Goal: Task Accomplishment & Management: Use online tool/utility

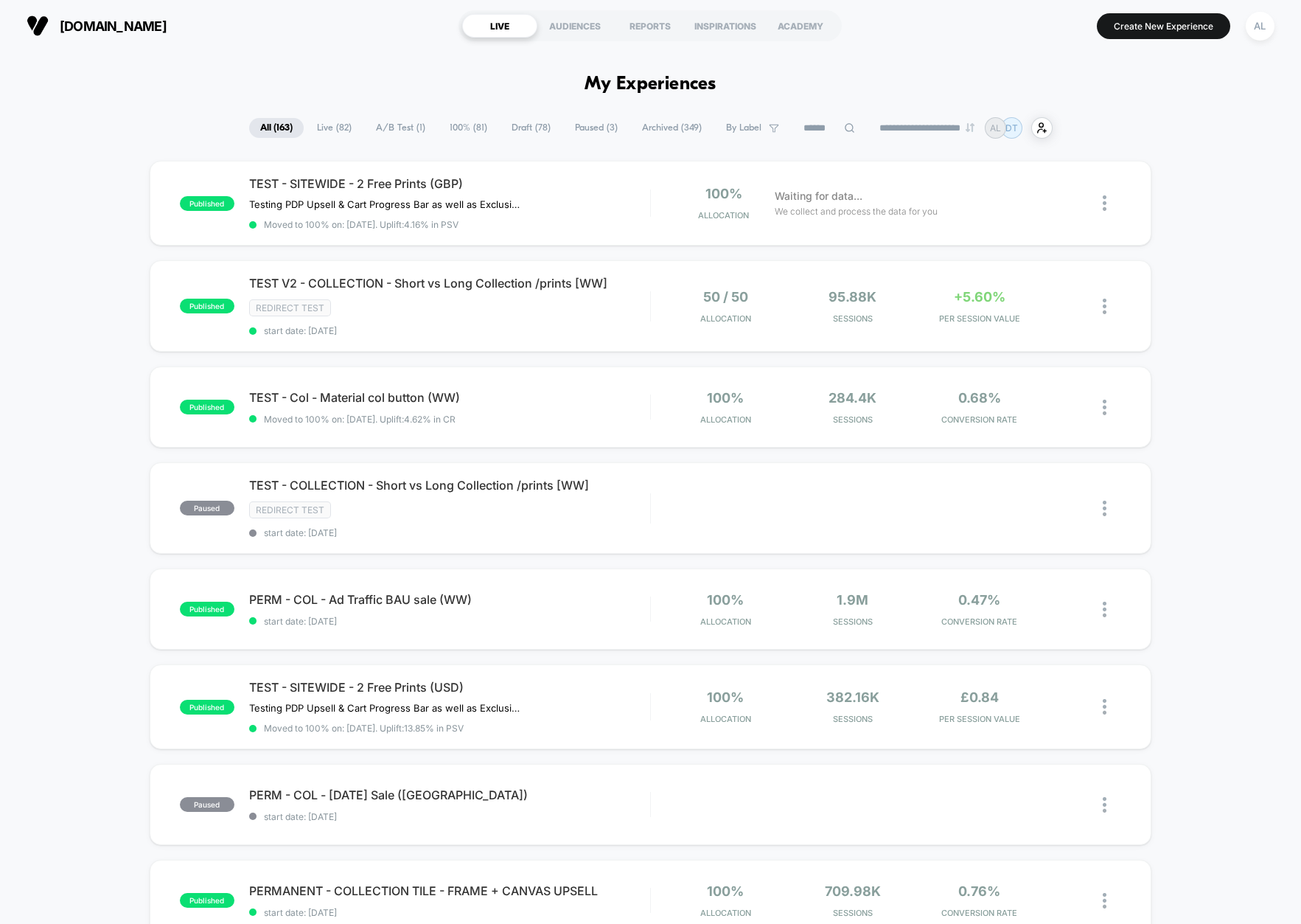
click at [798, 123] on input at bounding box center [829, 128] width 74 height 18
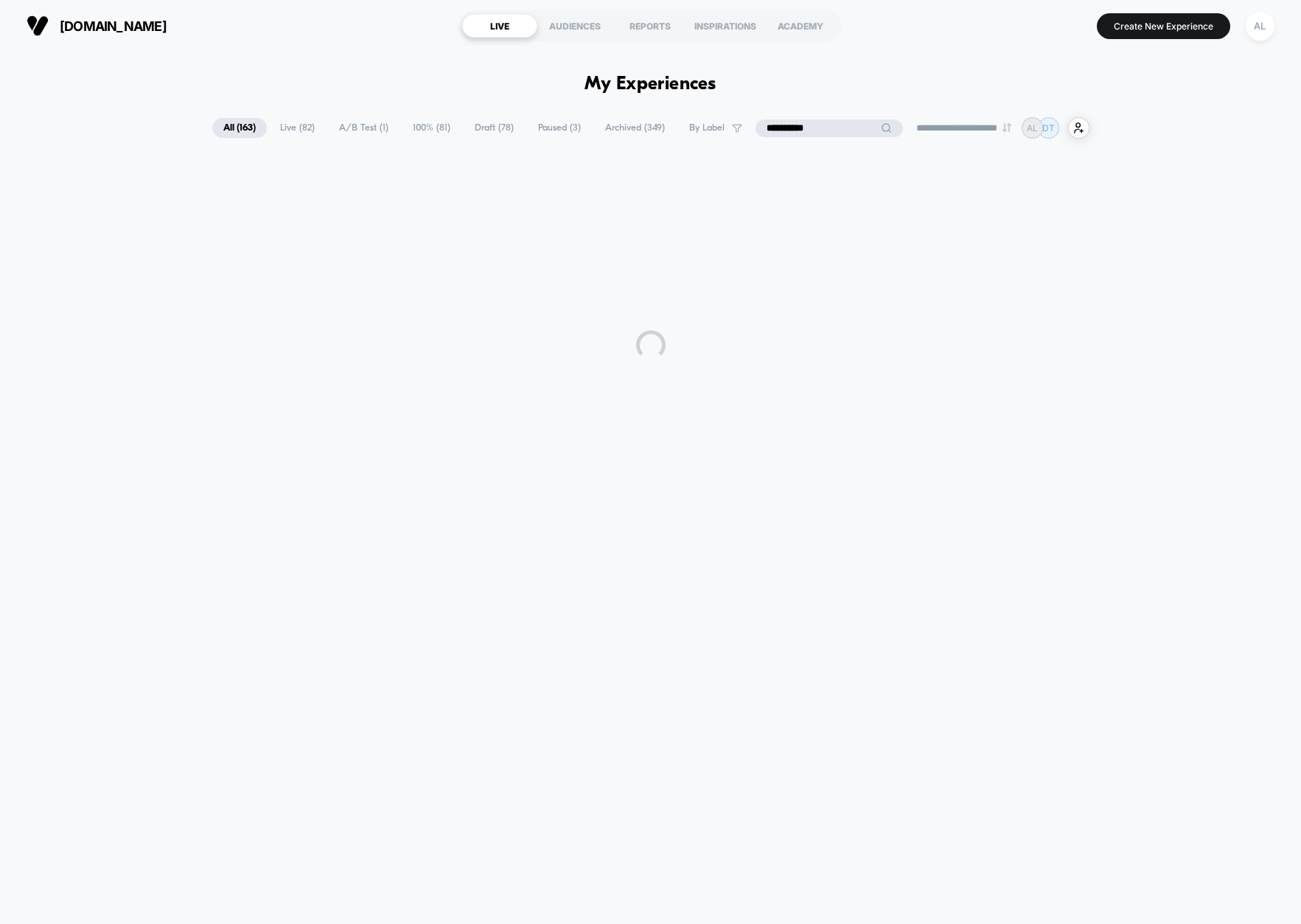
type input "**********"
click at [350, 127] on span "A/B Test ( 1 )" at bounding box center [364, 128] width 71 height 20
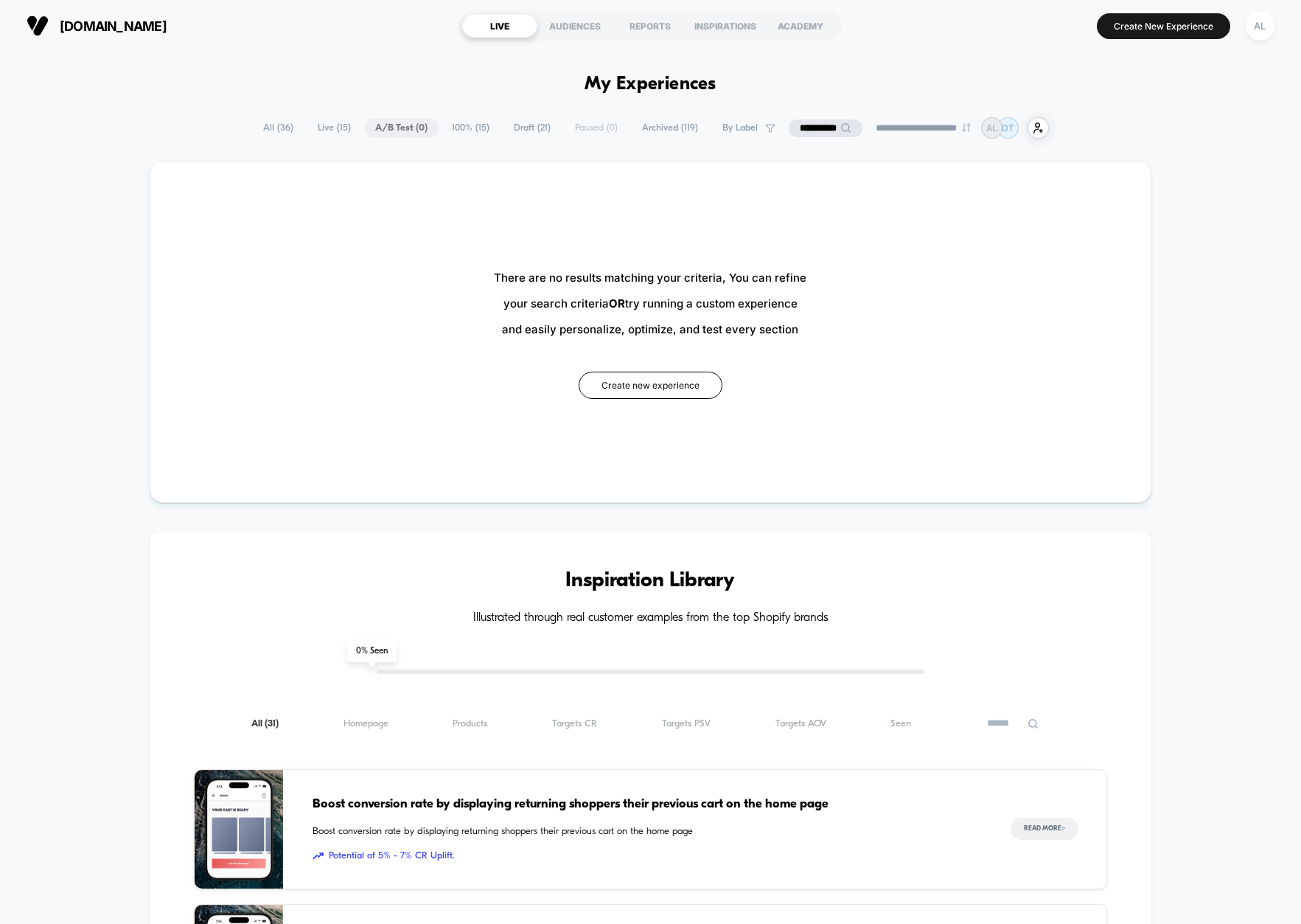
click at [283, 129] on span "All ( 36 )" at bounding box center [278, 128] width 52 height 20
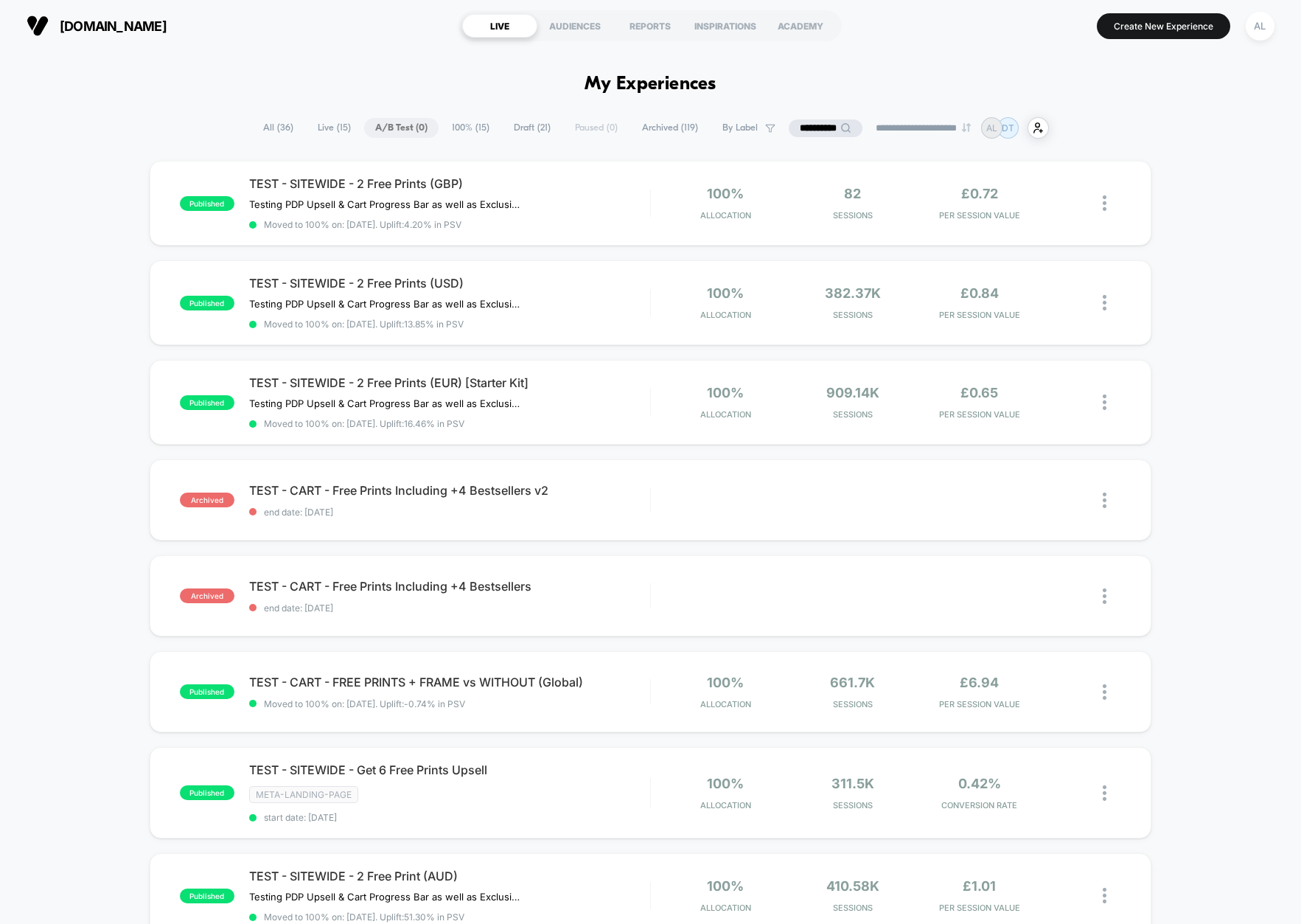
click at [811, 131] on input "**********" at bounding box center [826, 128] width 74 height 18
click at [253, 123] on span "All ( 36 )" at bounding box center [242, 128] width 52 height 20
click at [586, 211] on div "TEST - SITEWIDE - 2 Free Prints (GBP) Testing PDP Upsell & Cart Progress Bar as…" at bounding box center [449, 203] width 401 height 54
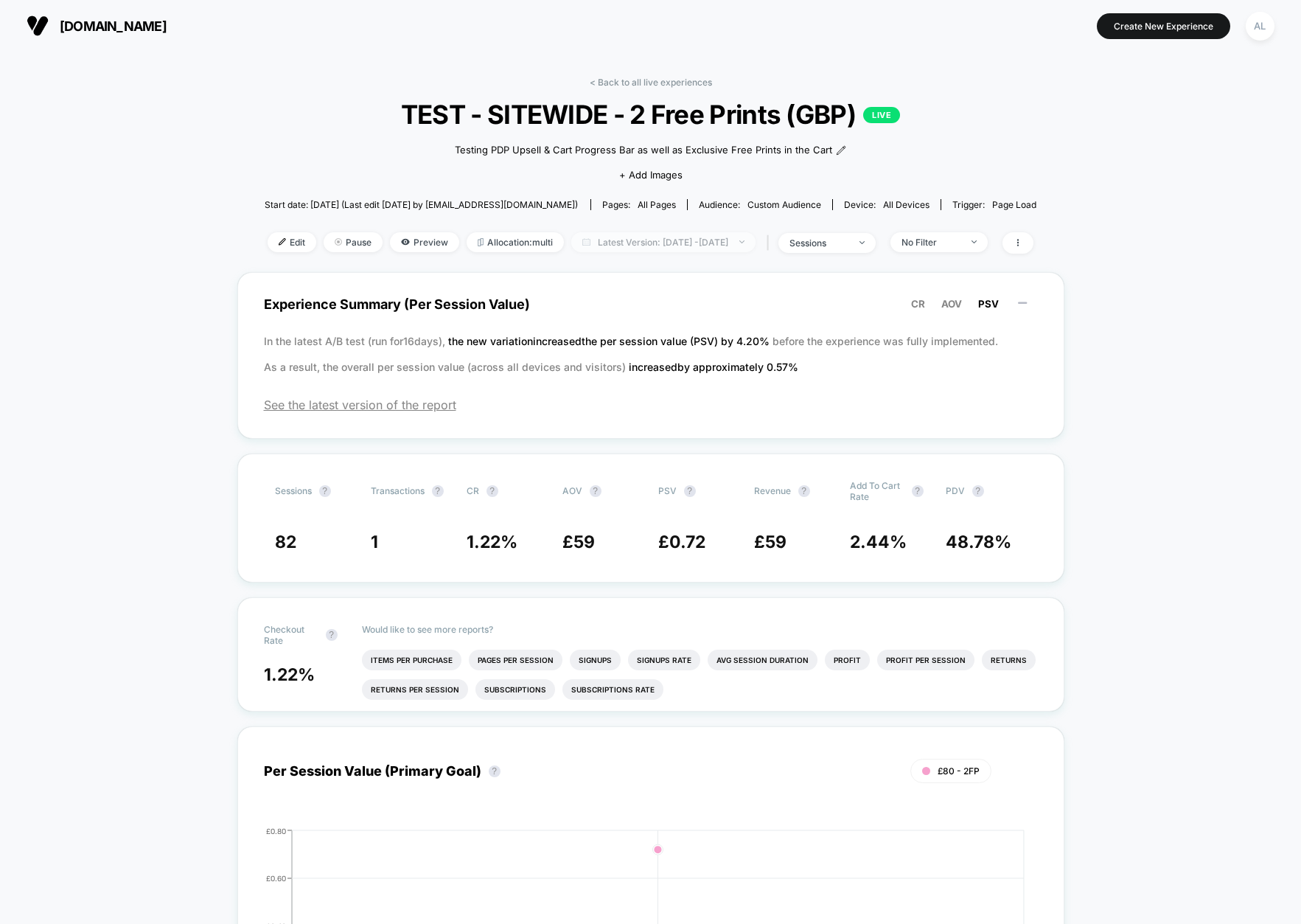
click at [626, 240] on span "Latest Version: [DATE] - [DATE]" at bounding box center [663, 242] width 184 height 20
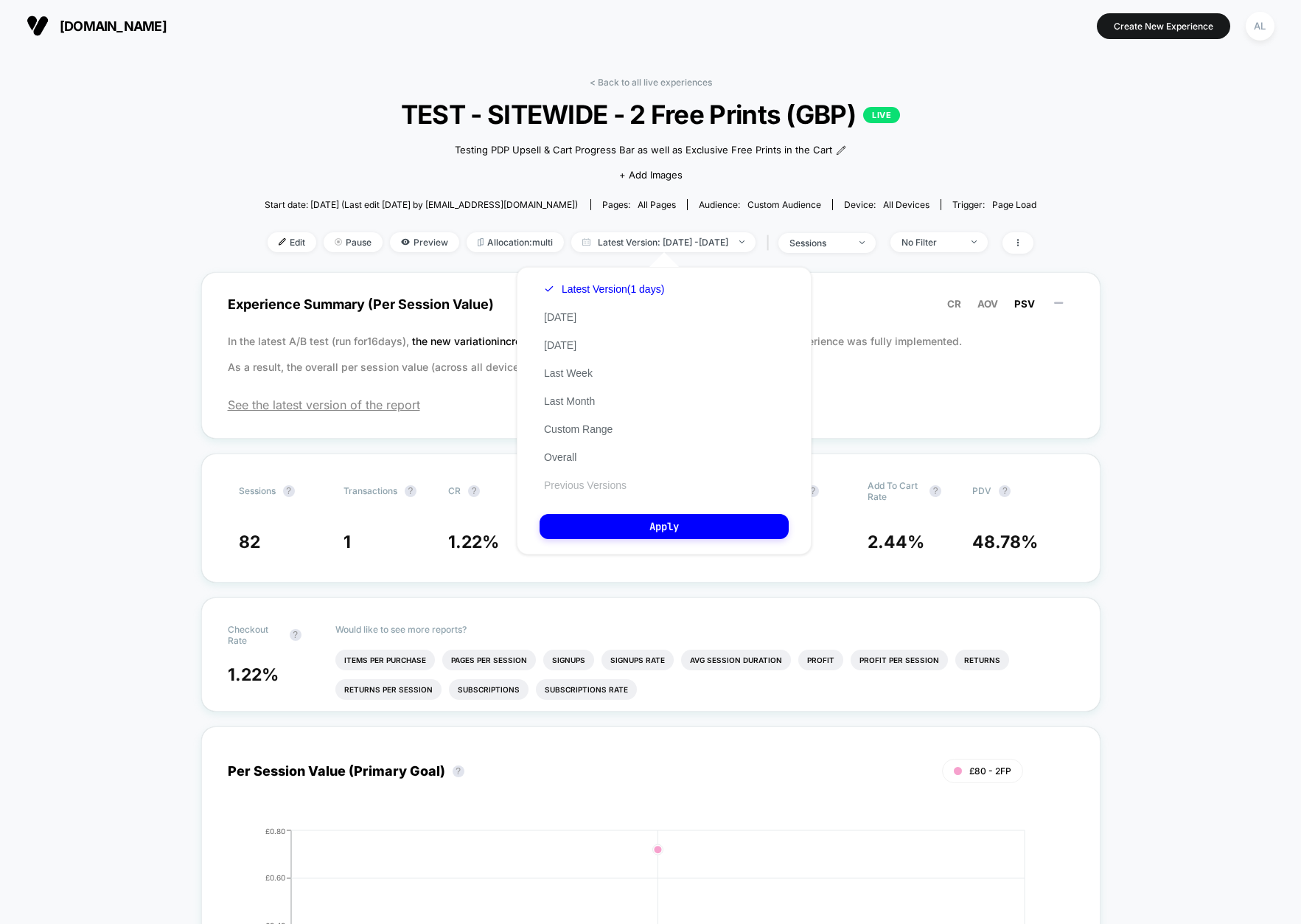
click at [604, 480] on button "Previous Versions" at bounding box center [585, 485] width 91 height 14
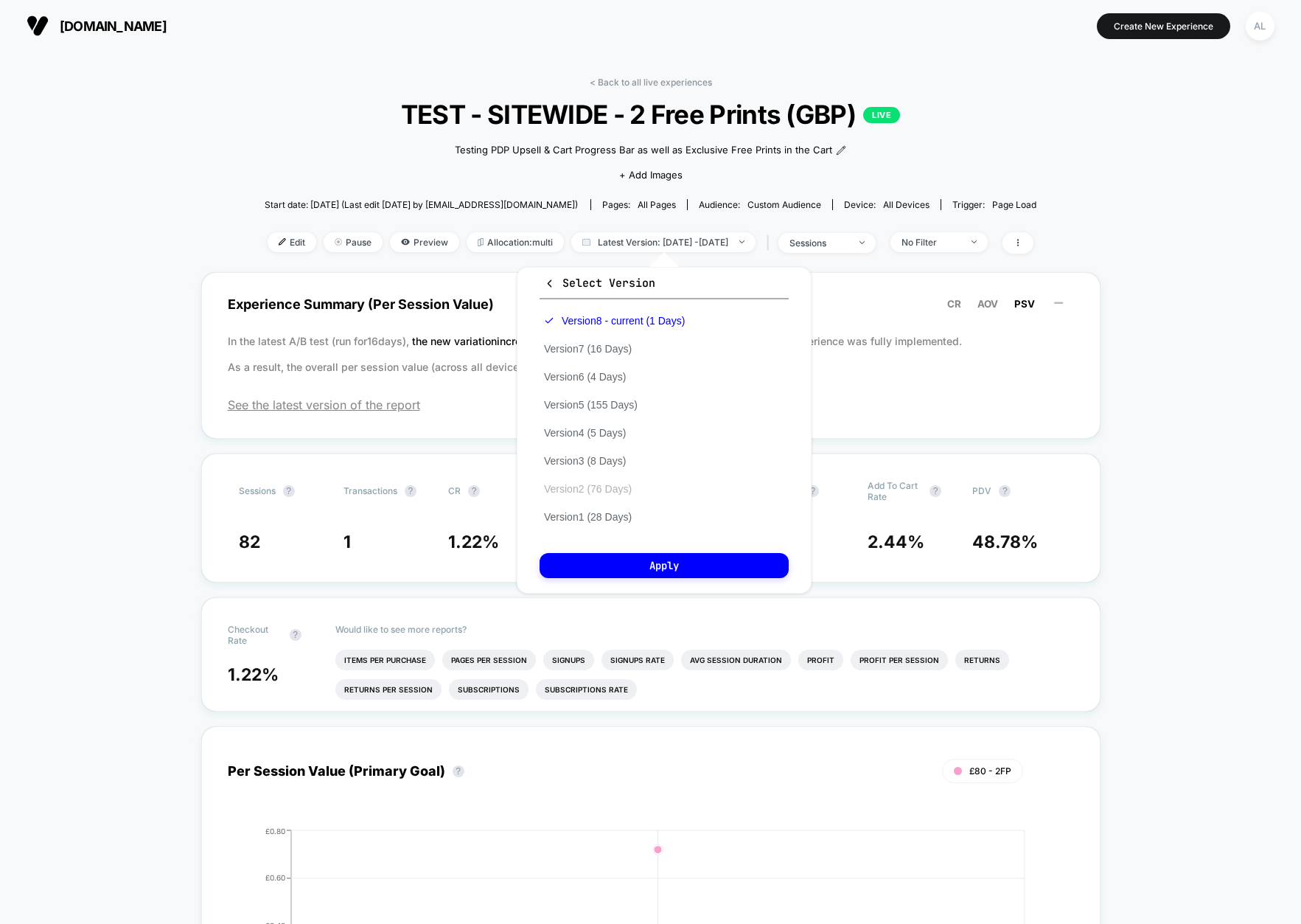
click at [618, 485] on button "Version 2 (76 Days)" at bounding box center [587, 488] width 97 height 14
click at [605, 522] on button "Version 1 (28 Days)" at bounding box center [587, 516] width 97 height 14
click at [634, 568] on button "Apply" at bounding box center [664, 566] width 249 height 25
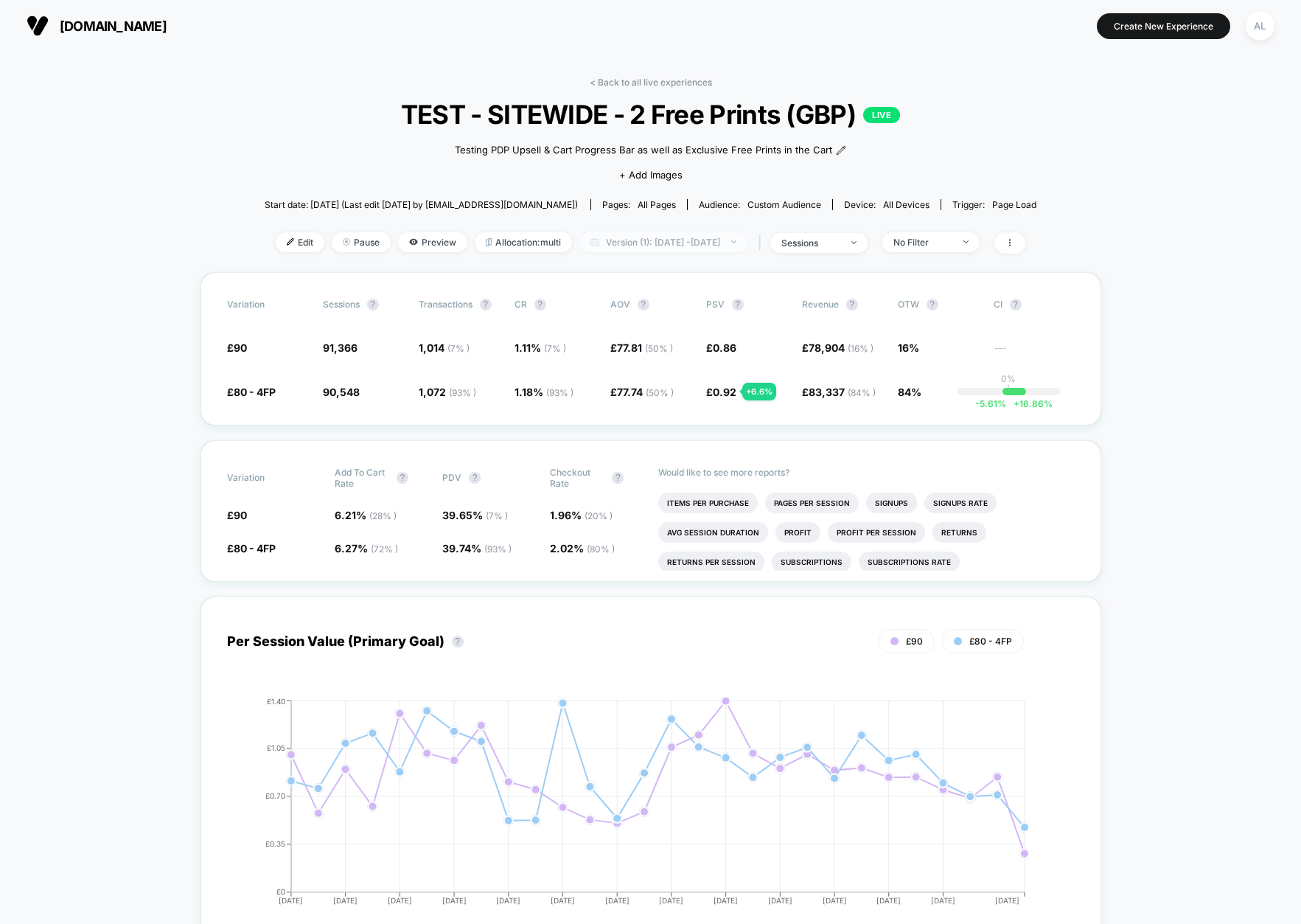
click at [730, 240] on span "Version (1): [DATE] - [DATE]" at bounding box center [663, 242] width 168 height 20
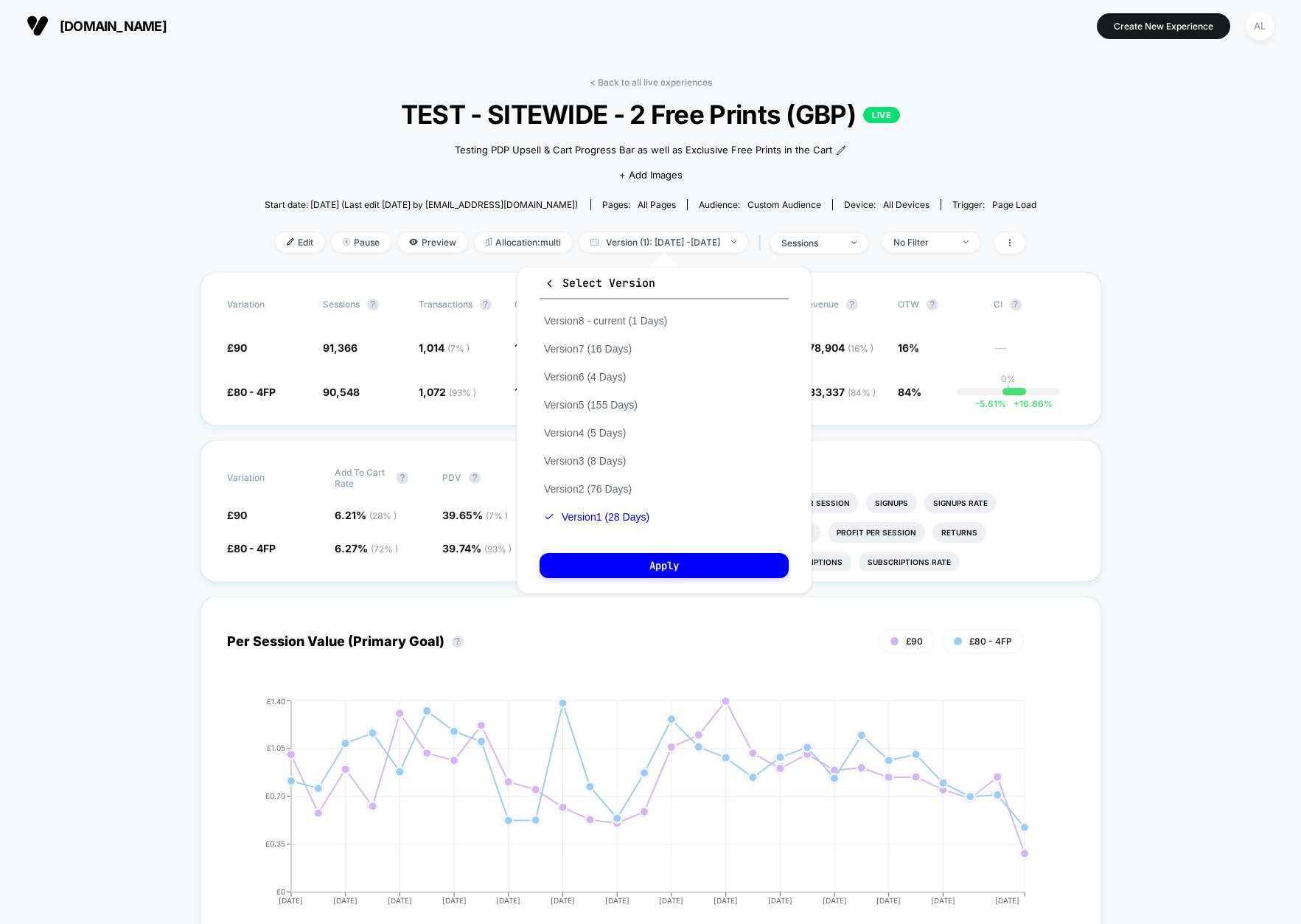
click at [604, 481] on div "Version 8 - current (1 Days) Version 7 (16 Days) Version 6 (4 Days) Version 5 (…" at bounding box center [605, 419] width 132 height 224
click at [610, 489] on button "Version 2 (76 Days)" at bounding box center [587, 488] width 97 height 14
click at [659, 566] on button "Apply" at bounding box center [664, 566] width 249 height 25
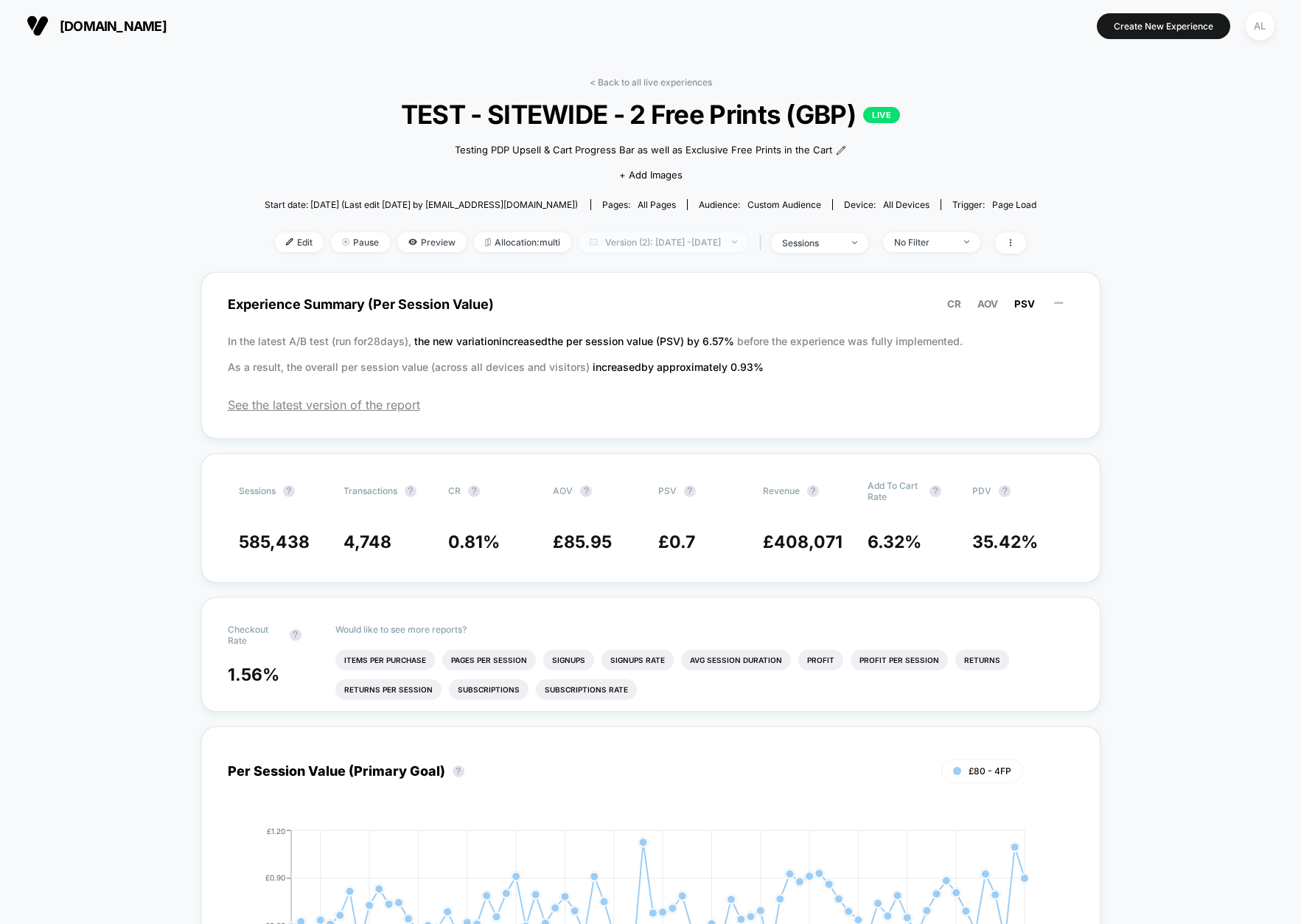
click at [694, 247] on span "Version (2): [DATE] - [DATE]" at bounding box center [663, 242] width 170 height 20
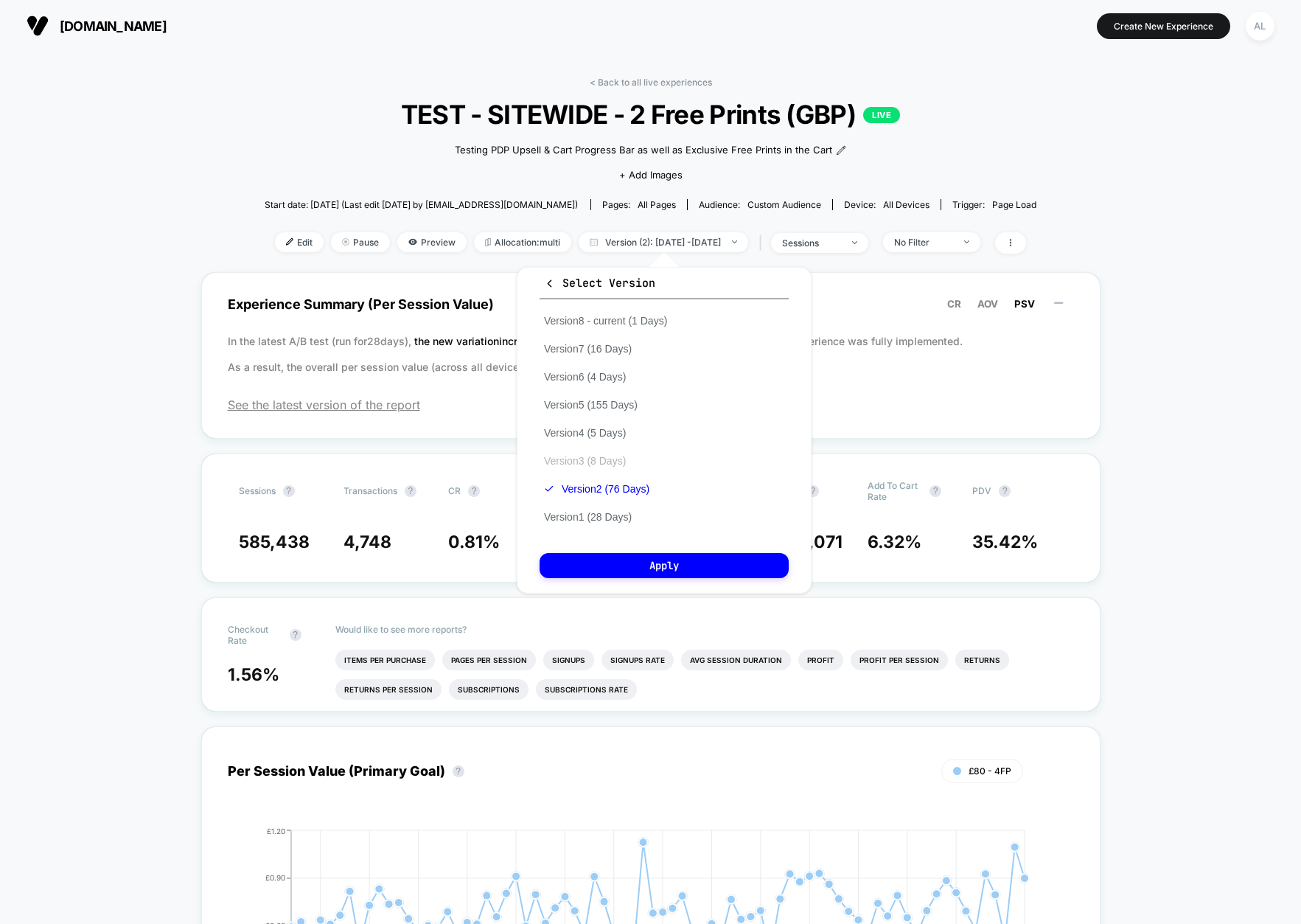
click at [612, 459] on button "Version 3 (8 Days)" at bounding box center [585, 460] width 90 height 14
click at [674, 555] on button "Apply" at bounding box center [664, 566] width 249 height 25
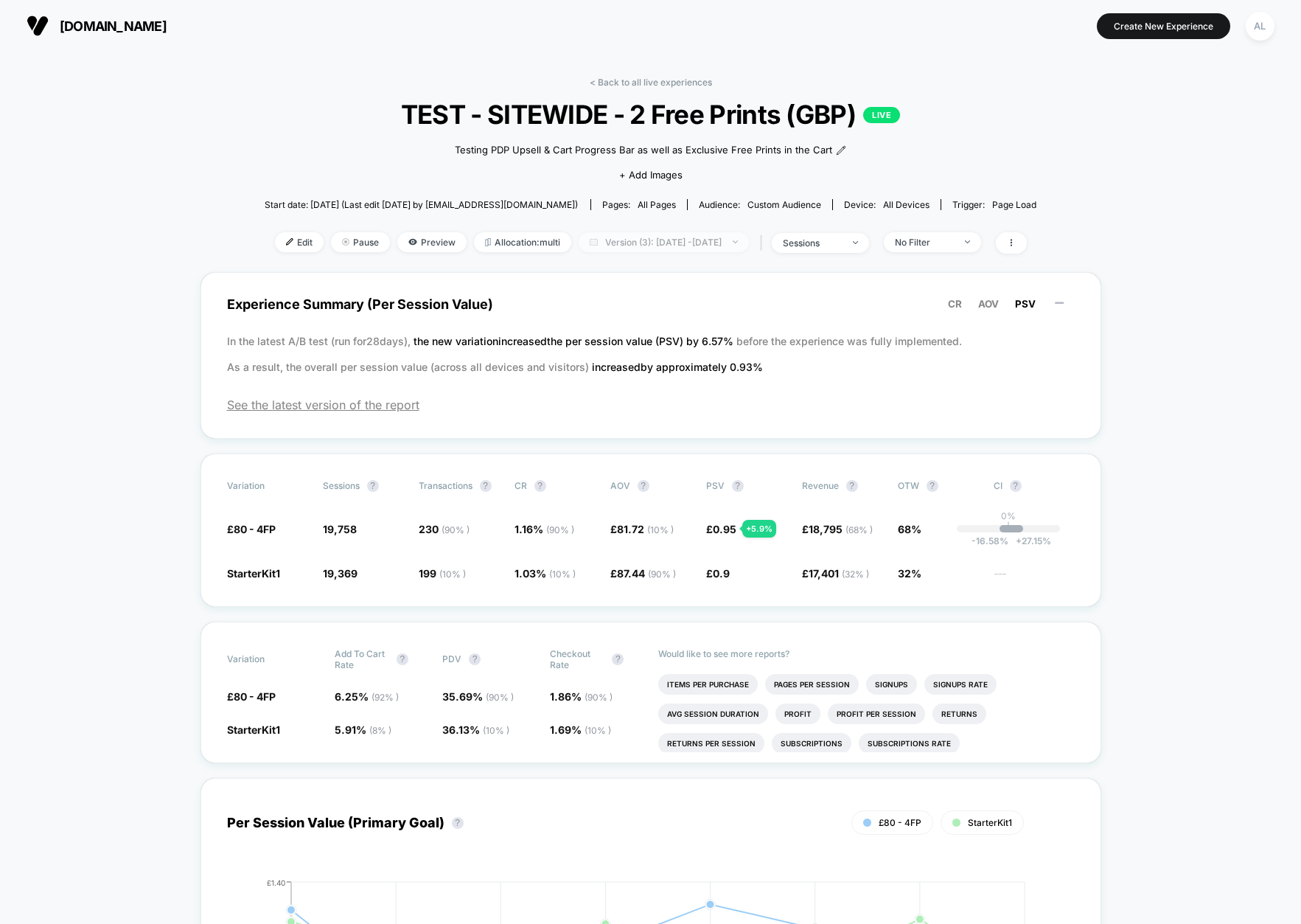
click at [698, 236] on span "Version (3): [DATE] - [DATE]" at bounding box center [663, 242] width 171 height 20
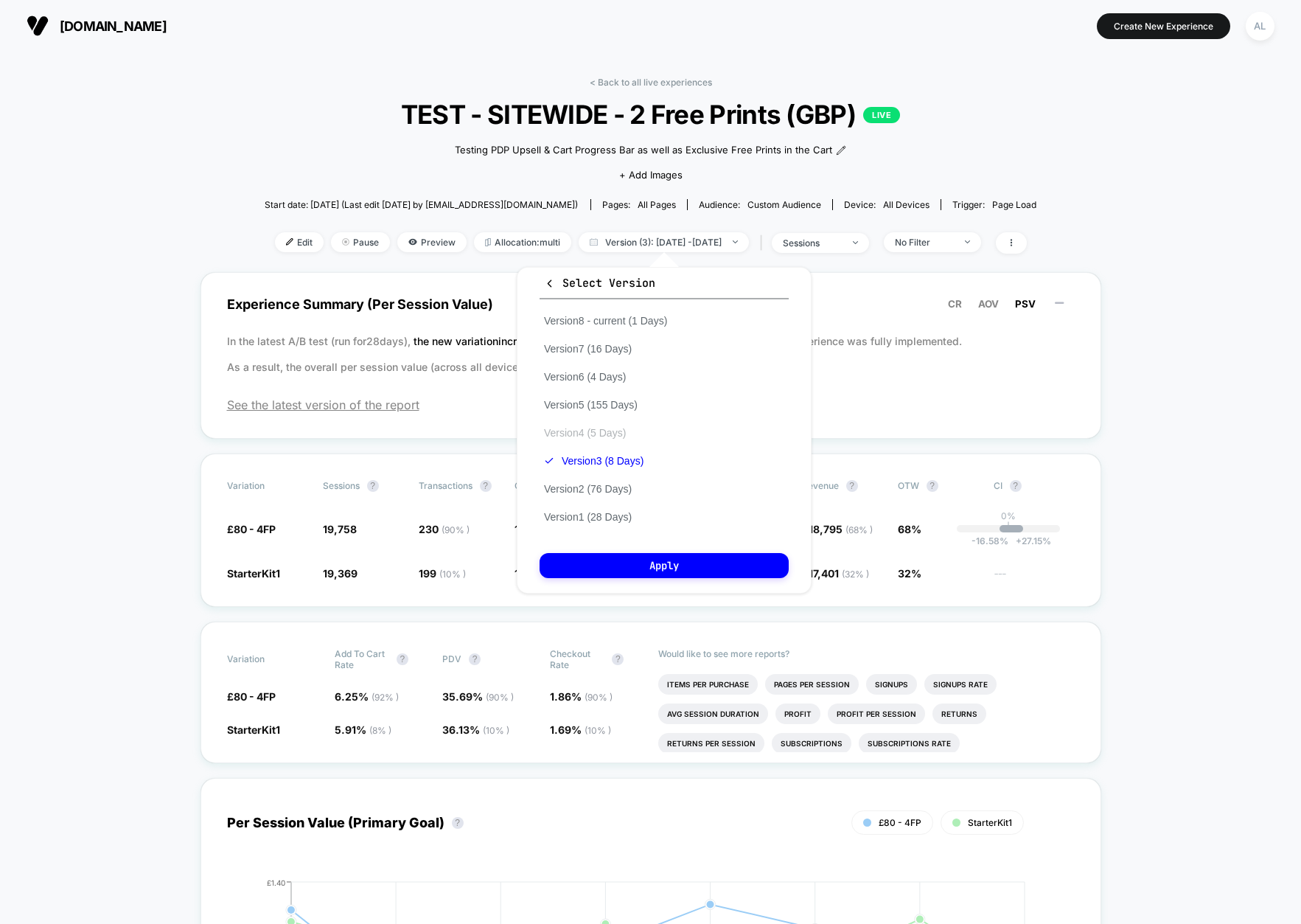
click at [577, 426] on button "Version 4 (5 Days)" at bounding box center [585, 432] width 90 height 14
click at [643, 559] on button "Apply" at bounding box center [664, 566] width 249 height 25
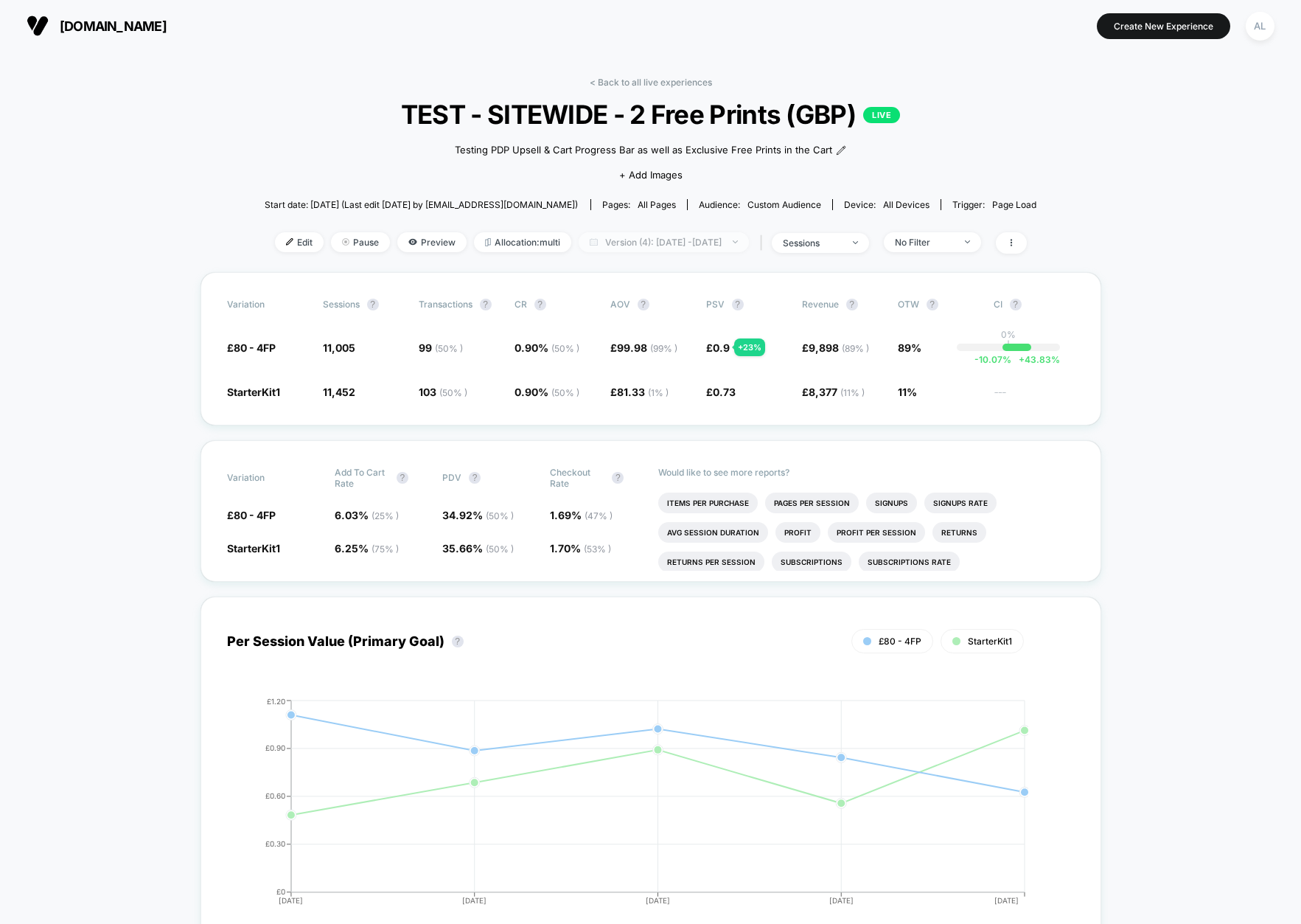
click at [631, 239] on span "Version (4): [DATE] - [DATE]" at bounding box center [663, 242] width 171 height 20
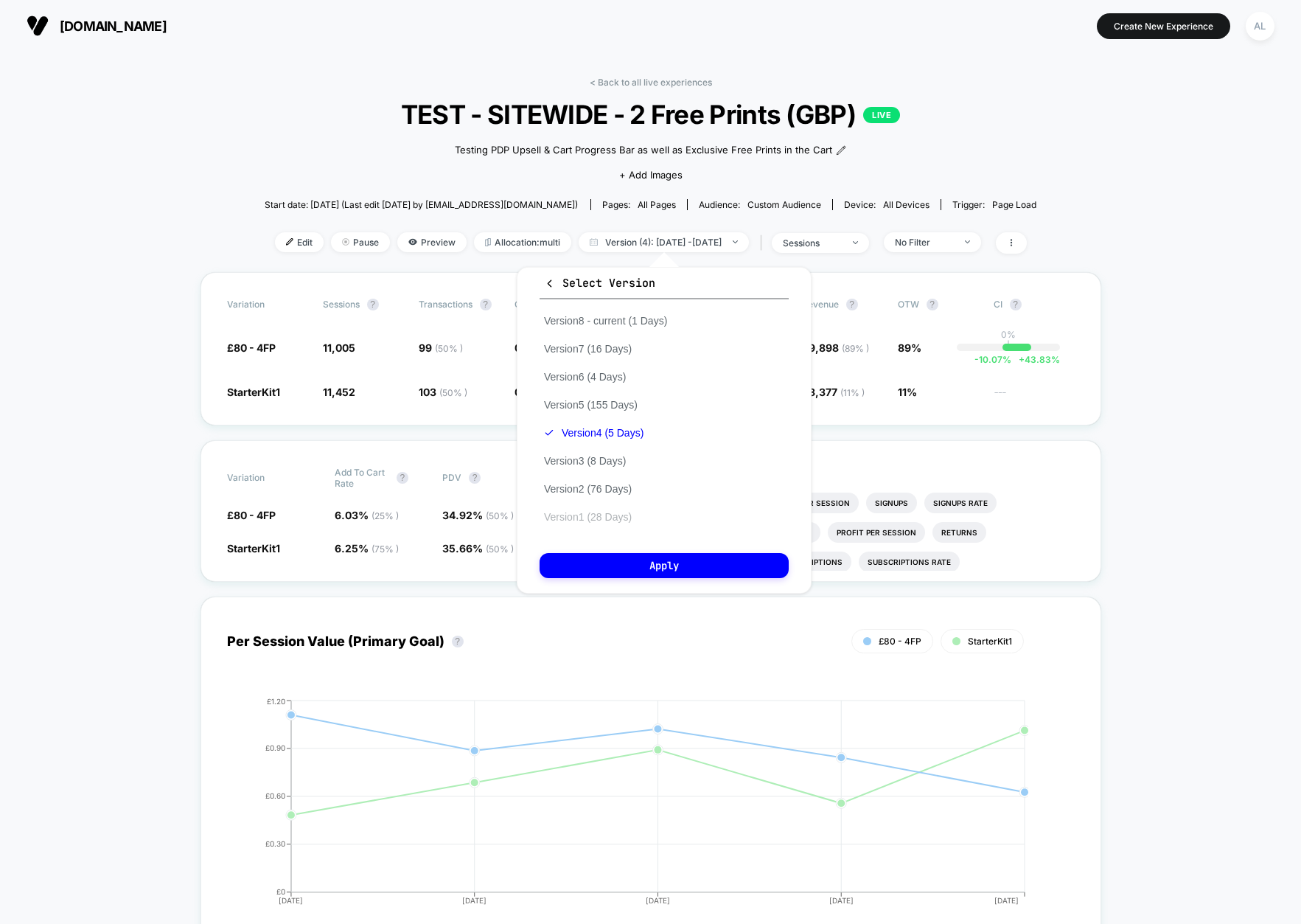
click at [611, 516] on button "Version 1 (28 Days)" at bounding box center [587, 516] width 97 height 14
drag, startPoint x: 640, startPoint y: 560, endPoint x: 658, endPoint y: 559, distance: 18.0
click at [640, 561] on button "Apply" at bounding box center [664, 566] width 249 height 25
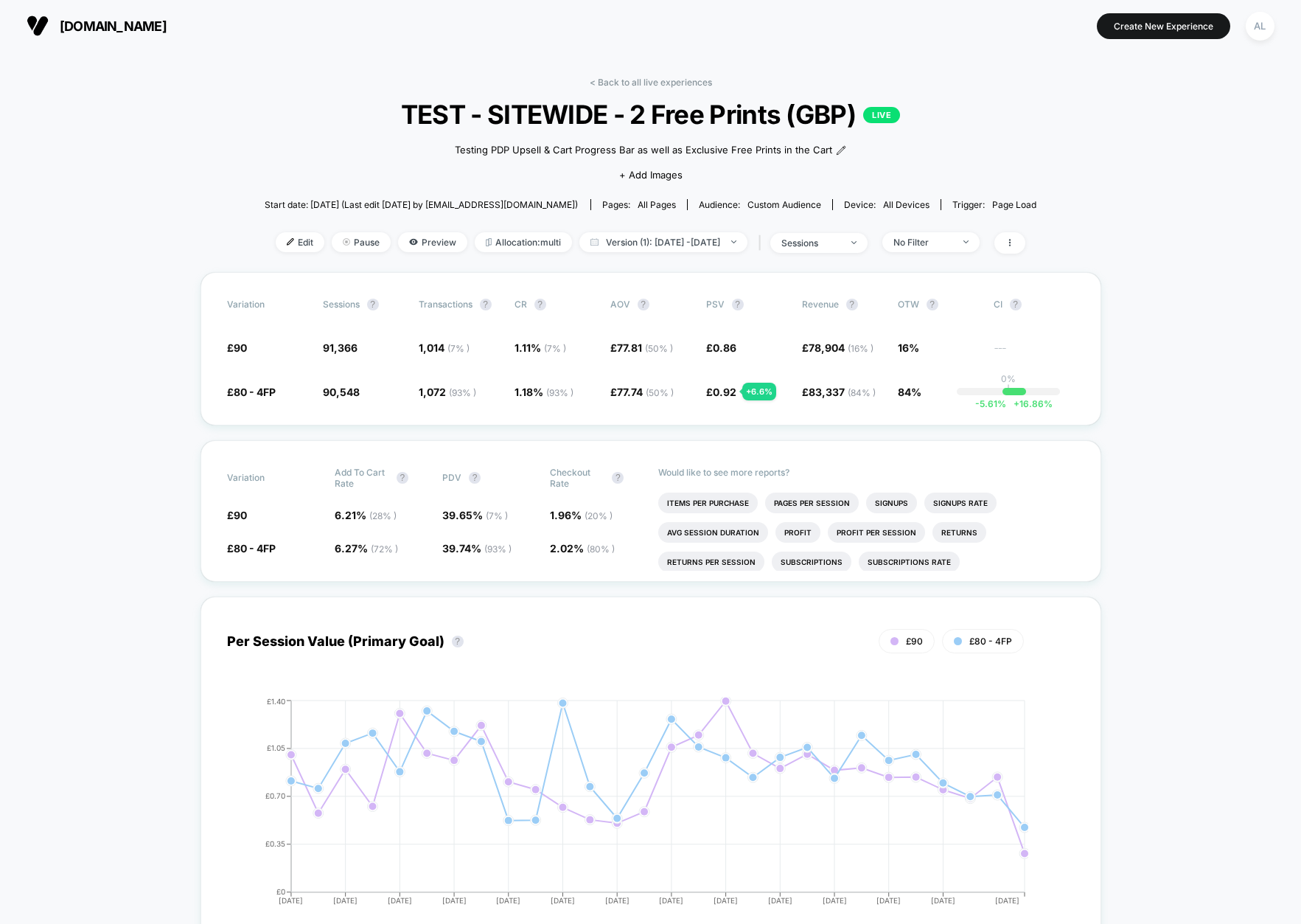
click at [610, 77] on link "< Back to all live experiences" at bounding box center [650, 82] width 123 height 11
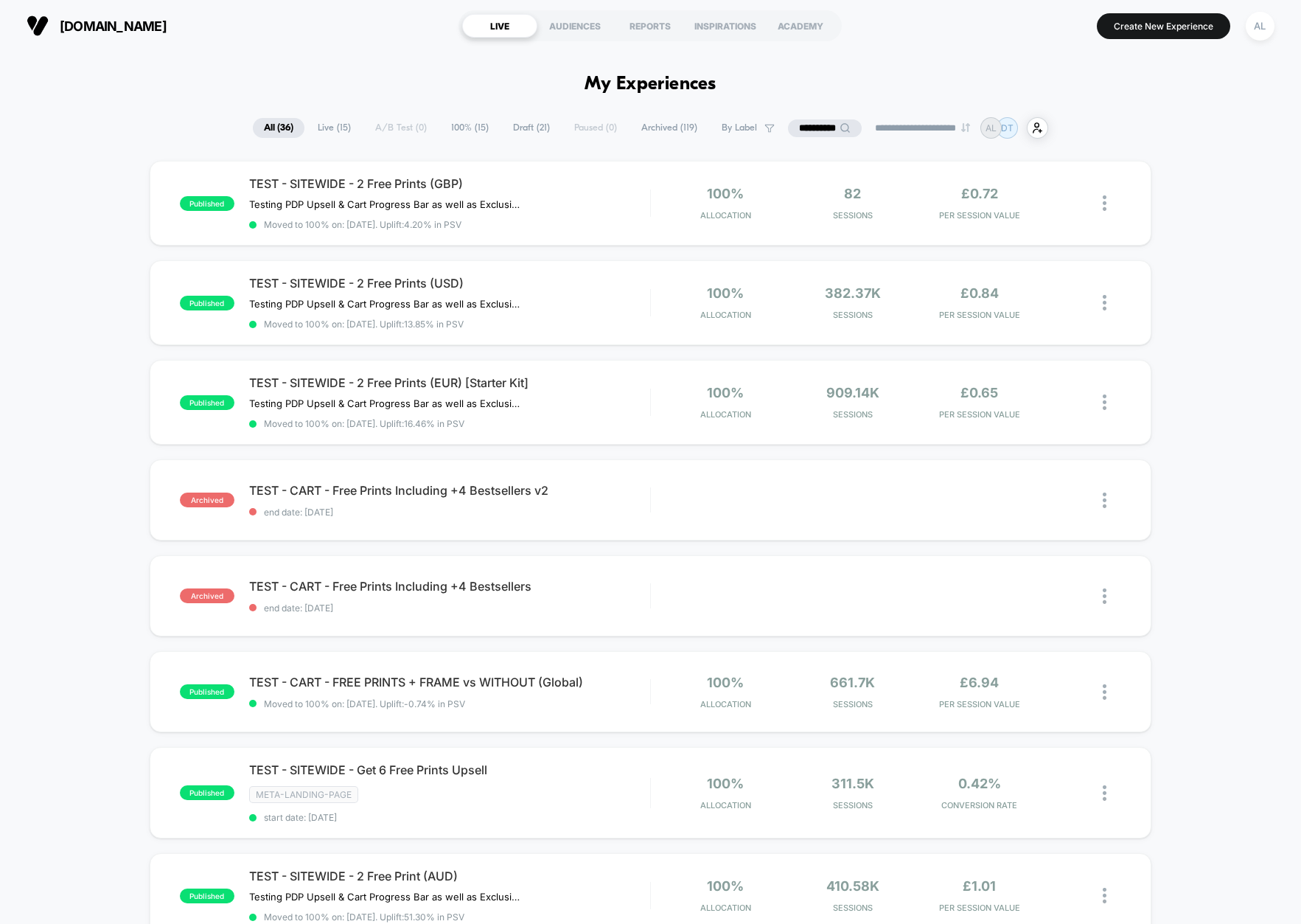
click at [807, 129] on input "**********" at bounding box center [825, 128] width 74 height 18
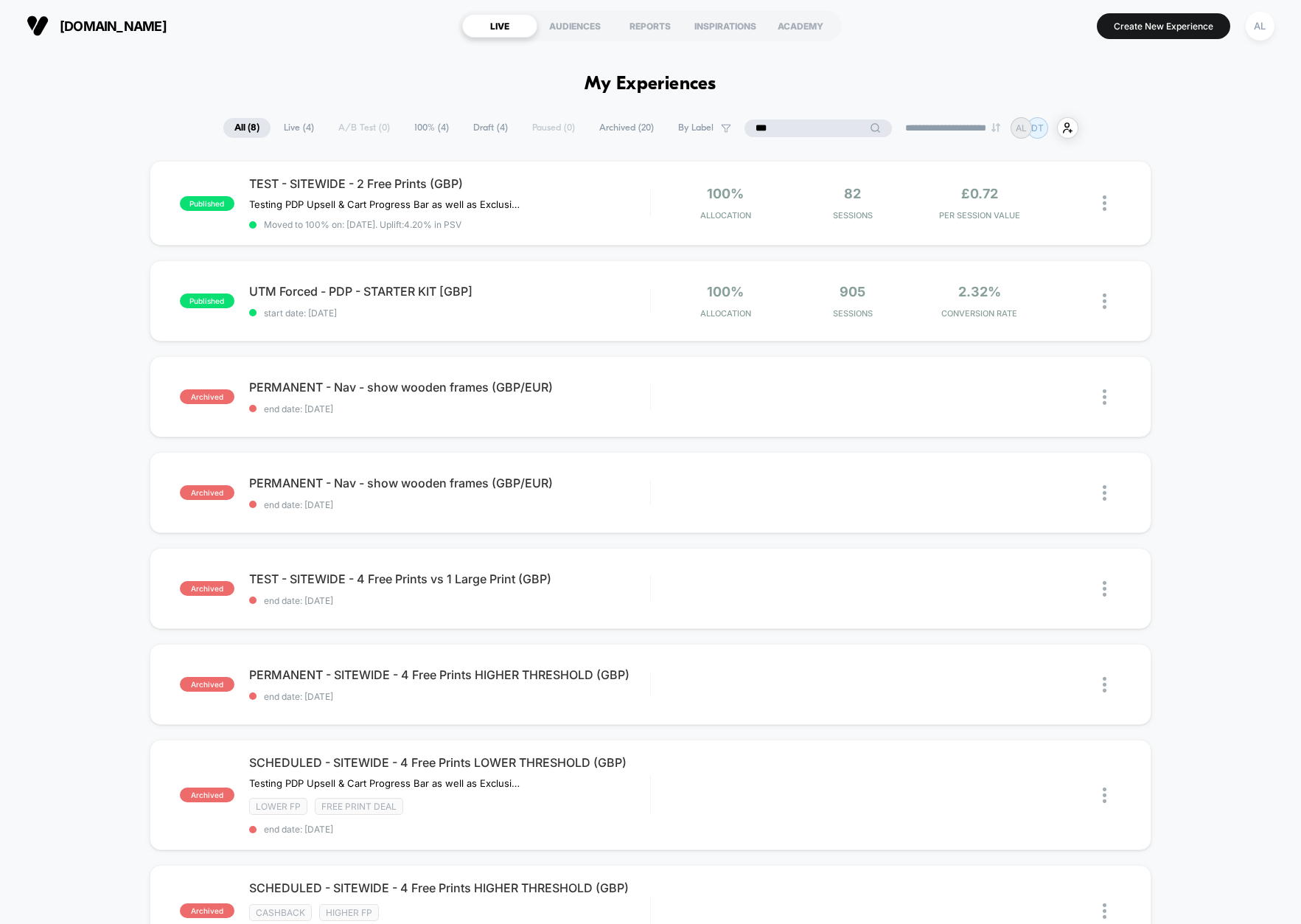
type input "***"
click at [625, 133] on span "Archived ( 20 )" at bounding box center [663, 128] width 77 height 20
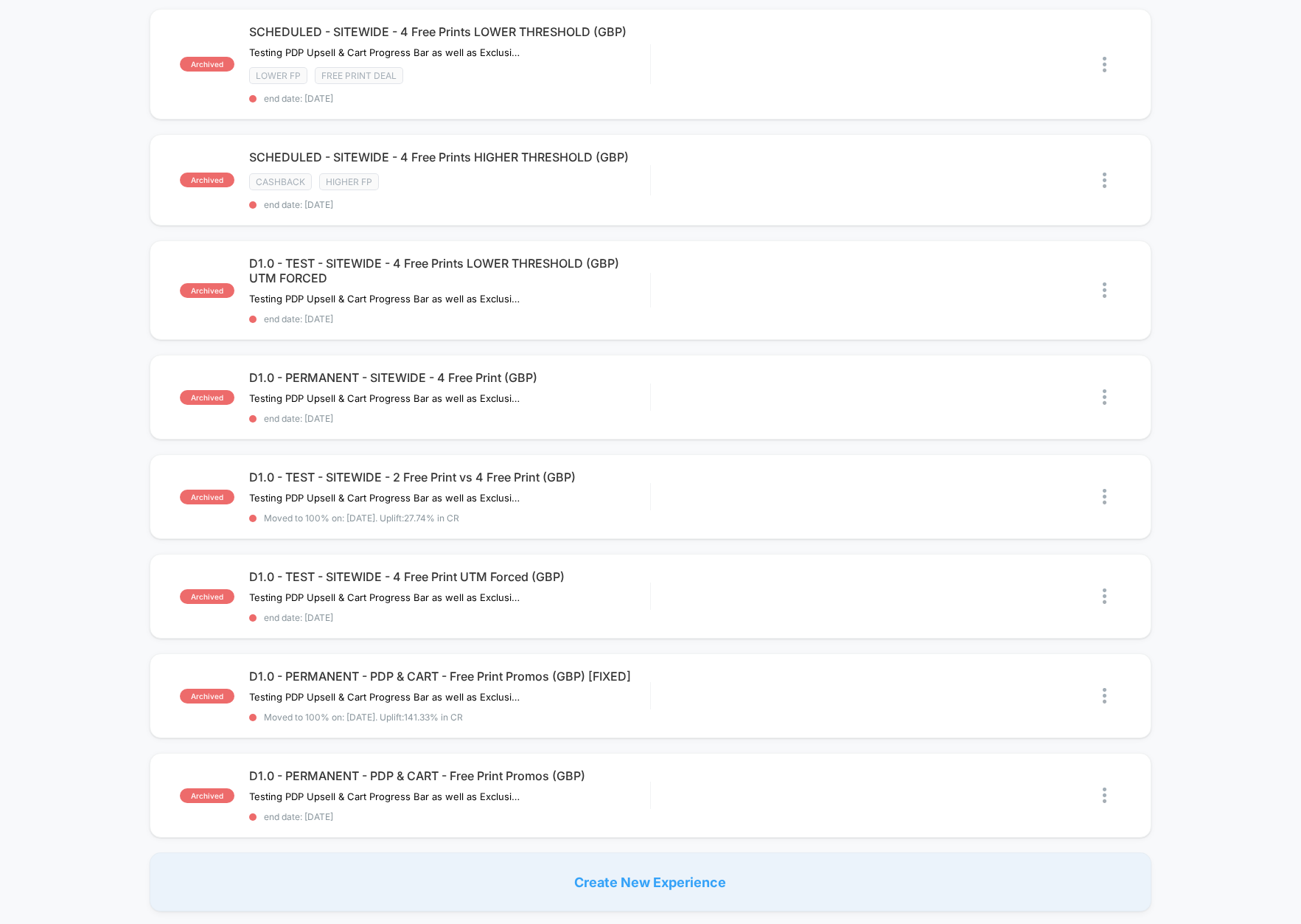
scroll to position [725, 0]
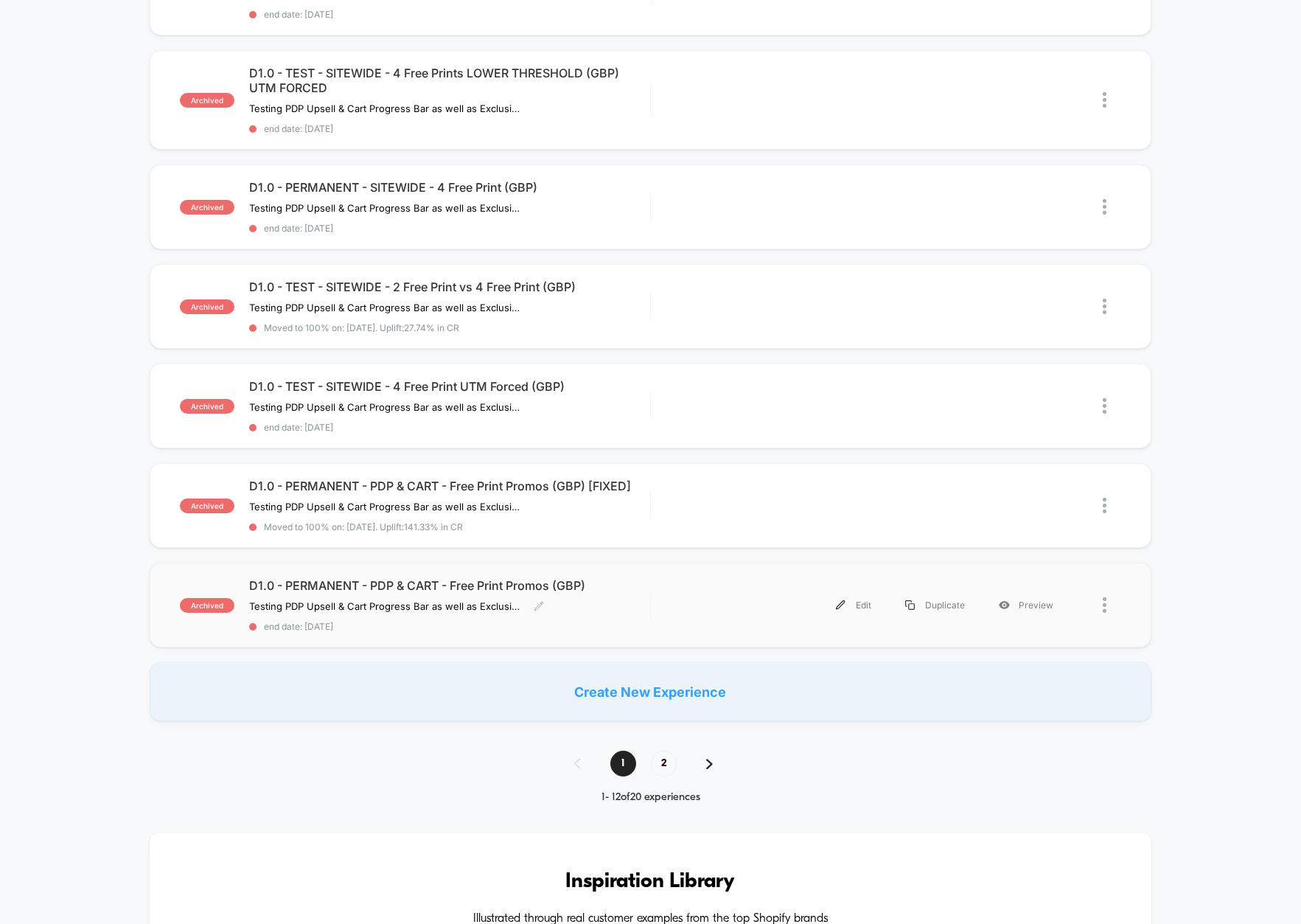
click at [611, 583] on span "D1.0 - PERMANENT - PDP & CART - Free Print Promos (GBP)" at bounding box center [449, 585] width 401 height 14
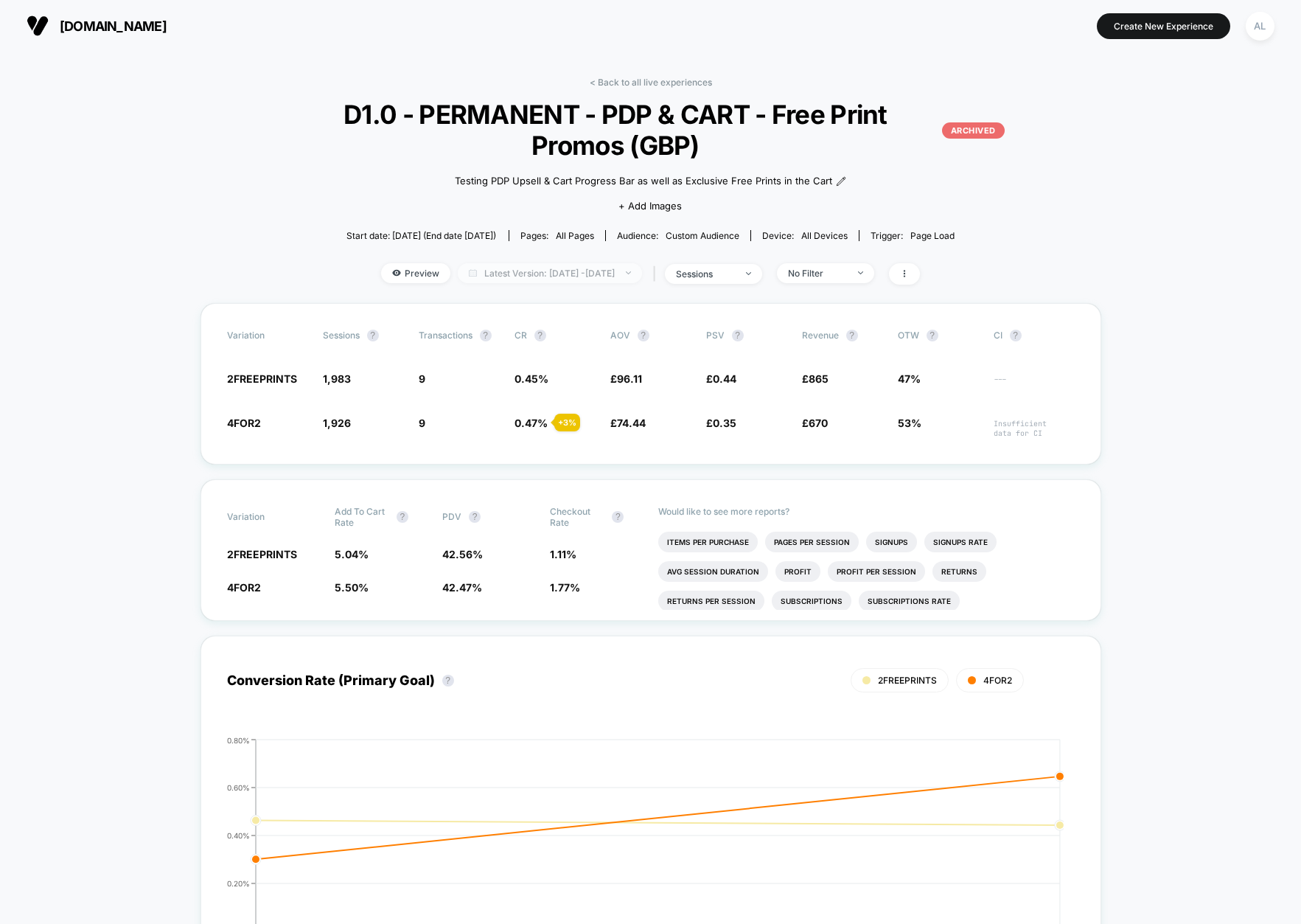
click at [627, 269] on span "Latest Version: [DATE] - [DATE]" at bounding box center [549, 273] width 184 height 20
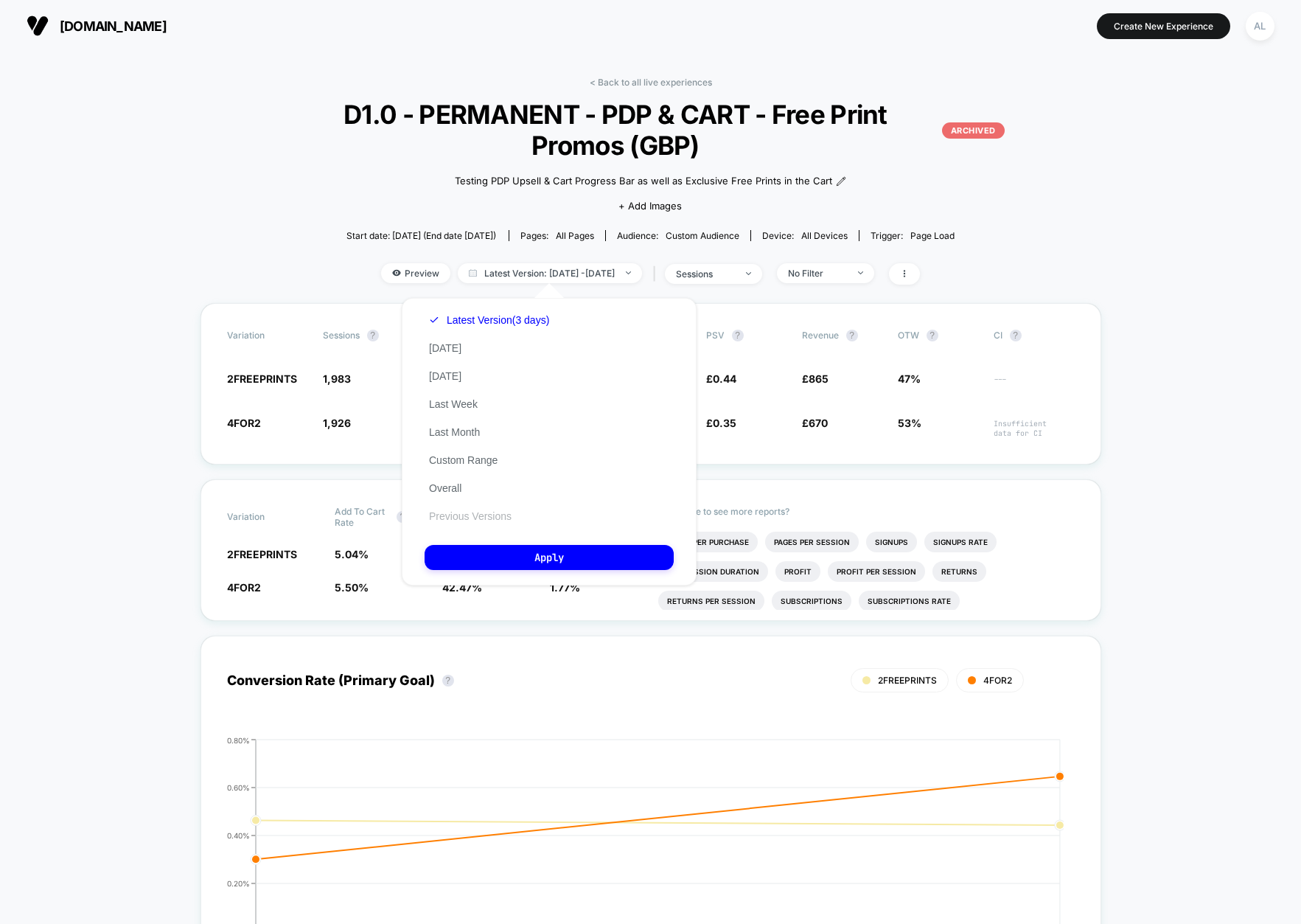
click at [452, 513] on button "Previous Versions" at bounding box center [470, 515] width 91 height 14
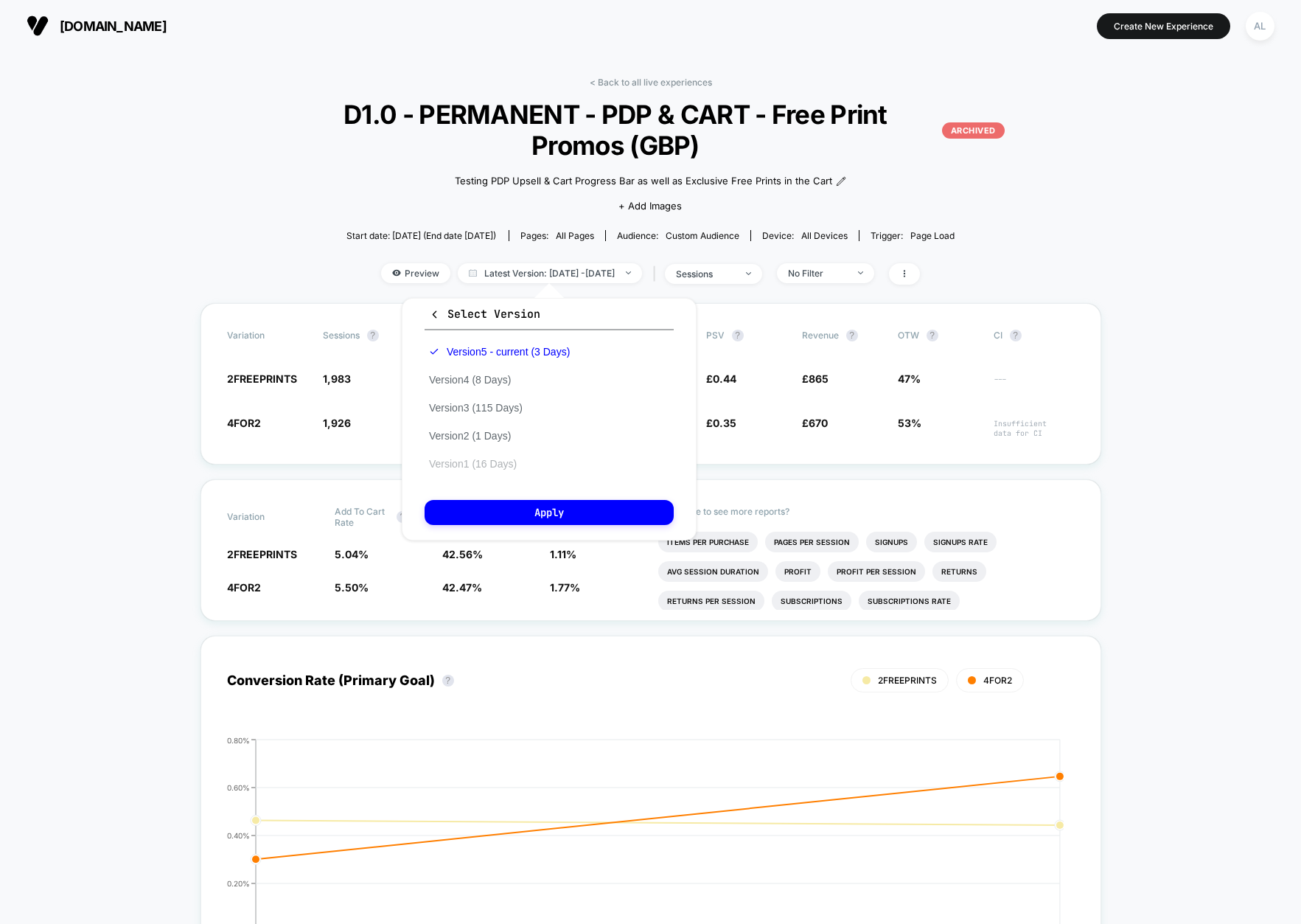
click at [496, 467] on button "Version 1 (16 Days)" at bounding box center [473, 463] width 97 height 14
click at [531, 522] on button "Apply" at bounding box center [549, 513] width 249 height 25
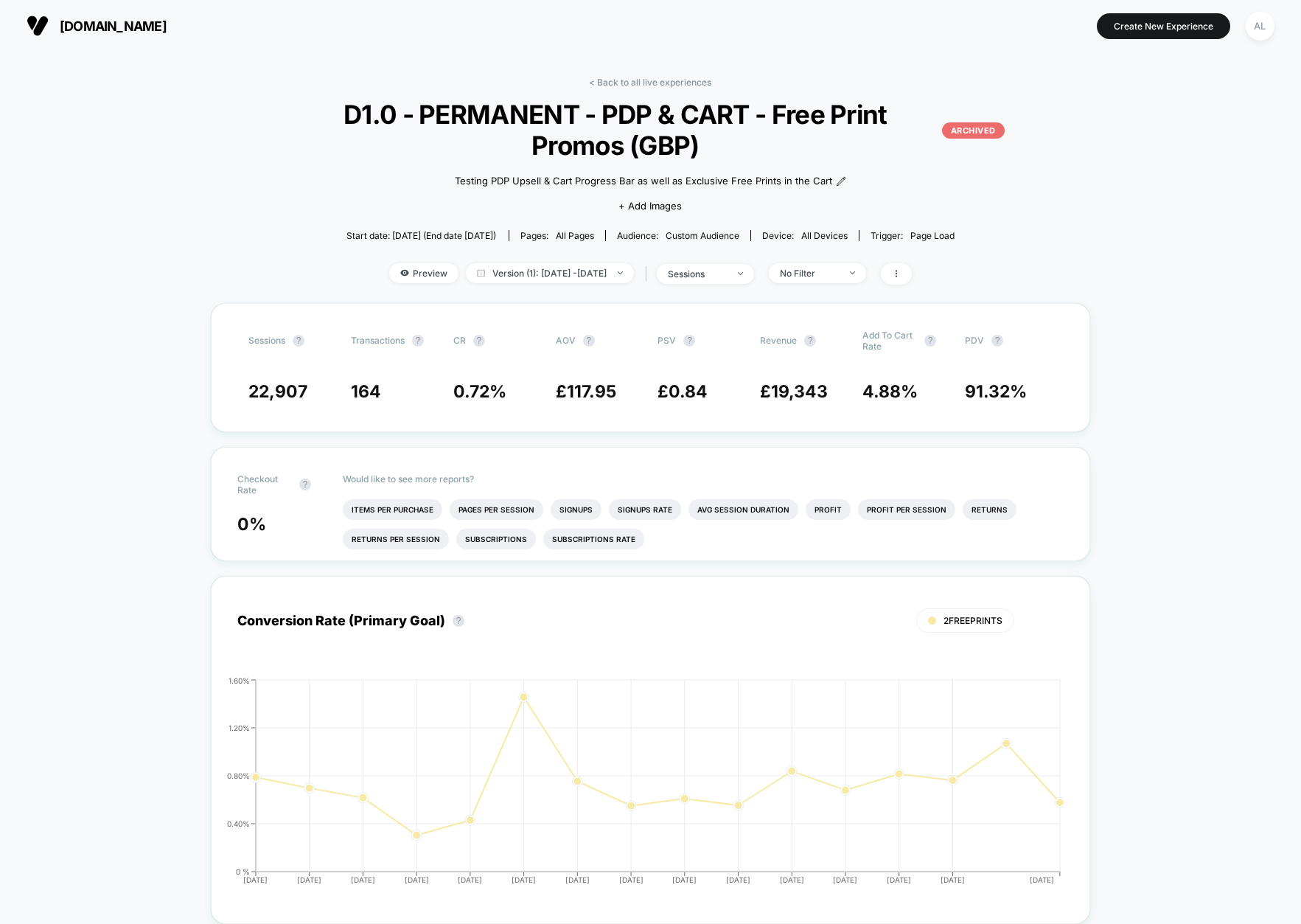
click at [569, 263] on div "Preview Version (1): [DATE] - [DATE] | sessions No Filter" at bounding box center [650, 274] width 787 height 22
click at [566, 273] on span "Version (1): [DATE] - [DATE]" at bounding box center [549, 273] width 168 height 20
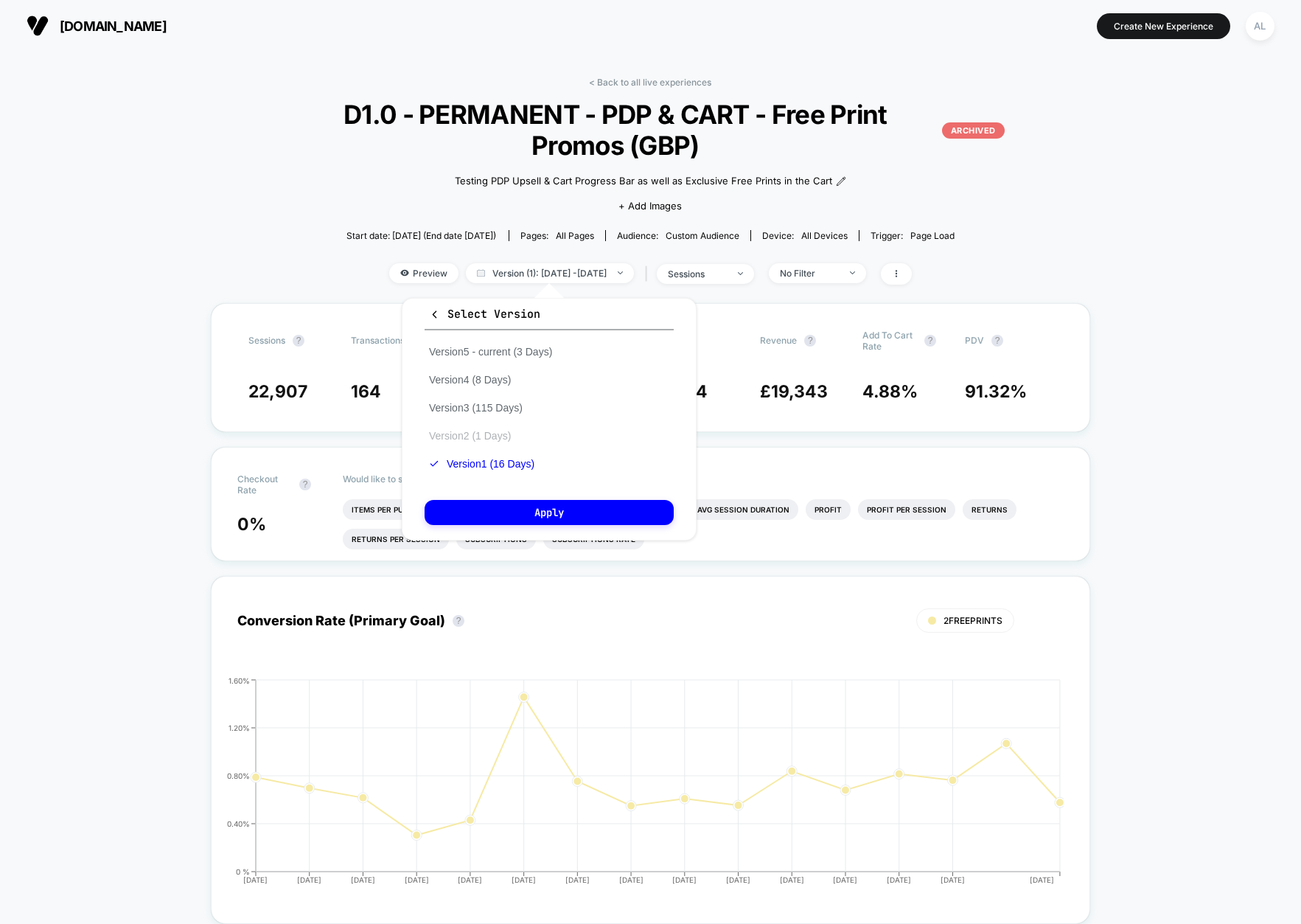
click at [481, 438] on button "Version 2 (1 Days)" at bounding box center [470, 435] width 90 height 14
click at [499, 401] on button "Version 3 (115 Days)" at bounding box center [476, 407] width 103 height 14
click at [540, 503] on button "Apply" at bounding box center [549, 513] width 249 height 25
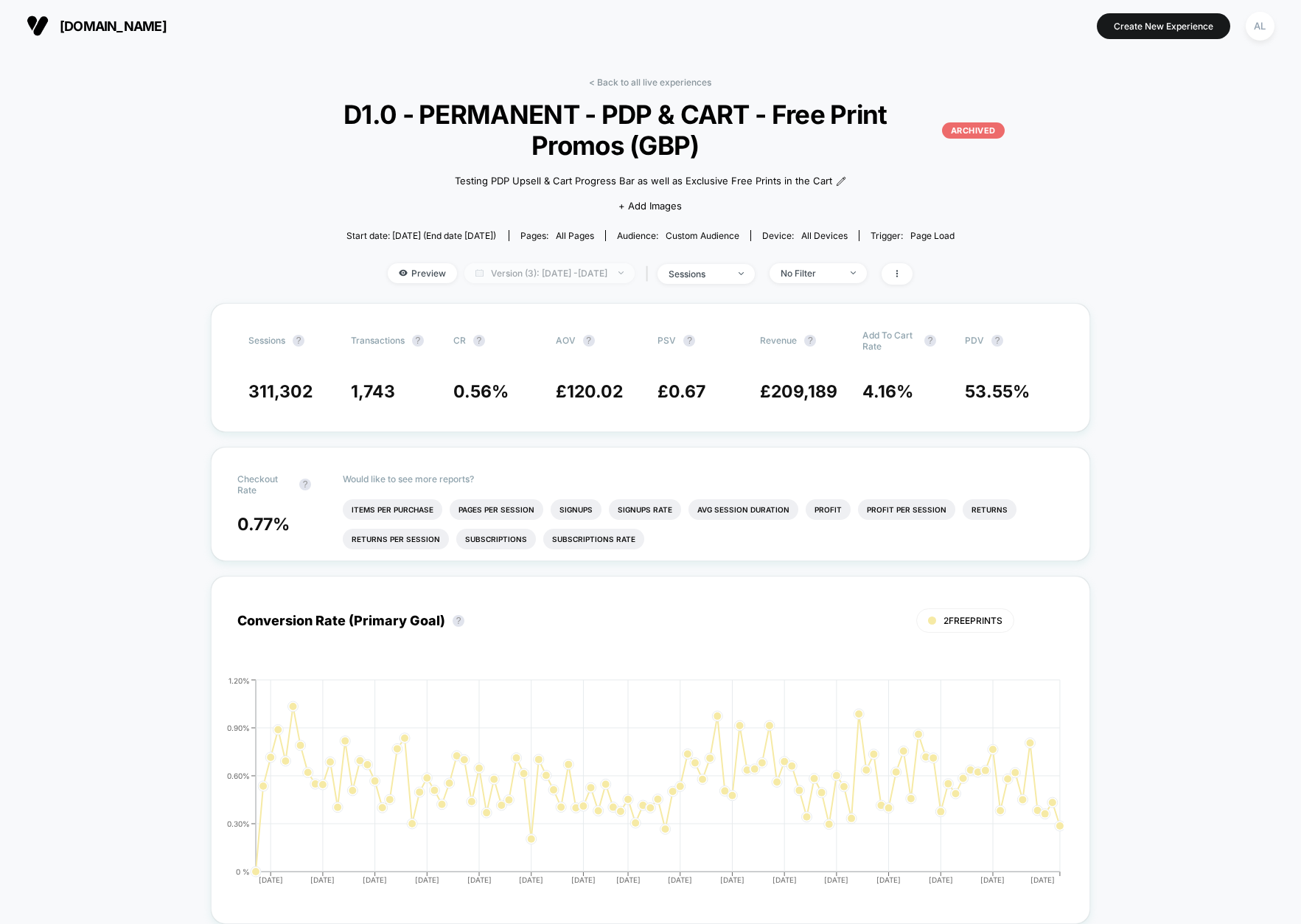
click at [555, 272] on span "Version (3): [DATE] - [DATE]" at bounding box center [549, 273] width 171 height 20
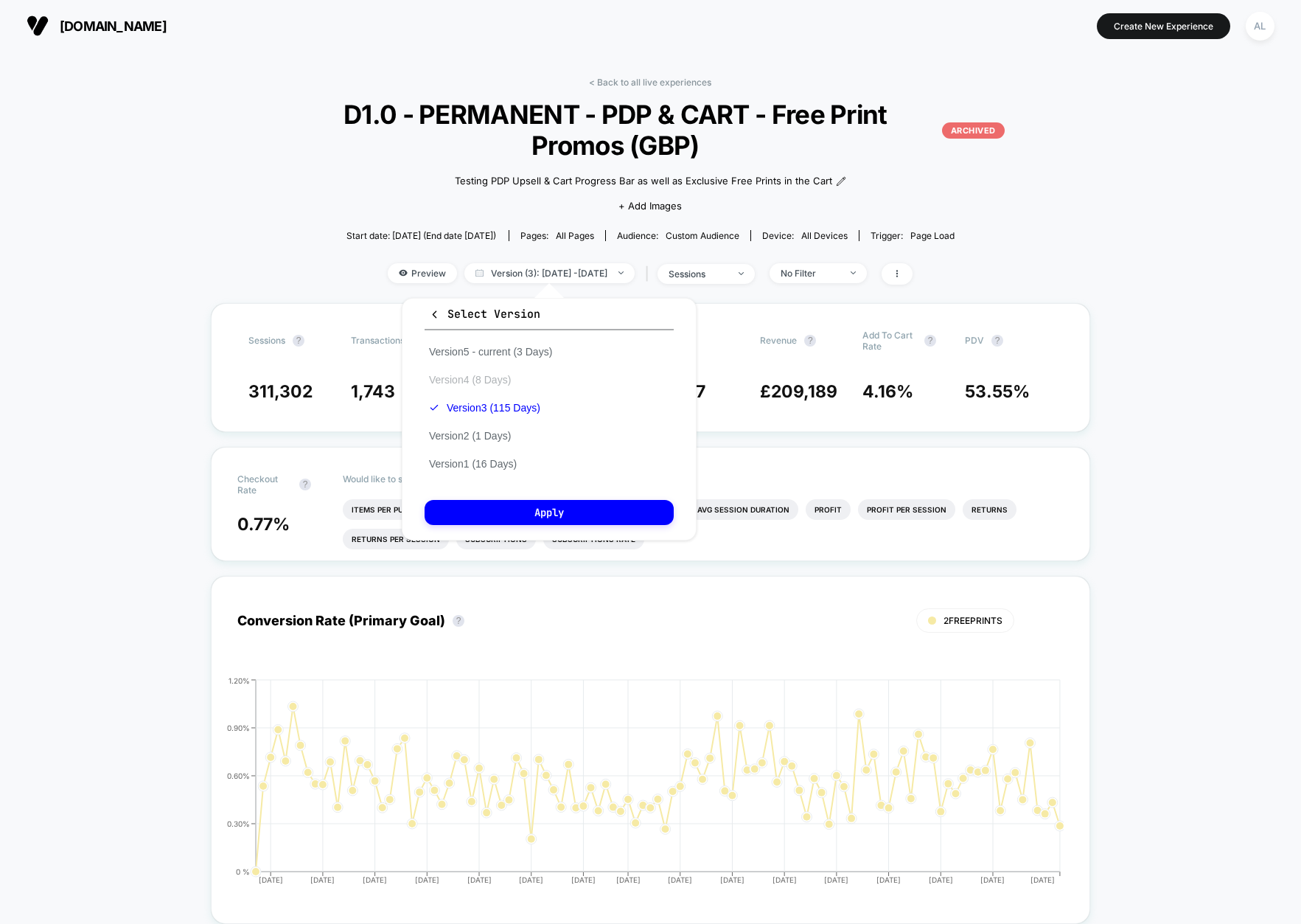
click at [482, 376] on button "Version 4 (8 Days)" at bounding box center [470, 379] width 90 height 14
click at [545, 505] on button "Apply" at bounding box center [549, 513] width 249 height 25
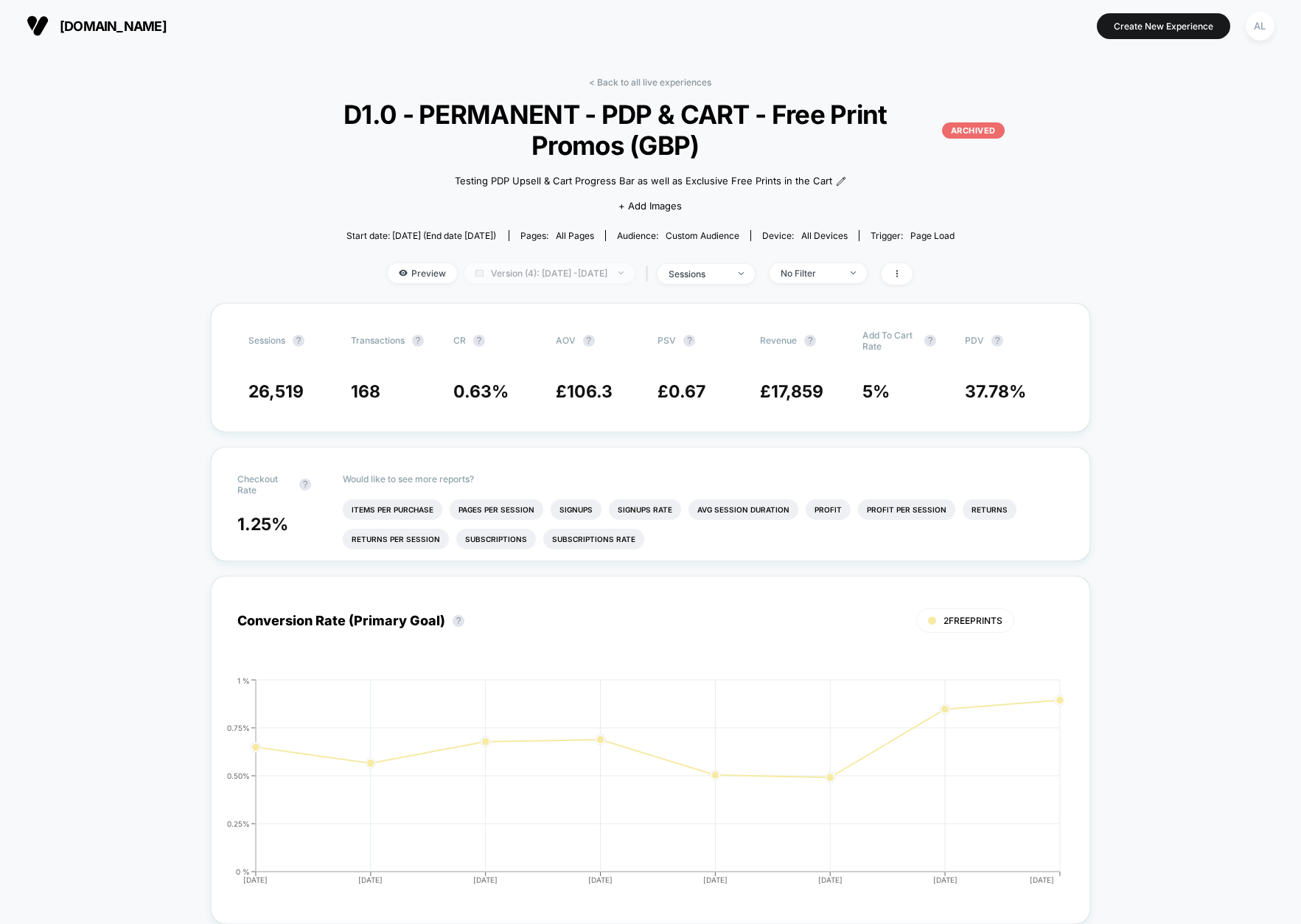
click at [552, 264] on span "Version (4): [DATE] - [DATE]" at bounding box center [549, 273] width 171 height 20
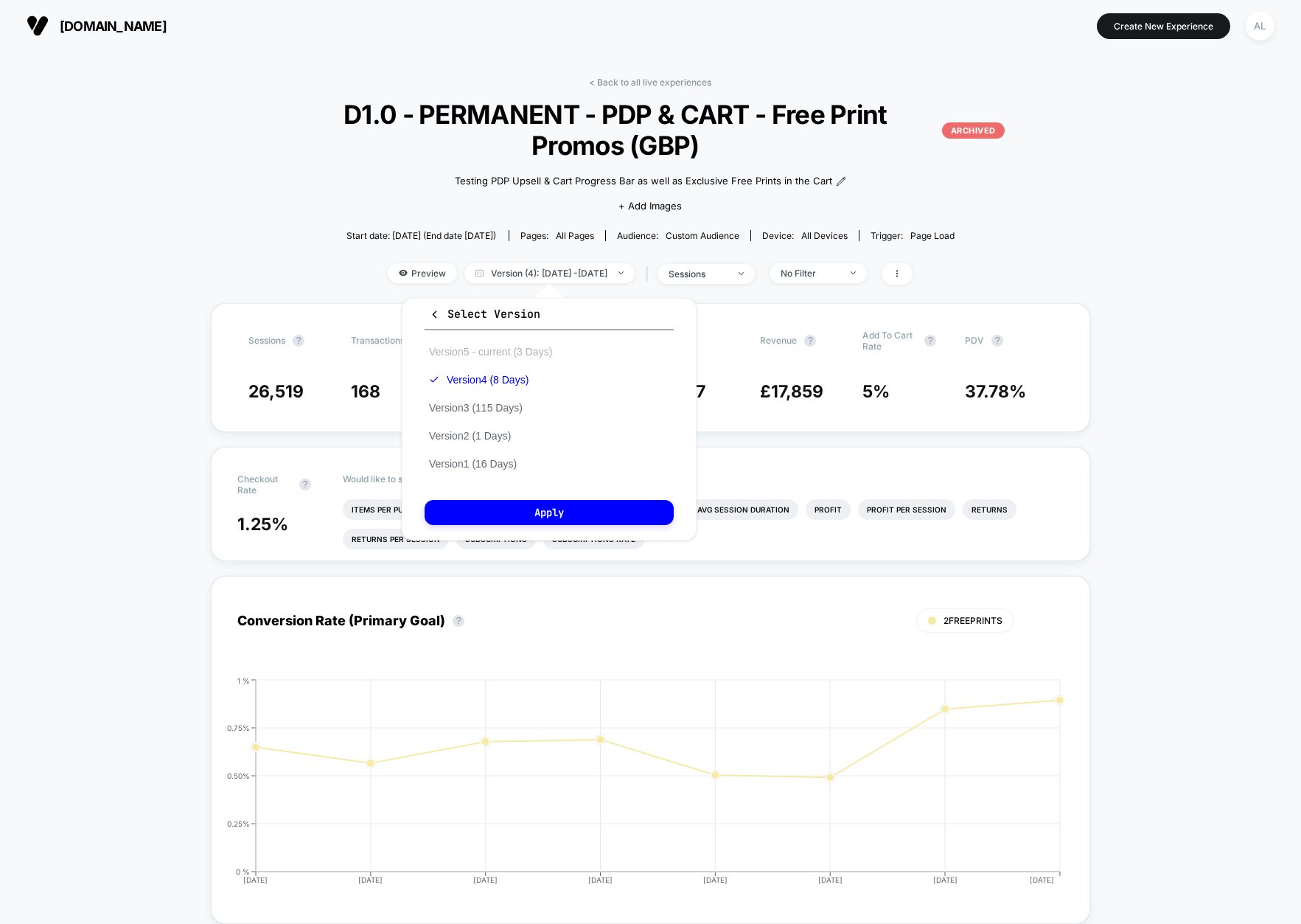
click at [472, 348] on button "Version 5 - current (3 Days)" at bounding box center [491, 351] width 132 height 14
click at [553, 499] on div "Select Version Version 5 - current (3 Days) Version 4 (8 Days) Version 3 (115 D…" at bounding box center [549, 419] width 295 height 243
click at [556, 506] on button "Apply" at bounding box center [549, 513] width 249 height 25
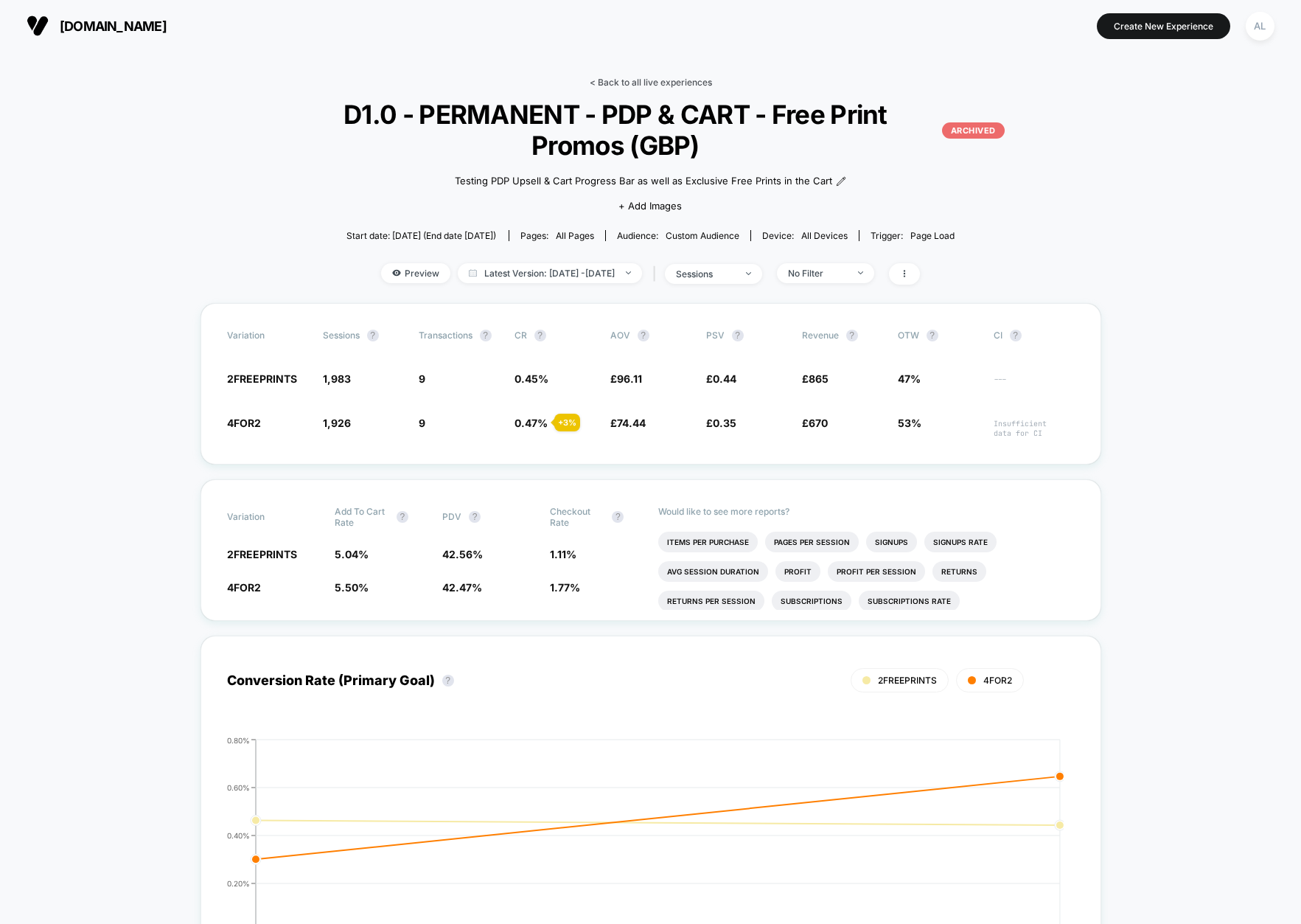
click at [613, 82] on link "< Back to all live experiences" at bounding box center [650, 82] width 123 height 11
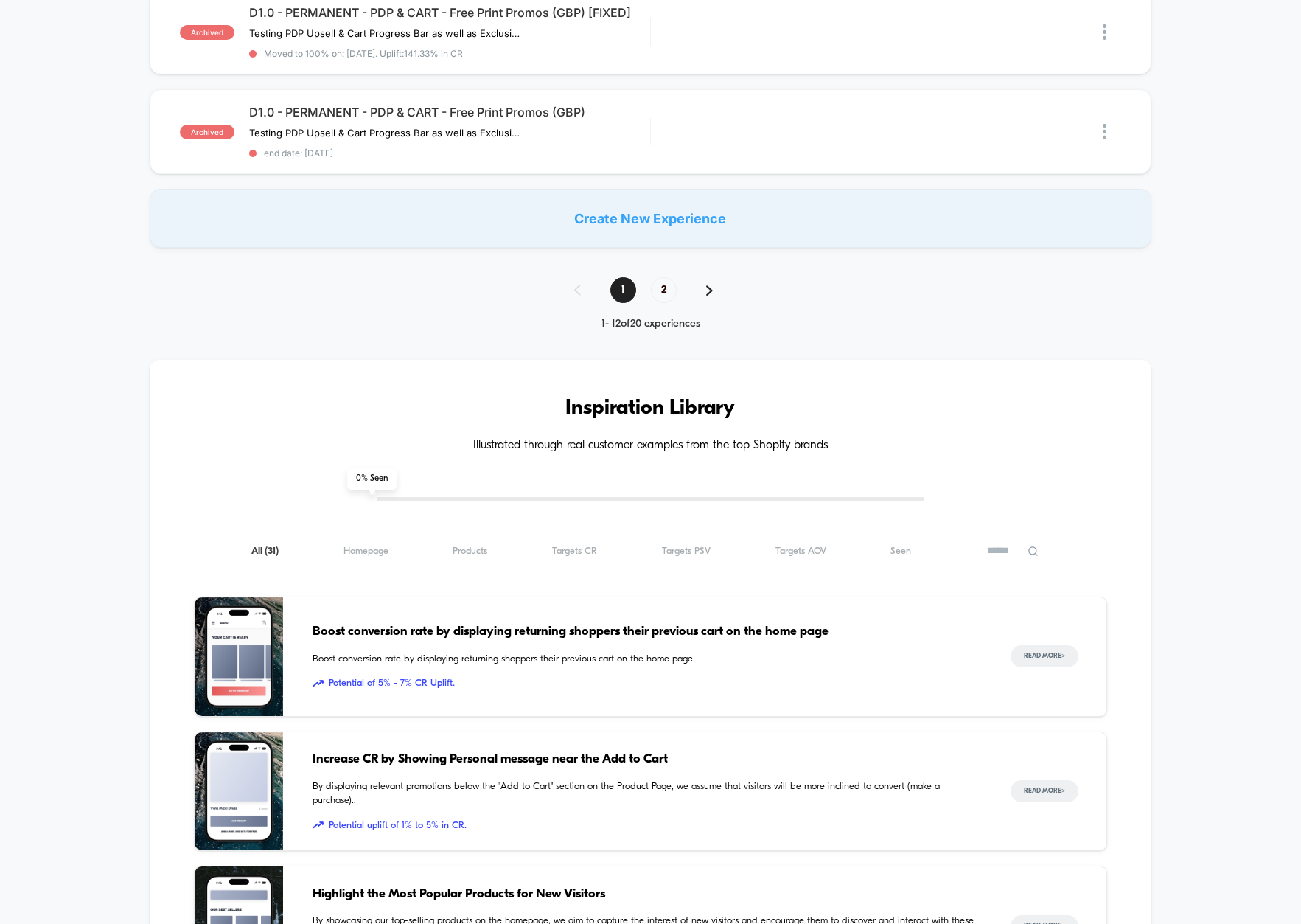
scroll to position [1192, 0]
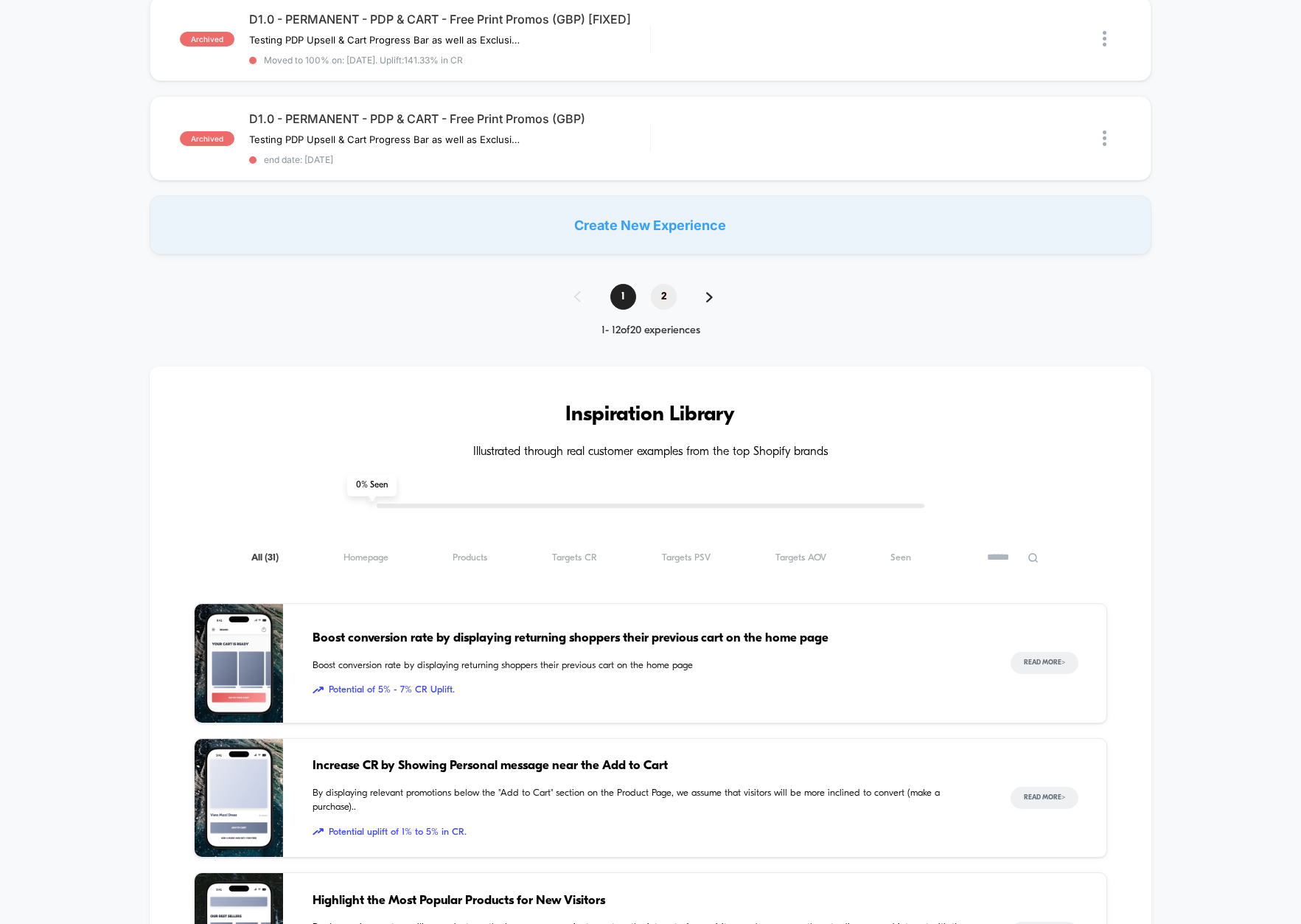
click at [663, 309] on span "2" at bounding box center [663, 296] width 26 height 26
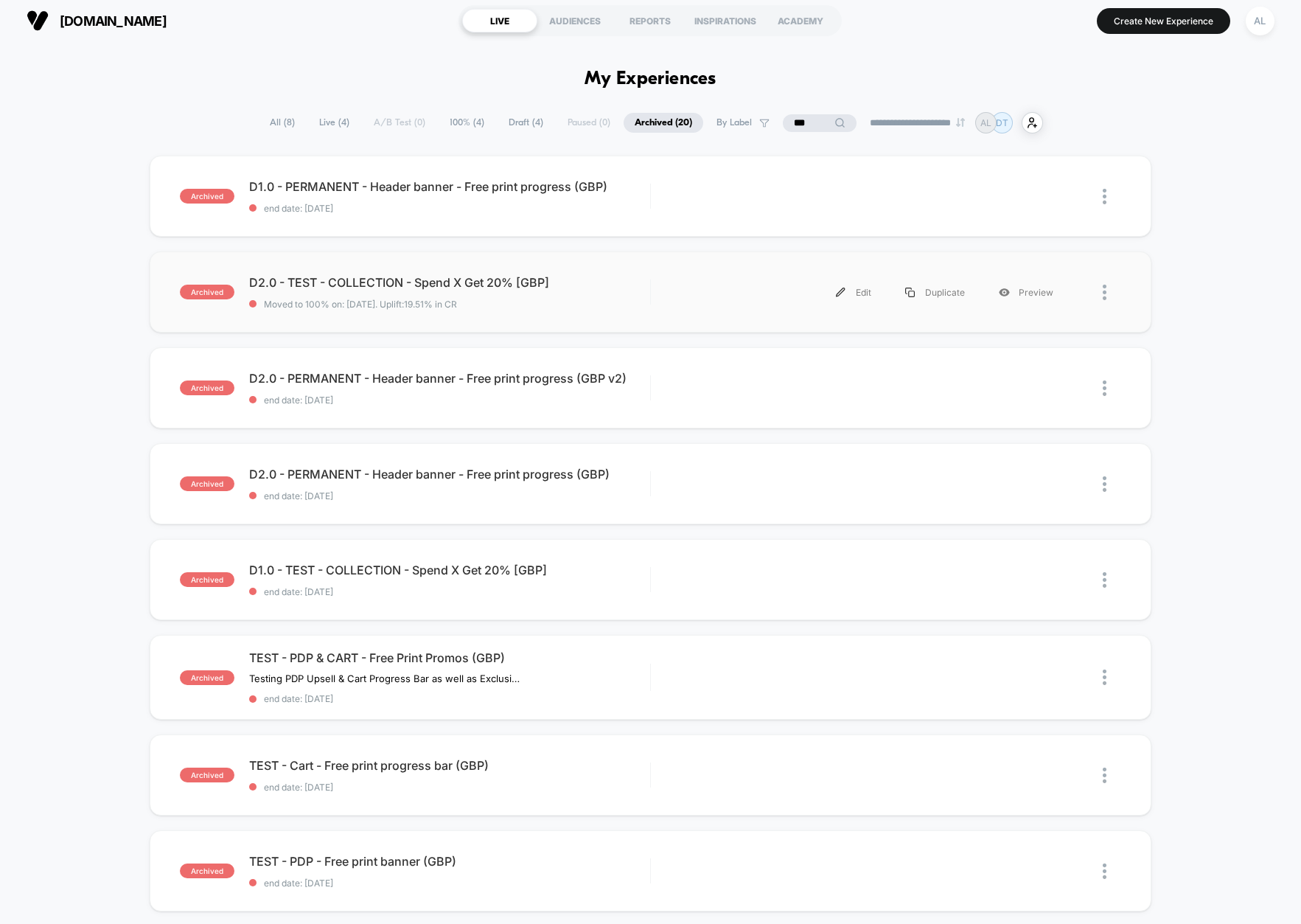
scroll to position [17, 0]
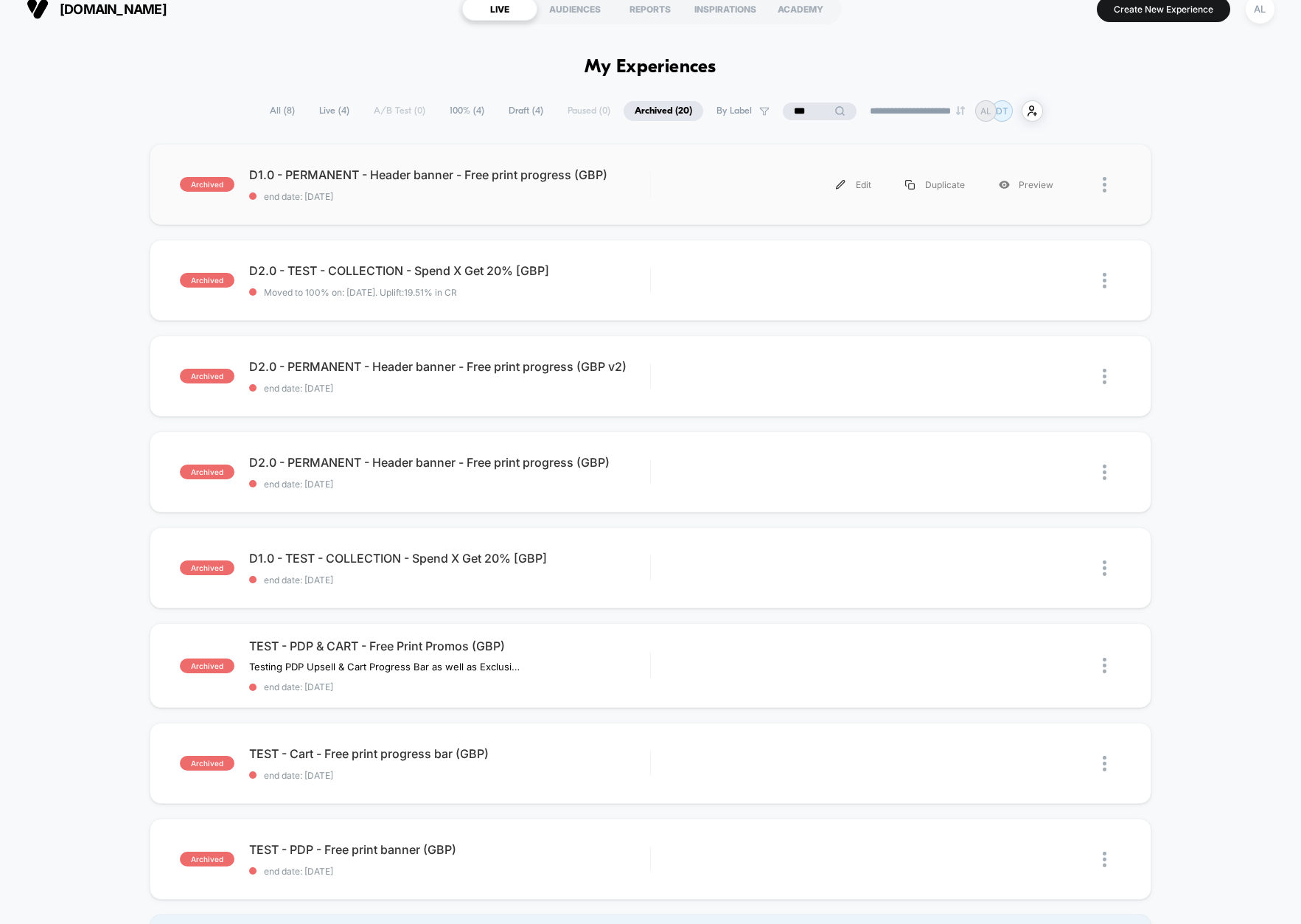
click at [484, 163] on div "archived D1.0 - PERMANENT - Header banner - Free print progress (GBP) end date:…" at bounding box center [650, 184] width 1001 height 81
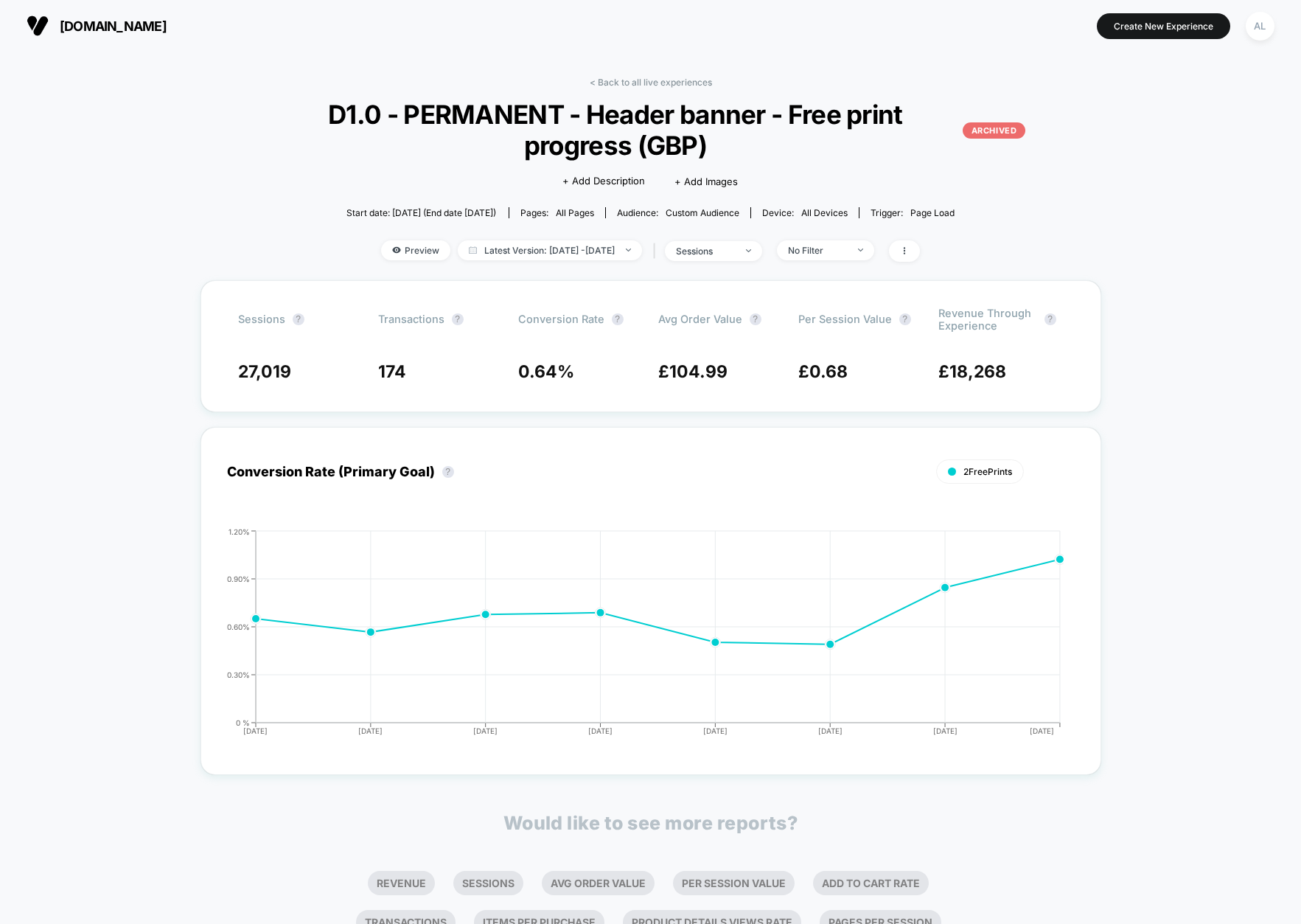
click at [625, 93] on div "< Back to all live experiences D1.0 - PERMANENT - Header banner - Free print pr…" at bounding box center [650, 178] width 833 height 203
click at [624, 79] on link "< Back to all live experiences" at bounding box center [650, 82] width 123 height 11
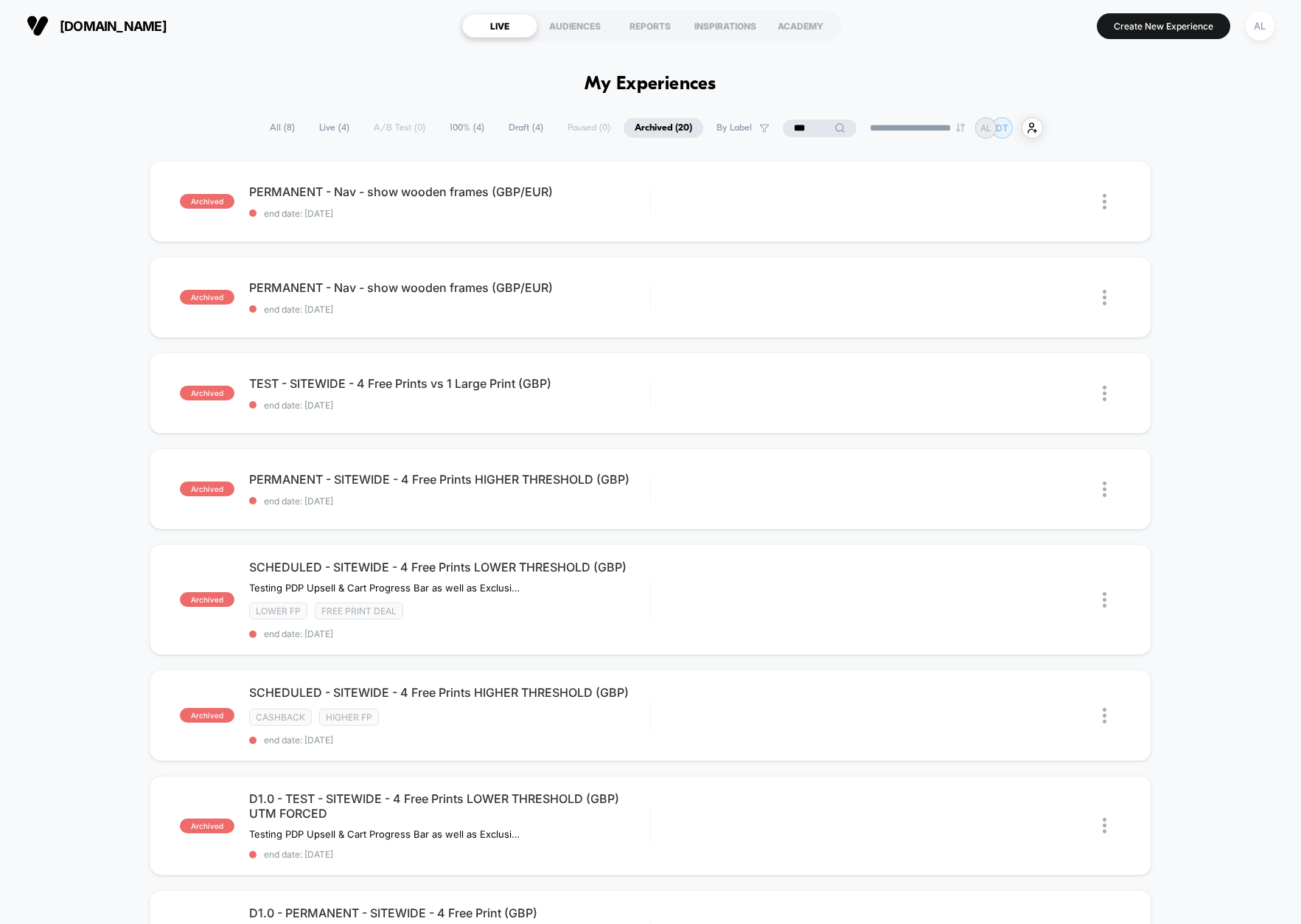
click at [266, 132] on span "All ( 8 )" at bounding box center [282, 128] width 47 height 20
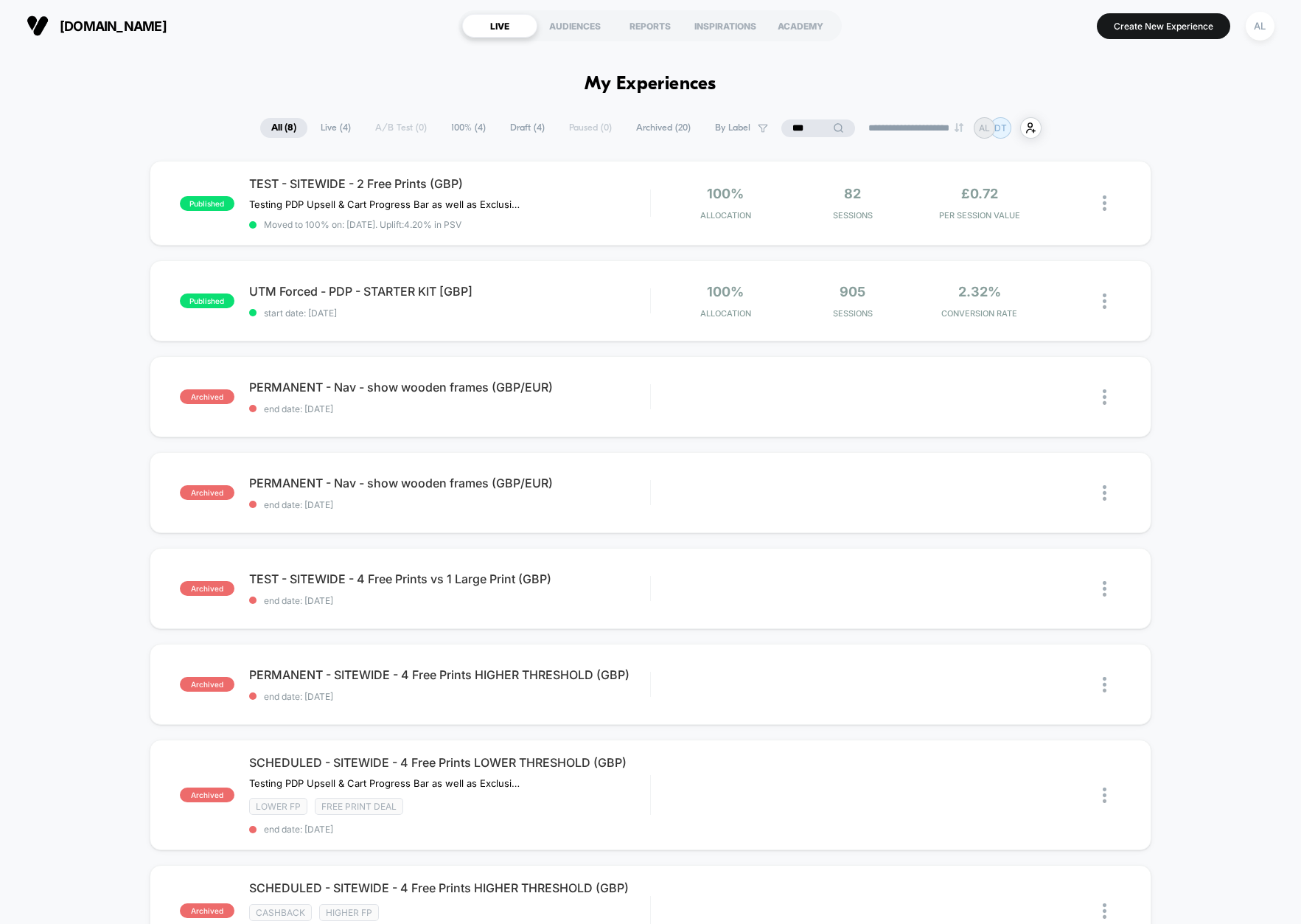
click at [803, 127] on input "***" at bounding box center [818, 128] width 74 height 18
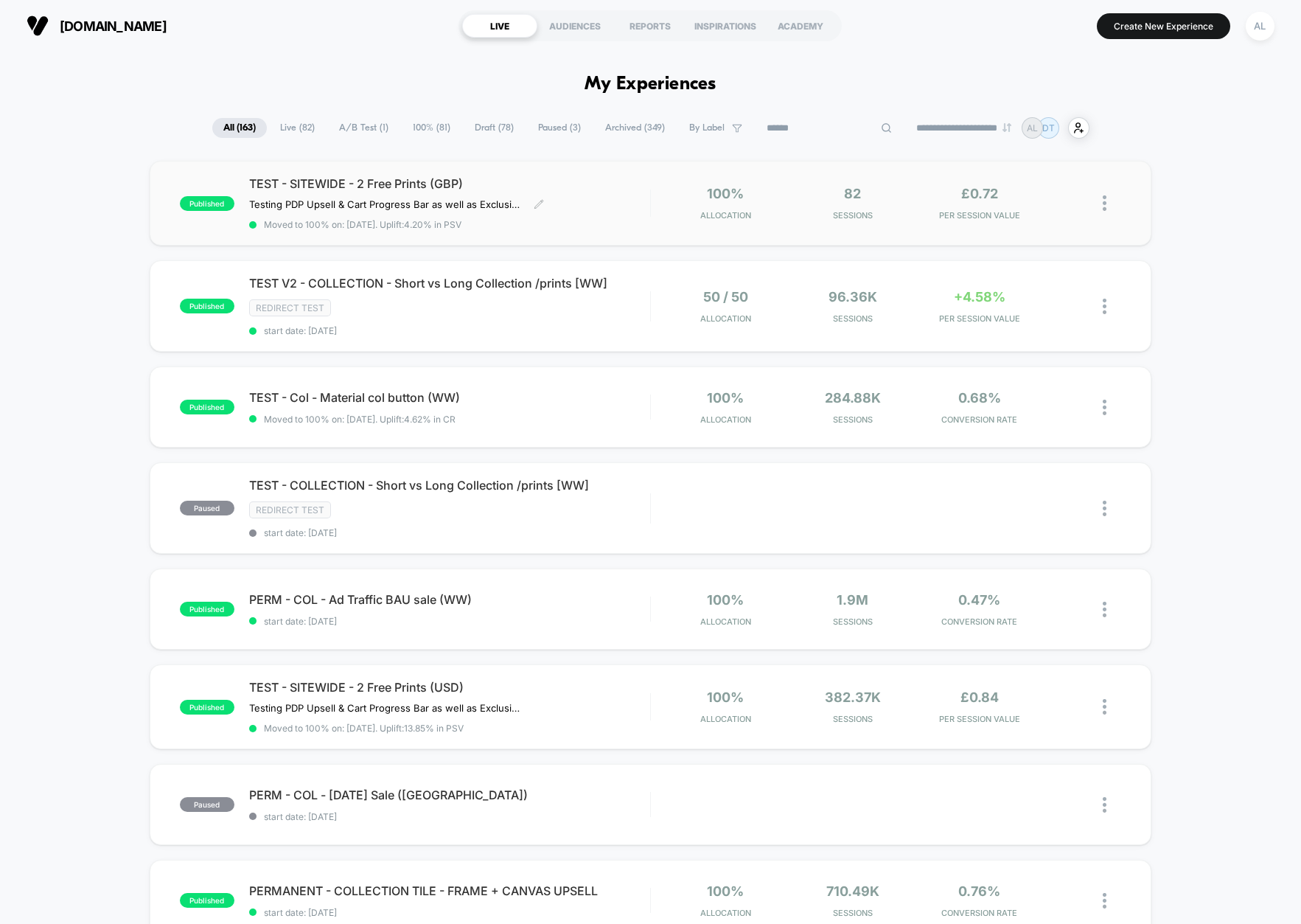
click at [549, 199] on div "TEST - SITEWIDE - 2 Free Prints (GBP) Testing PDP Upsell & Cart Progress Bar as…" at bounding box center [449, 203] width 401 height 54
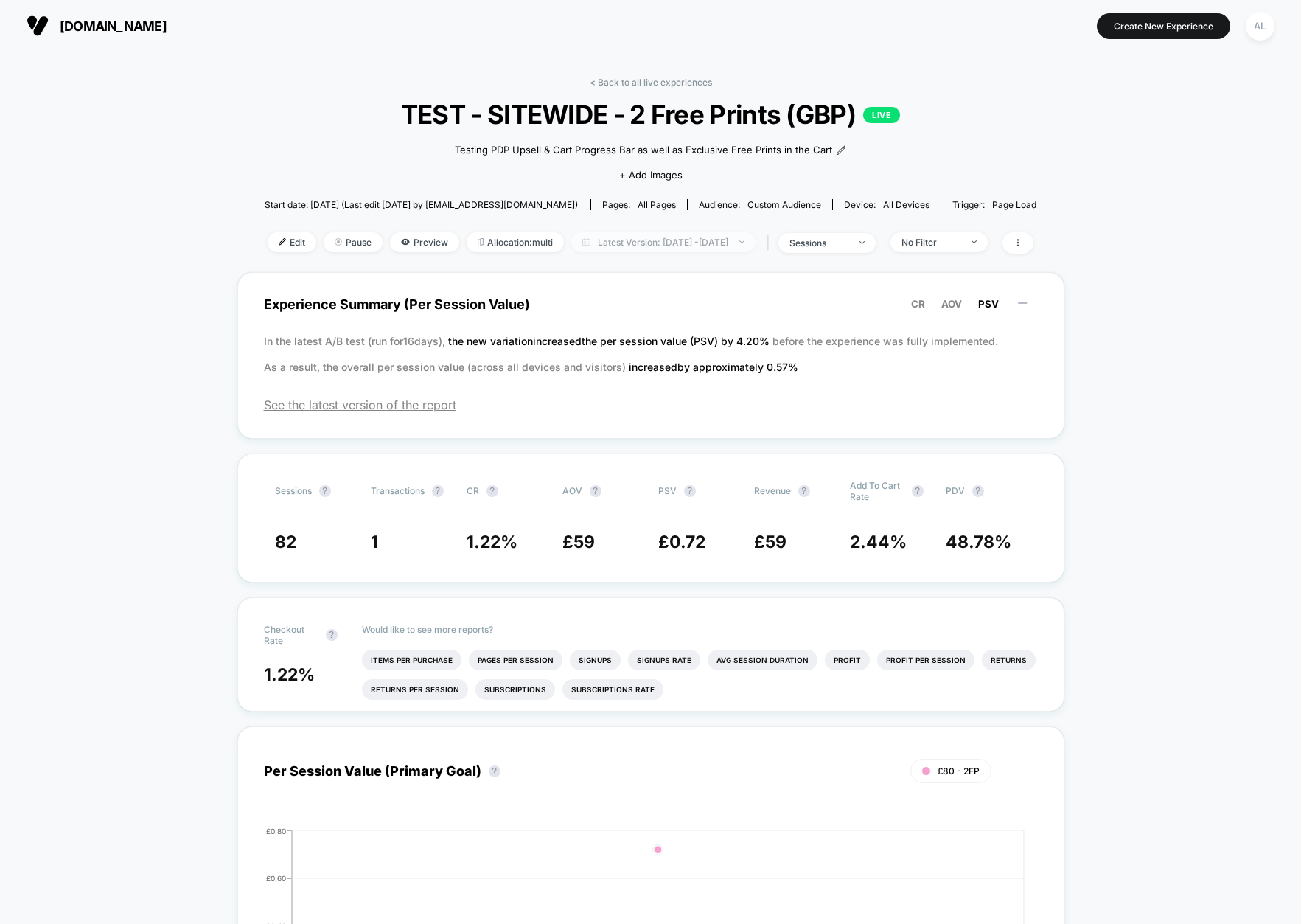
click at [607, 245] on span "Latest Version: [DATE] - [DATE]" at bounding box center [663, 242] width 184 height 20
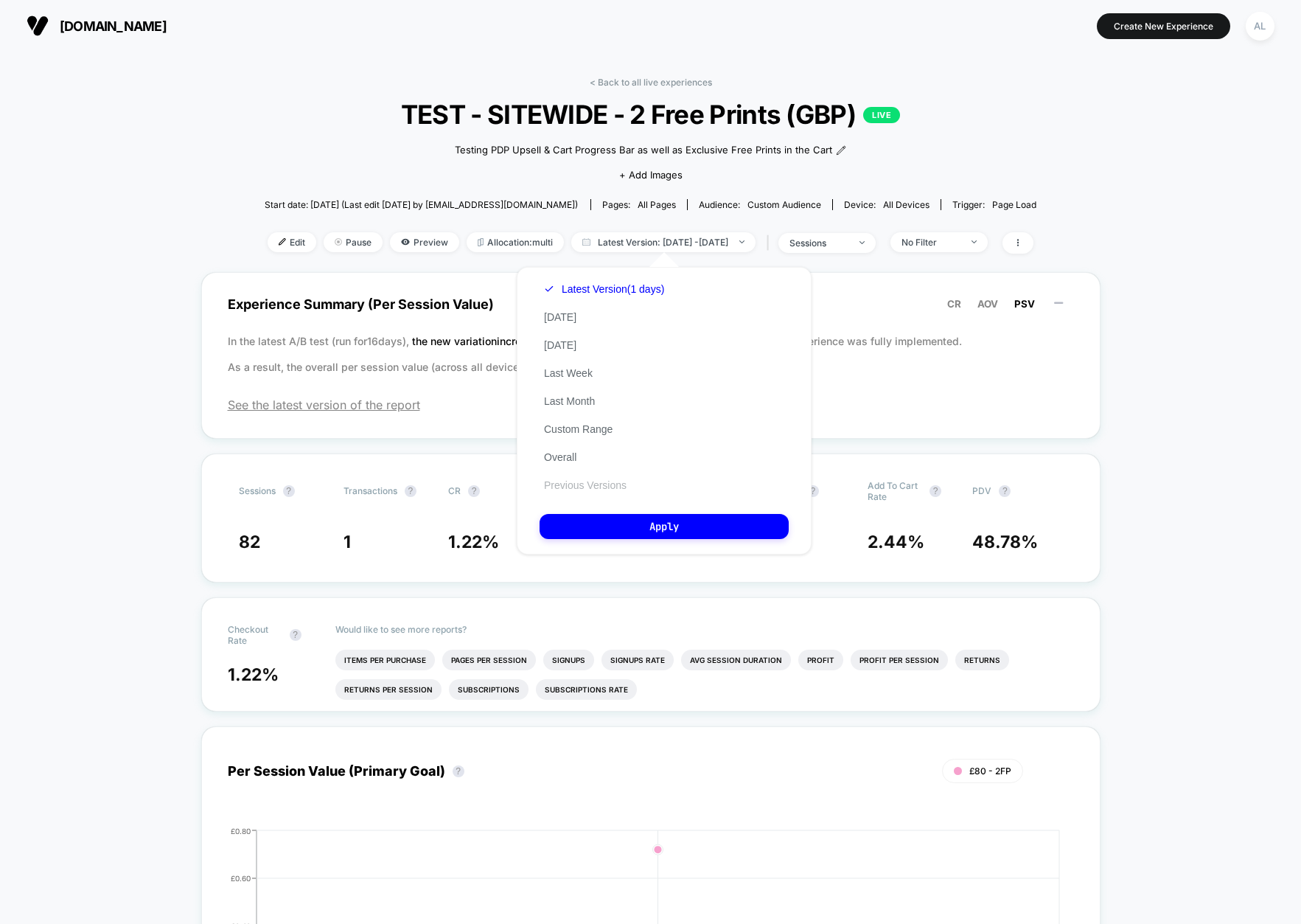
click at [596, 485] on button "Previous Versions" at bounding box center [585, 485] width 91 height 14
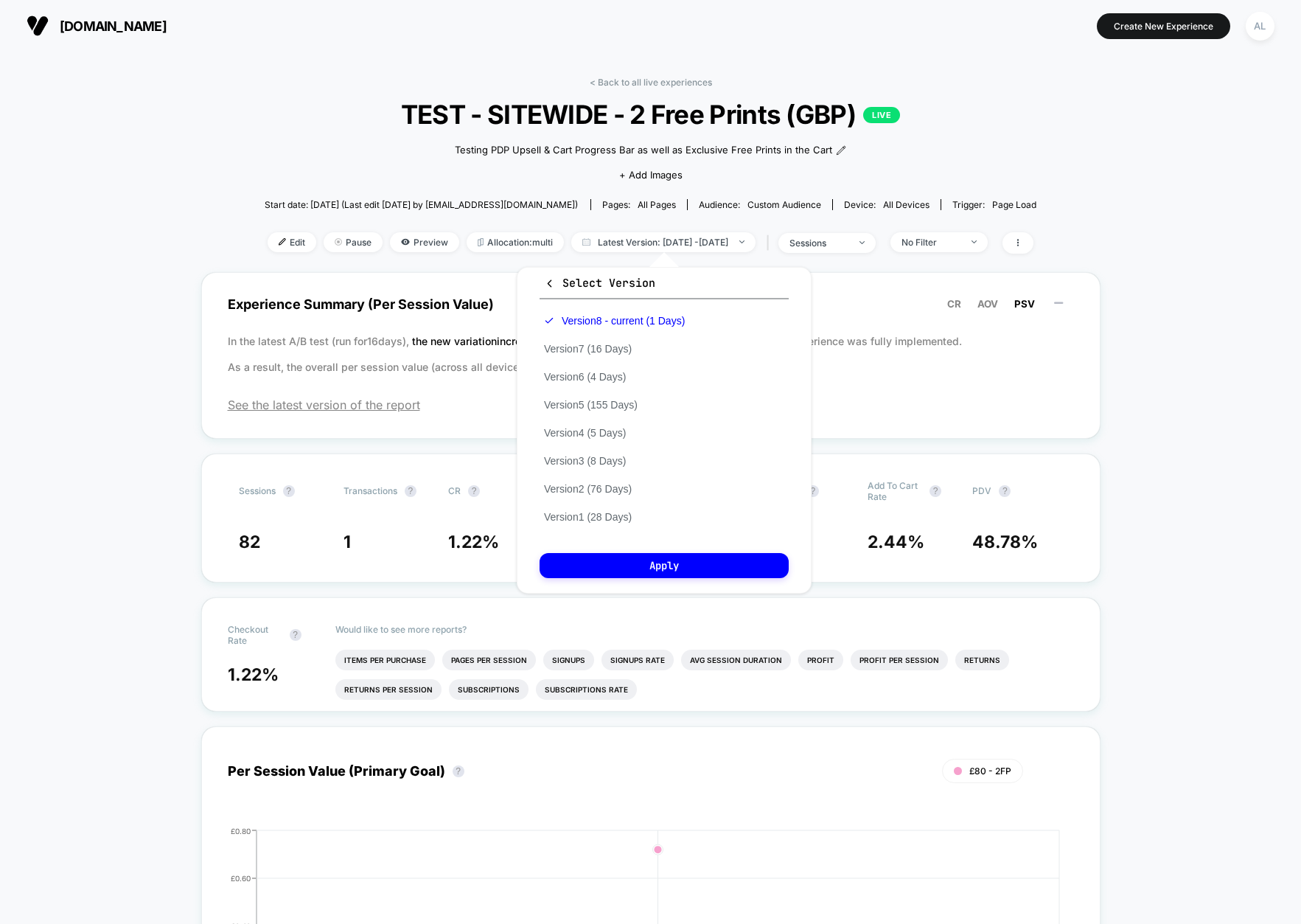
click at [608, 356] on div "Version 8 - current (1 Days) Version 7 (16 Days) Version 6 (4 Days) Version 5 (…" at bounding box center [614, 419] width 150 height 224
click at [608, 352] on button "Version 7 (16 Days)" at bounding box center [587, 348] width 97 height 14
click at [690, 554] on button "Apply" at bounding box center [664, 566] width 249 height 25
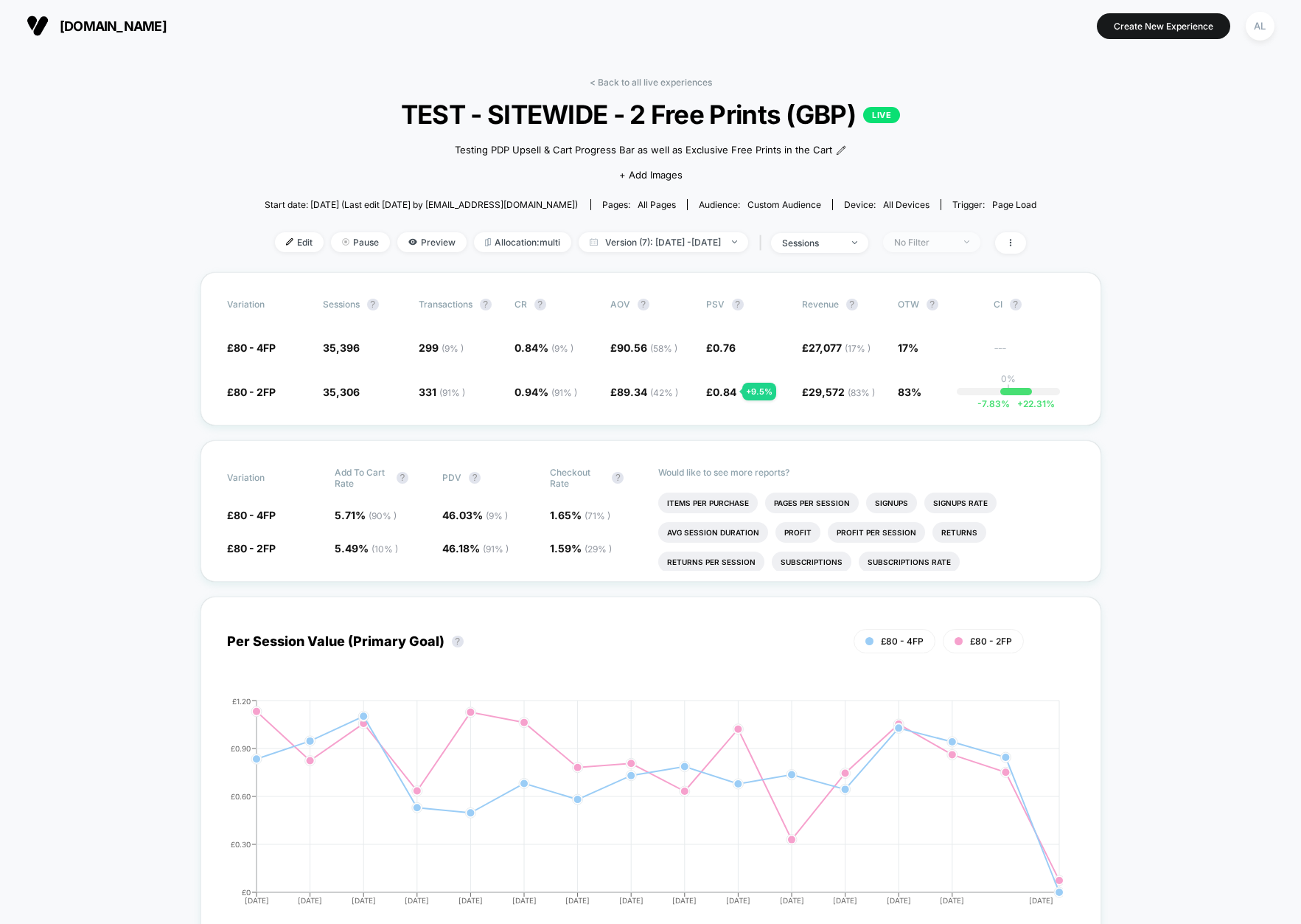
click at [953, 241] on div "No Filter" at bounding box center [923, 242] width 59 height 11
click at [931, 356] on span "Returning Visitors" at bounding box center [953, 356] width 85 height 13
click at [959, 449] on button "Save" at bounding box center [954, 457] width 134 height 24
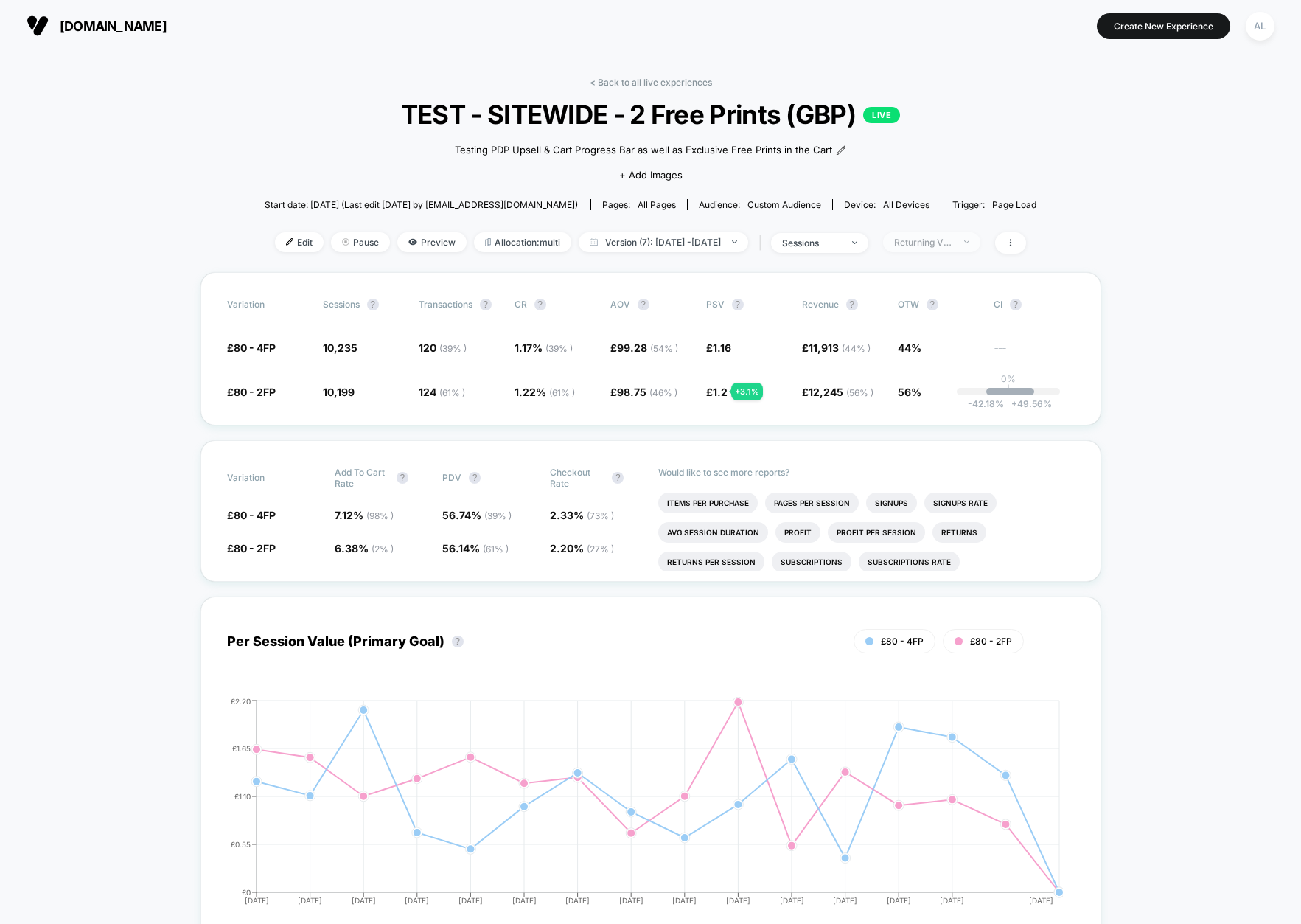
click at [953, 239] on div "Returning Visitors" at bounding box center [923, 242] width 59 height 11
click at [931, 383] on span "New Visitors" at bounding box center [940, 386] width 60 height 13
click at [953, 452] on button "Save" at bounding box center [954, 457] width 134 height 24
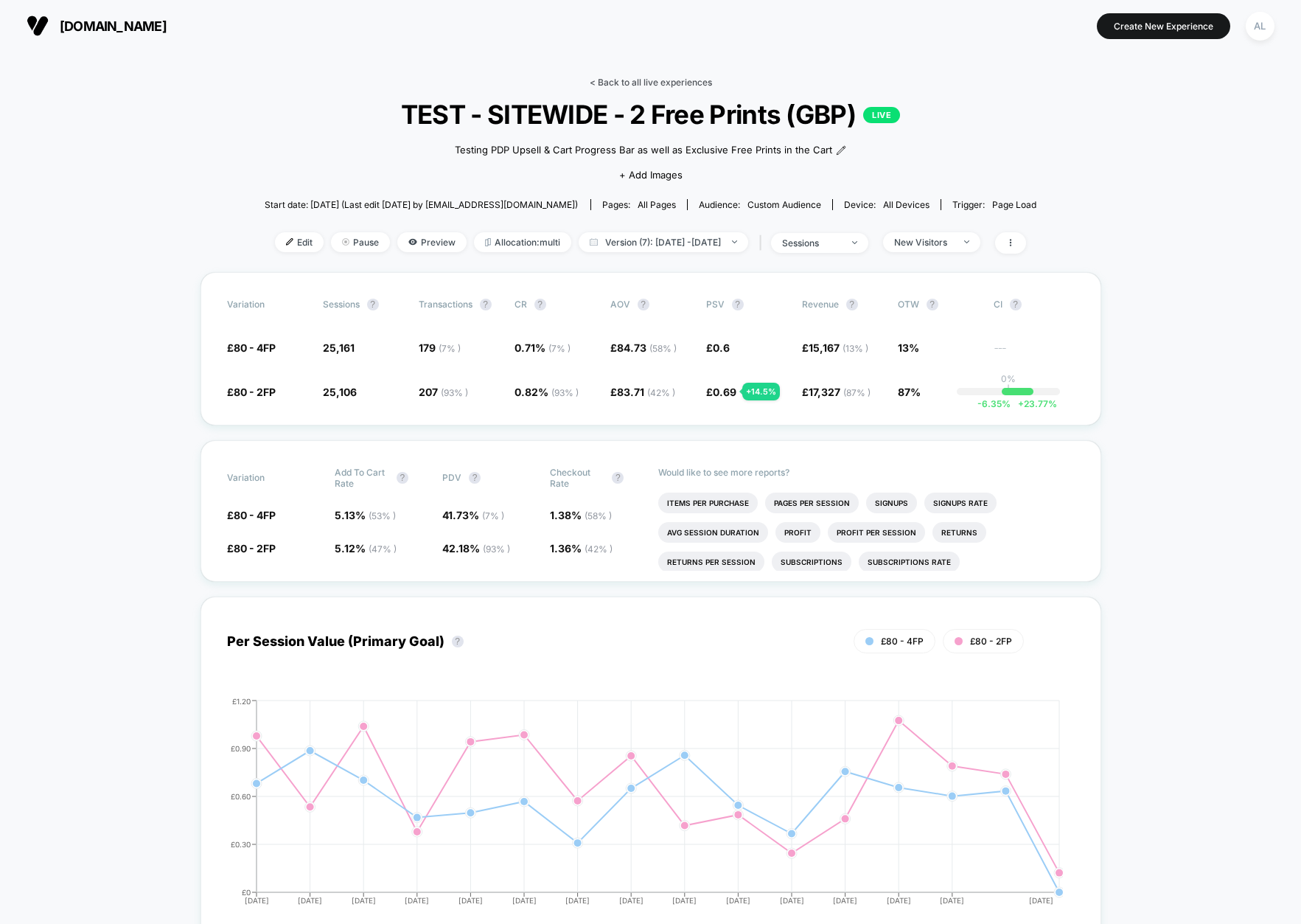
click at [628, 86] on link "< Back to all live experiences" at bounding box center [650, 82] width 123 height 11
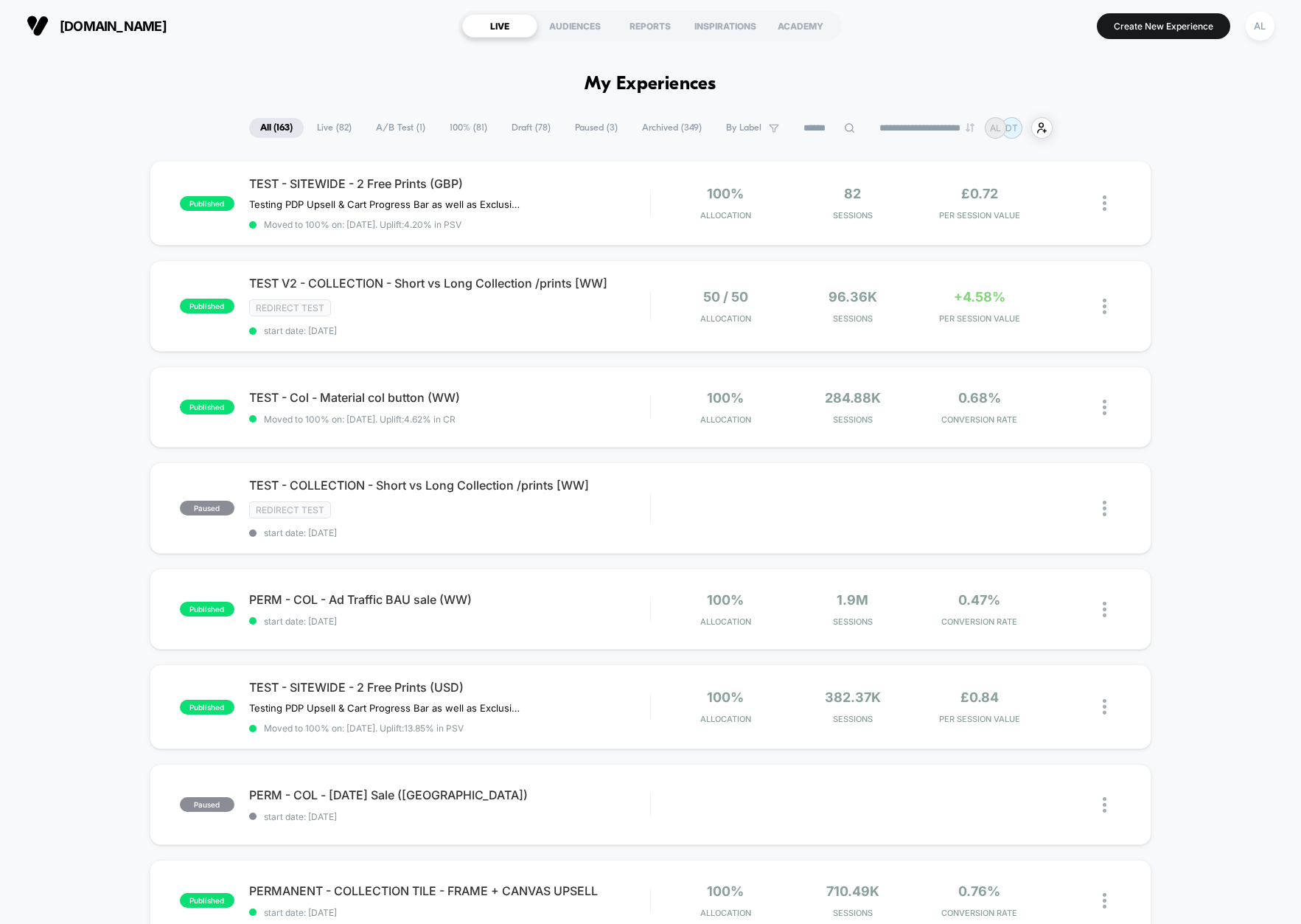
click at [792, 123] on input at bounding box center [829, 128] width 74 height 18
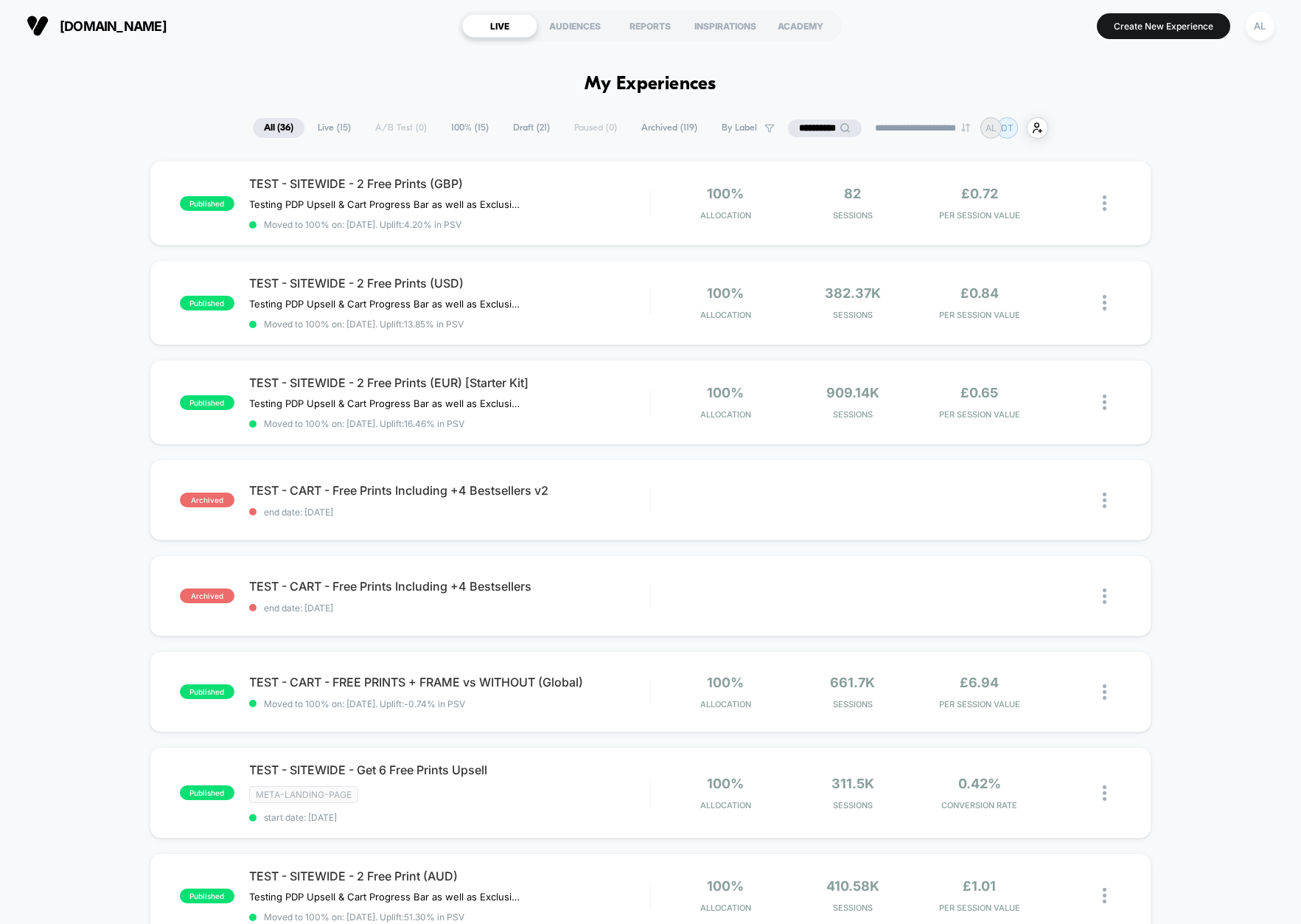
click at [630, 120] on span "Archived ( 119 )" at bounding box center [669, 128] width 78 height 20
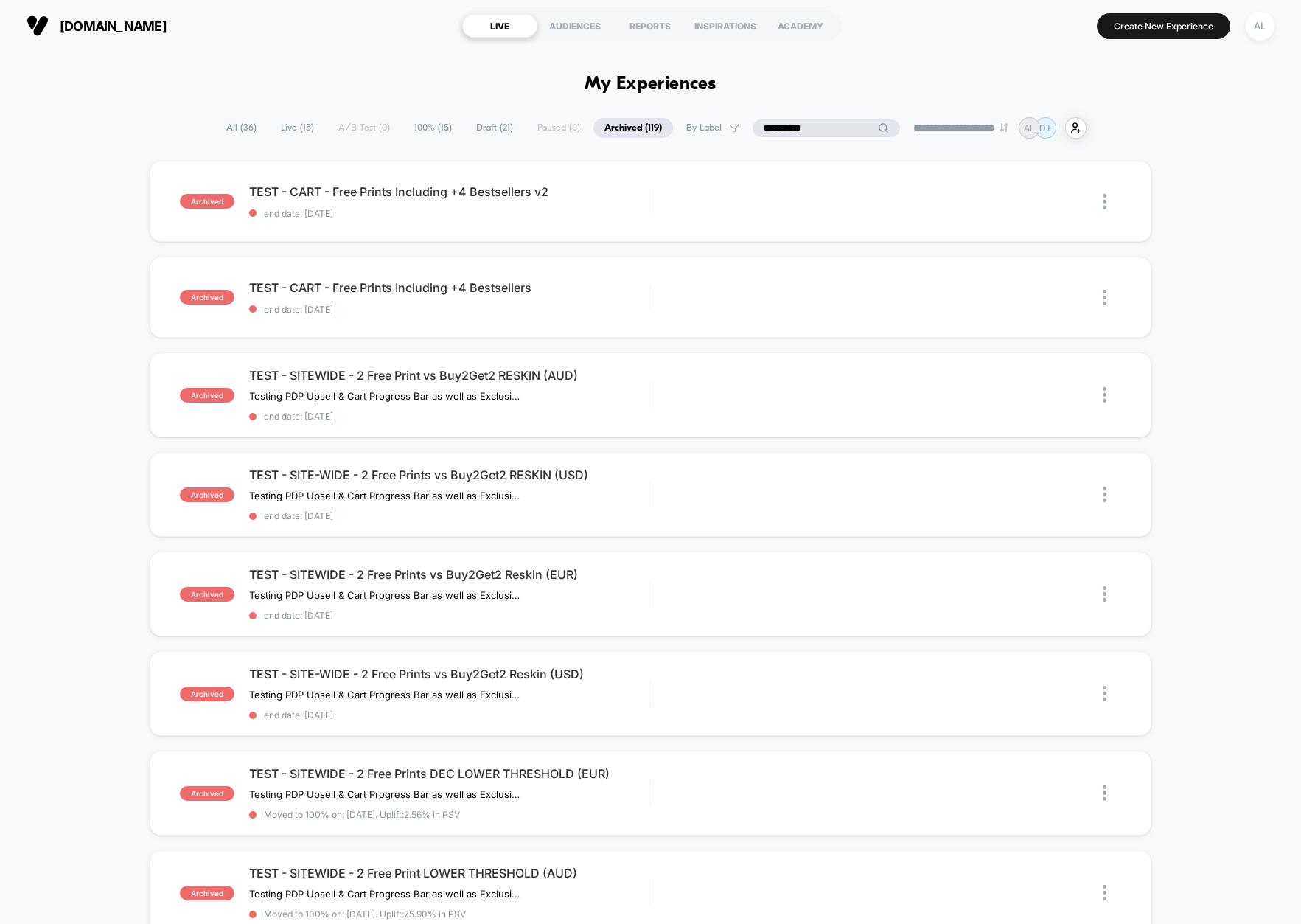
click at [825, 127] on input "**********" at bounding box center [826, 128] width 147 height 18
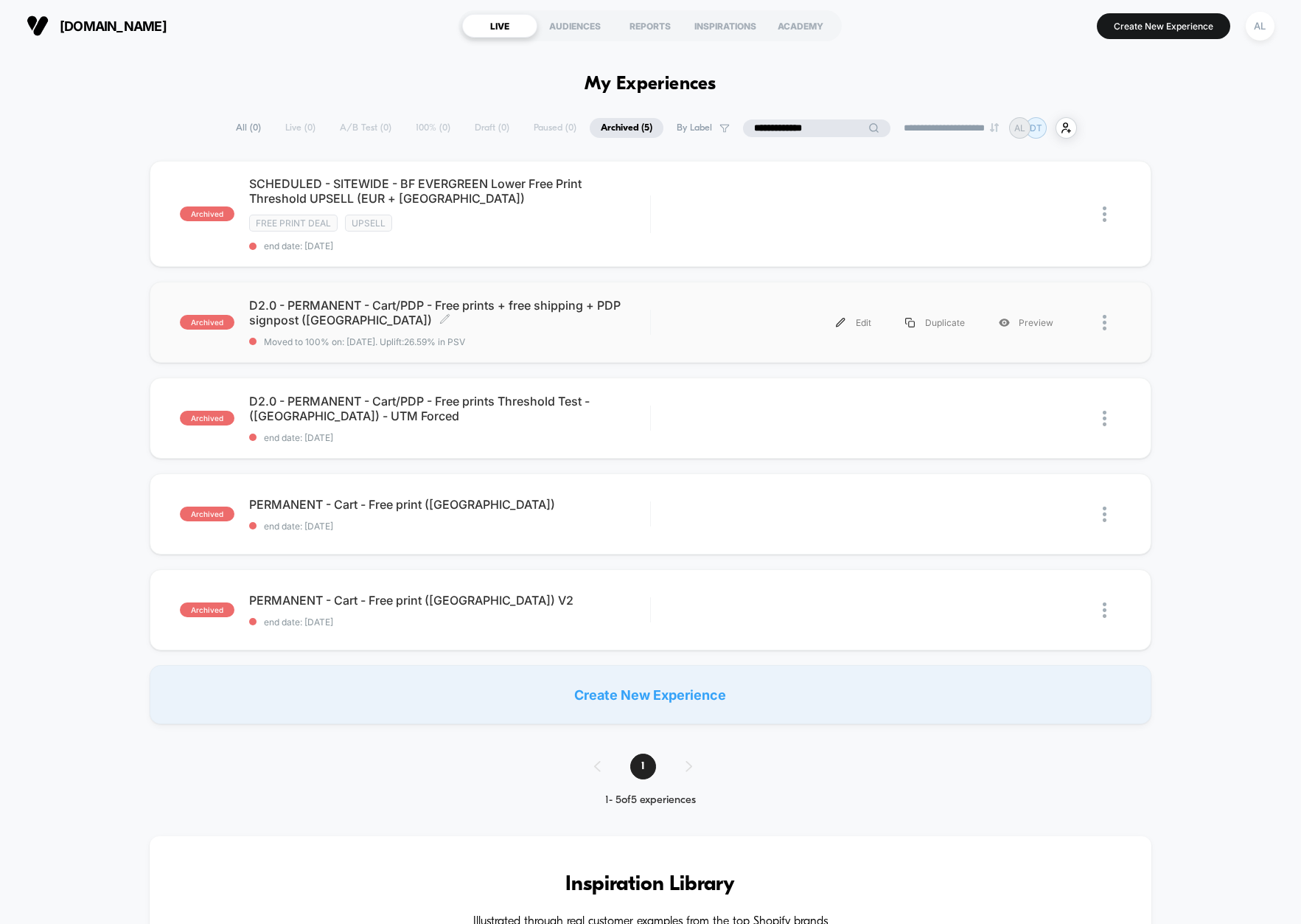
type input "**********"
click at [561, 308] on span "D2.0 - PERMANENT - Cart/PDP - Free prints + free shipping + PDP signpost ([GEOG…" at bounding box center [449, 312] width 401 height 30
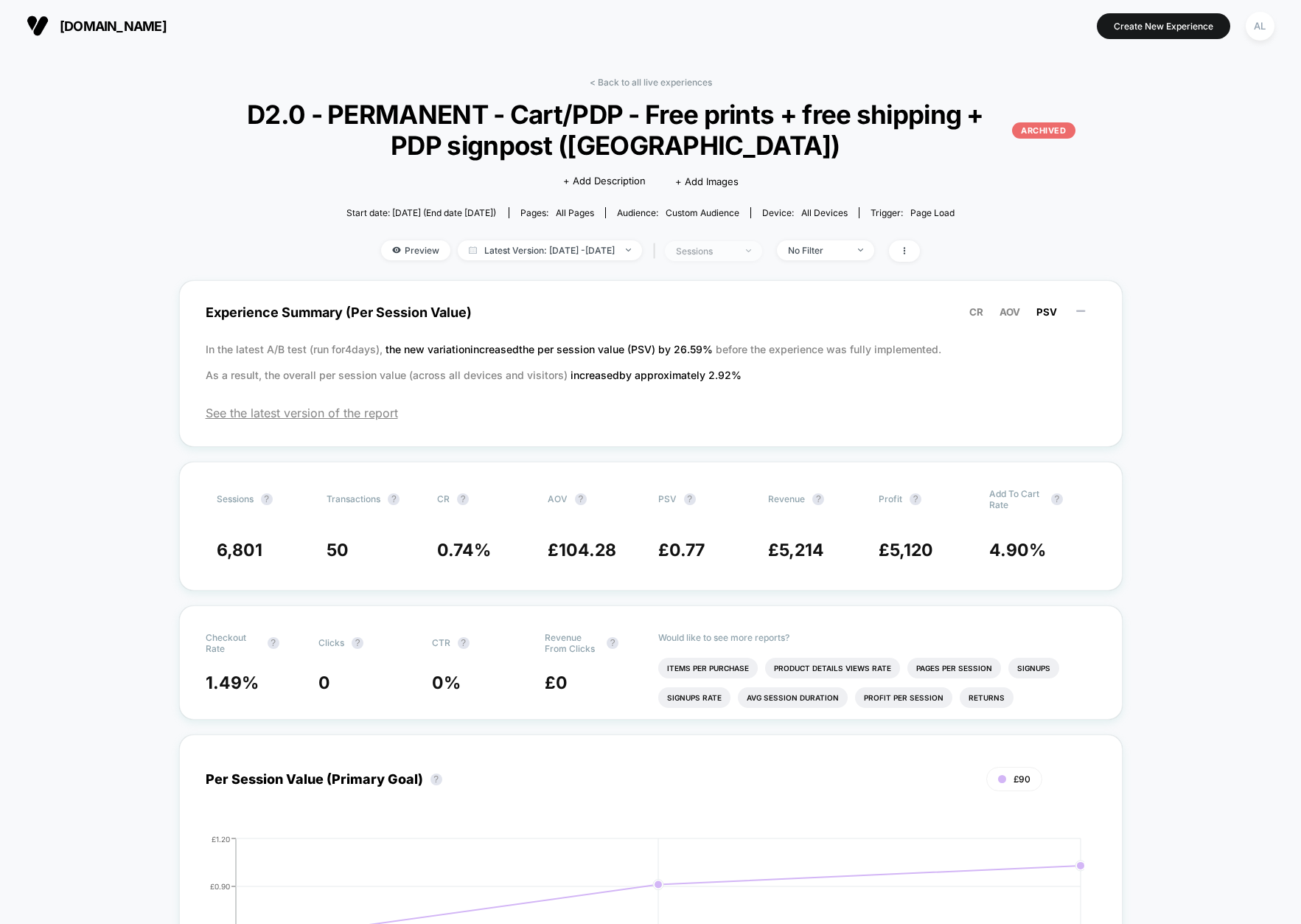
click at [725, 246] on div "sessions" at bounding box center [705, 251] width 59 height 11
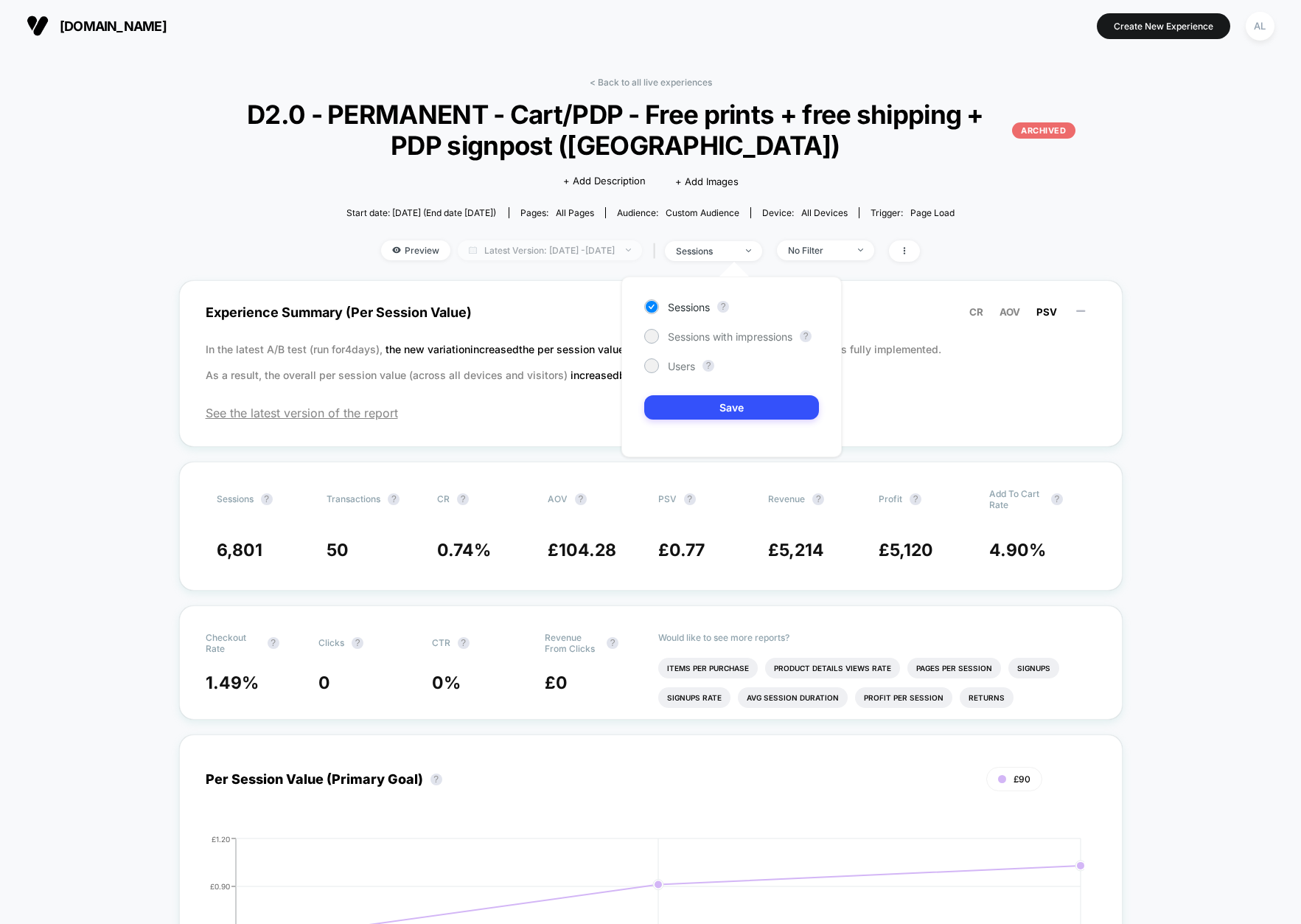
click at [630, 252] on span "Latest Version: [DATE] - [DATE]" at bounding box center [549, 250] width 184 height 20
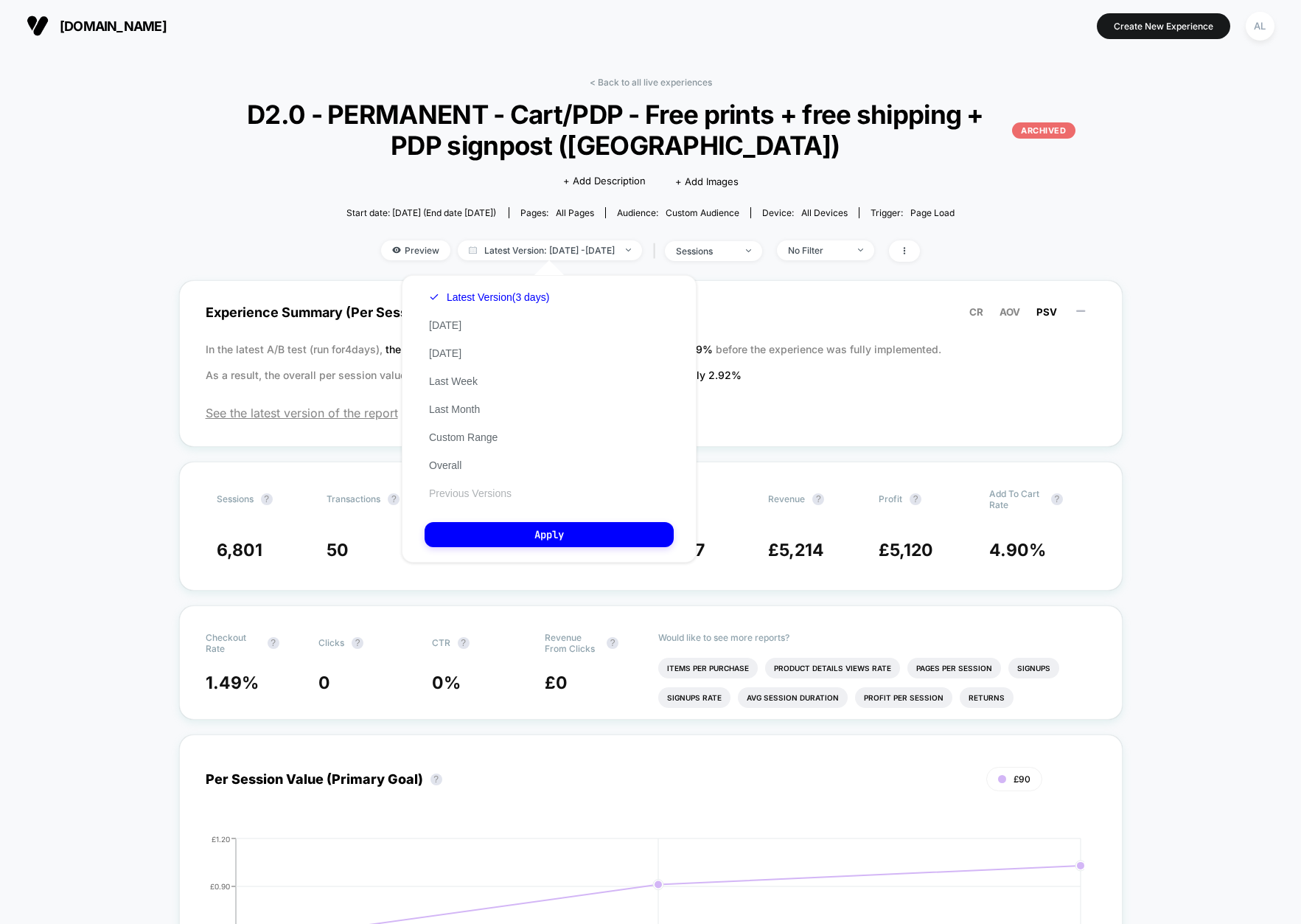
click at [485, 488] on button "Previous Versions" at bounding box center [470, 493] width 91 height 14
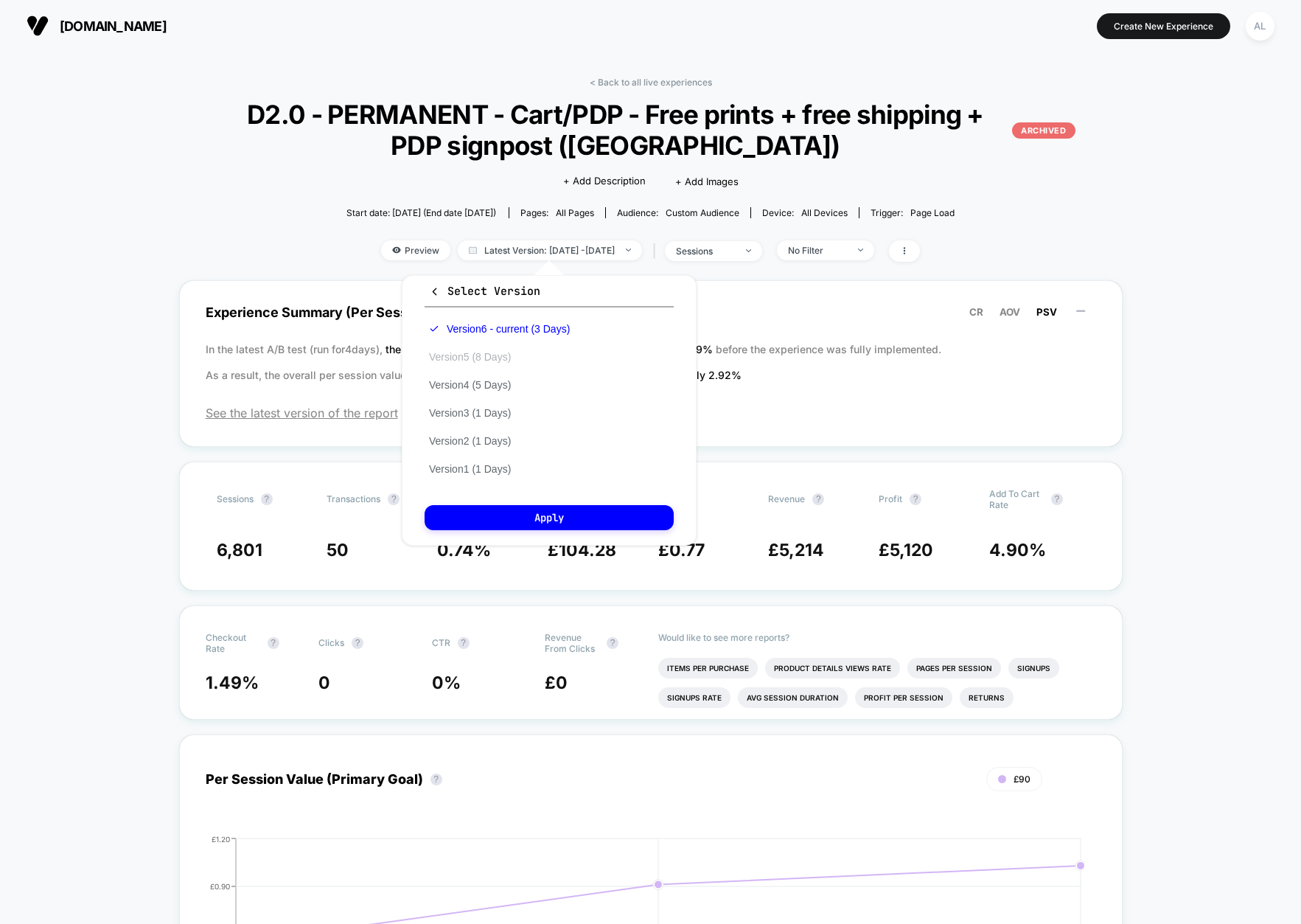
click at [497, 356] on button "Version 5 (8 Days)" at bounding box center [470, 356] width 90 height 14
click at [533, 518] on button "Apply" at bounding box center [549, 518] width 249 height 25
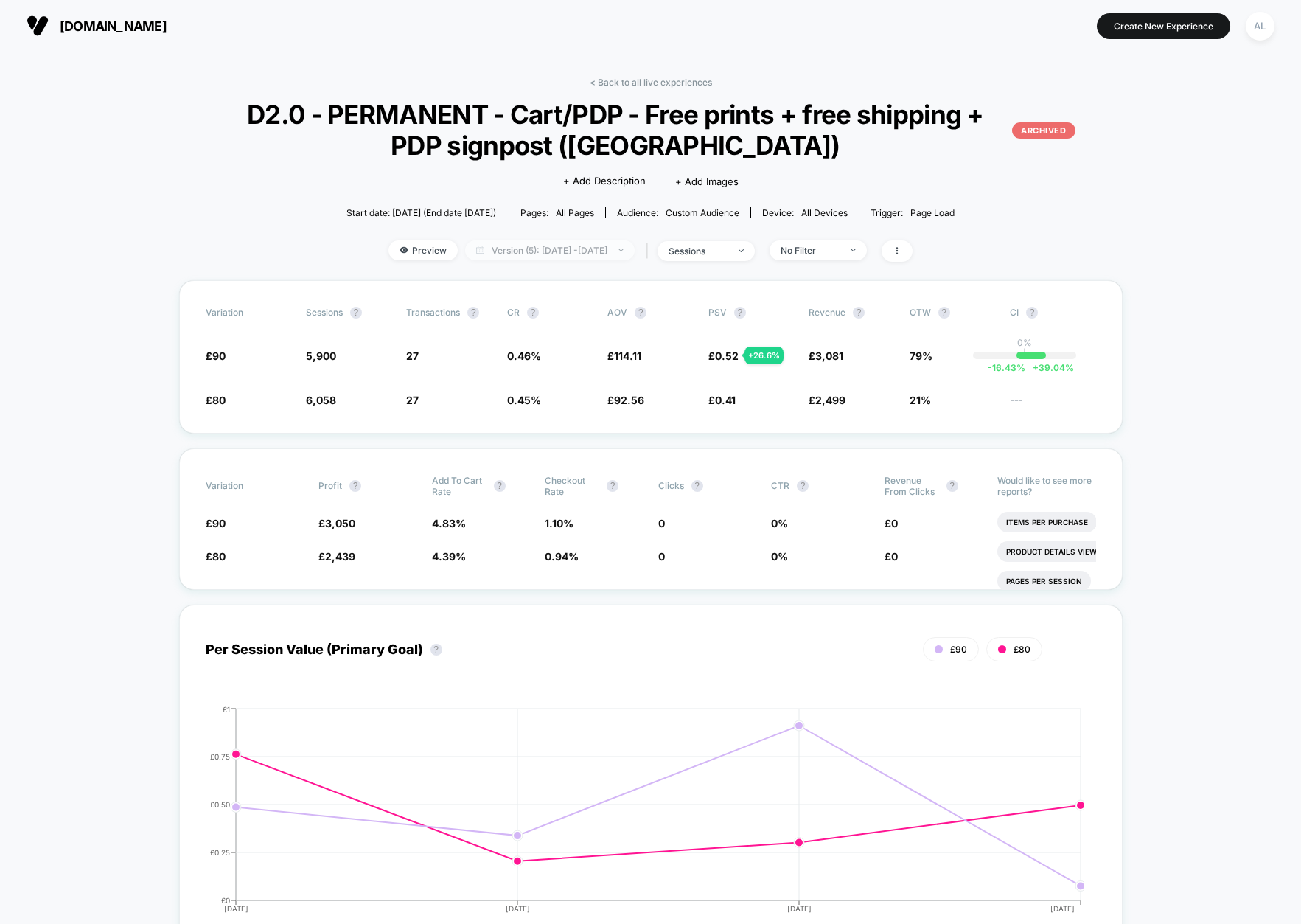
click at [527, 253] on span "Version (5): [DATE] - [DATE]" at bounding box center [549, 250] width 170 height 20
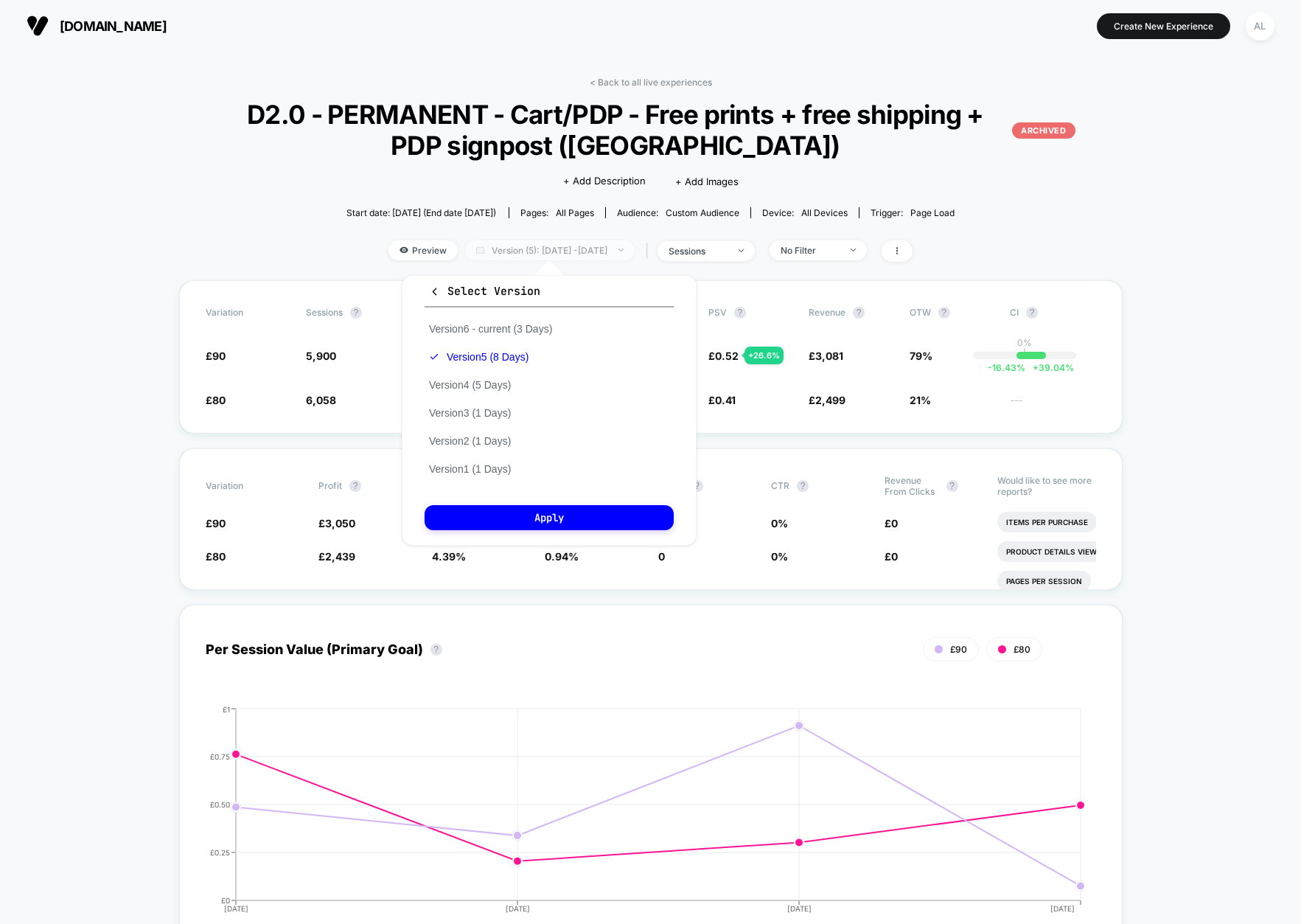
click at [519, 253] on span "Version (5): [DATE] - [DATE]" at bounding box center [549, 250] width 170 height 20
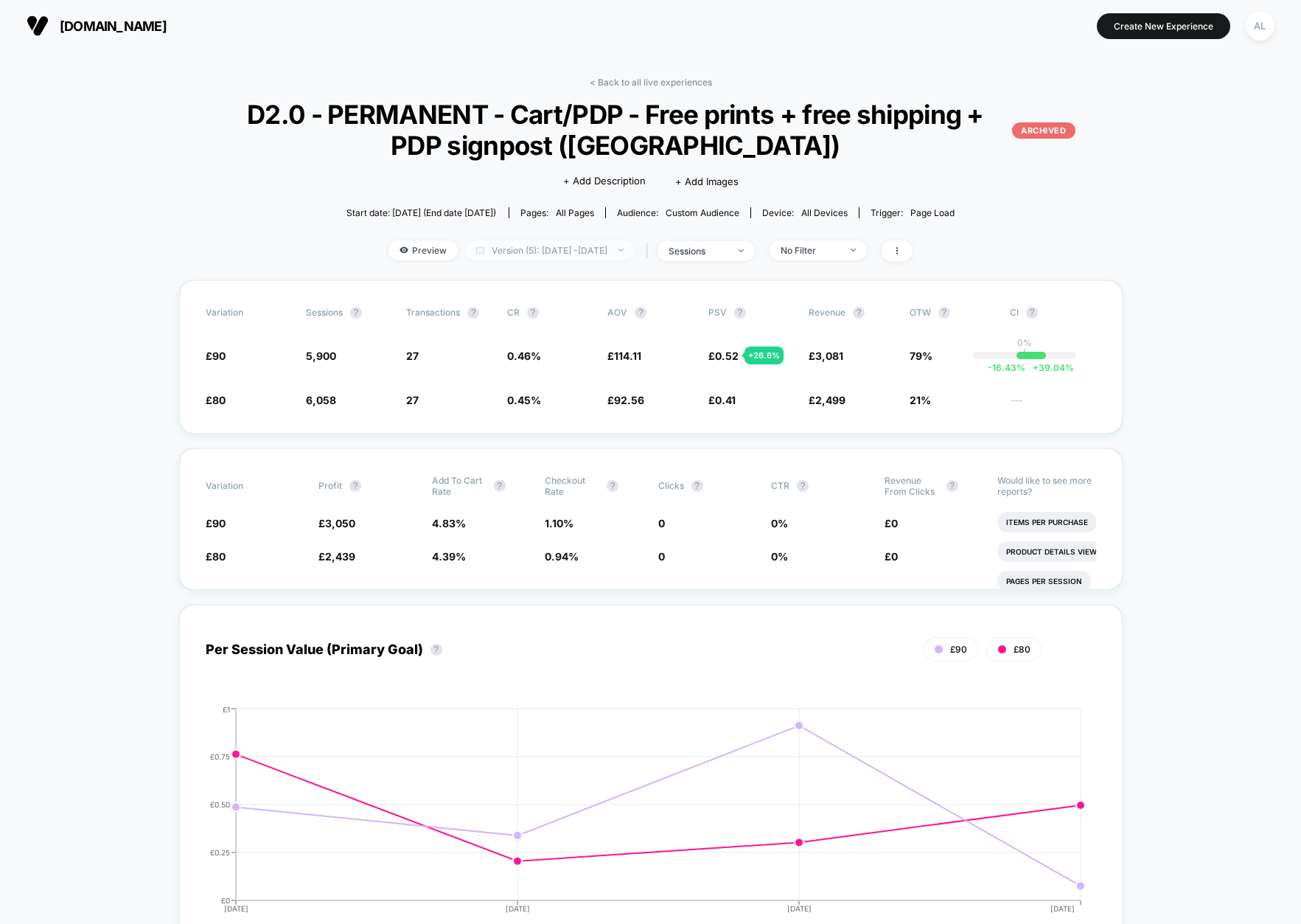
click at [509, 249] on span "Version (5): [DATE] - [DATE]" at bounding box center [549, 250] width 170 height 20
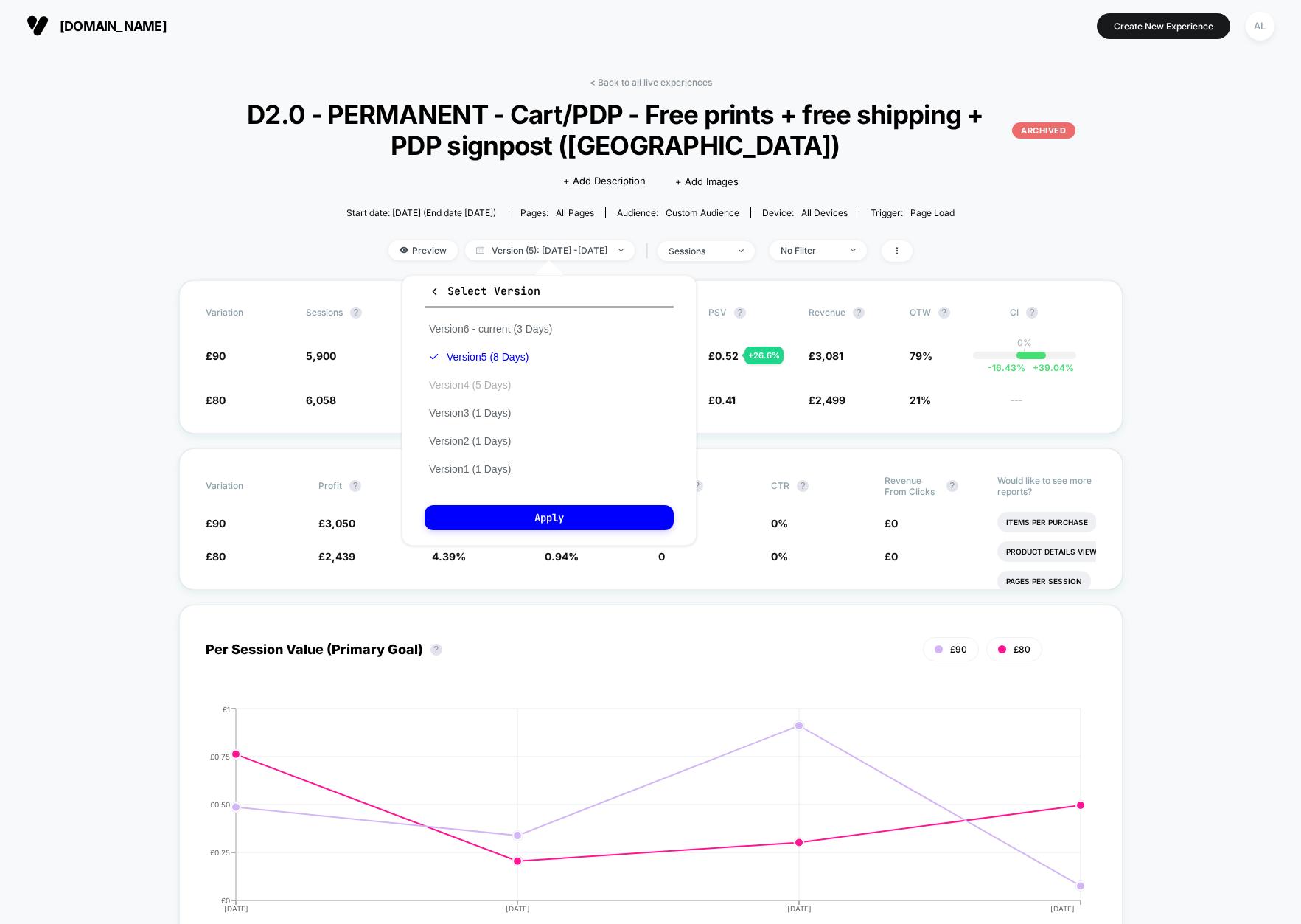
click at [470, 389] on button "Version 4 (5 Days)" at bounding box center [470, 384] width 90 height 14
click at [550, 499] on div "Select Version Version 6 - current (3 Days) Version 5 (8 Days) Version 4 (5 Day…" at bounding box center [549, 411] width 295 height 271
click at [554, 513] on button "Apply" at bounding box center [549, 518] width 249 height 25
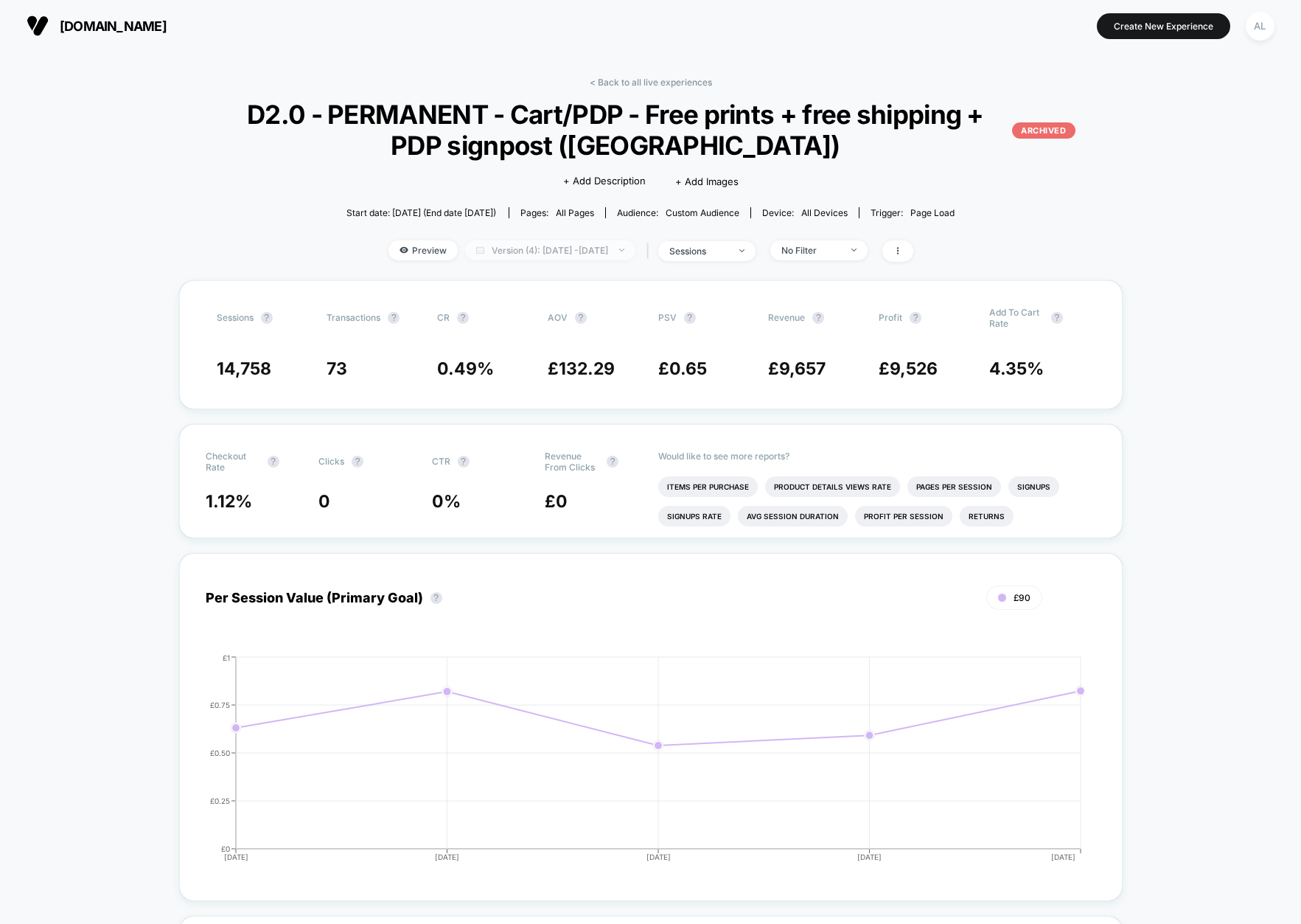
click at [574, 251] on span "Version (4): [DATE] - [DATE]" at bounding box center [549, 250] width 171 height 20
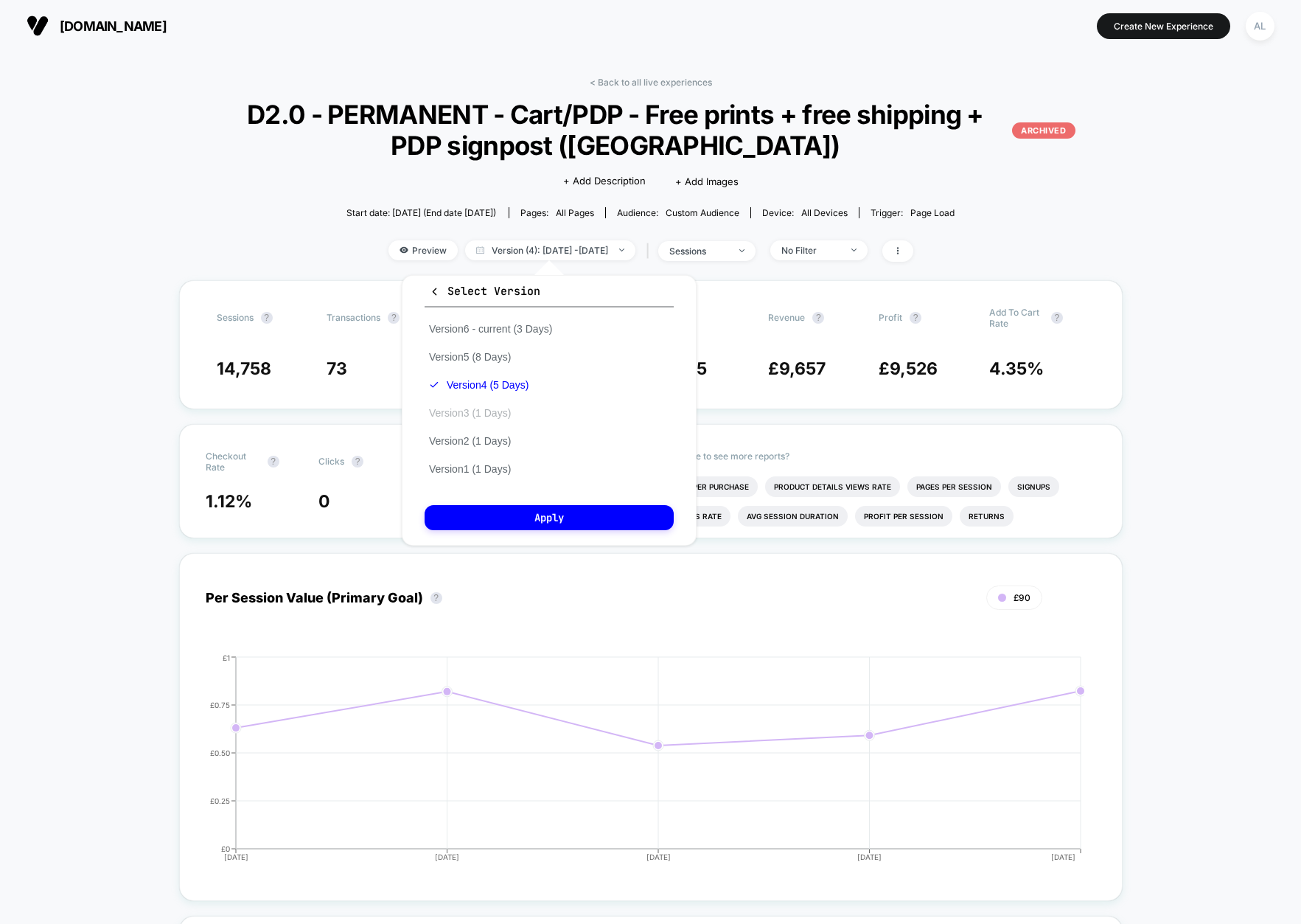
click at [487, 408] on button "Version 3 (1 Days)" at bounding box center [470, 412] width 90 height 14
click at [549, 512] on button "Apply" at bounding box center [549, 518] width 249 height 25
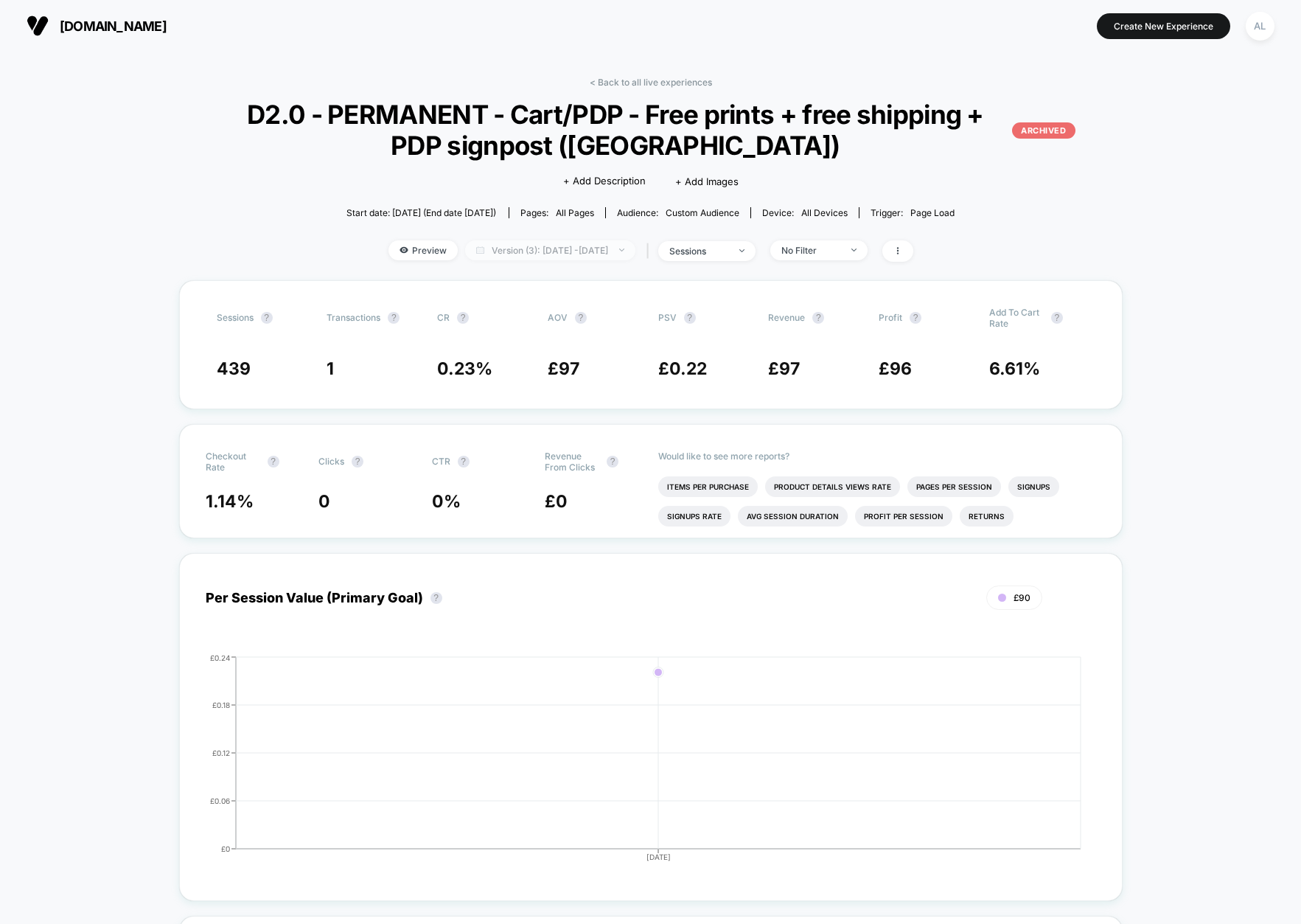
click at [530, 247] on span "Version (3): [DATE] - [DATE]" at bounding box center [549, 250] width 171 height 20
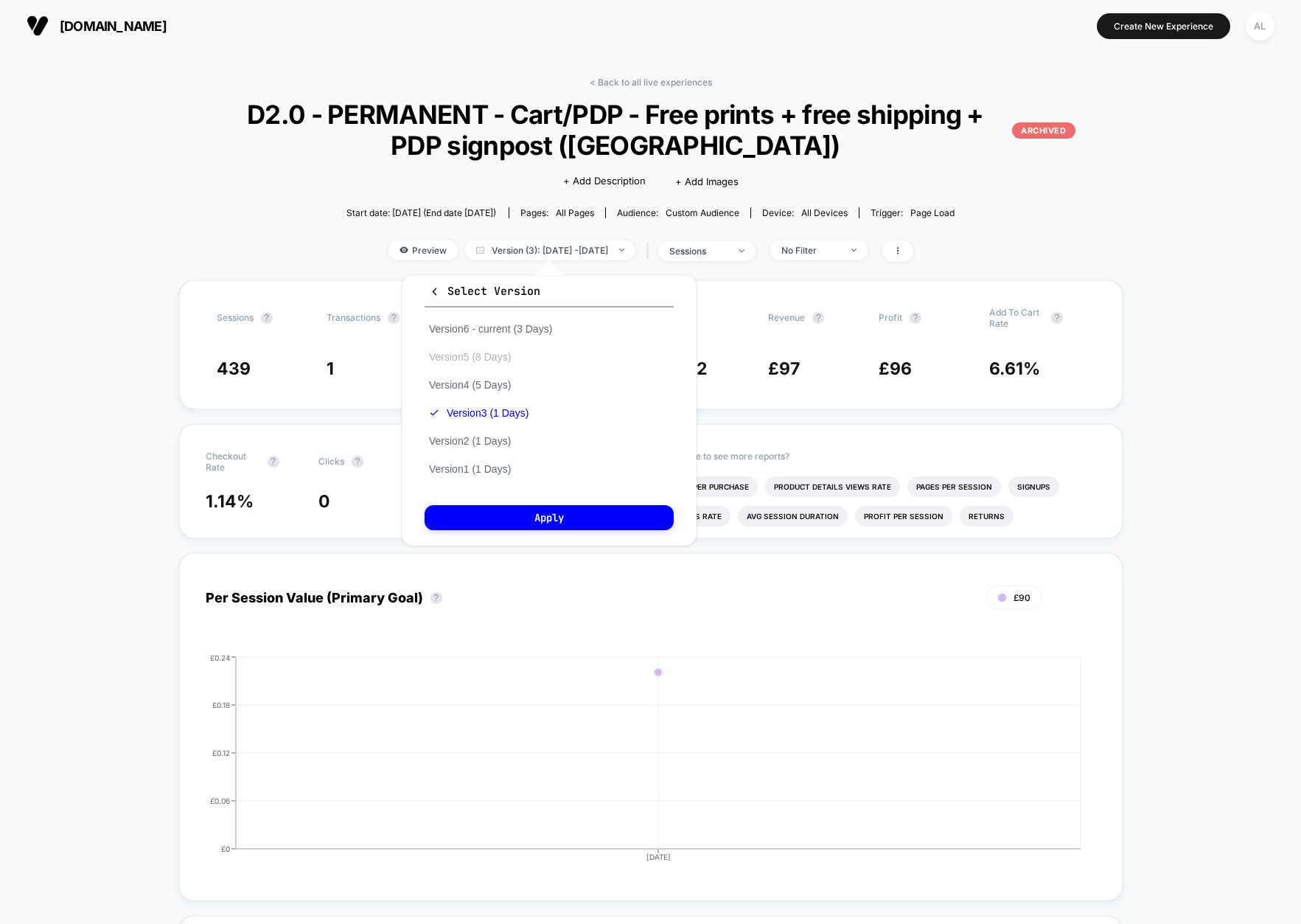
click at [481, 356] on button "Version 5 (8 Days)" at bounding box center [470, 356] width 90 height 14
click at [574, 511] on button "Apply" at bounding box center [549, 518] width 249 height 25
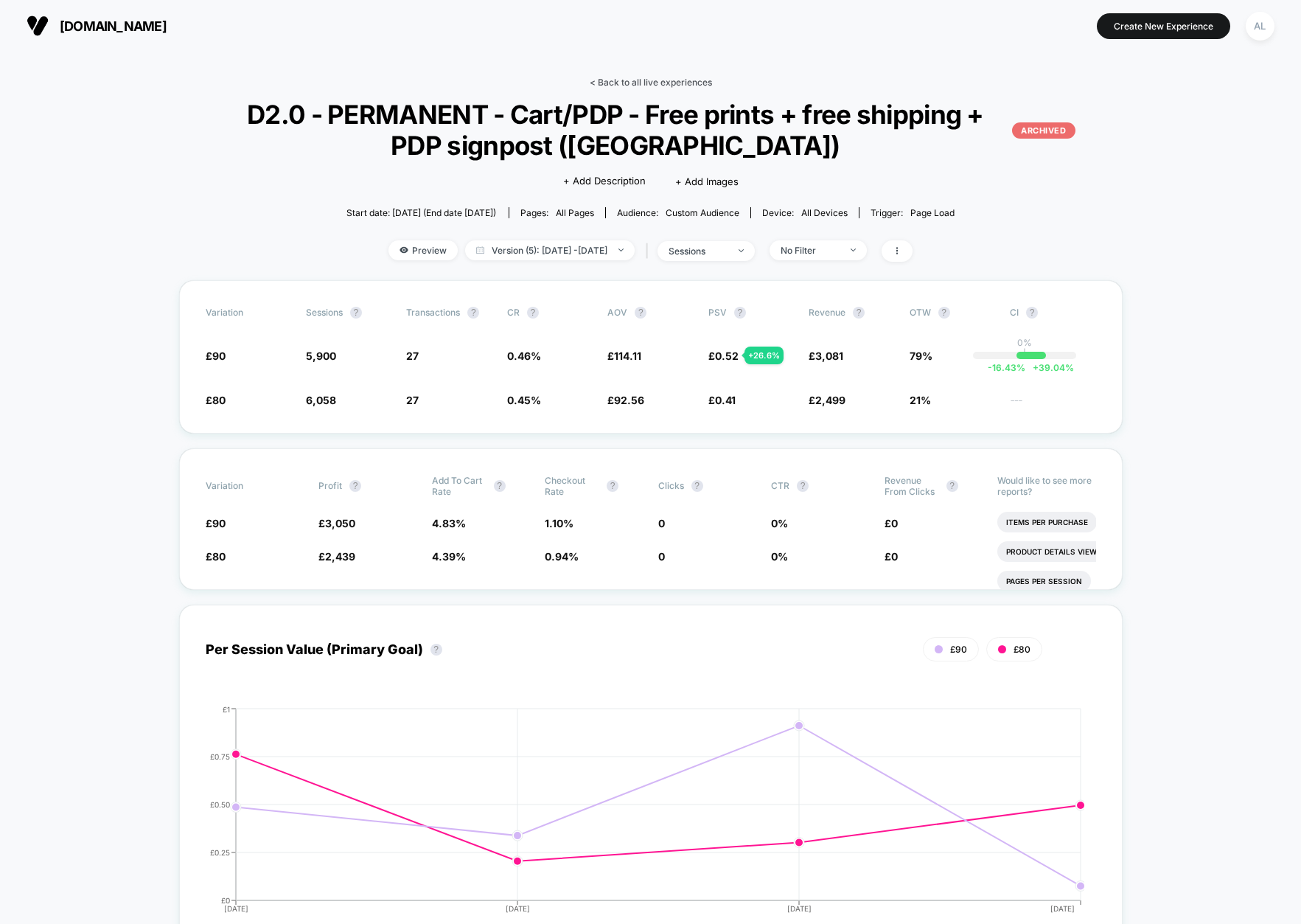
click at [643, 78] on link "< Back to all live experiences" at bounding box center [650, 82] width 123 height 11
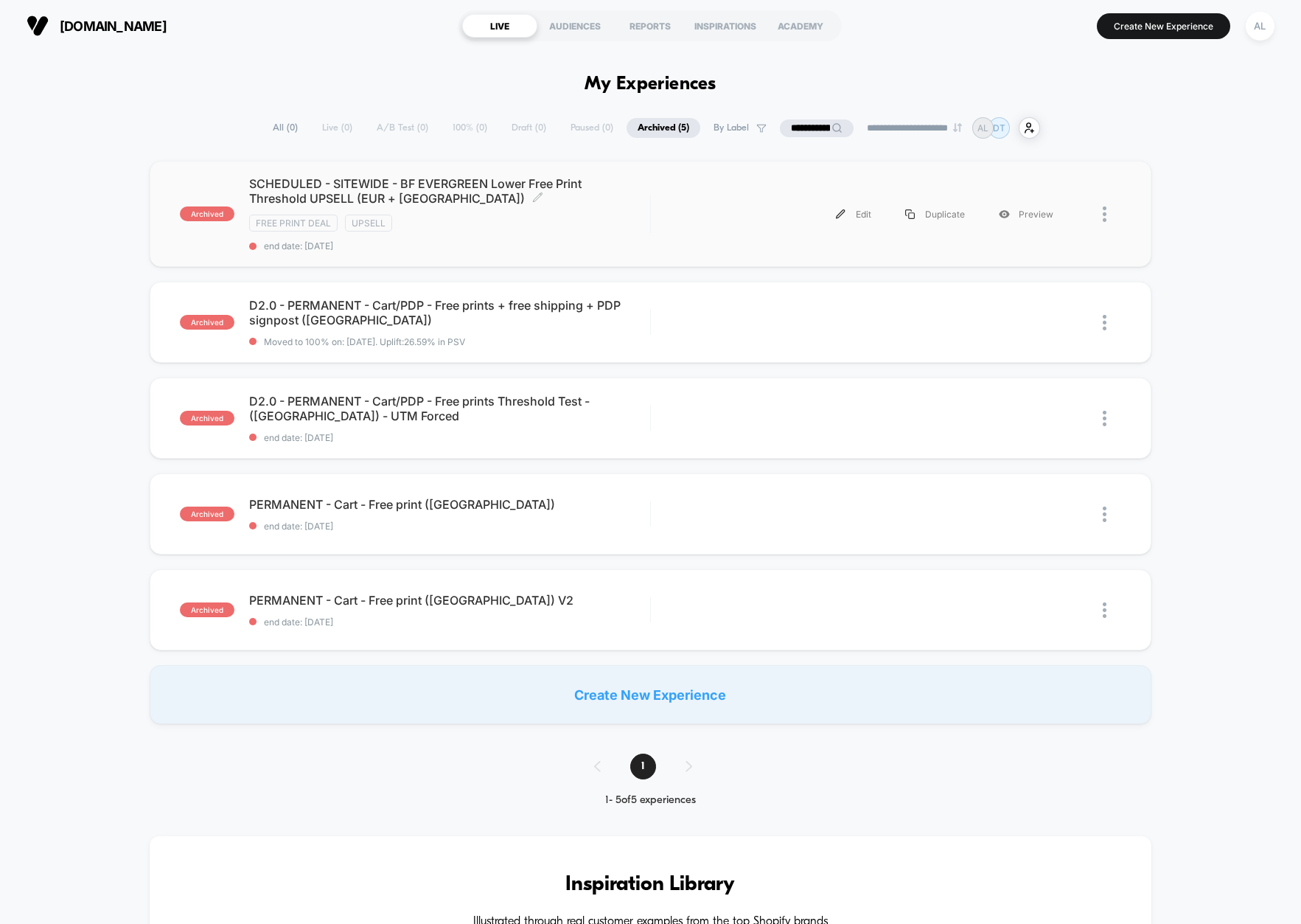
click at [471, 180] on span "SCHEDULED - SITEWIDE - BF EVERGREEN Lower Free Print Threshold UPSELL (EUR + [G…" at bounding box center [449, 190] width 401 height 30
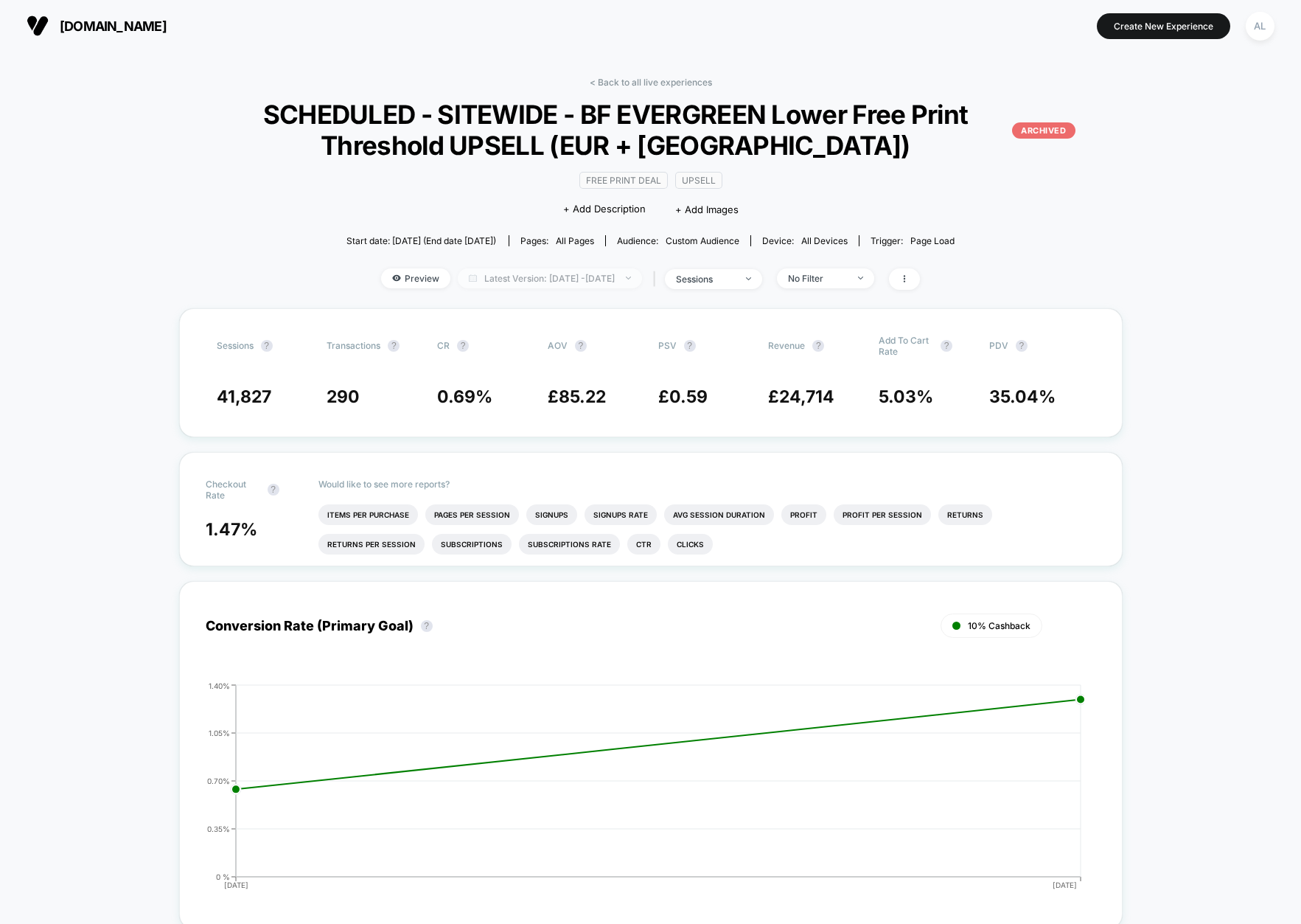
click at [585, 272] on span "Latest Version: [DATE] - [DATE]" at bounding box center [549, 278] width 184 height 20
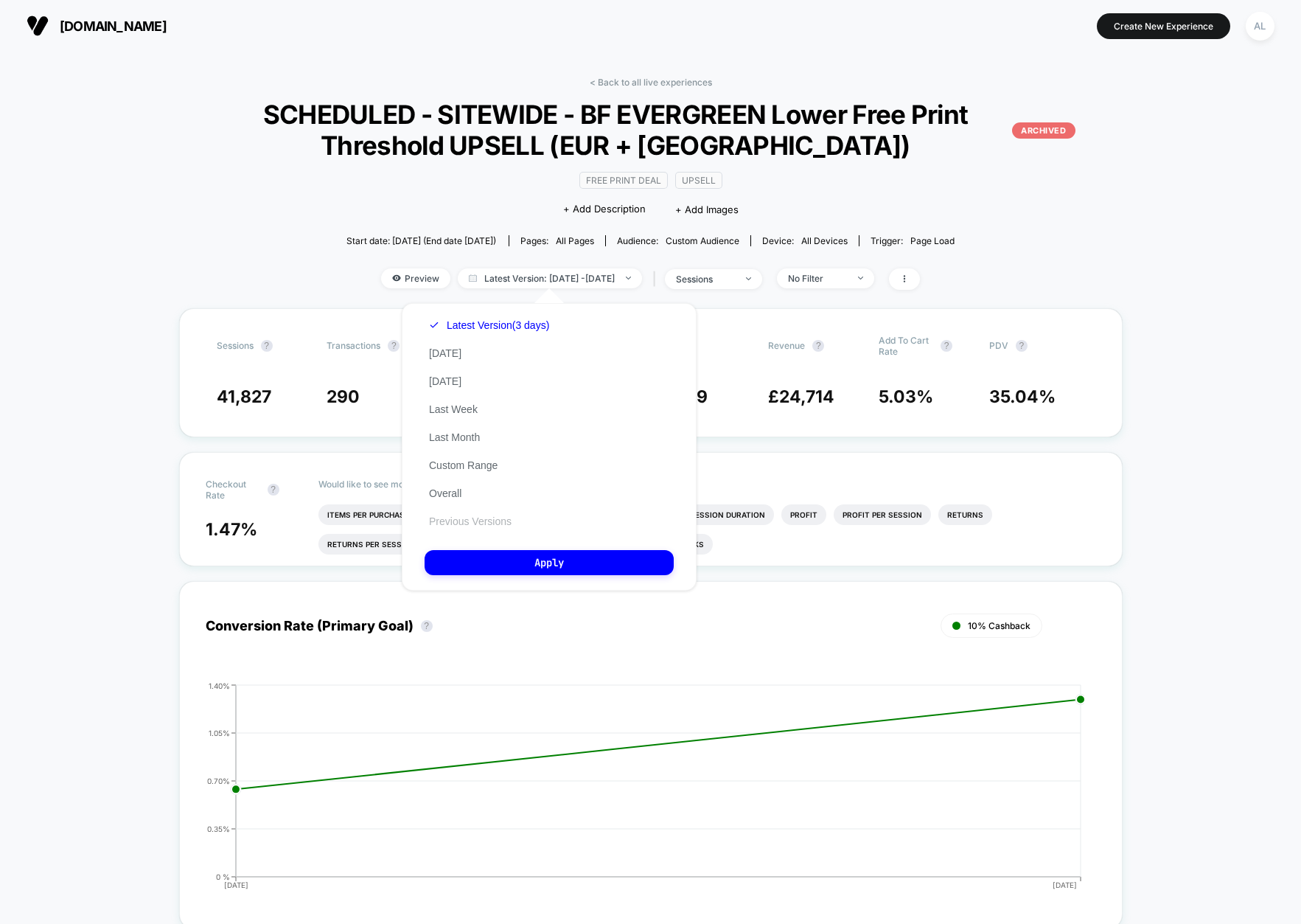
click at [482, 516] on button "Previous Versions" at bounding box center [470, 521] width 91 height 14
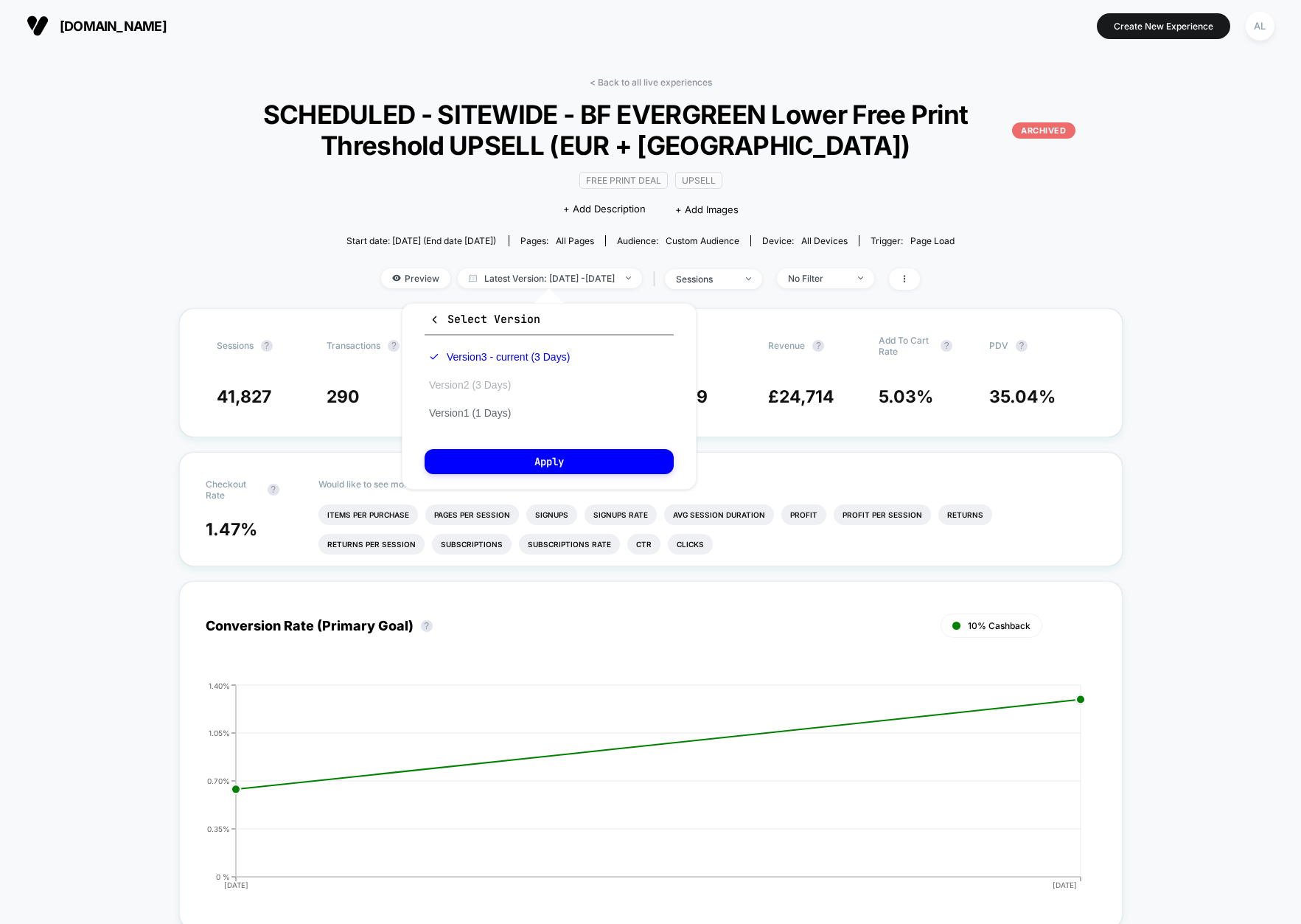
click at [470, 386] on button "Version 2 (3 Days)" at bounding box center [470, 384] width 90 height 14
click at [525, 473] on button "Apply" at bounding box center [549, 461] width 249 height 25
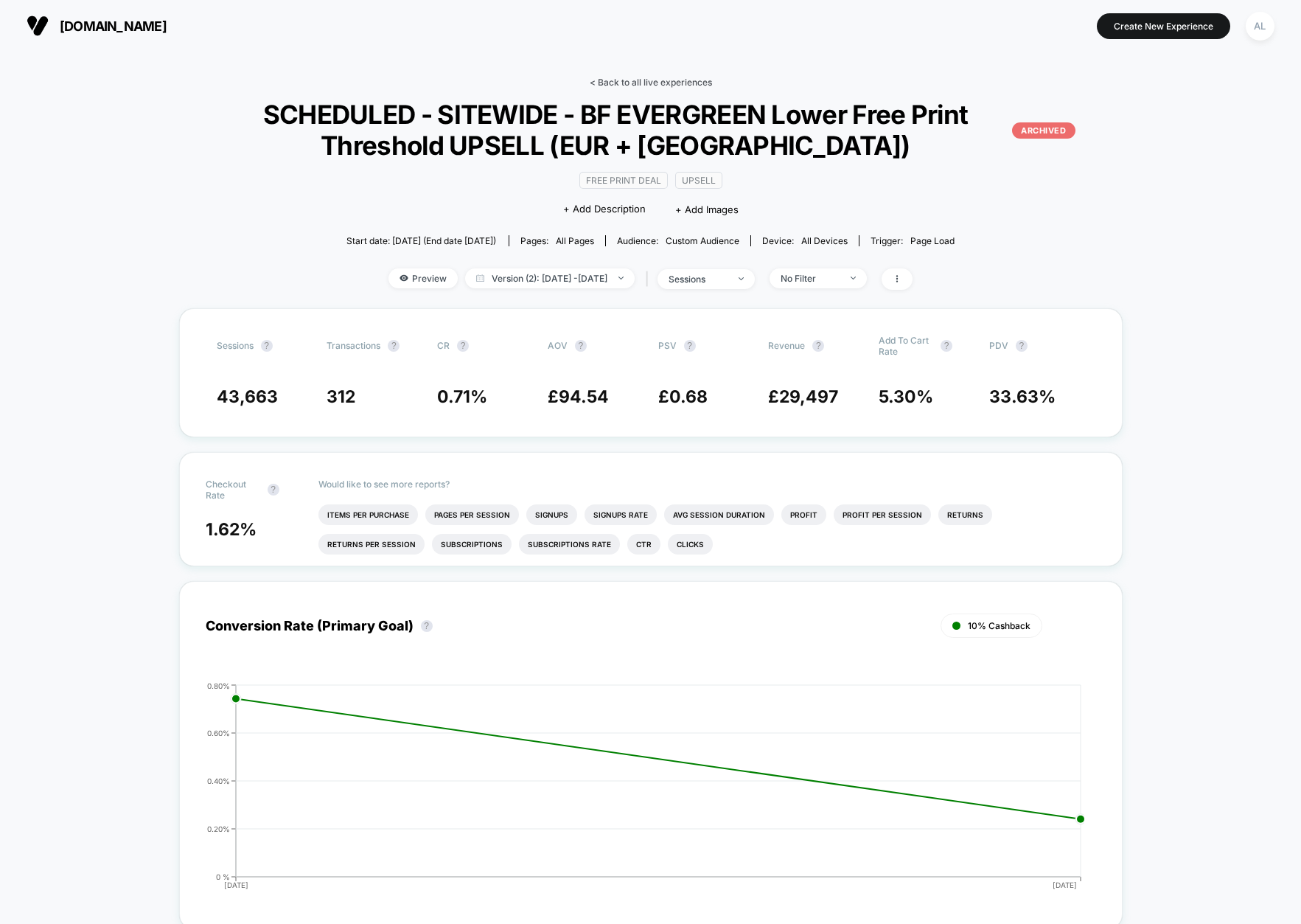
click at [626, 80] on link "< Back to all live experiences" at bounding box center [650, 82] width 123 height 11
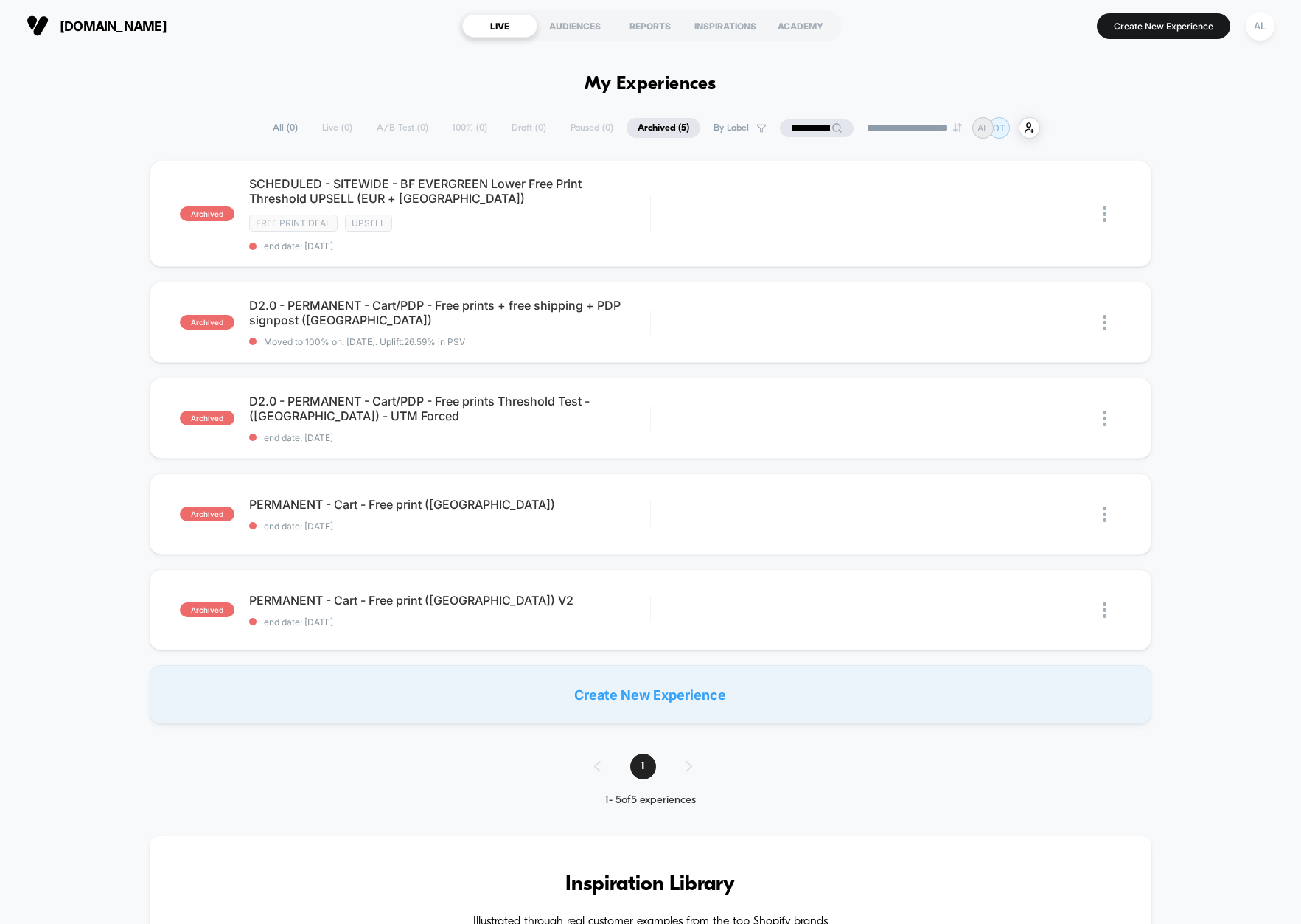
click at [795, 126] on input "**********" at bounding box center [817, 128] width 74 height 18
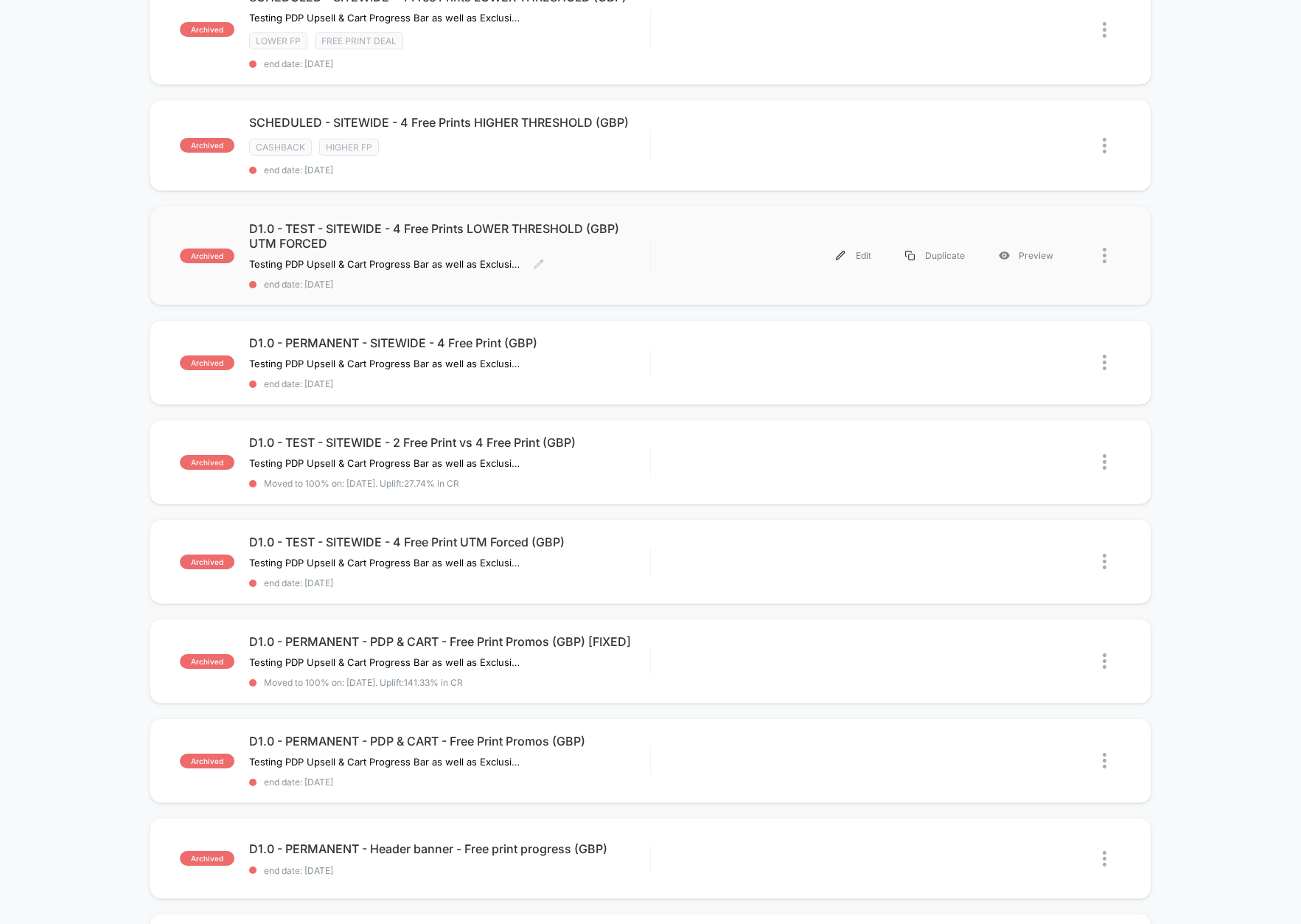
scroll to position [381, 0]
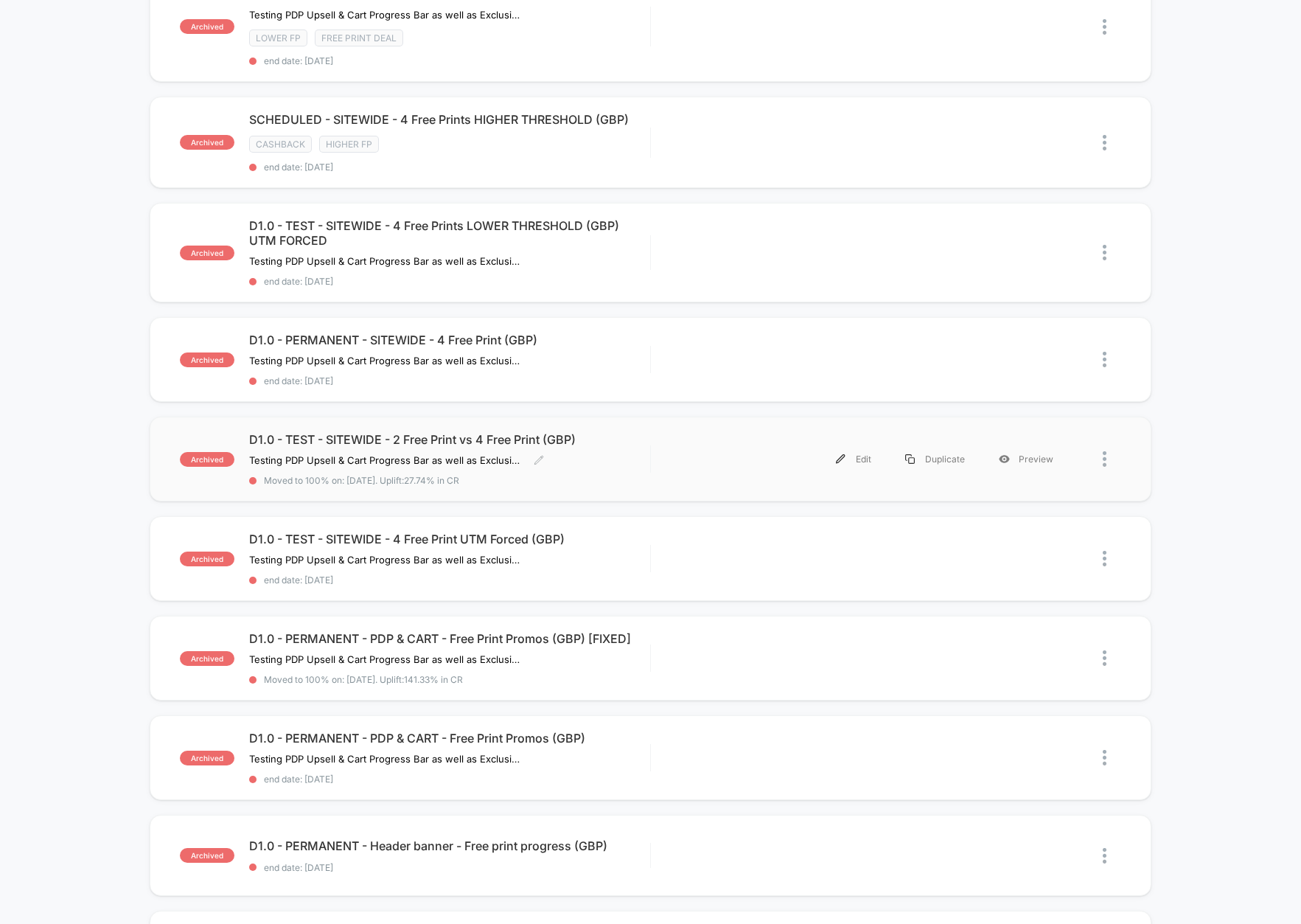
type input "**********"
click at [457, 429] on div "archived D1.0 - TEST - SITEWIDE - 2 Free Print vs 4 Free Print (GBP) Testing PD…" at bounding box center [650, 459] width 1001 height 85
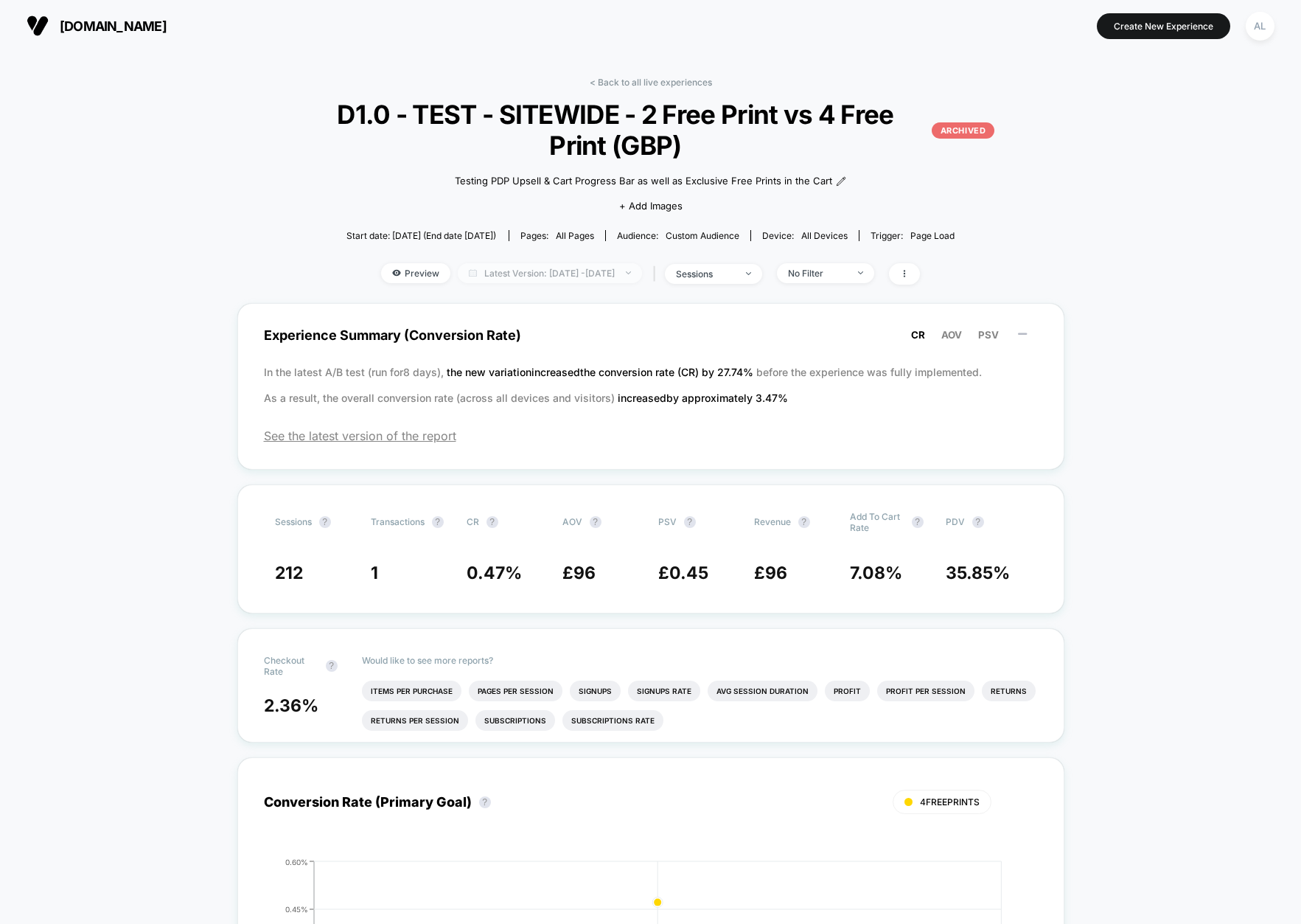
click at [583, 263] on span "Latest Version: [DATE] - [DATE]" at bounding box center [549, 273] width 184 height 20
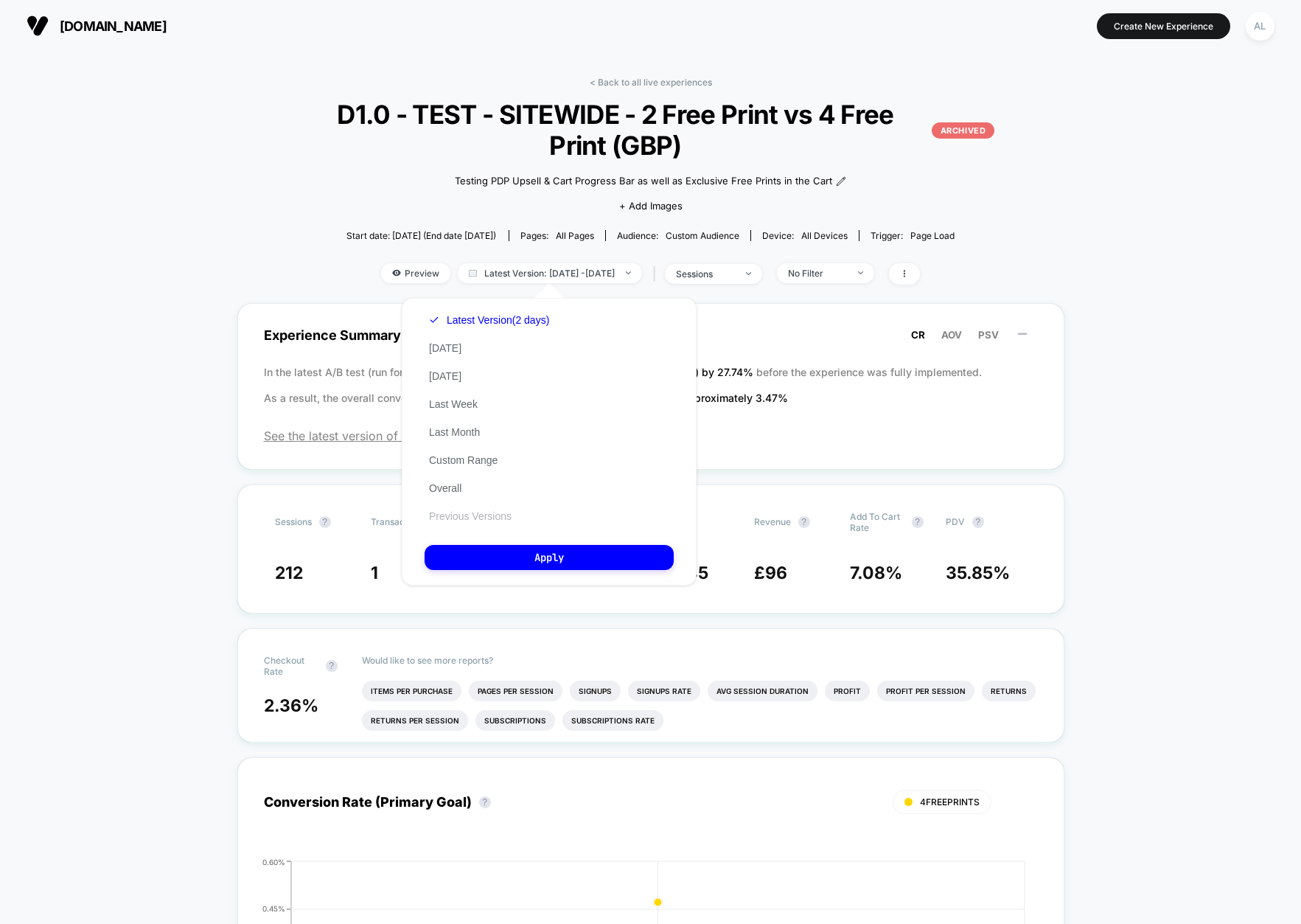
click at [488, 513] on button "Previous Versions" at bounding box center [470, 515] width 91 height 14
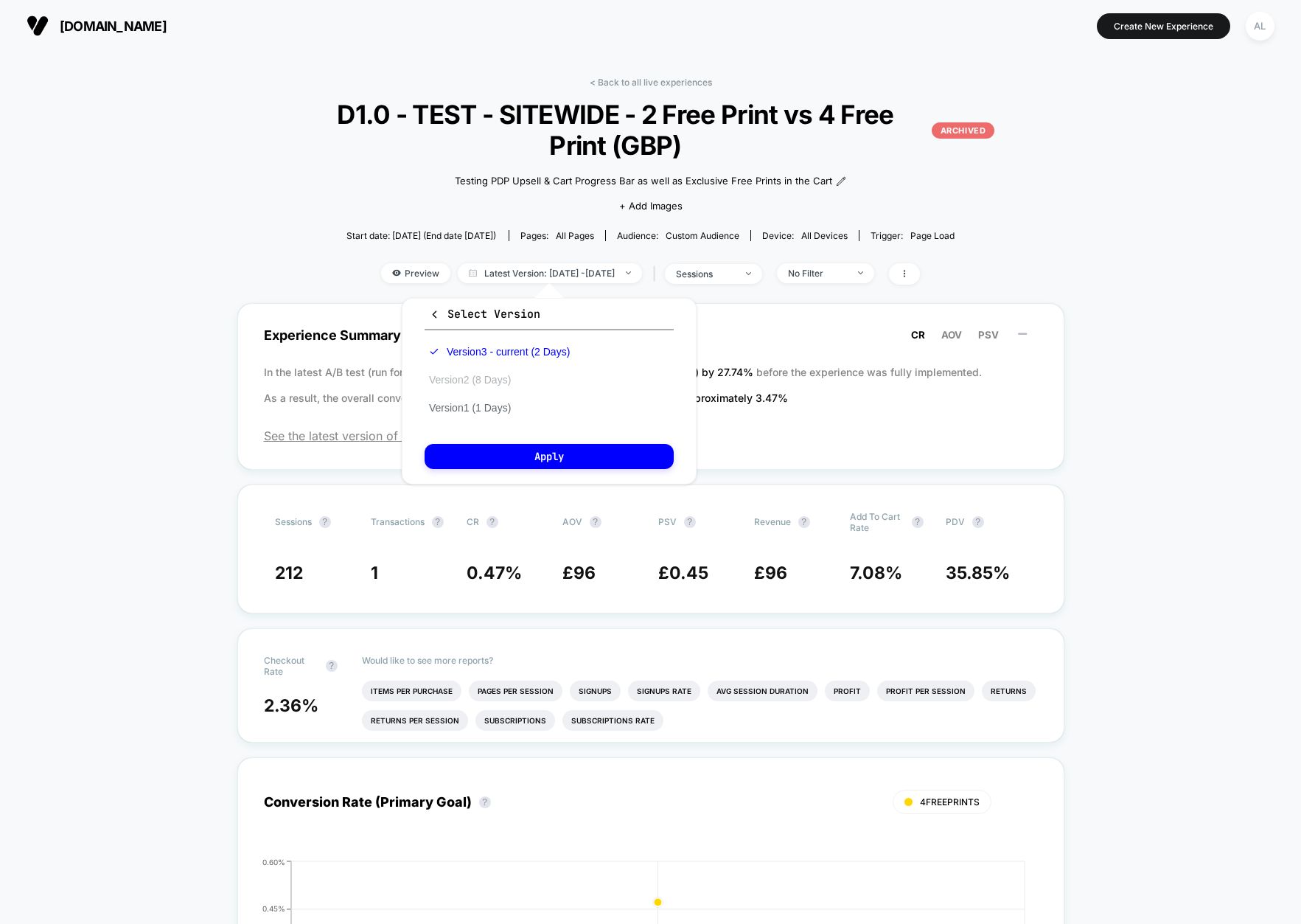
click at [485, 382] on button "Version 2 (8 Days)" at bounding box center [470, 379] width 90 height 14
click at [545, 457] on button "Apply" at bounding box center [549, 457] width 249 height 25
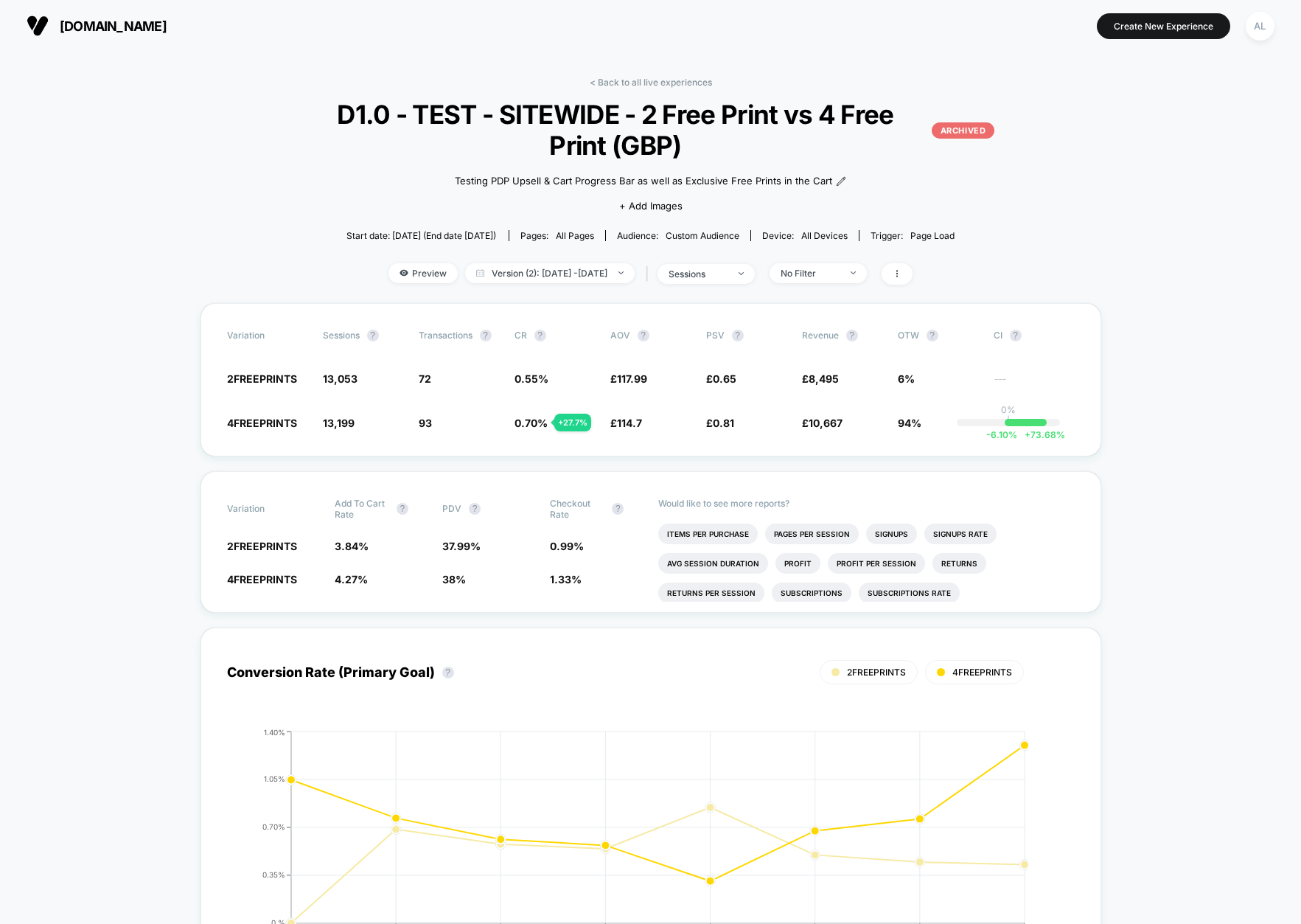
drag, startPoint x: 227, startPoint y: 396, endPoint x: 266, endPoint y: 457, distance: 72.4
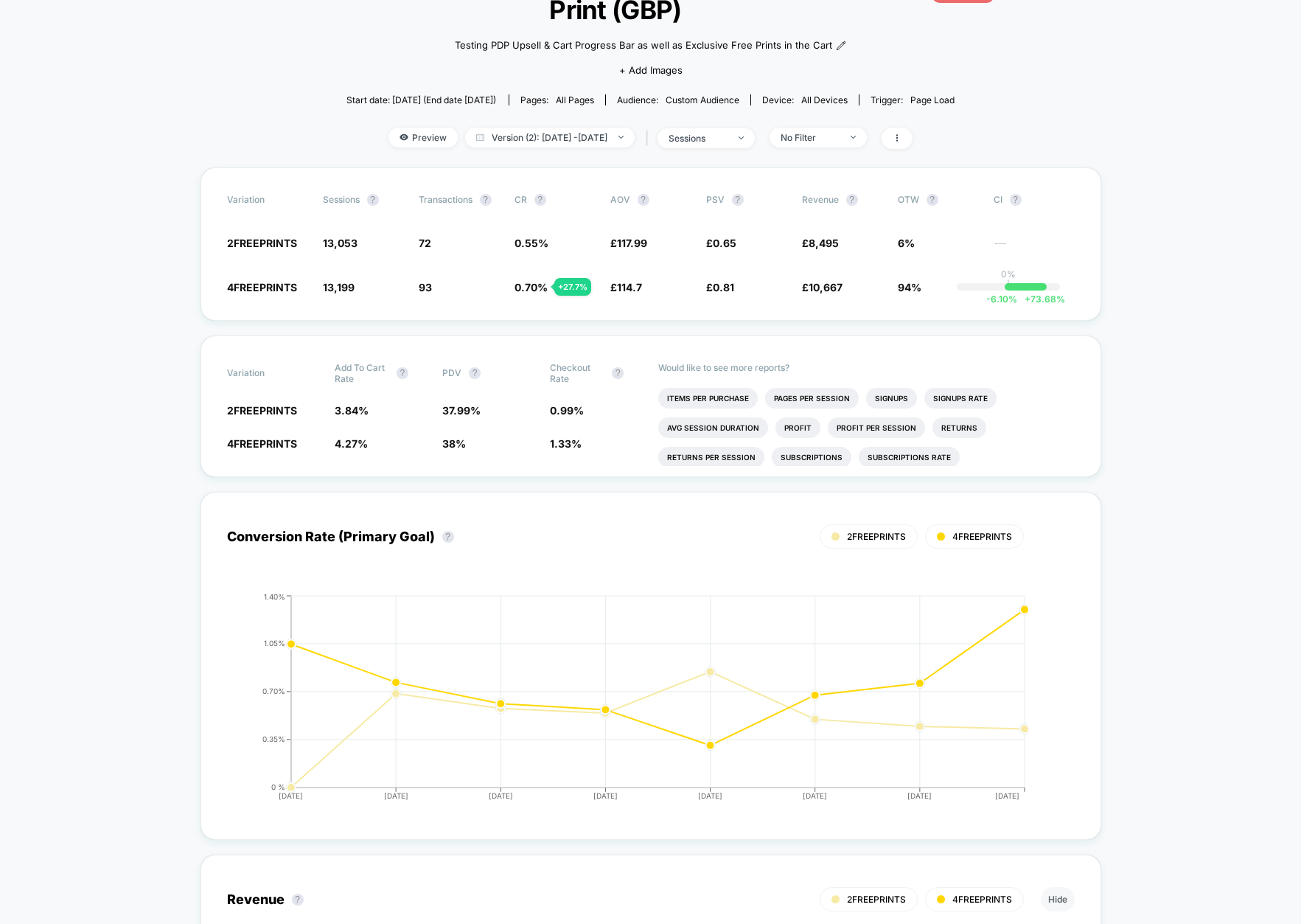
scroll to position [137, 0]
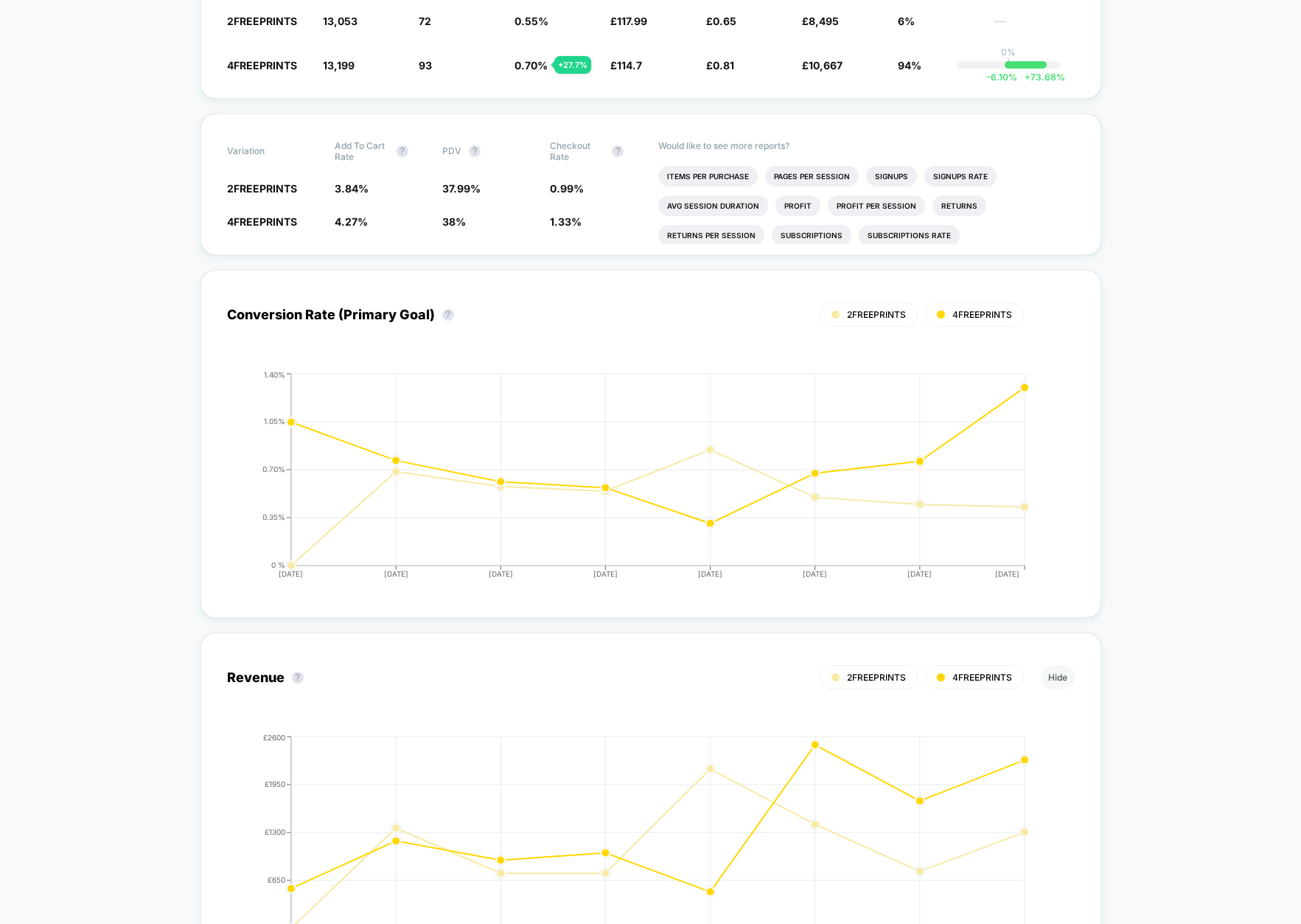
scroll to position [0, 0]
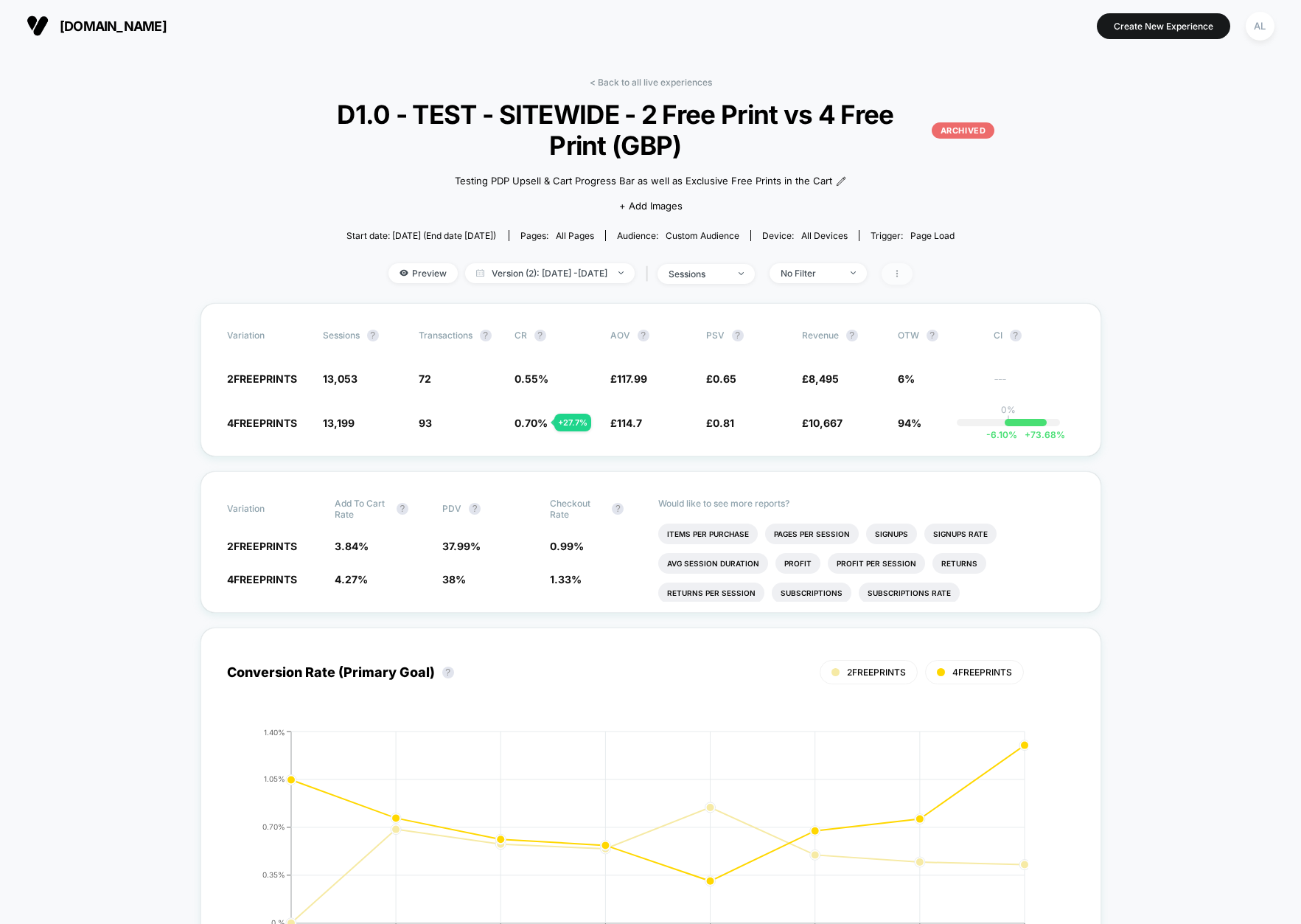
click at [898, 271] on icon at bounding box center [897, 273] width 2 height 7
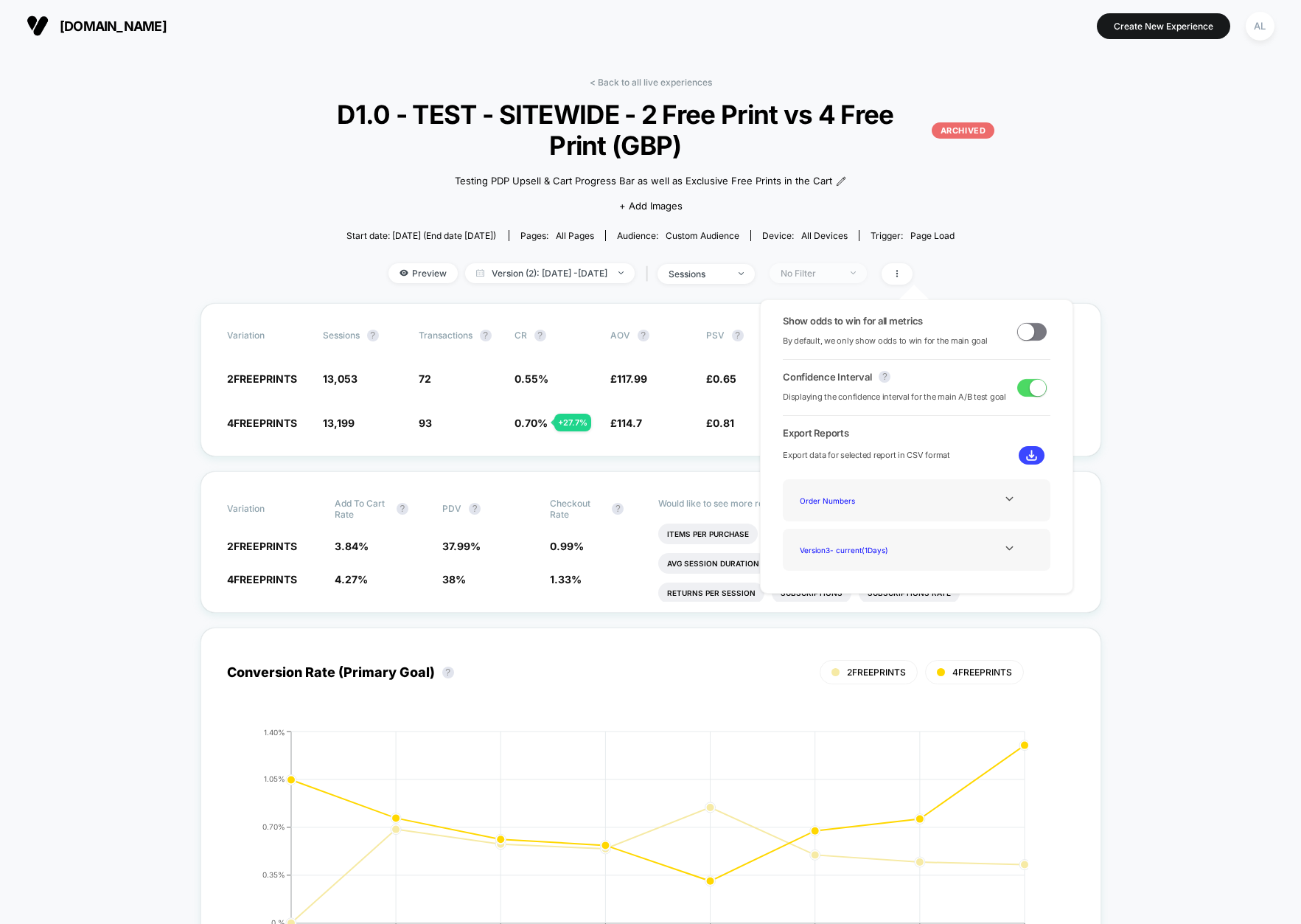
drag, startPoint x: 1007, startPoint y: 281, endPoint x: 818, endPoint y: 263, distance: 189.9
click at [1004, 280] on div "Preview Version (2): [DATE] - [DATE] | sessions No Filter" at bounding box center [650, 274] width 764 height 22
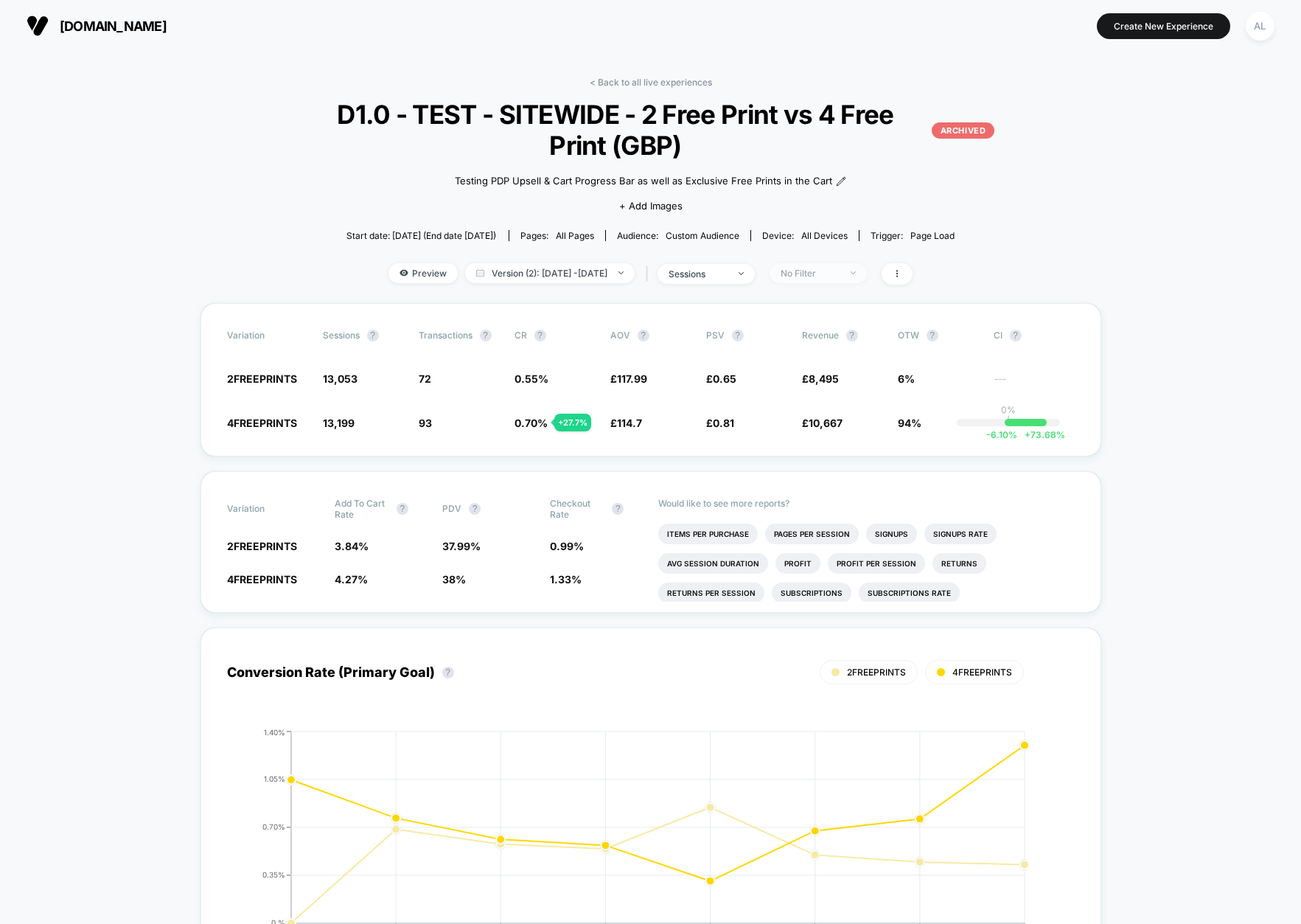
click at [817, 264] on span "No Filter" at bounding box center [818, 273] width 97 height 20
click at [811, 411] on span "New Visitors" at bounding box center [821, 417] width 60 height 13
click at [828, 476] on button "Save" at bounding box center [834, 487] width 134 height 24
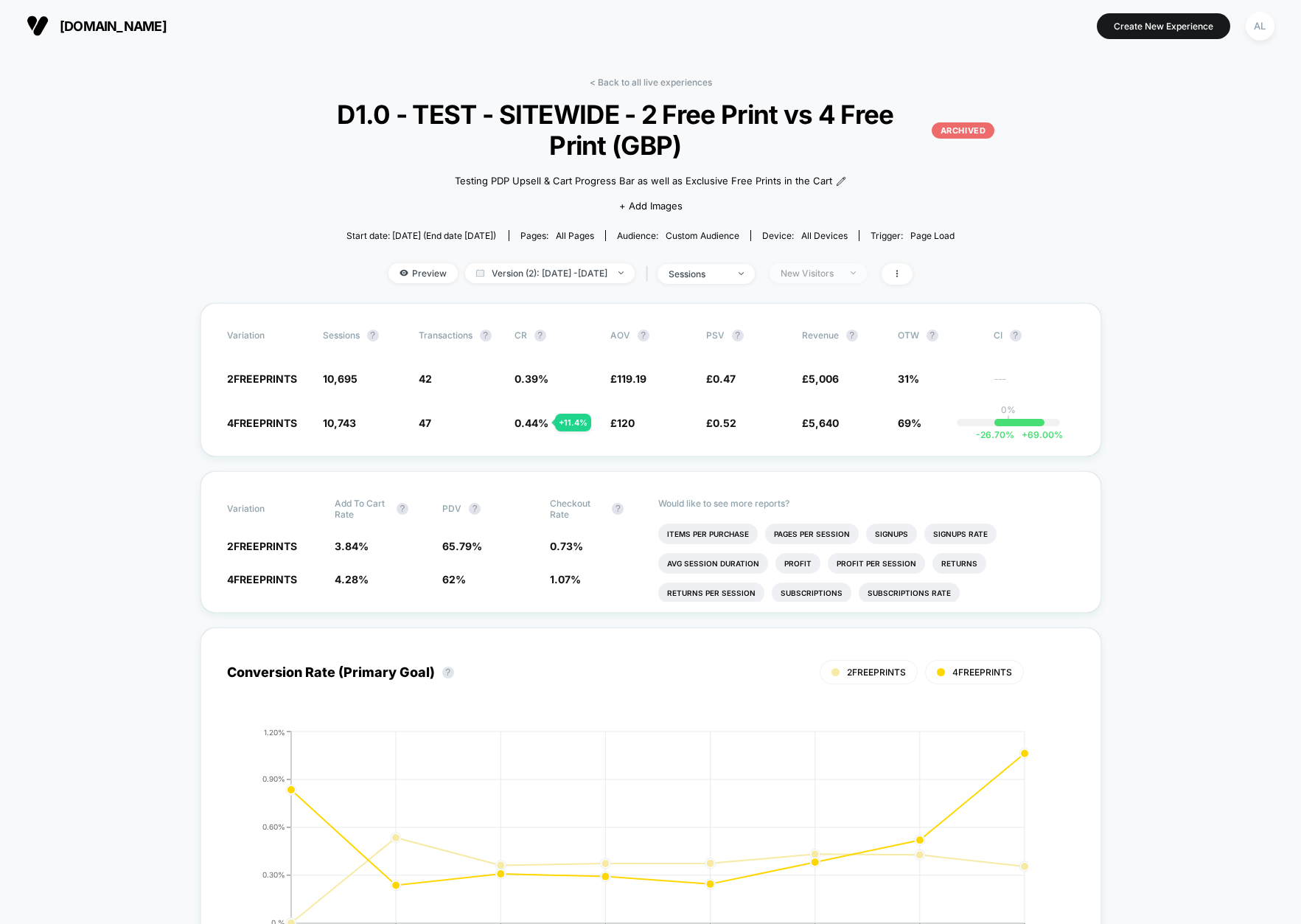
click at [835, 275] on div "New Visitors" at bounding box center [809, 273] width 59 height 11
click at [799, 383] on span "Returning Visitors" at bounding box center [834, 387] width 85 height 13
click at [838, 466] on div "Mobile Visitors ? Desktop Visitors ? Returning Visitors ? New Visitors ? No Fil…" at bounding box center [835, 410] width 180 height 225
click at [841, 484] on button "Save" at bounding box center [834, 487] width 134 height 24
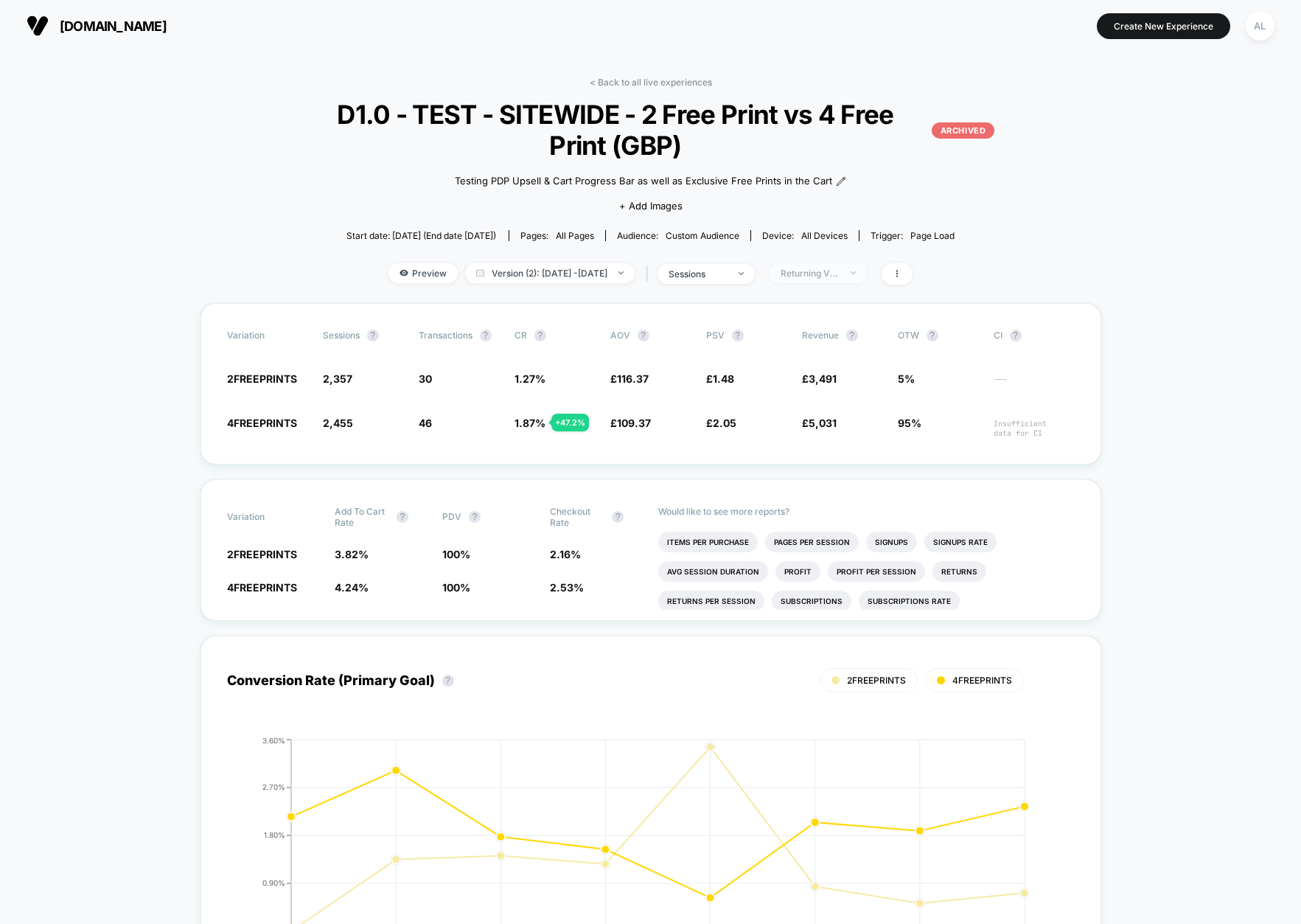
click at [831, 274] on div "Returning Visitors" at bounding box center [809, 273] width 59 height 11
click at [797, 446] on span "No Filter" at bounding box center [811, 447] width 41 height 13
click at [827, 501] on div "Mobile Visitors ? Desktop Visitors ? Returning Visitors ? New Visitors ? No Fil…" at bounding box center [835, 410] width 180 height 225
click at [829, 493] on button "Save" at bounding box center [834, 487] width 134 height 24
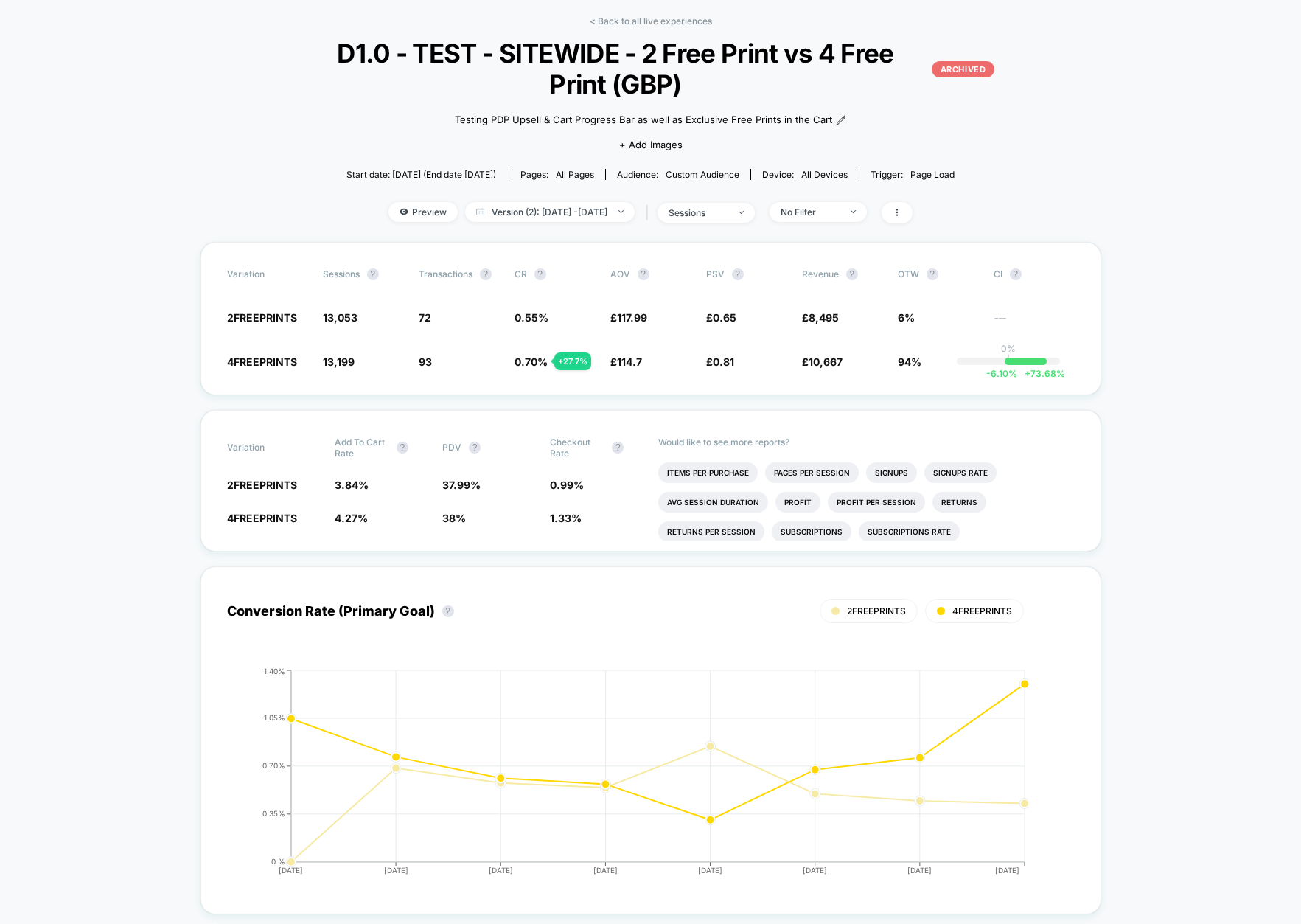
scroll to position [70, 0]
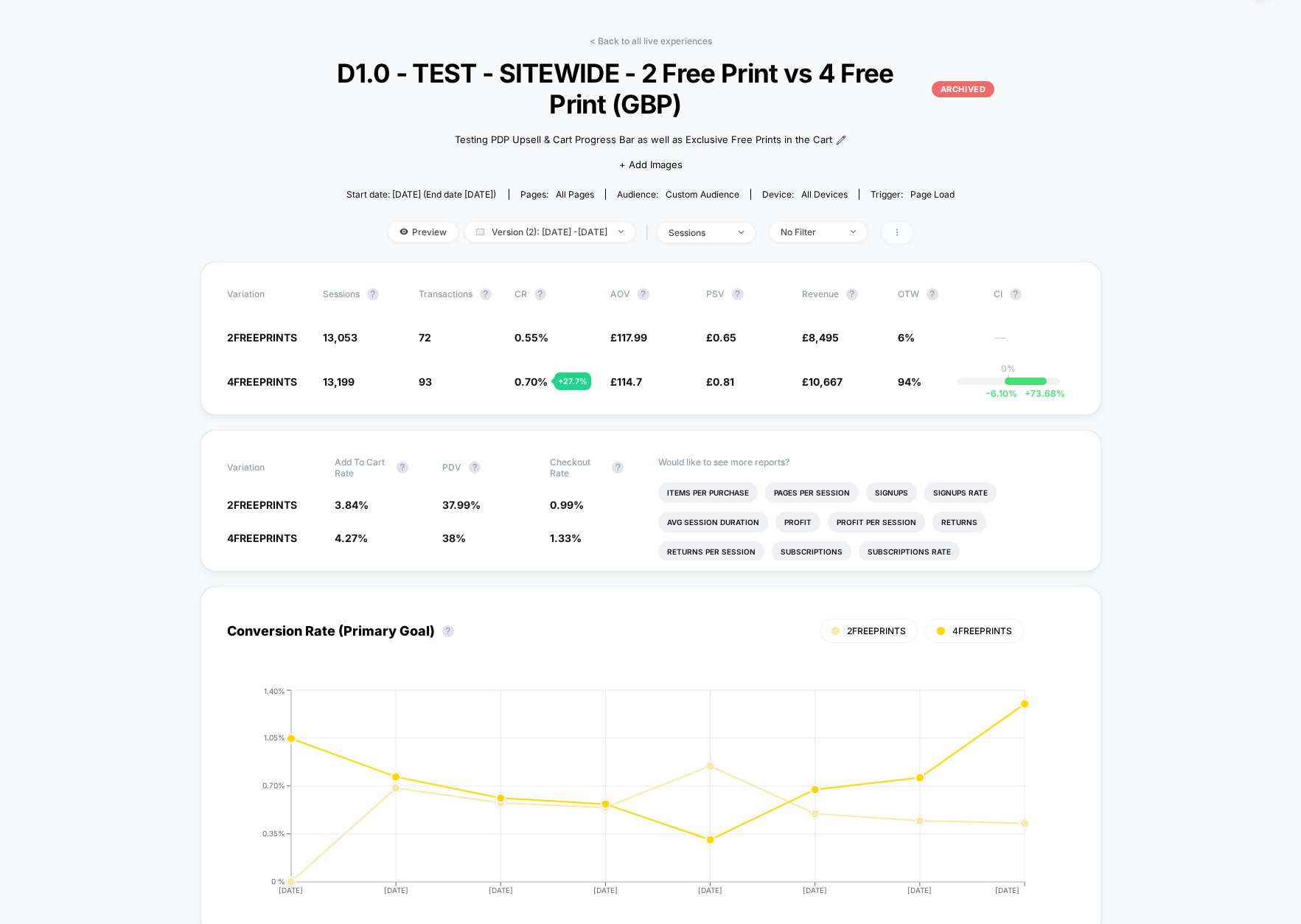
click at [911, 236] on span at bounding box center [897, 233] width 31 height 22
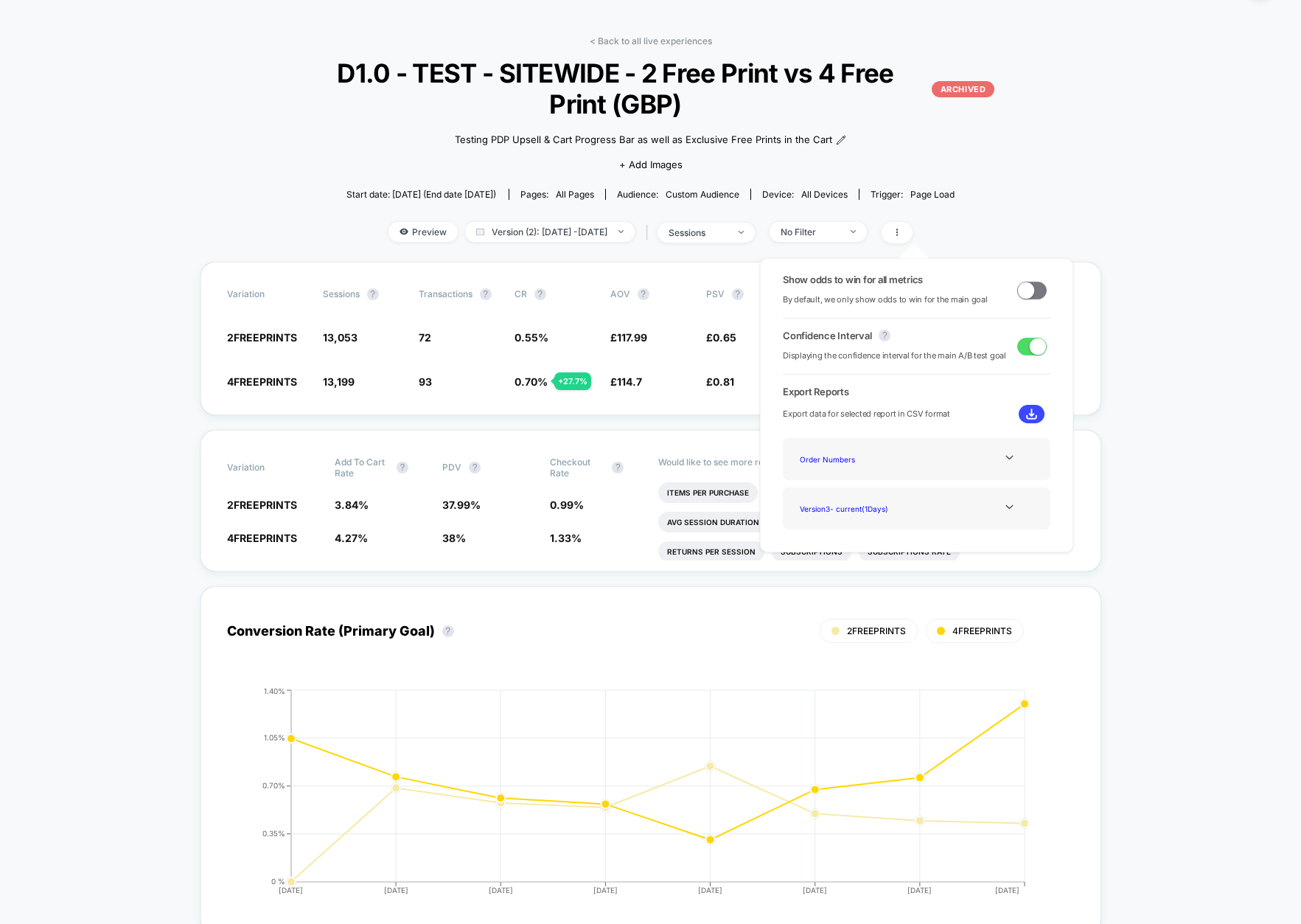
drag, startPoint x: 981, startPoint y: 231, endPoint x: 947, endPoint y: 233, distance: 34.1
click at [981, 231] on div "Preview Version (2): [DATE] - [DATE] | sessions No Filter" at bounding box center [650, 233] width 764 height 22
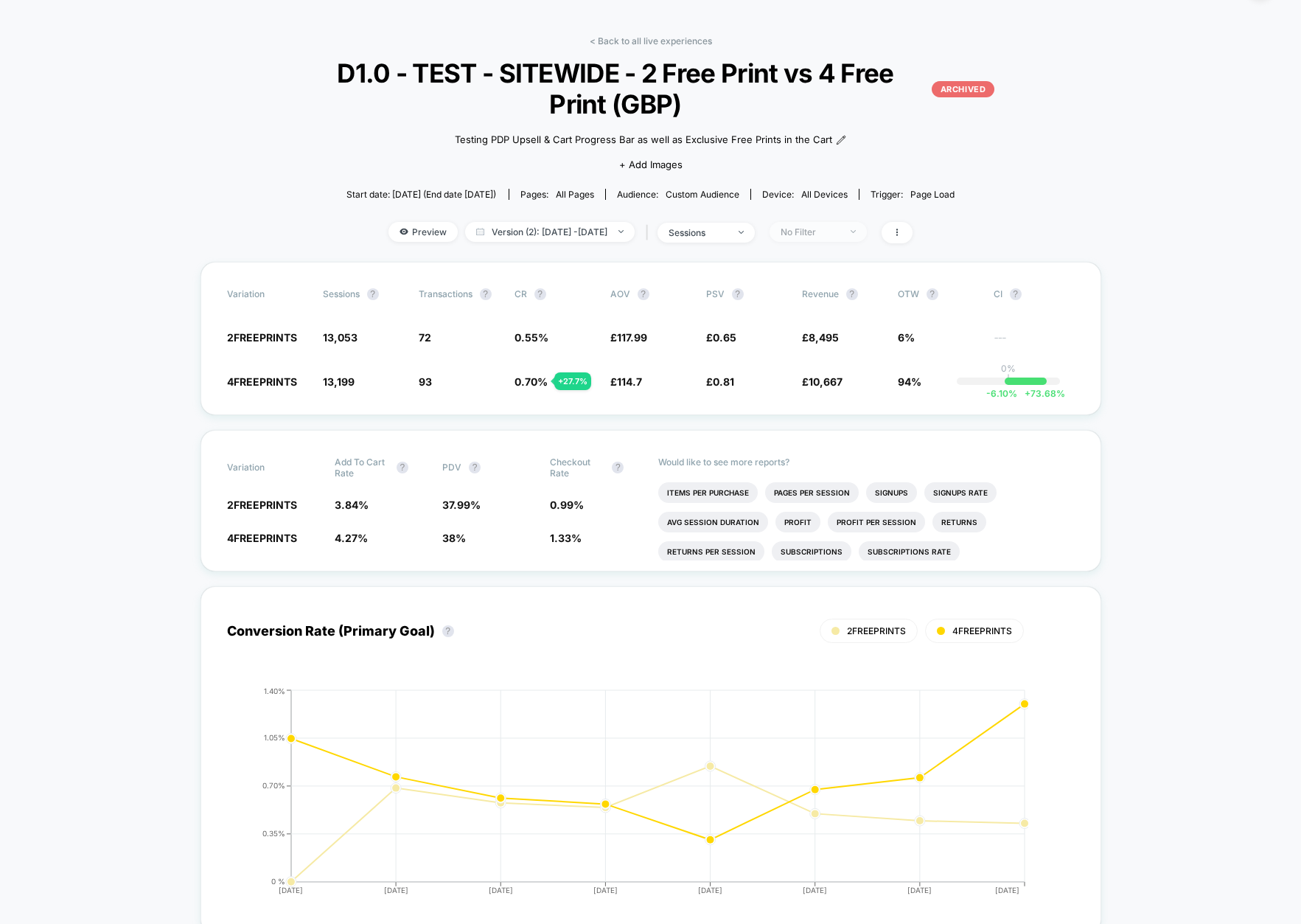
click at [807, 235] on div "No Filter" at bounding box center [809, 232] width 59 height 11
click at [821, 288] on span "Mobile Visitors" at bounding box center [826, 287] width 70 height 13
click at [830, 435] on button "Save" at bounding box center [834, 446] width 134 height 24
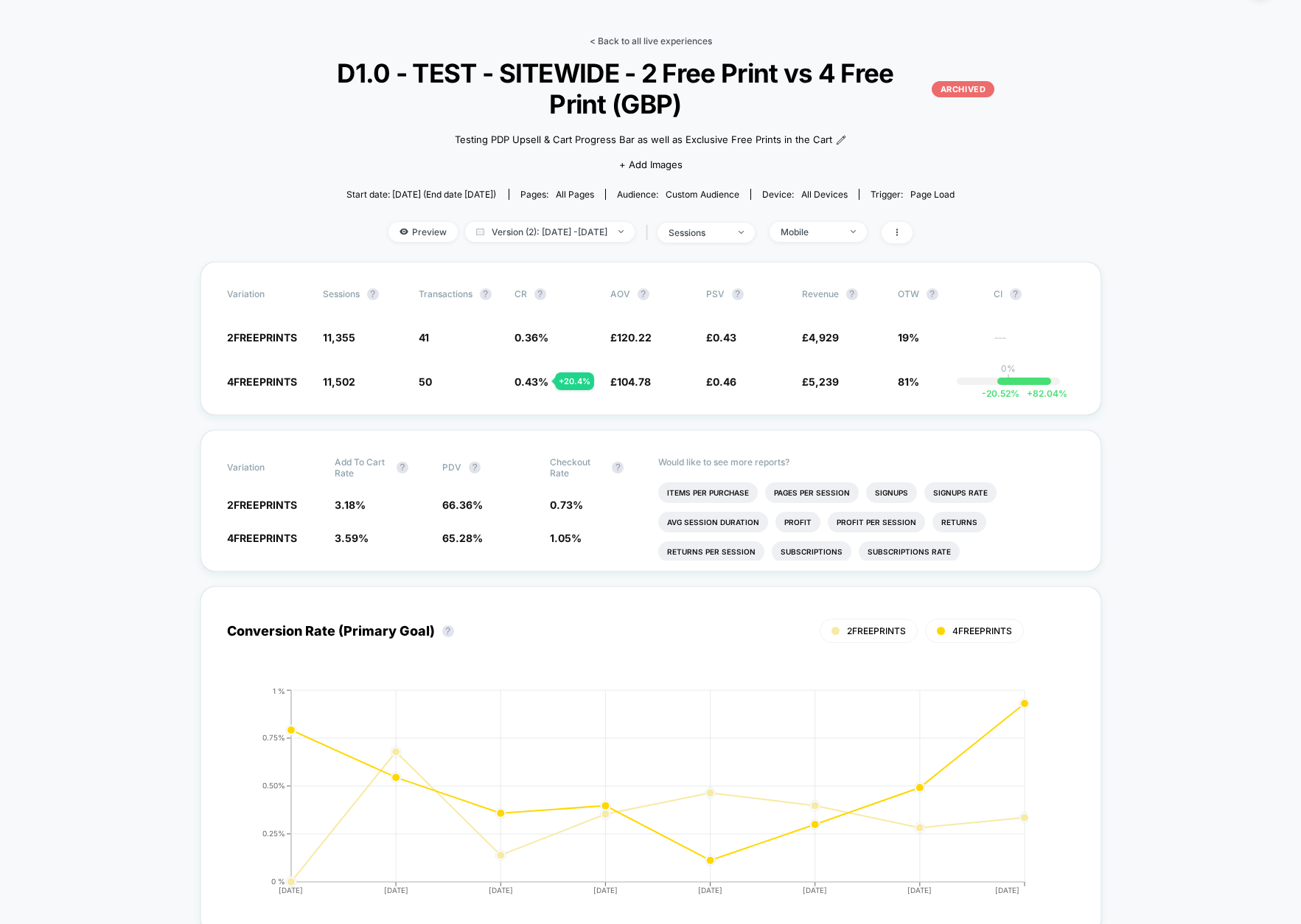
click at [649, 35] on link "< Back to all live experiences" at bounding box center [650, 41] width 123 height 11
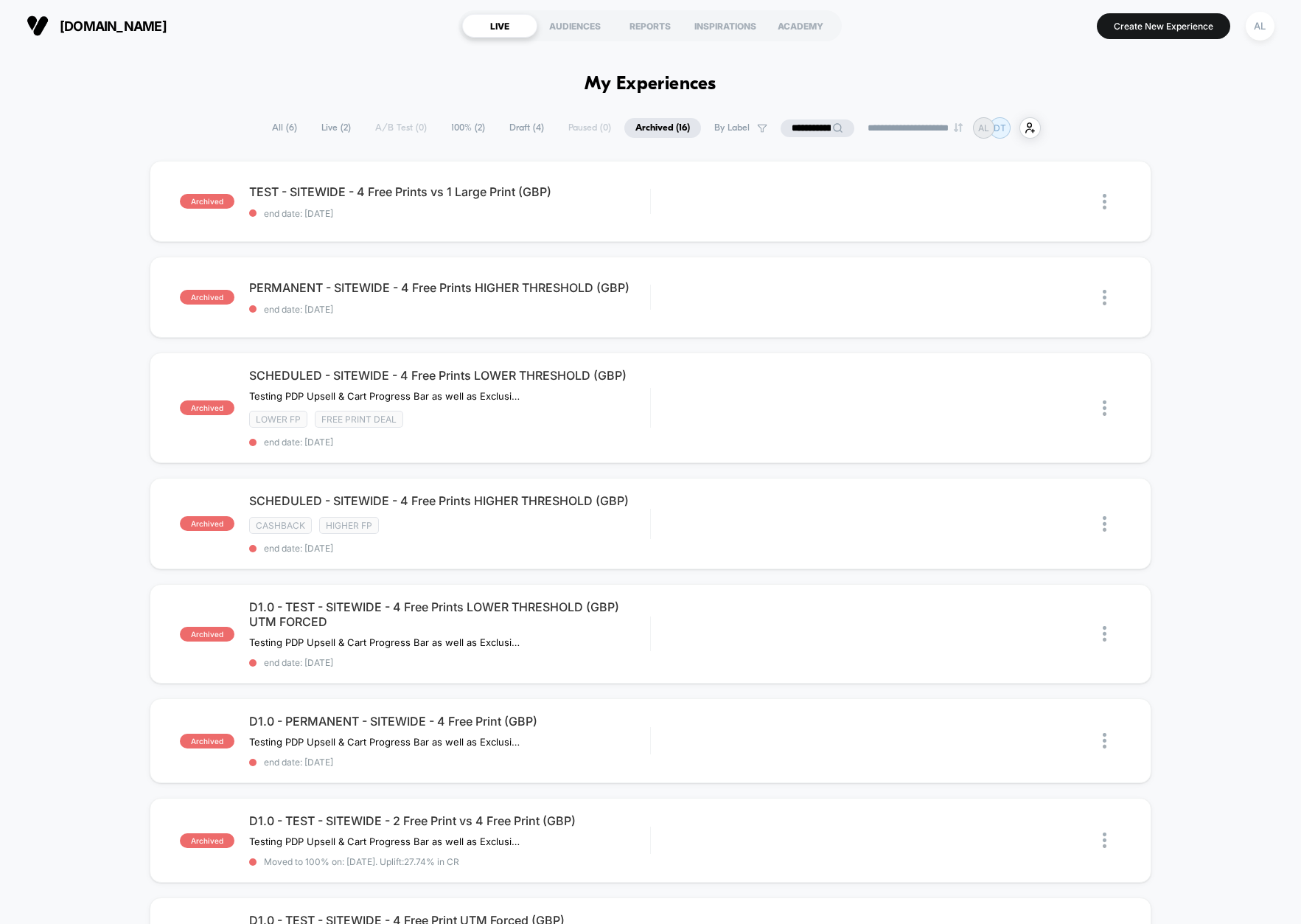
click at [287, 127] on span "All ( 6 )" at bounding box center [284, 128] width 47 height 20
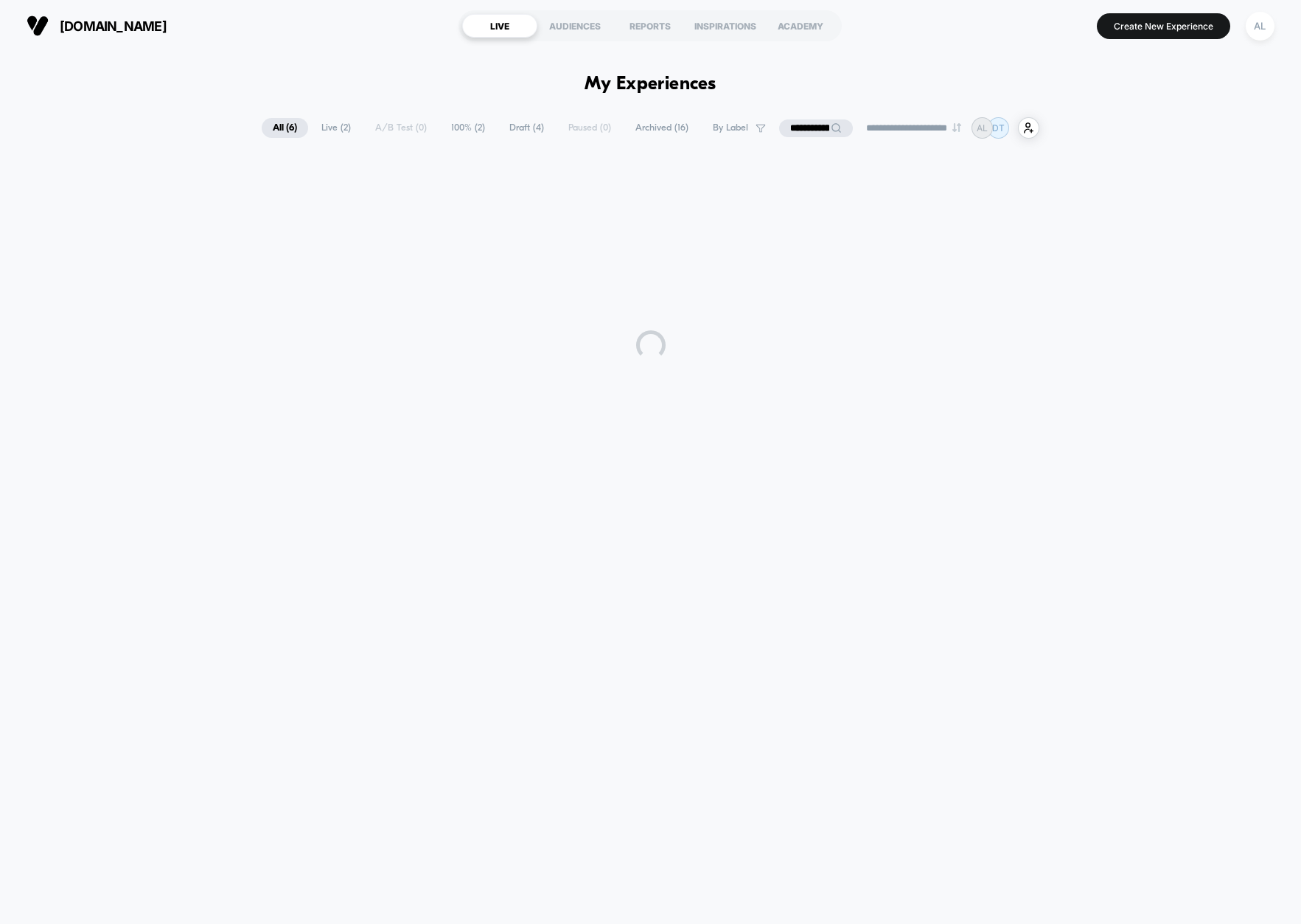
click at [333, 130] on span "Live ( 2 )" at bounding box center [336, 128] width 51 height 20
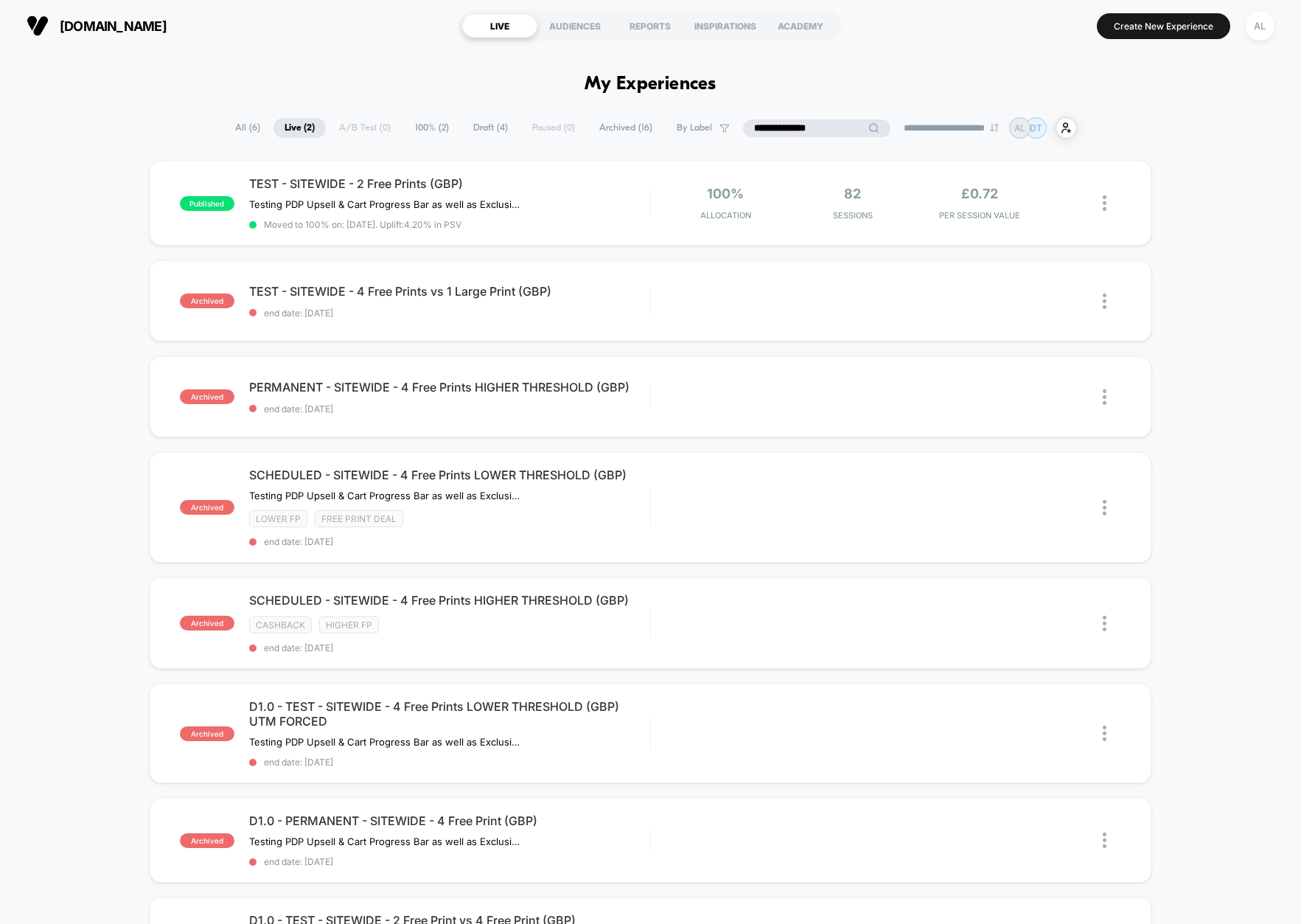
click at [793, 127] on input "**********" at bounding box center [816, 128] width 147 height 18
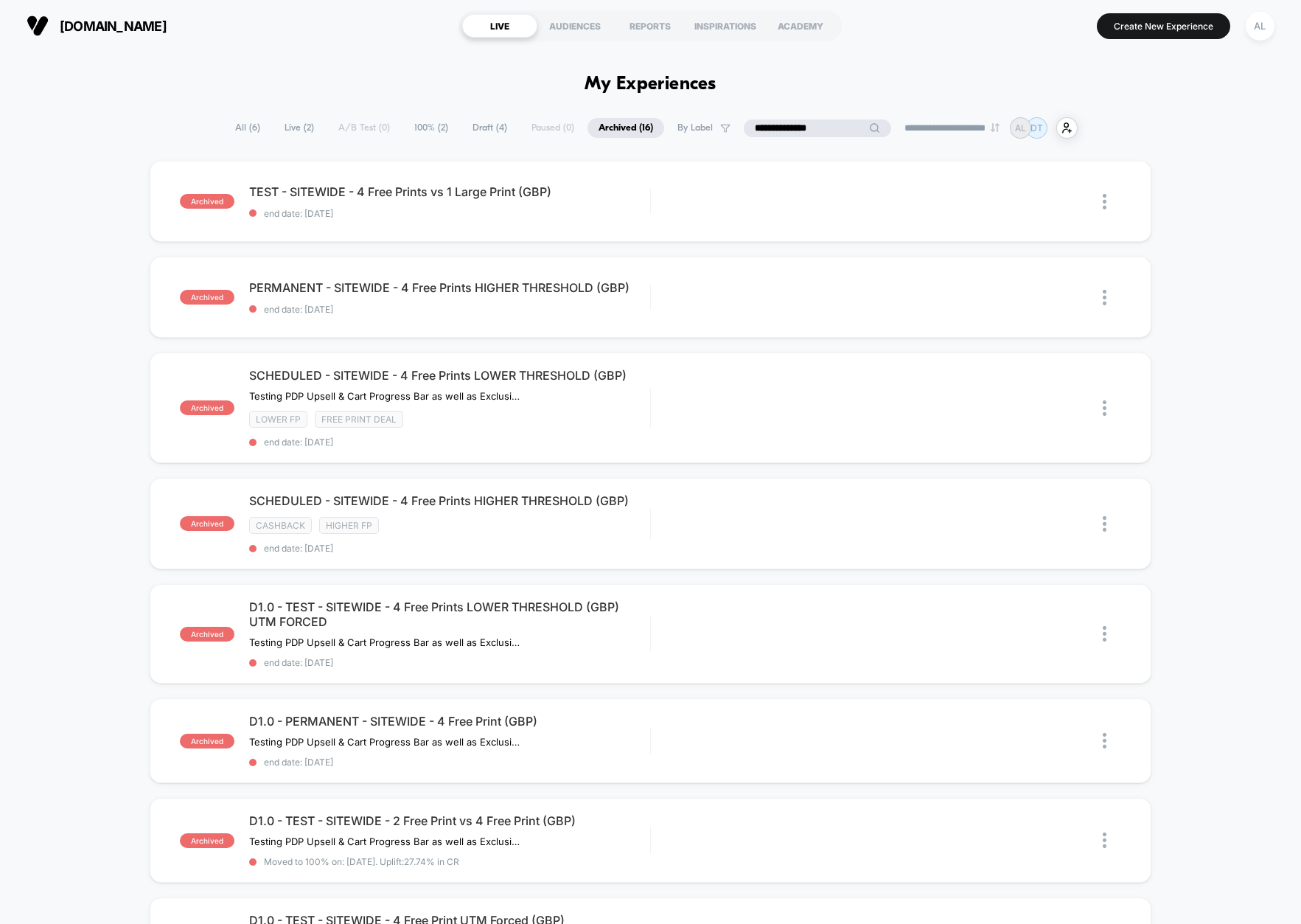
click at [780, 131] on input "**********" at bounding box center [817, 128] width 147 height 18
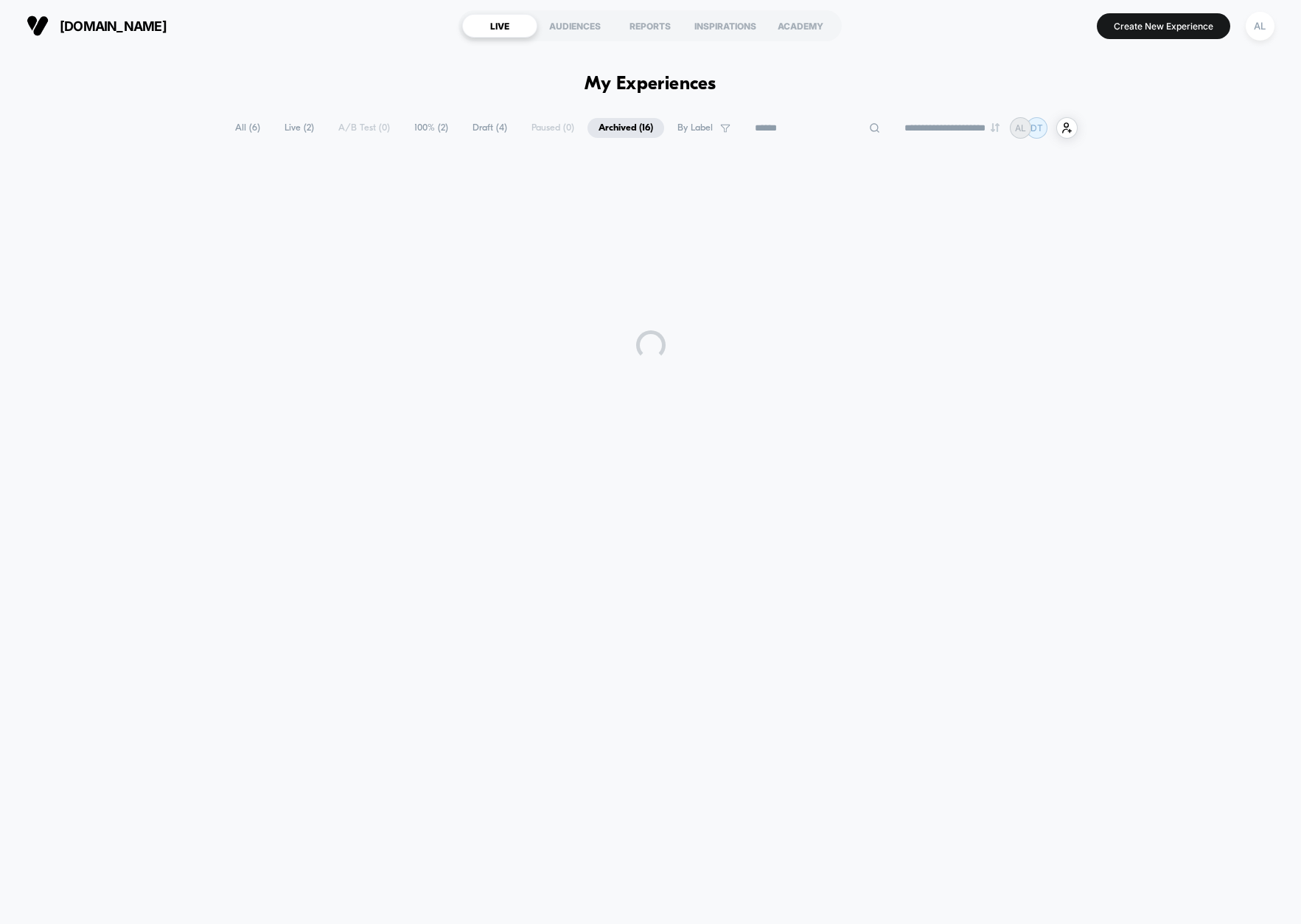
click at [251, 129] on span "All ( 6 )" at bounding box center [247, 128] width 47 height 20
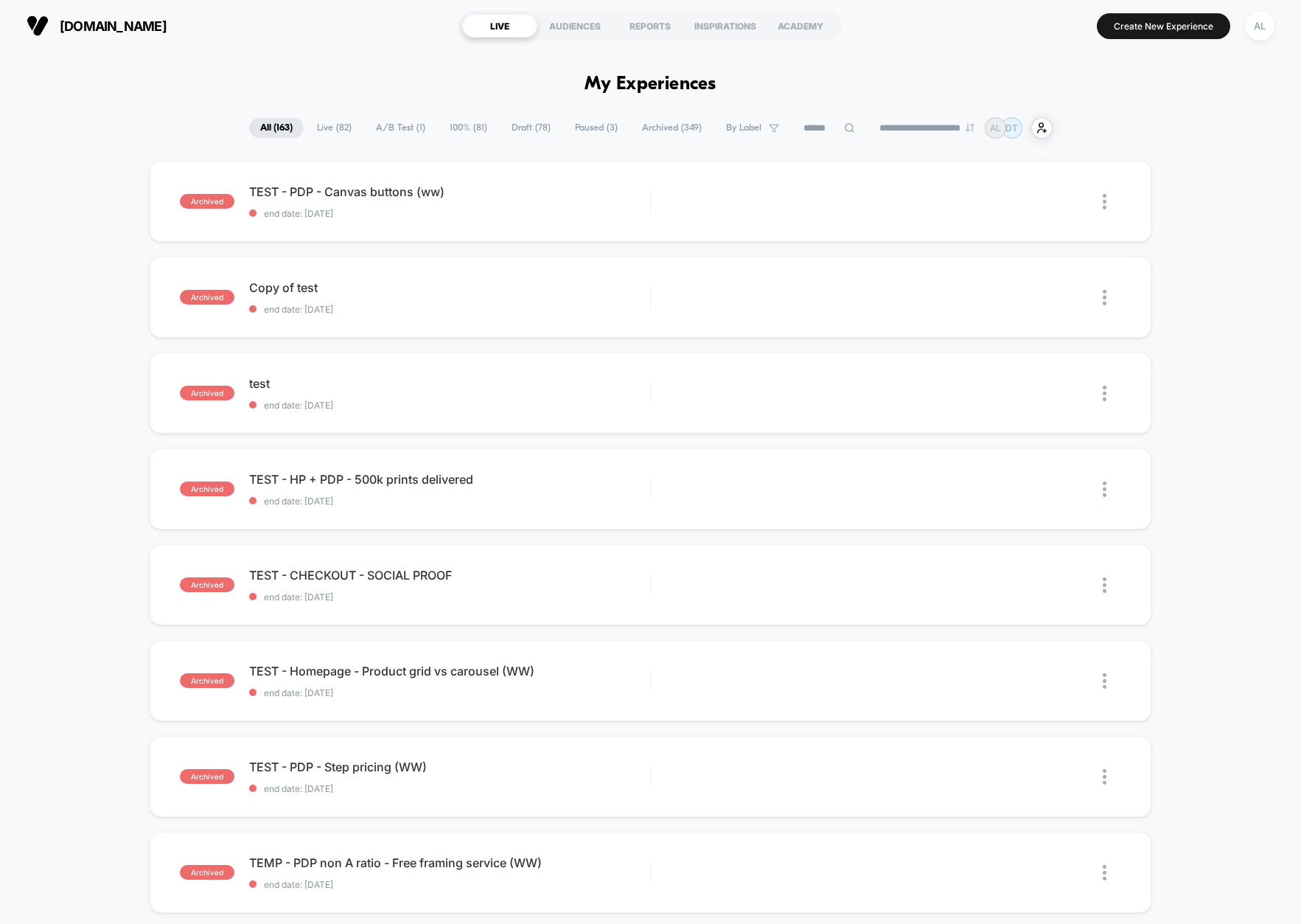
click at [330, 131] on span "Live ( 82 )" at bounding box center [334, 128] width 57 height 20
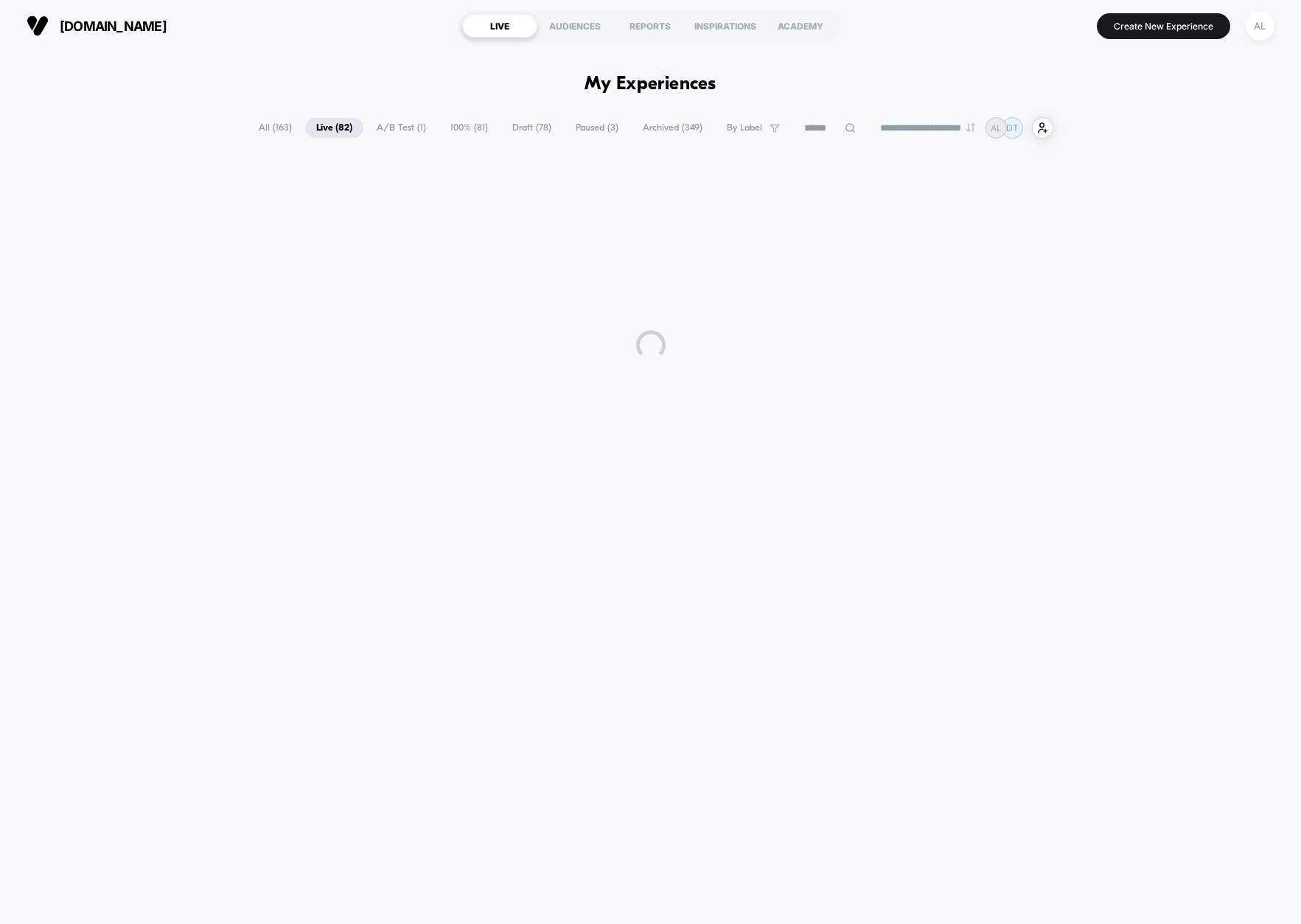
click at [254, 125] on span "All ( 163 )" at bounding box center [274, 128] width 55 height 20
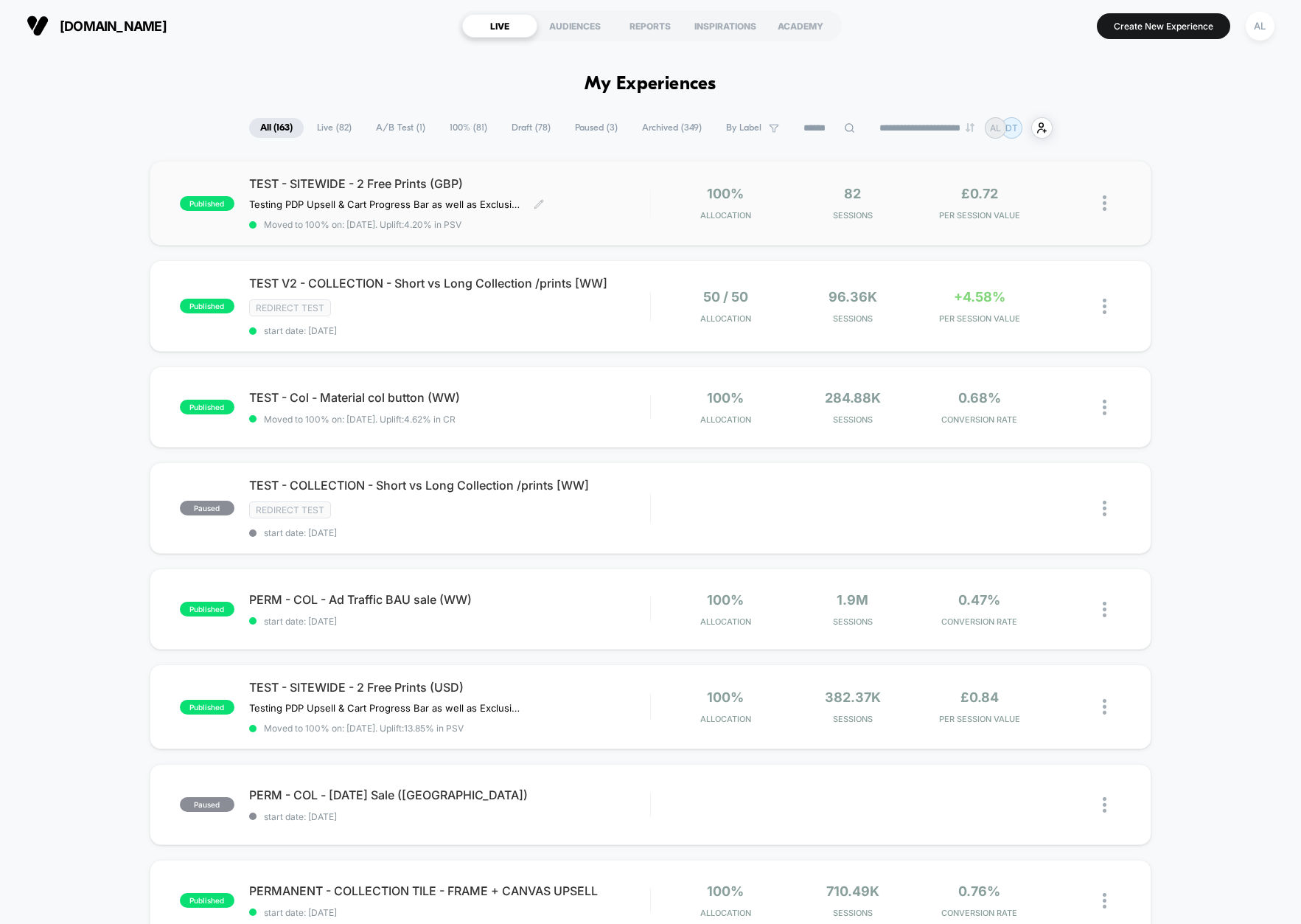
click at [577, 183] on span "TEST - SITEWIDE - 2 Free Prints (GBP)" at bounding box center [449, 183] width 401 height 14
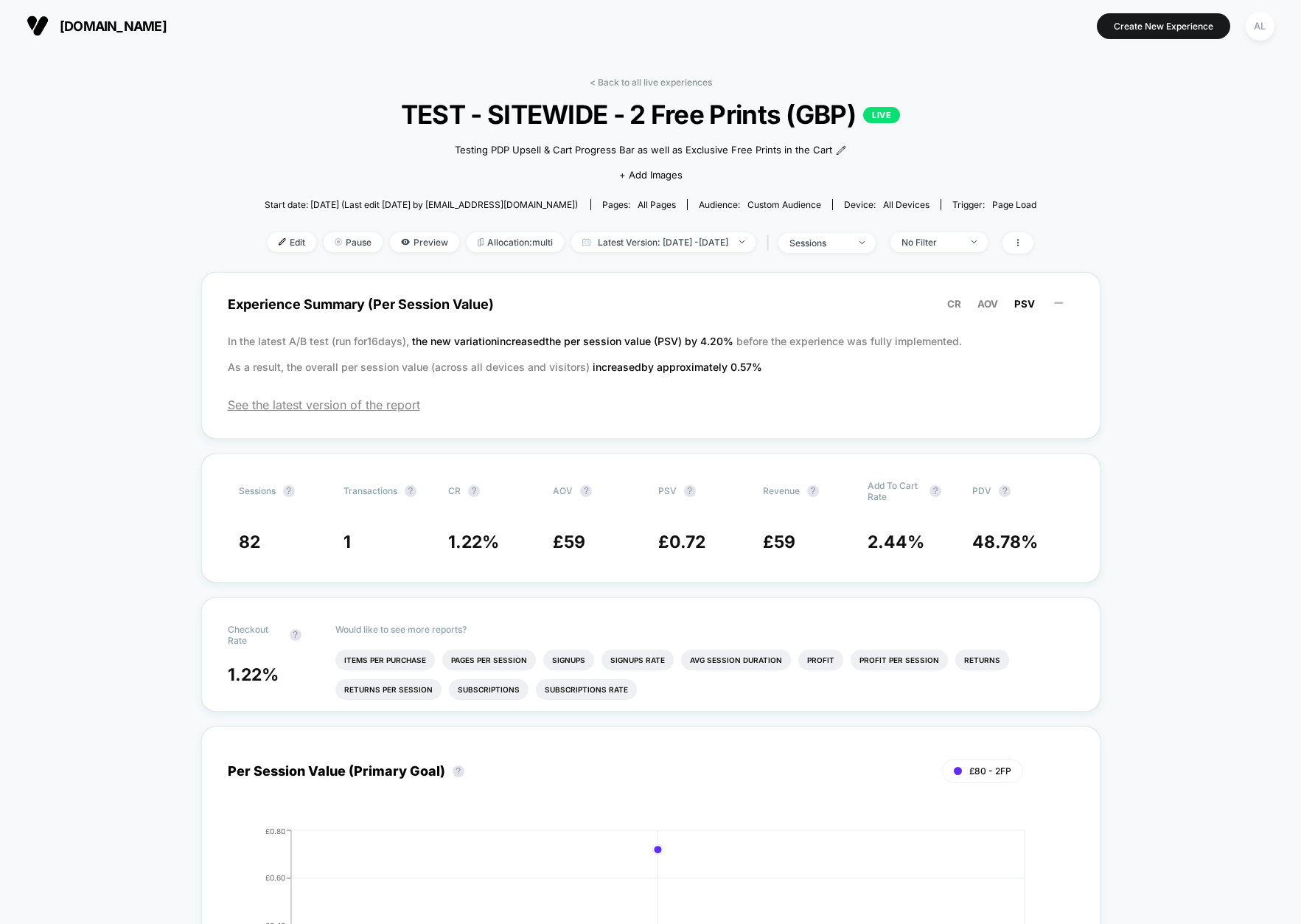
click at [662, 232] on div "Edit Pause Preview Allocation: multi Latest Version: Sep 23, 2025 - Sep 23, 202…" at bounding box center [650, 243] width 772 height 22
click at [658, 237] on span "Latest Version: Sep 23, 2025 - Sep 23, 2025" at bounding box center [663, 242] width 184 height 20
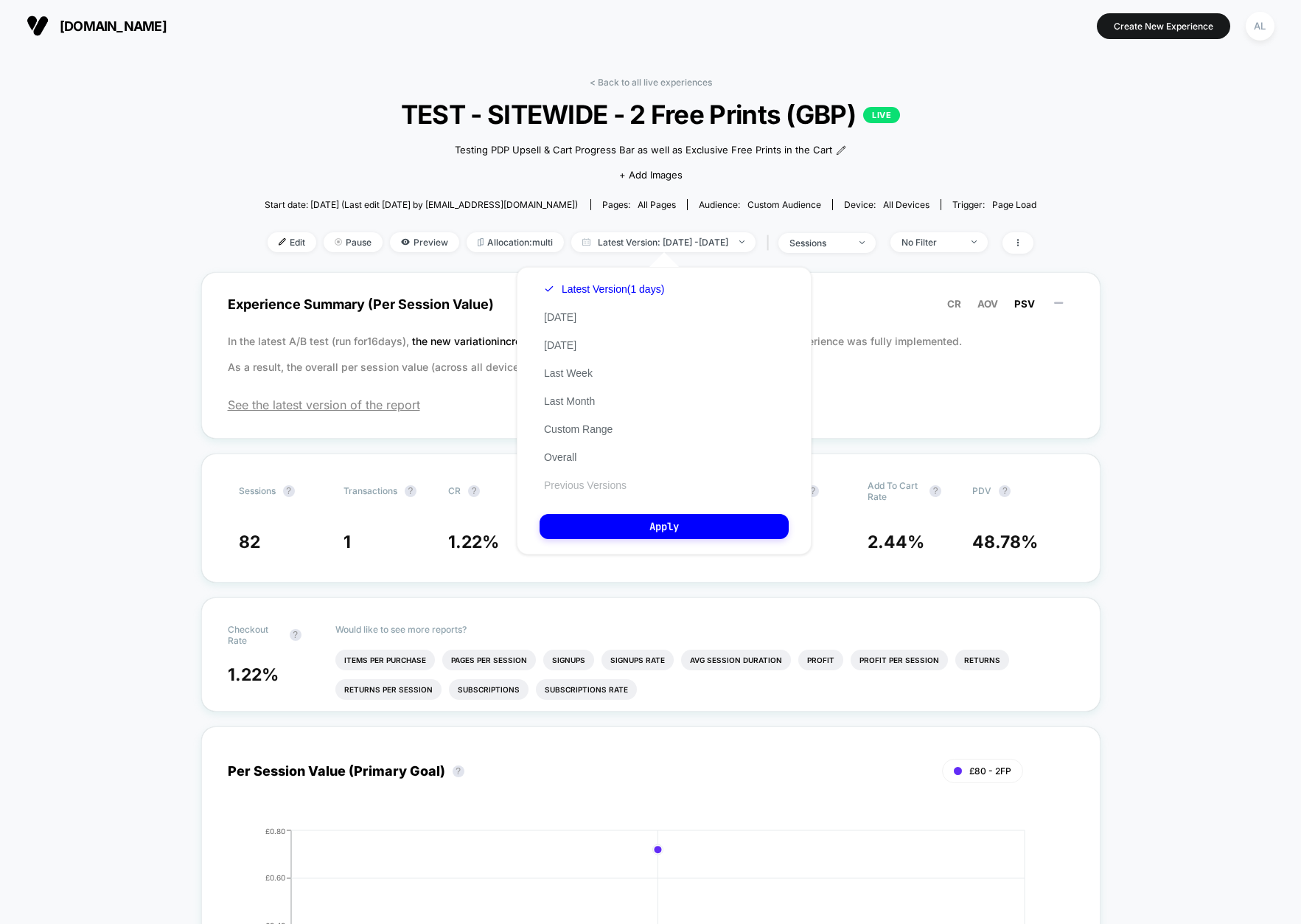
click at [580, 484] on button "Previous Versions" at bounding box center [585, 485] width 91 height 14
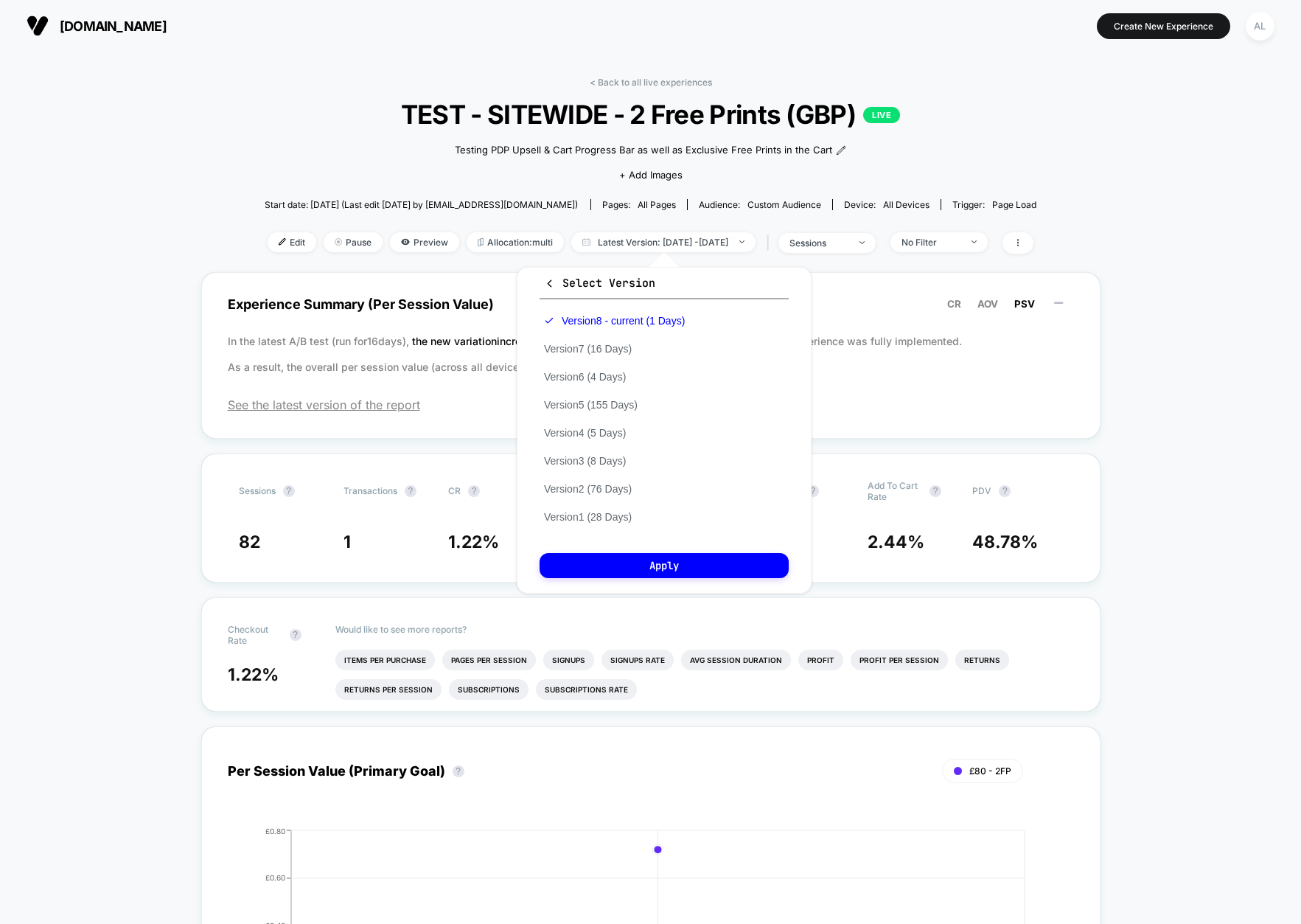
click at [587, 356] on div "Version 8 - current (1 Days) Version 7 (16 Days) Version 6 (4 Days) Version 5 (…" at bounding box center [614, 419] width 150 height 224
click at [588, 348] on button "Version 7 (16 Days)" at bounding box center [587, 348] width 97 height 14
click at [658, 556] on button "Apply" at bounding box center [664, 566] width 249 height 25
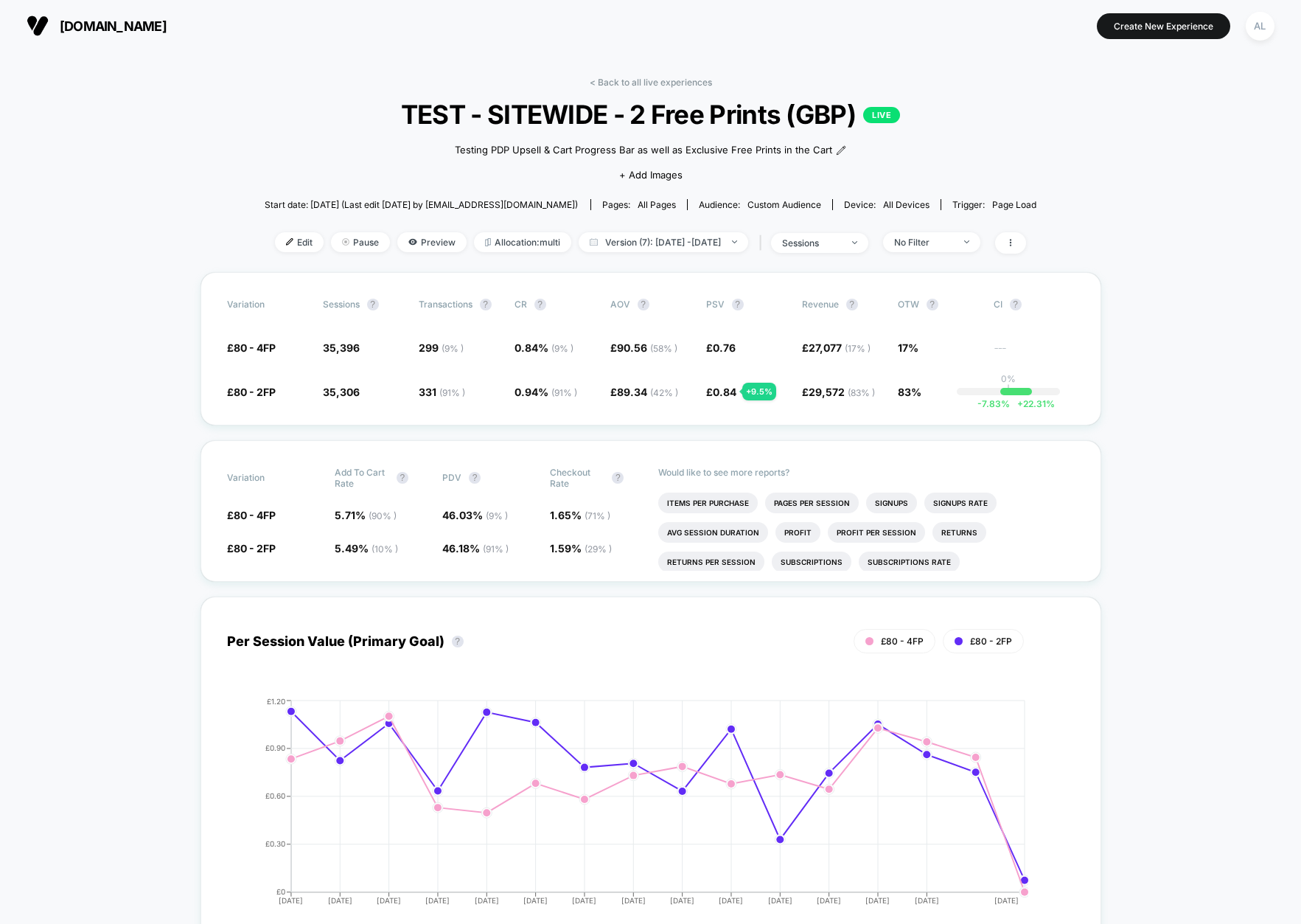
click at [941, 237] on div "No Filter" at bounding box center [923, 242] width 59 height 11
click at [905, 326] on div "Desktop Visitors" at bounding box center [938, 327] width 103 height 14
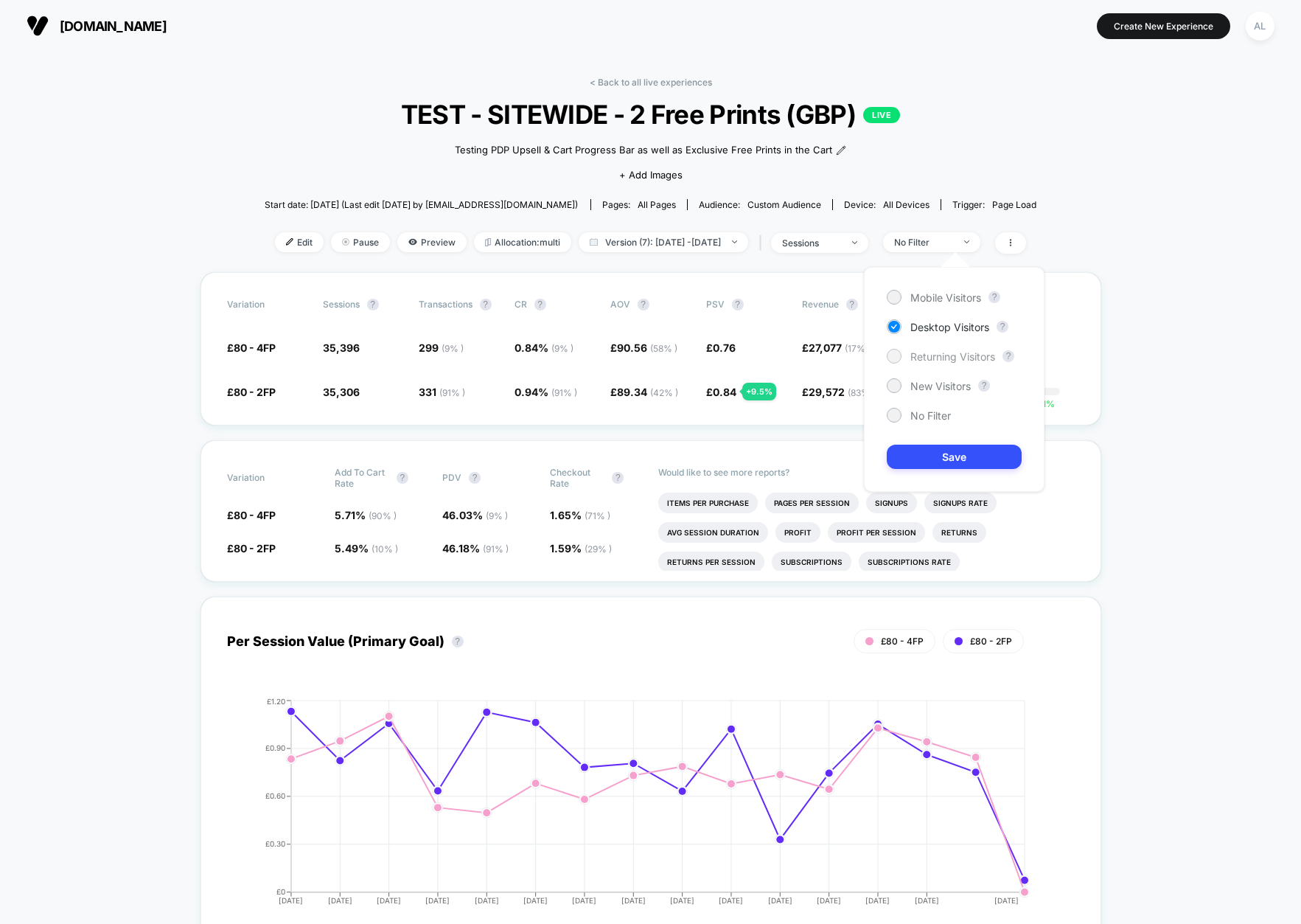
click at [918, 356] on span "Returning Visitors" at bounding box center [953, 356] width 85 height 13
click at [933, 453] on button "Save" at bounding box center [954, 457] width 134 height 24
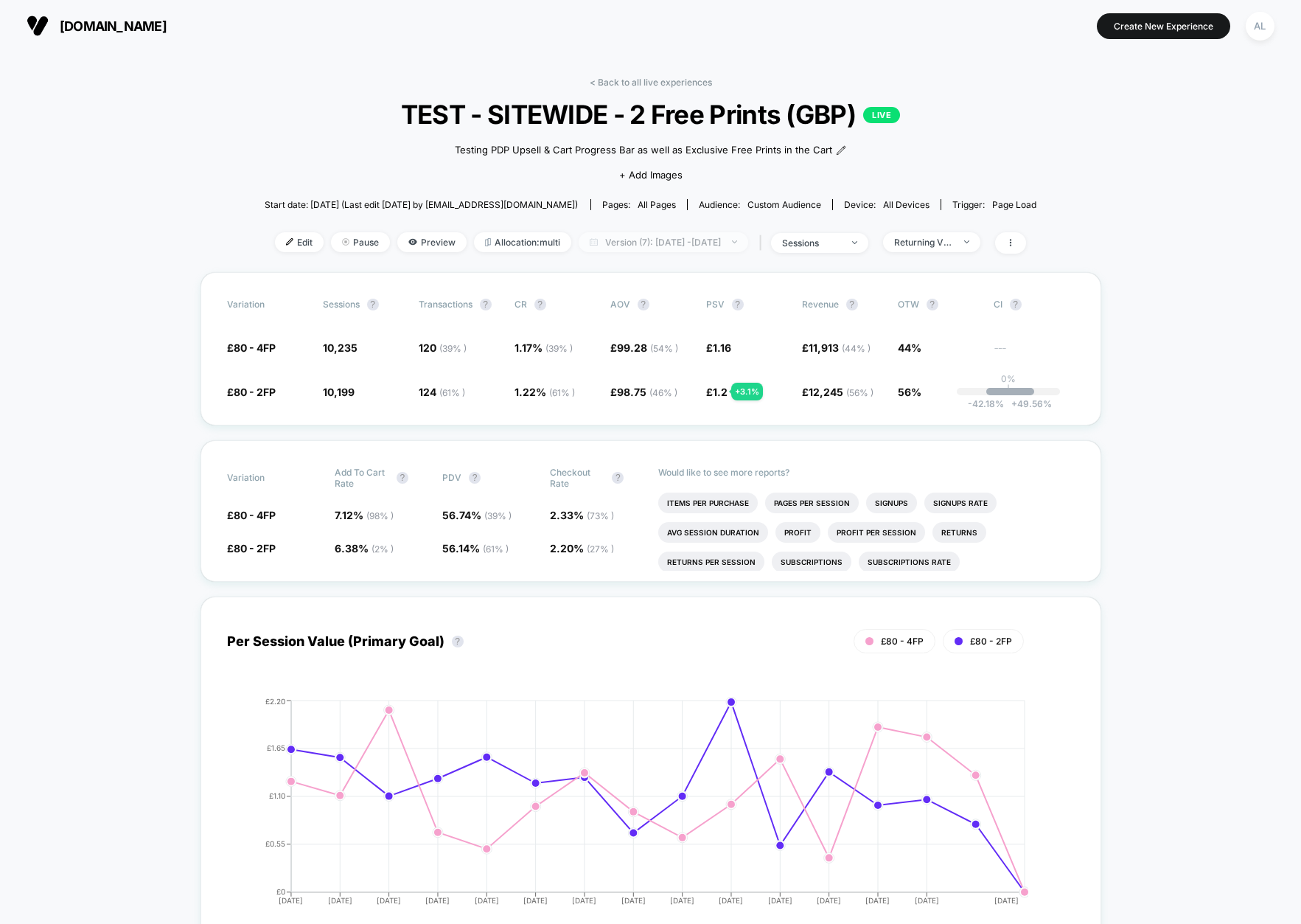
click at [744, 244] on span "Version (7): Sep 8, 2025 - Sep 23, 2025" at bounding box center [663, 242] width 170 height 20
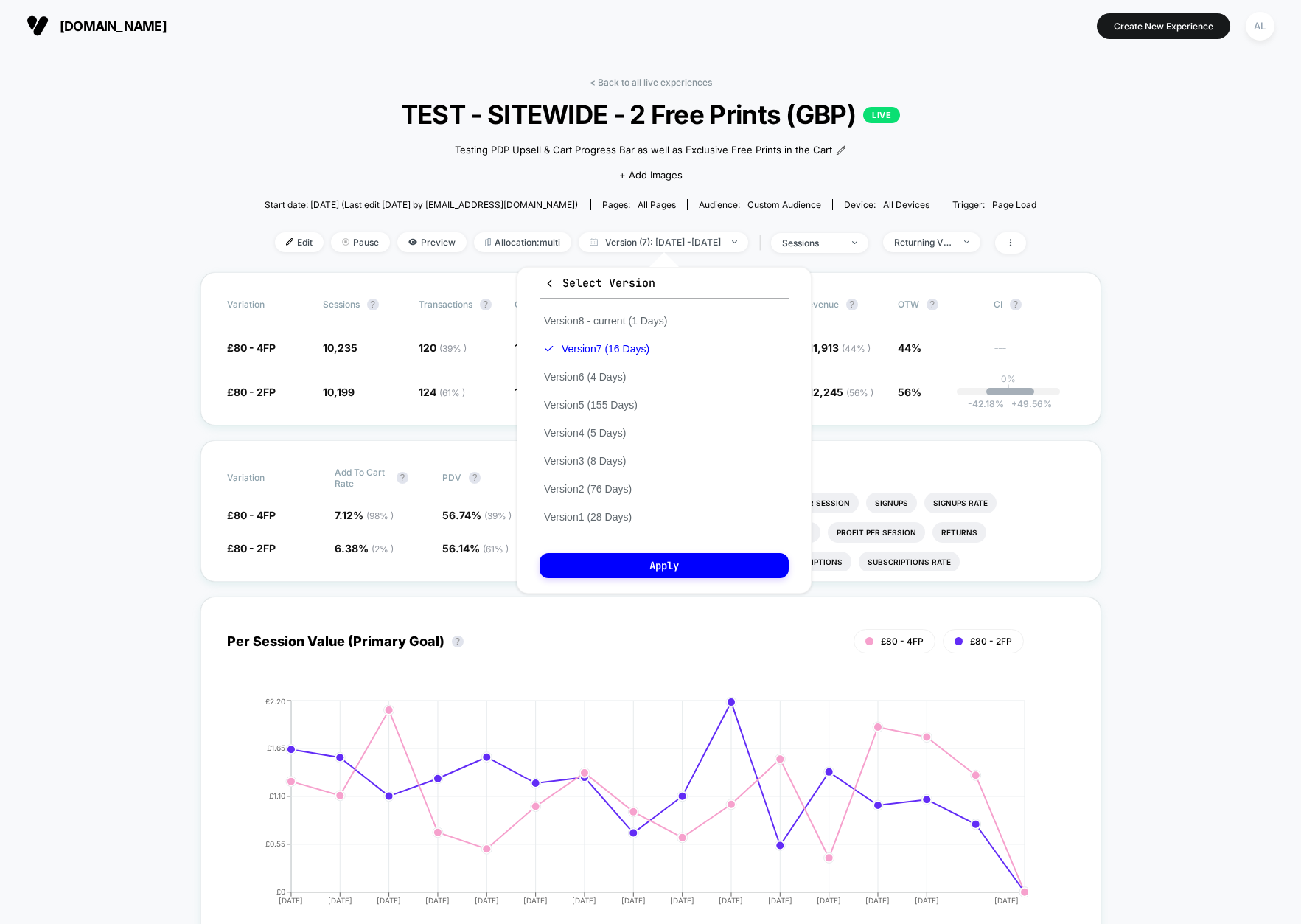
click at [613, 384] on div "Version 8 - current (1 Days) Version 7 (16 Days) Version 6 (4 Days) Version 5 (…" at bounding box center [605, 419] width 132 height 224
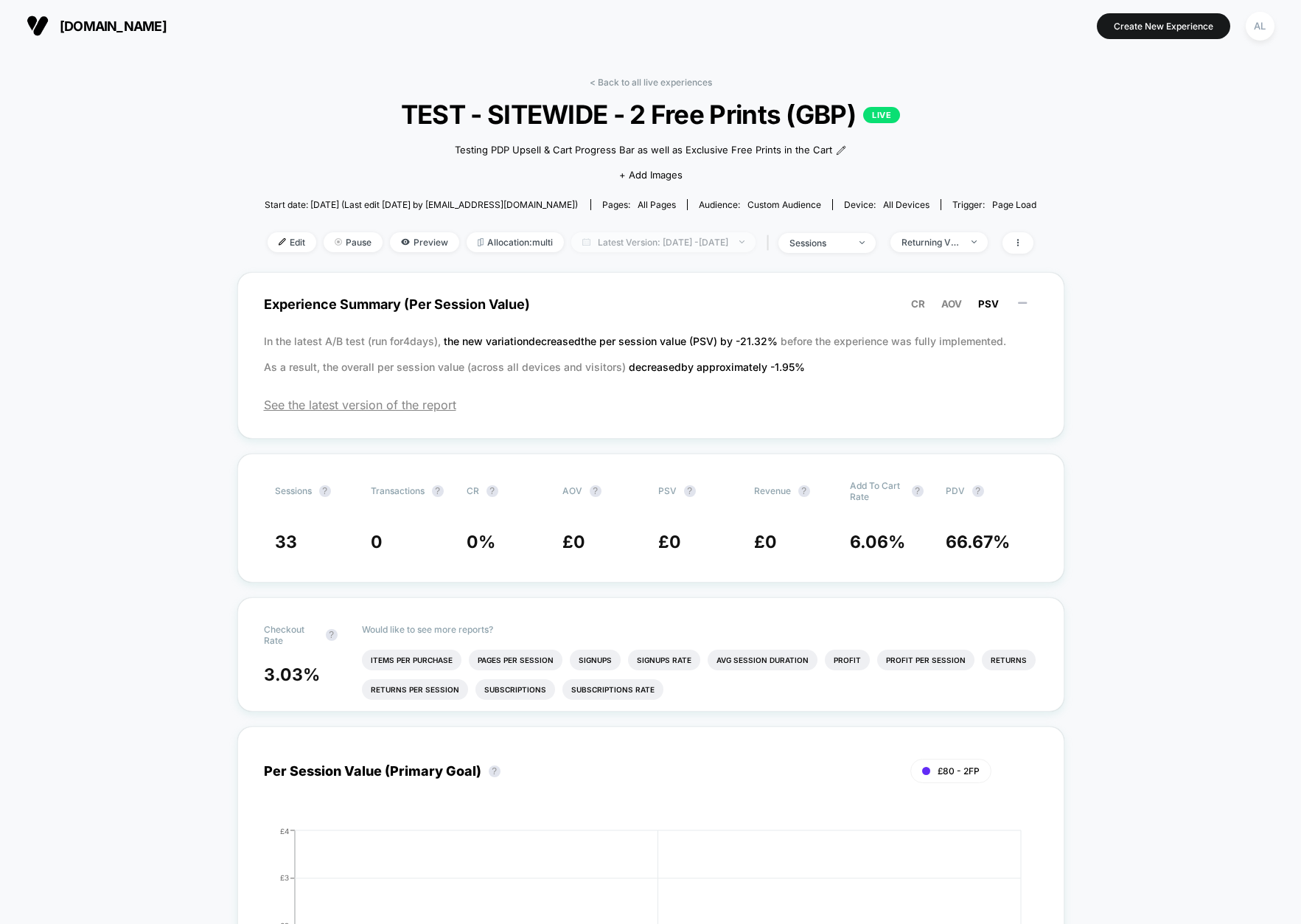
click at [624, 247] on span "Latest Version: Sep 8, 2025 - Sep 23, 2025" at bounding box center [663, 242] width 184 height 20
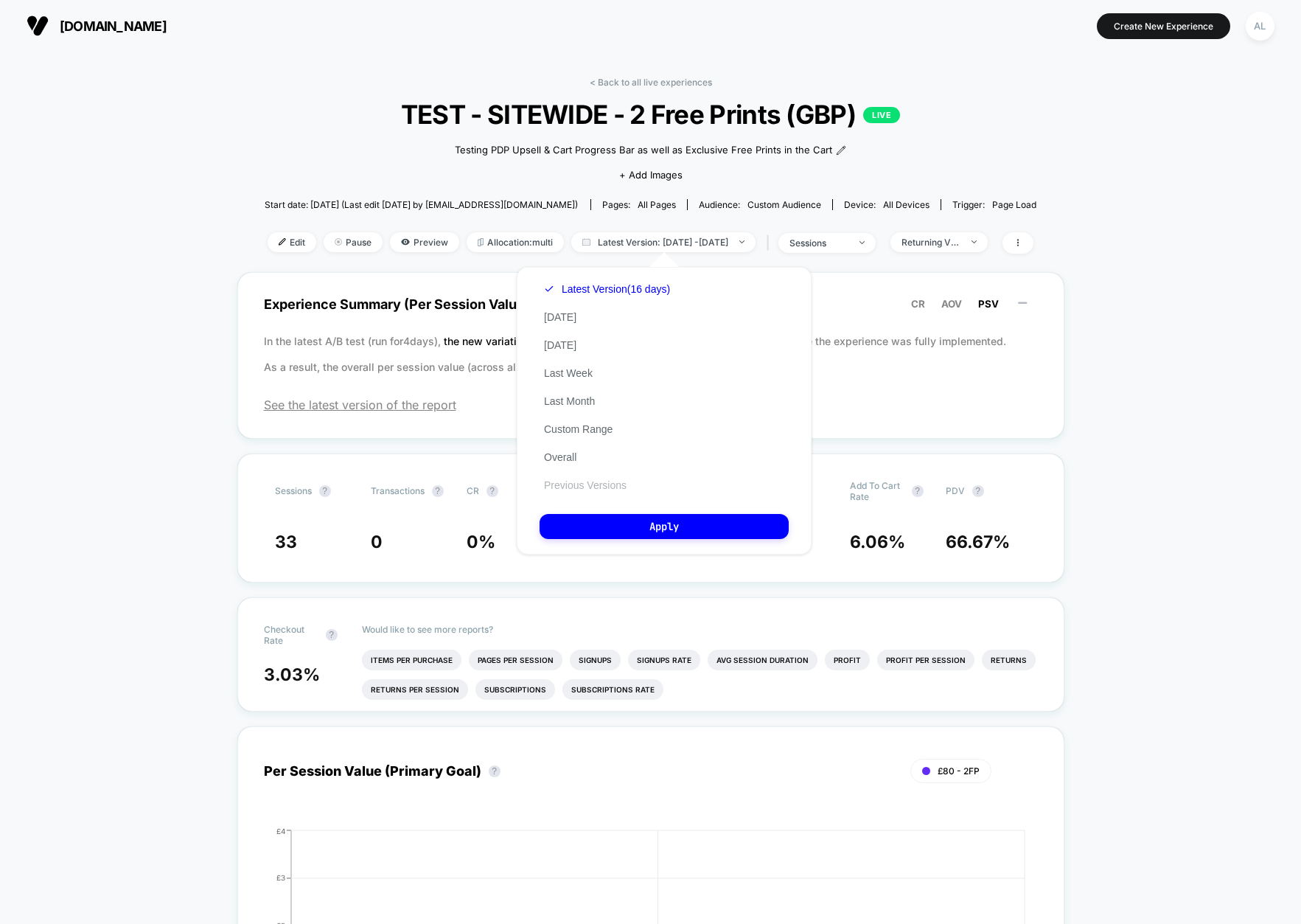
click at [583, 478] on button "Previous Versions" at bounding box center [585, 485] width 91 height 14
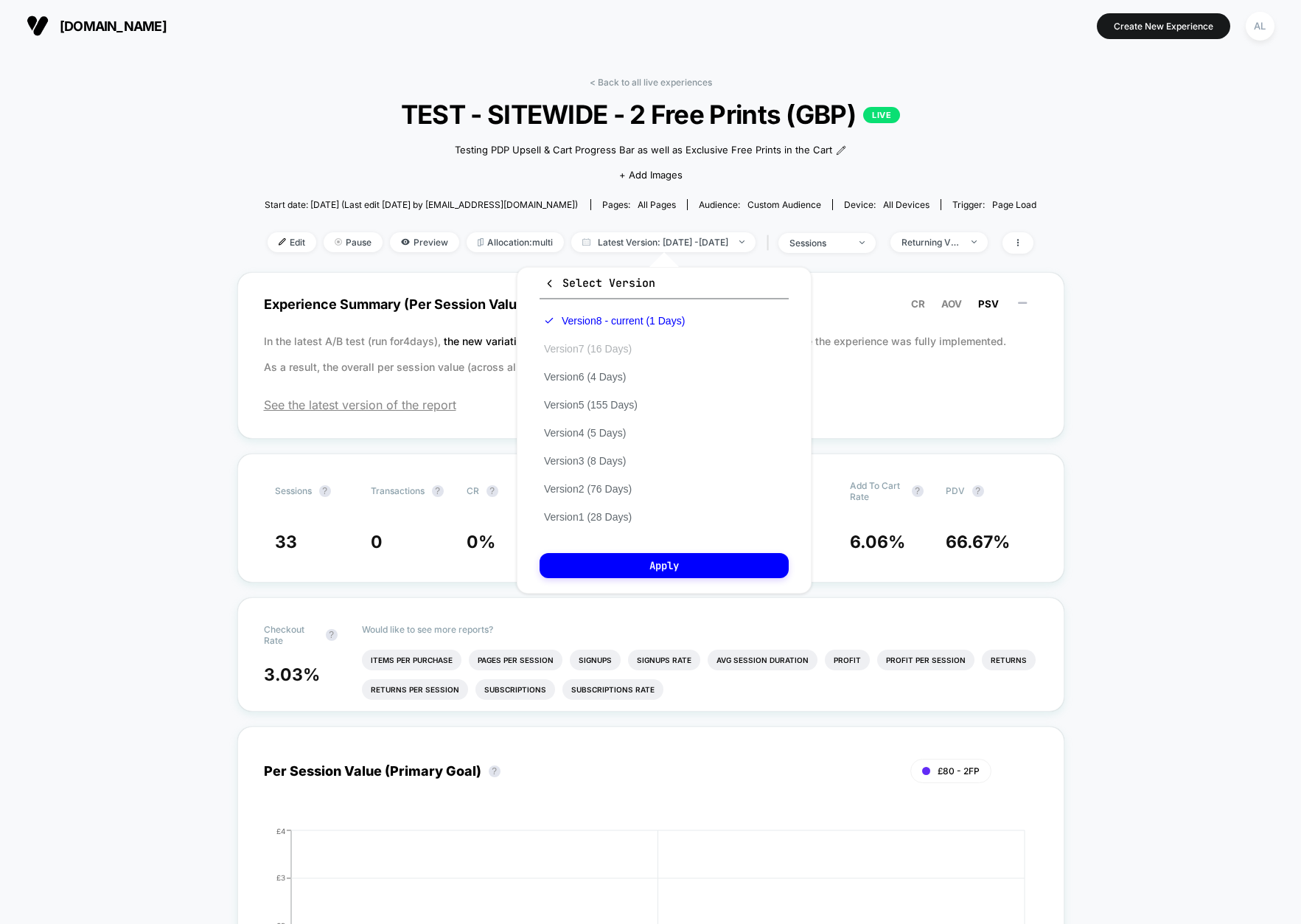
click at [591, 346] on button "Version 7 (16 Days)" at bounding box center [587, 348] width 97 height 14
click at [655, 555] on button "Apply" at bounding box center [664, 566] width 249 height 25
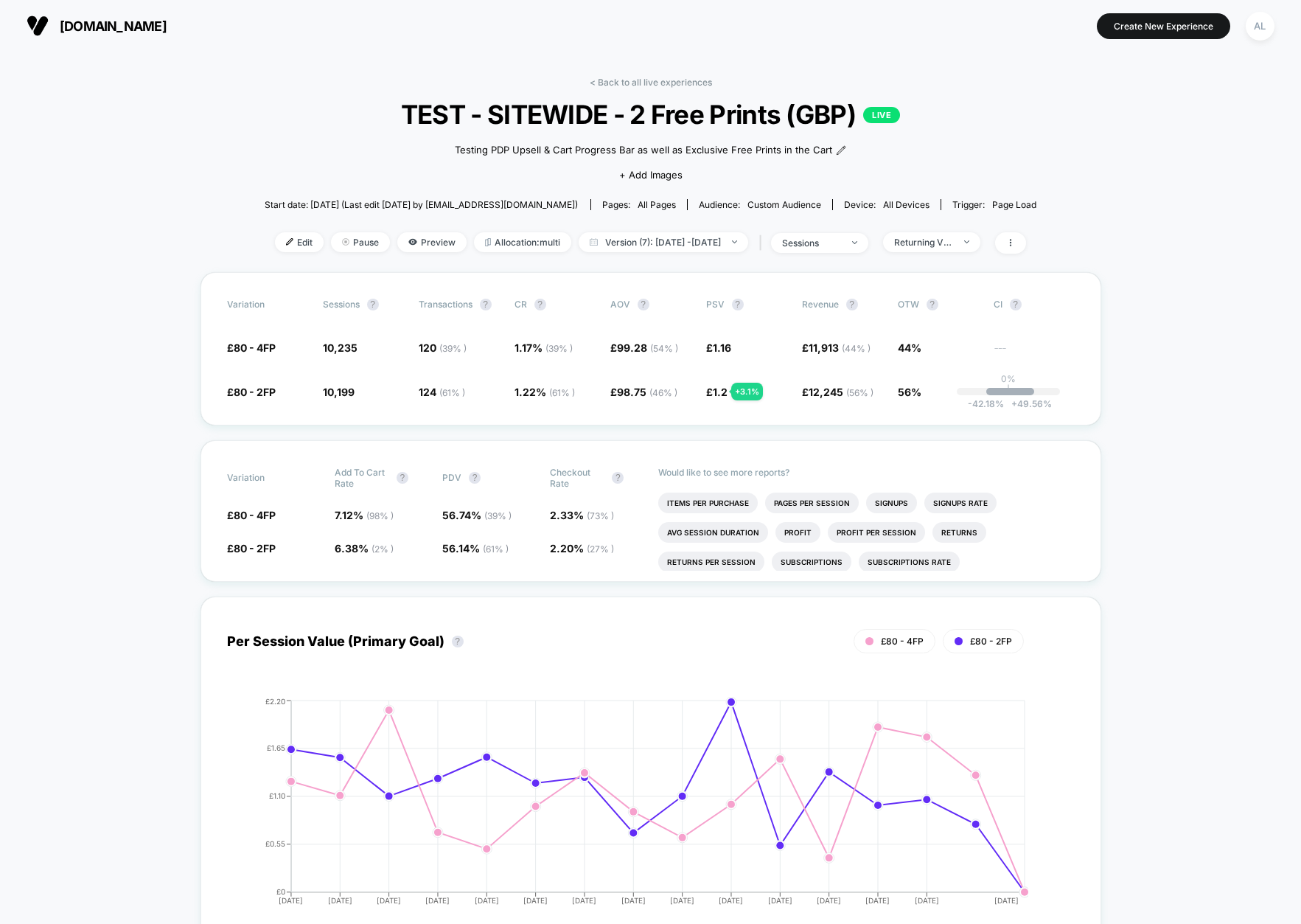
click at [953, 244] on div "Returning Visitors" at bounding box center [923, 242] width 59 height 11
click at [943, 327] on span "Desktop Visitors" at bounding box center [949, 327] width 78 height 13
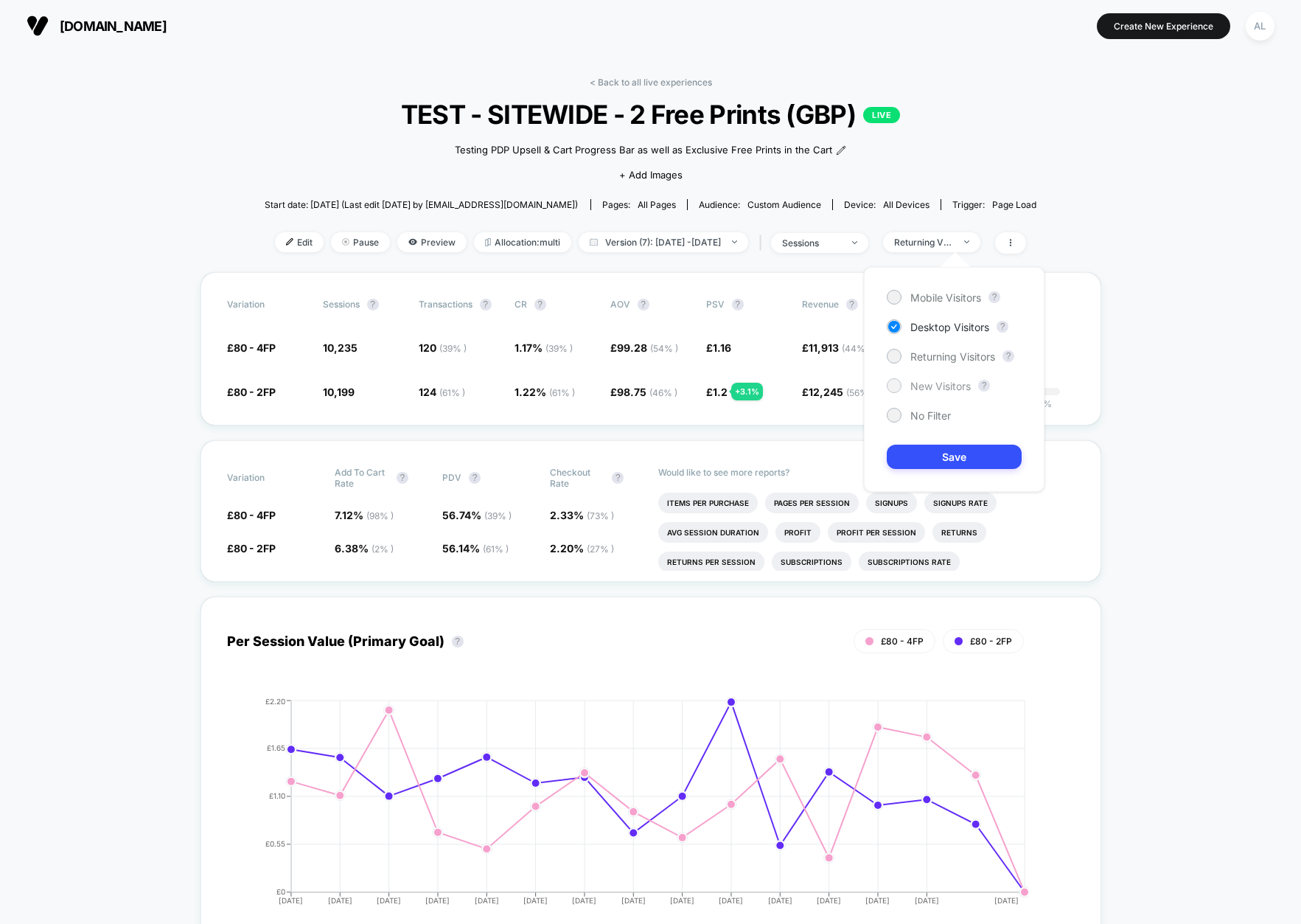
click at [928, 382] on span "New Visitors" at bounding box center [940, 386] width 60 height 13
click at [955, 457] on button "Save" at bounding box center [954, 457] width 134 height 24
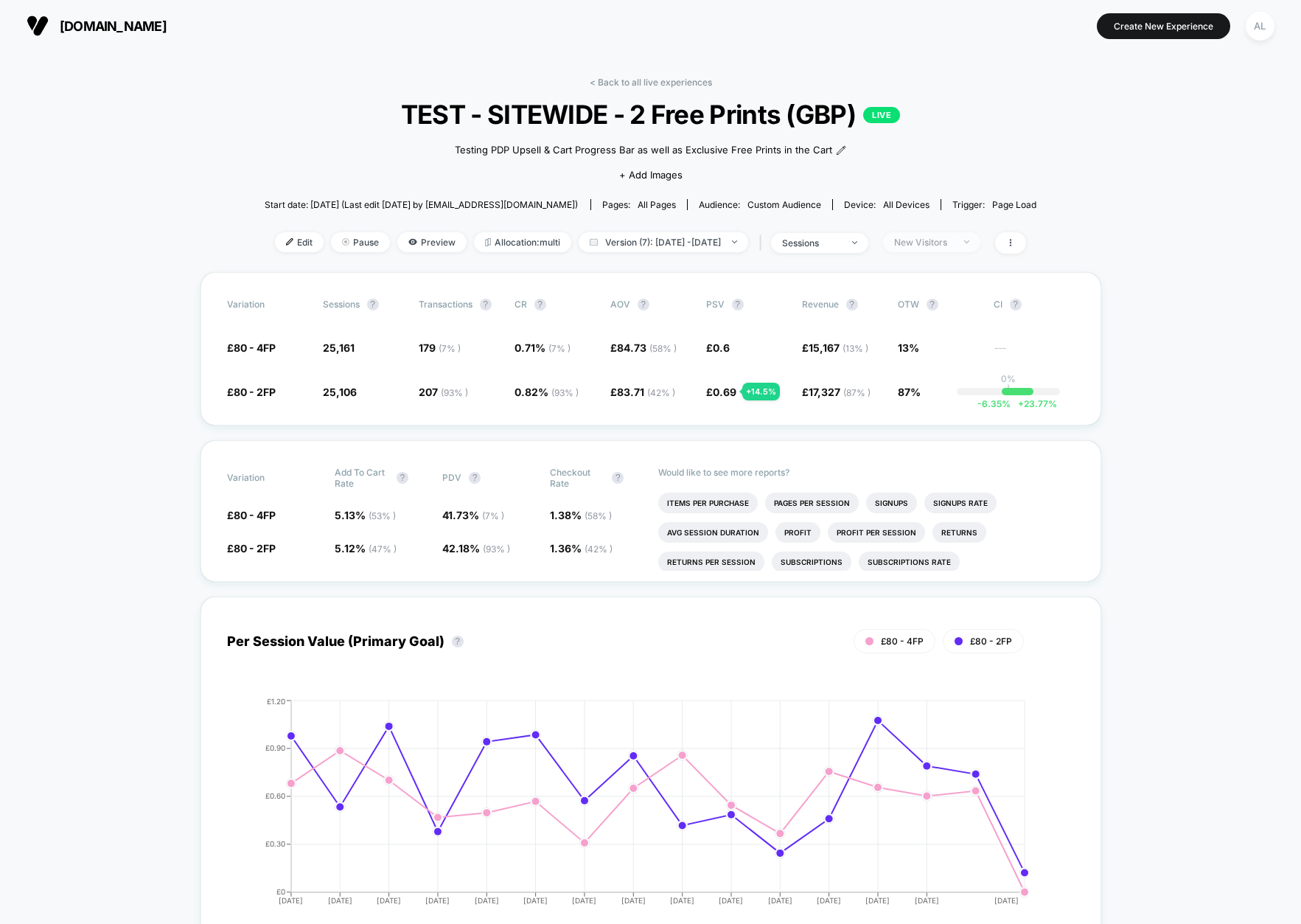
click at [944, 239] on div "New Visitors" at bounding box center [923, 242] width 59 height 11
click at [944, 243] on div "New Visitors" at bounding box center [923, 242] width 59 height 11
click at [908, 415] on div "No Filter" at bounding box center [918, 415] width 64 height 14
click at [952, 455] on button "Save" at bounding box center [954, 457] width 134 height 24
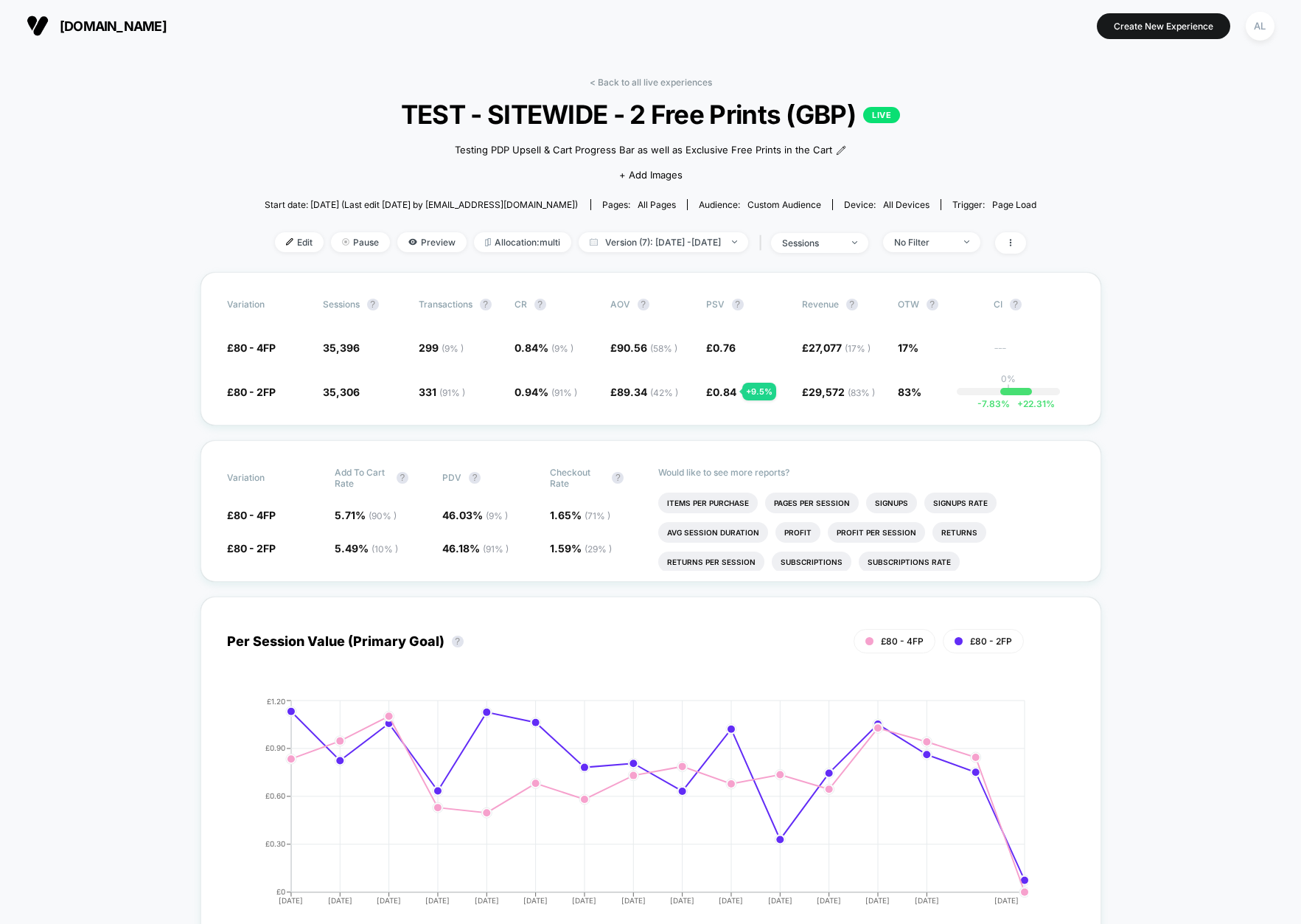
click at [979, 236] on span "No Filter" at bounding box center [932, 242] width 97 height 20
click at [942, 356] on span "Returning Visitors" at bounding box center [953, 356] width 85 height 13
click at [953, 461] on button "Save" at bounding box center [954, 457] width 134 height 24
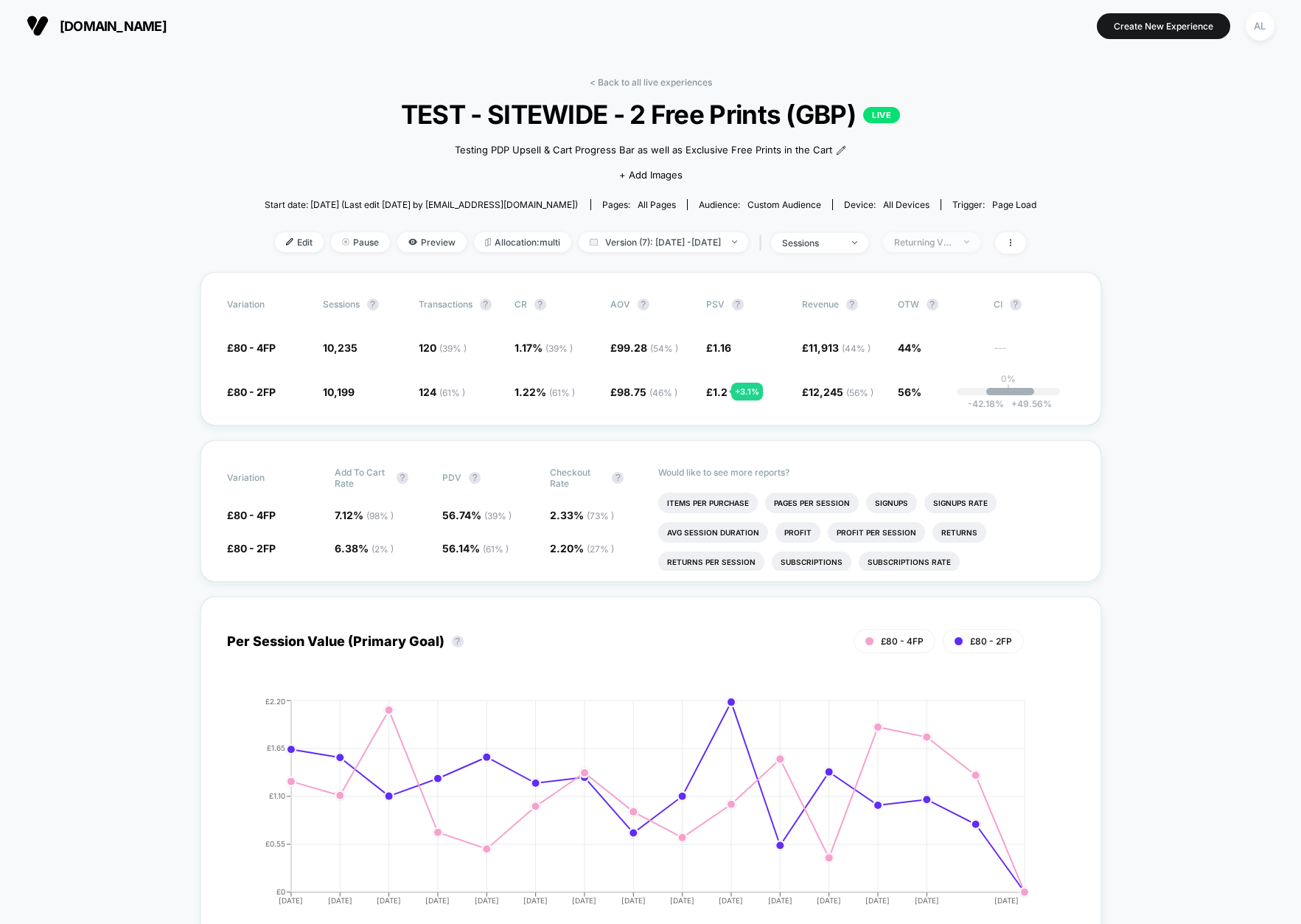
click at [942, 245] on div "Returning Visitors" at bounding box center [923, 242] width 59 height 11
click at [928, 313] on div "Mobile Visitors ? Desktop Visitors ? Returning Visitors ? New Visitors ? No Fil…" at bounding box center [954, 379] width 180 height 225
click at [928, 334] on div "Mobile Visitors ? Desktop Visitors ? Returning Visitors ? New Visitors ? No Fil…" at bounding box center [954, 379] width 180 height 225
click at [927, 325] on span "Desktop Visitors" at bounding box center [949, 327] width 78 height 13
click at [919, 292] on span "Mobile Visitors" at bounding box center [946, 298] width 70 height 13
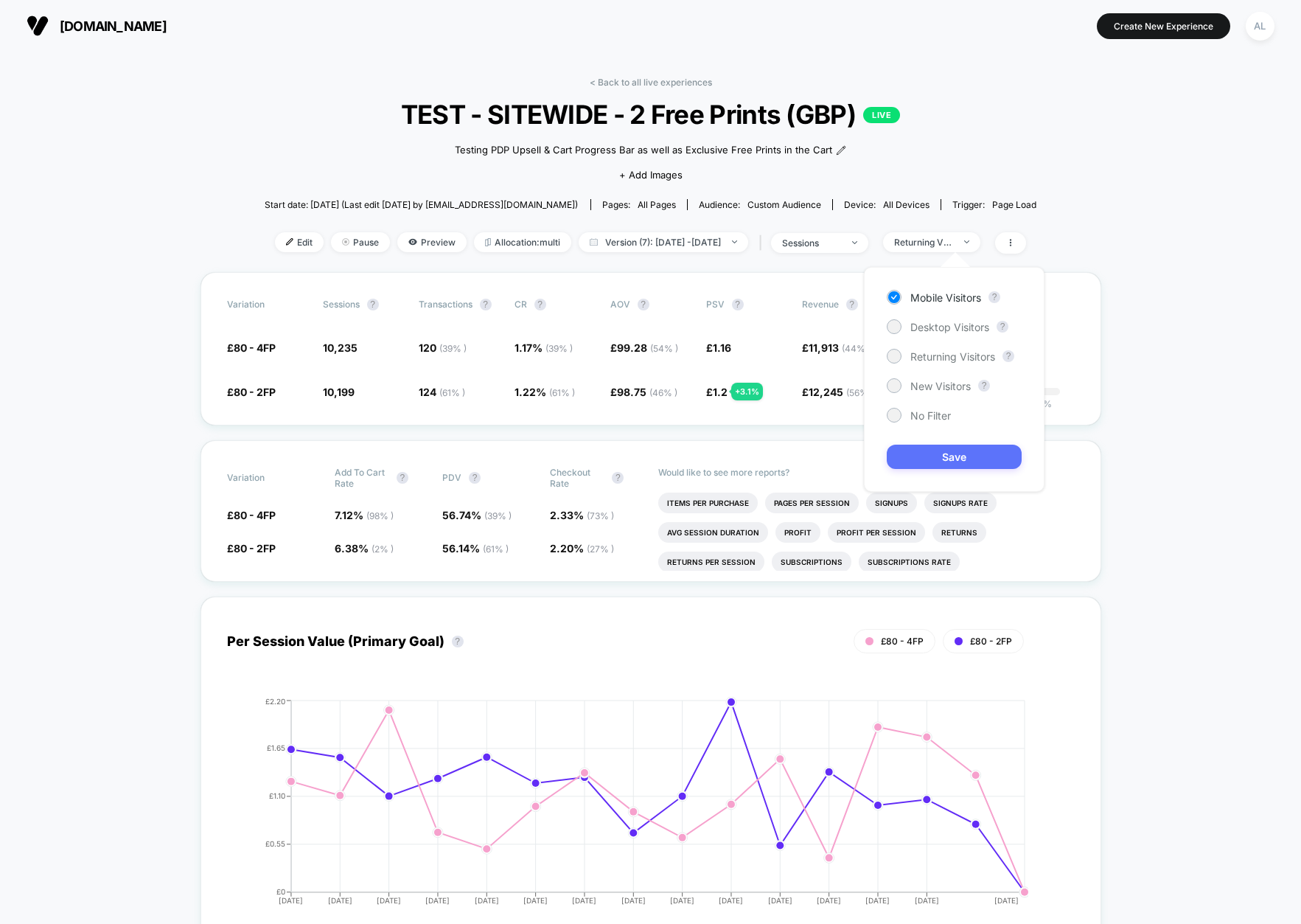
click at [969, 455] on button "Save" at bounding box center [954, 457] width 134 height 24
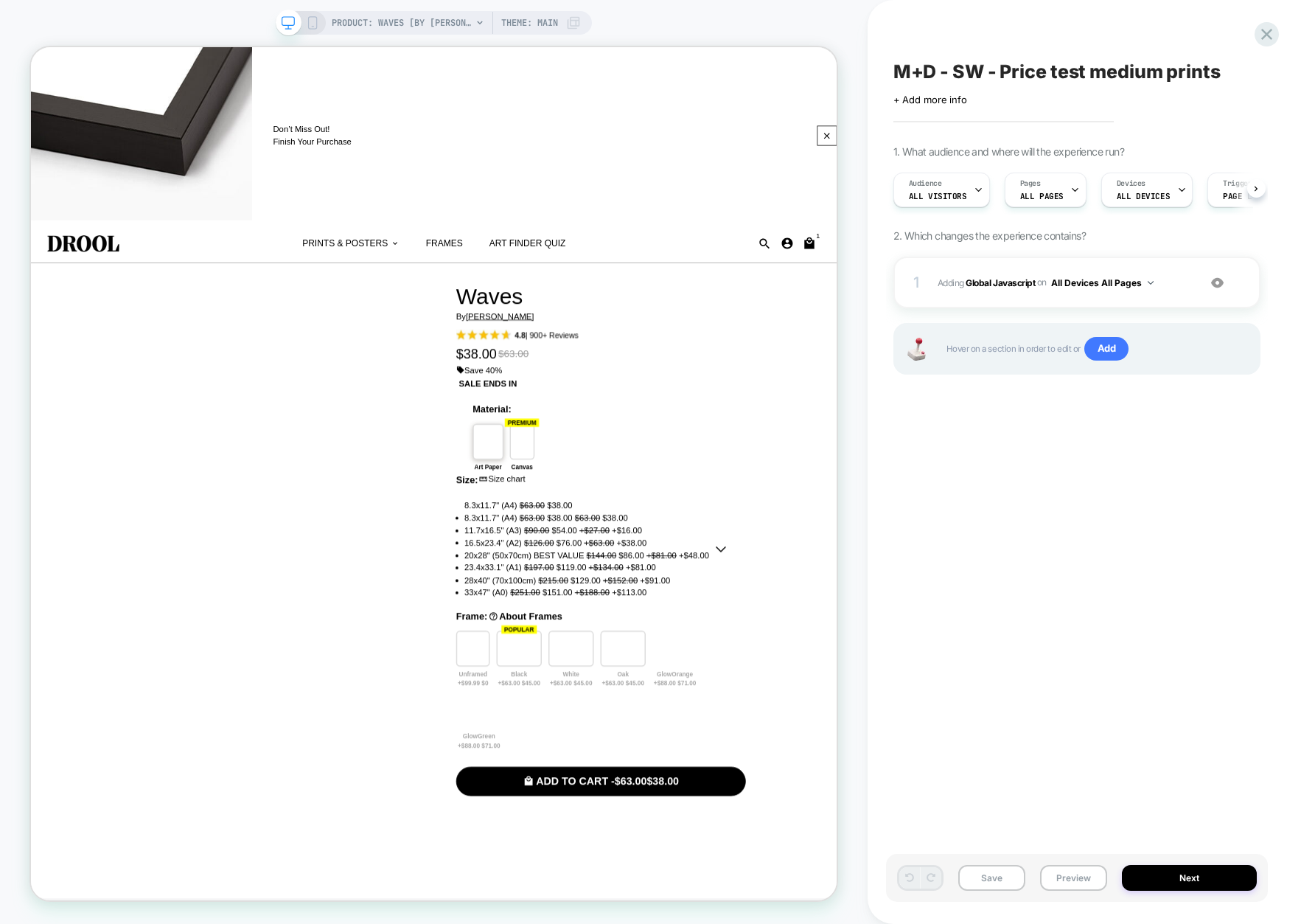
scroll to position [0, 1]
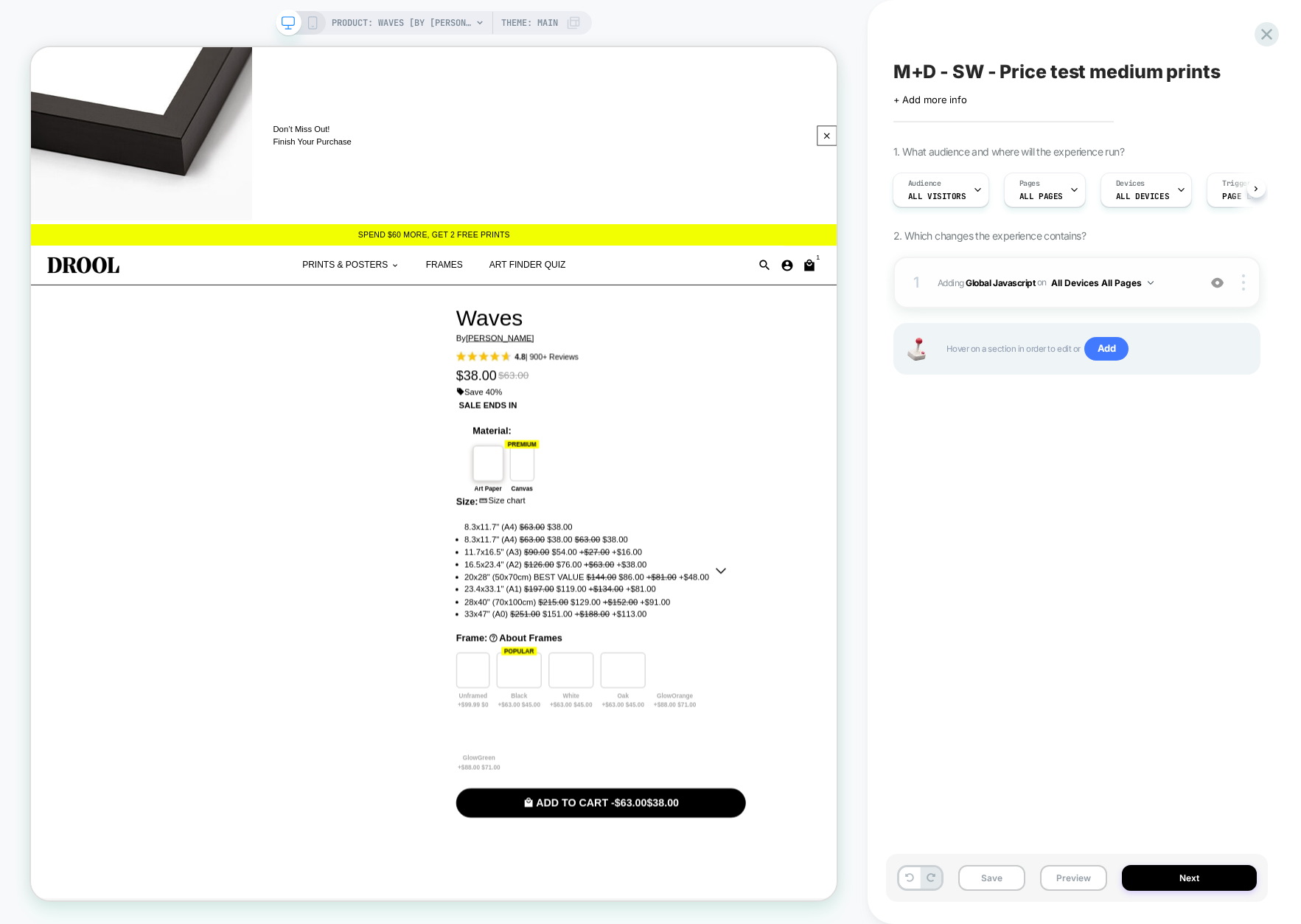
click at [1002, 263] on div "1 Adding Global Javascript on All Devices All Pages Add Before Add After Target…" at bounding box center [1076, 282] width 367 height 51
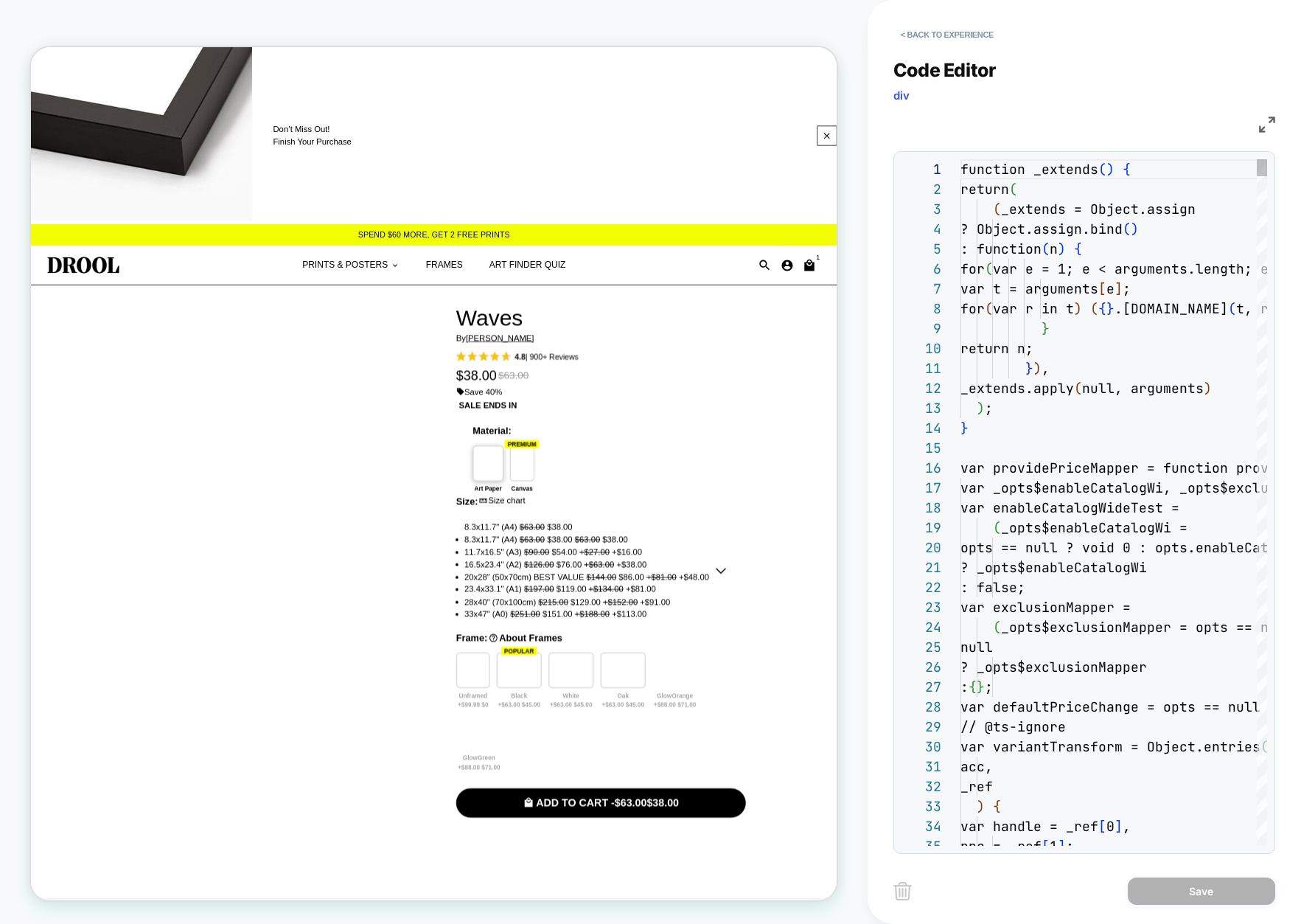
scroll to position [199, 0]
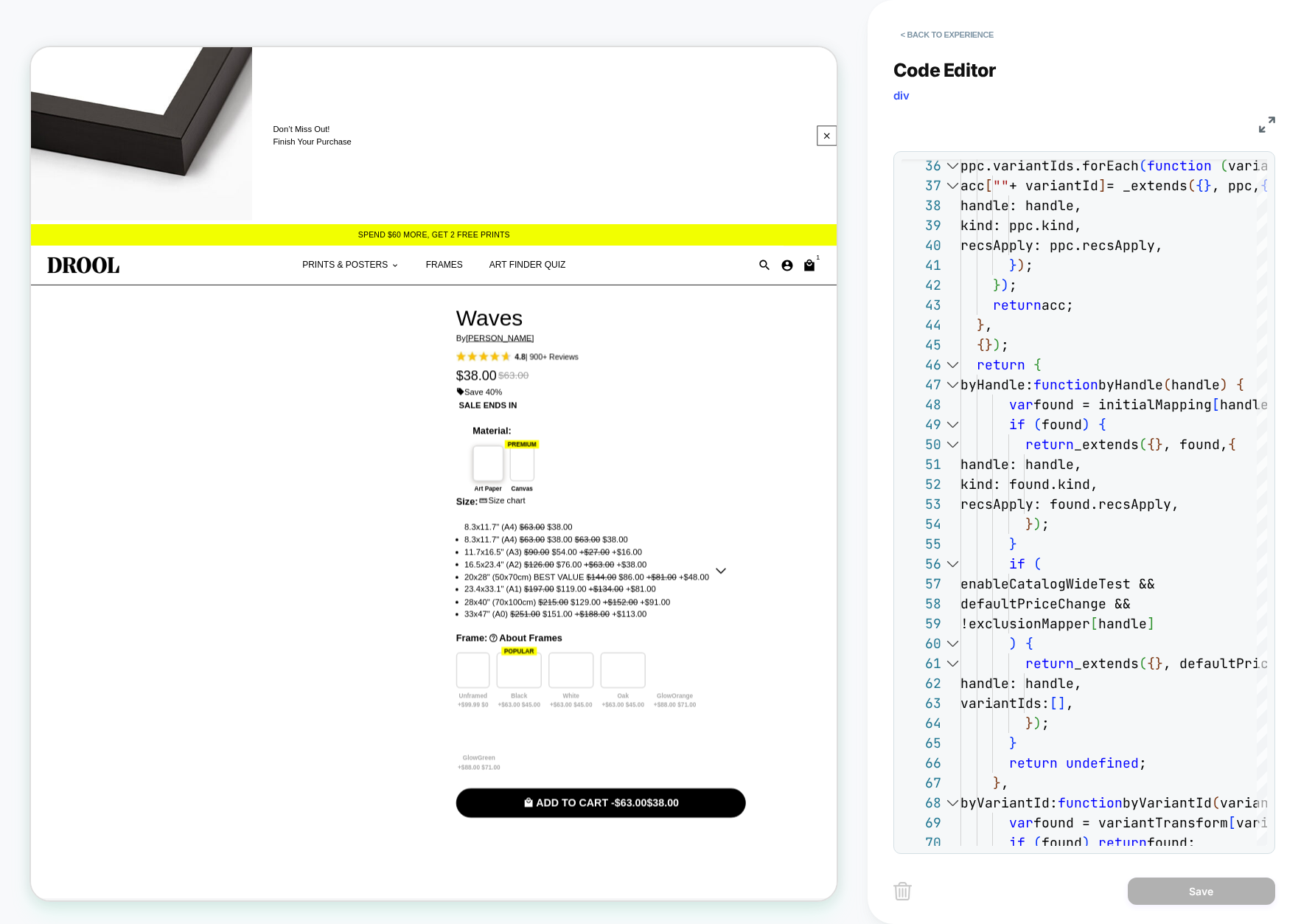
click at [1269, 118] on img at bounding box center [1267, 125] width 16 height 16
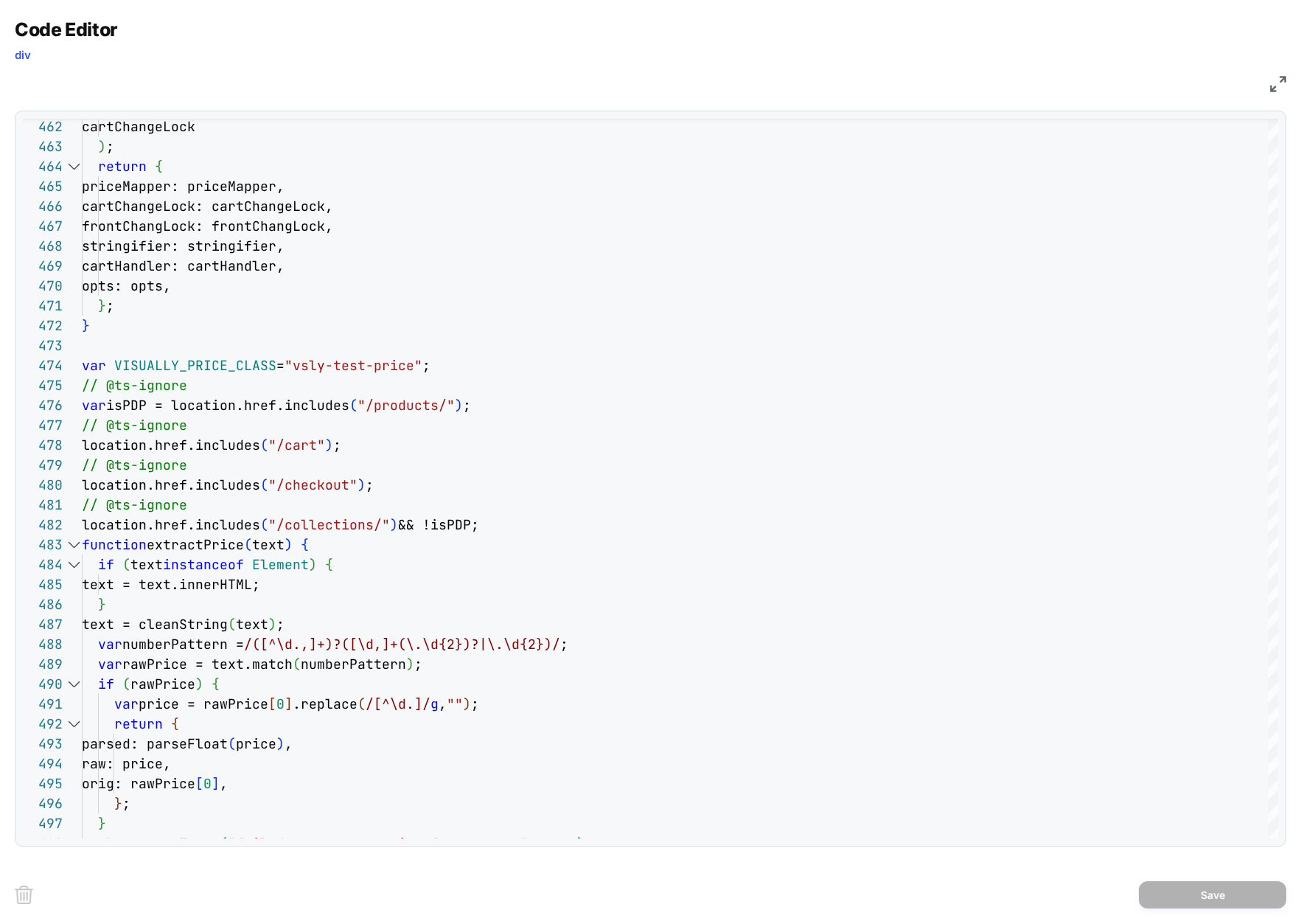
click at [1273, 83] on img at bounding box center [1278, 84] width 16 height 16
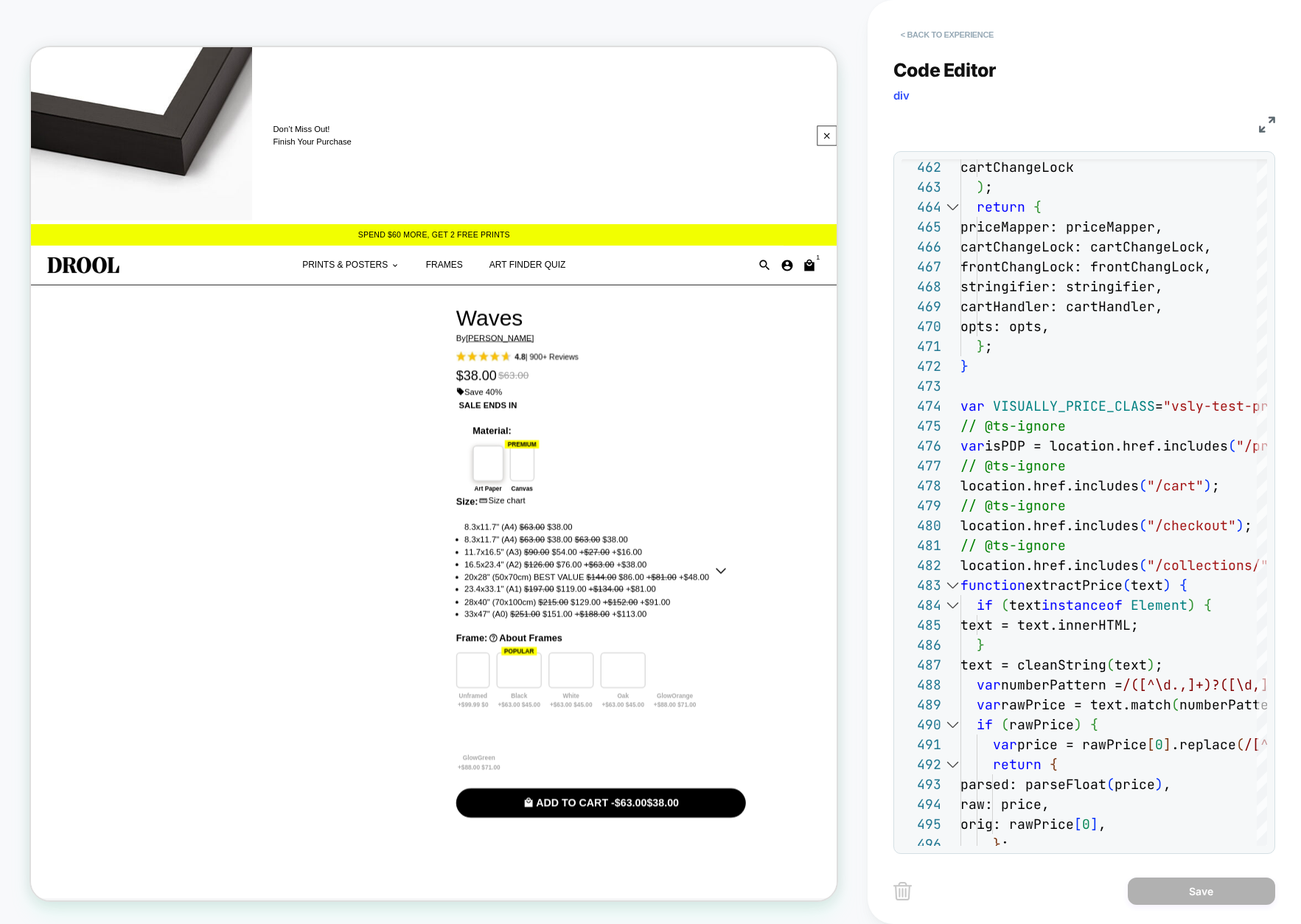
click at [967, 33] on button "< Back to experience" at bounding box center [946, 34] width 107 height 23
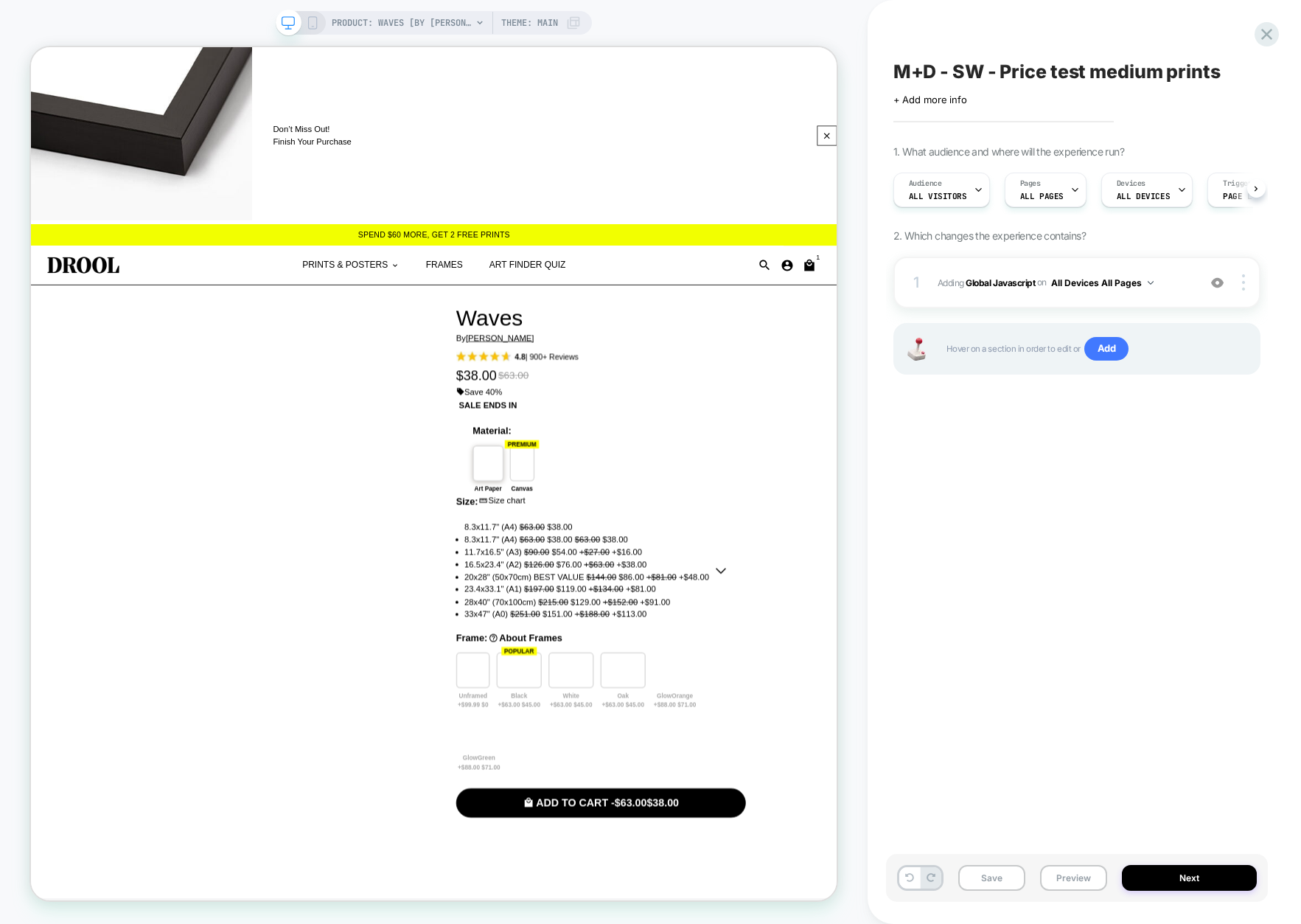
scroll to position [0, 1]
